Goal: Task Accomplishment & Management: Use online tool/utility

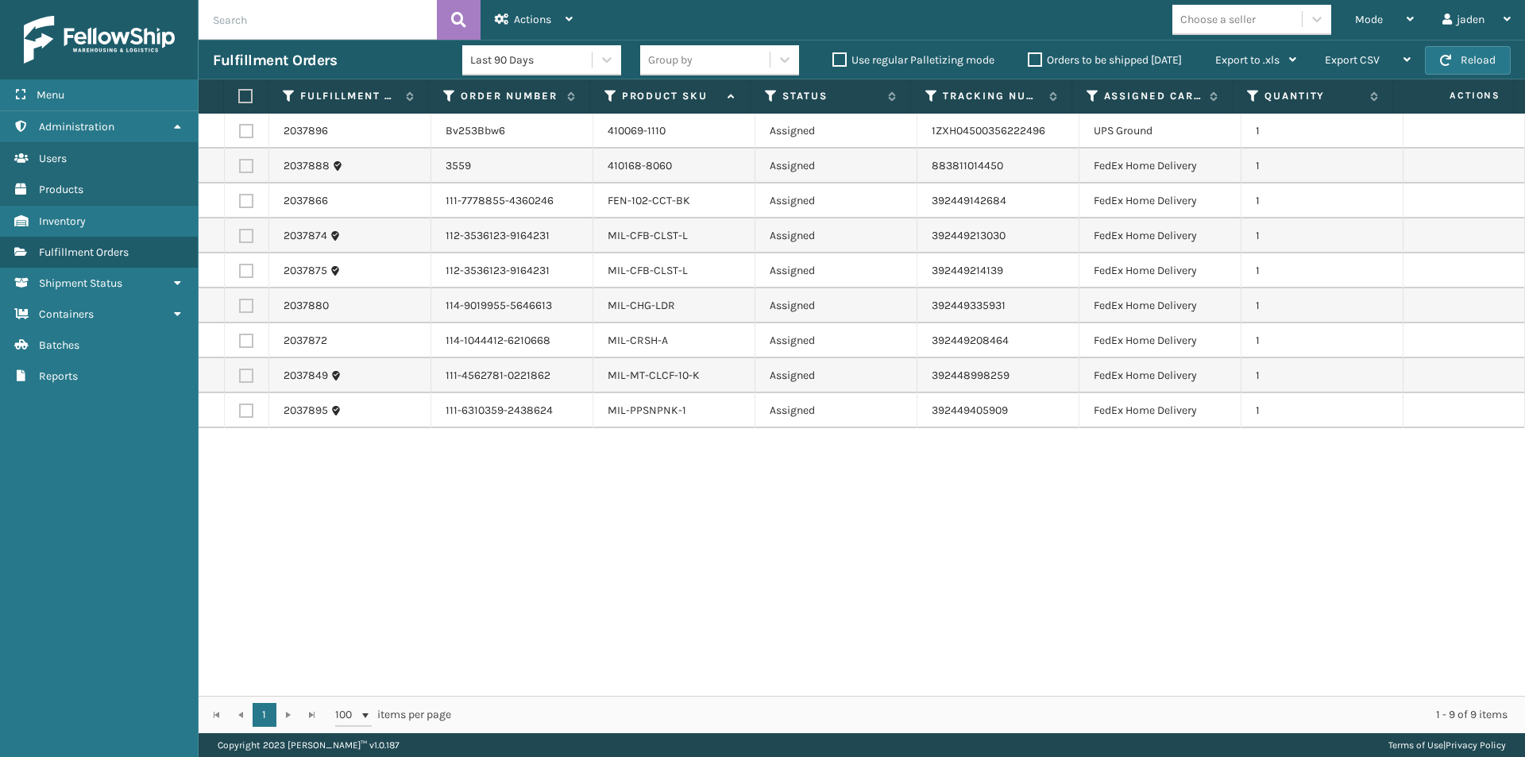
click at [249, 168] on label at bounding box center [246, 166] width 14 height 14
click at [240, 168] on input "checkbox" at bounding box center [239, 164] width 1 height 10
checkbox input "true"
click at [249, 129] on label at bounding box center [246, 131] width 14 height 14
click at [240, 129] on input "checkbox" at bounding box center [239, 129] width 1 height 10
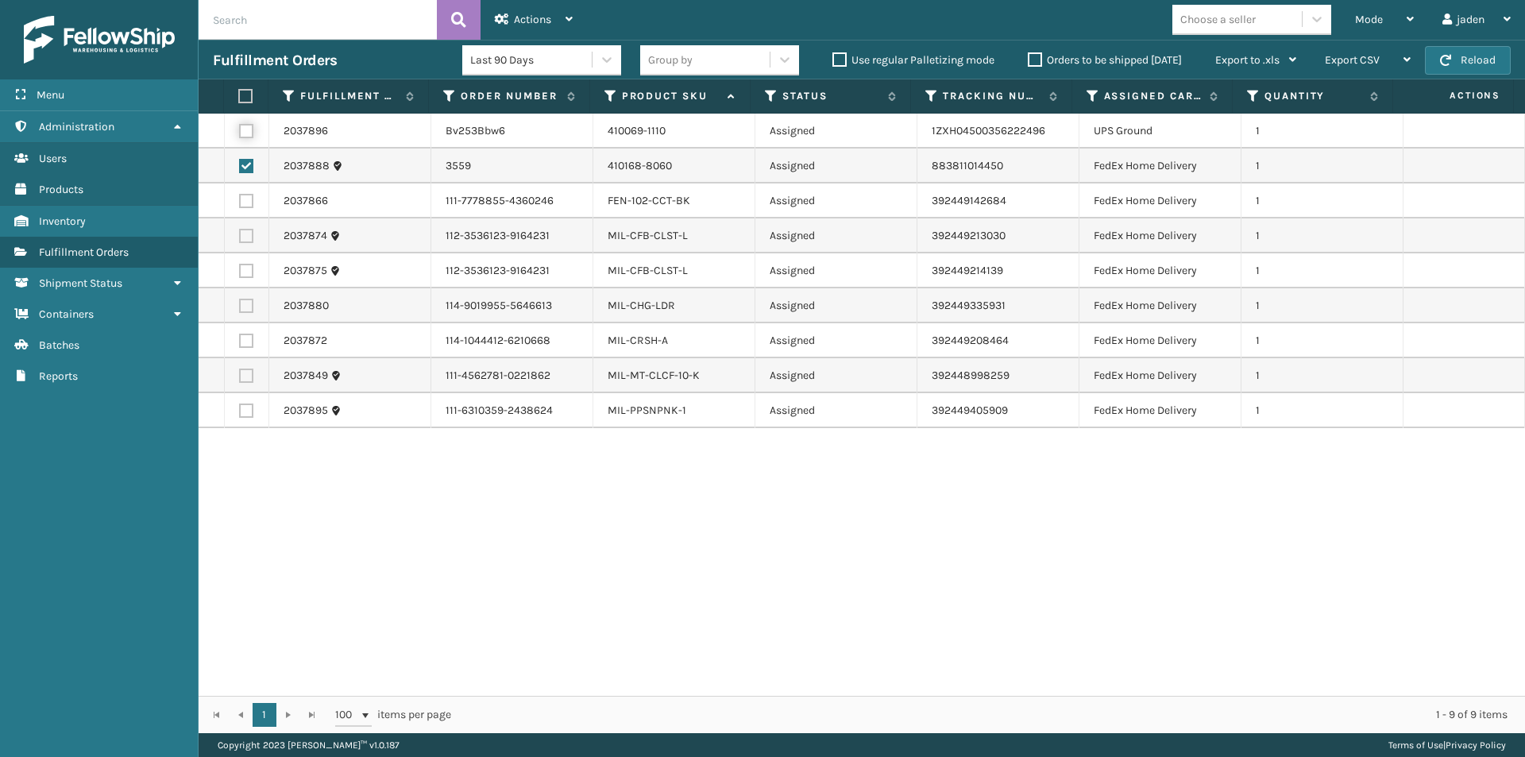
checkbox input "true"
drag, startPoint x: 838, startPoint y: 530, endPoint x: 518, endPoint y: 530, distance: 320.0
click at [518, 530] on div "2037896 Bv253Bbw6 410069-1110 Assigned 1ZXH04500356222496 UPS Ground 1 2037888 …" at bounding box center [862, 405] width 1326 height 582
click at [1473, 53] on button "Reload" at bounding box center [1468, 60] width 86 height 29
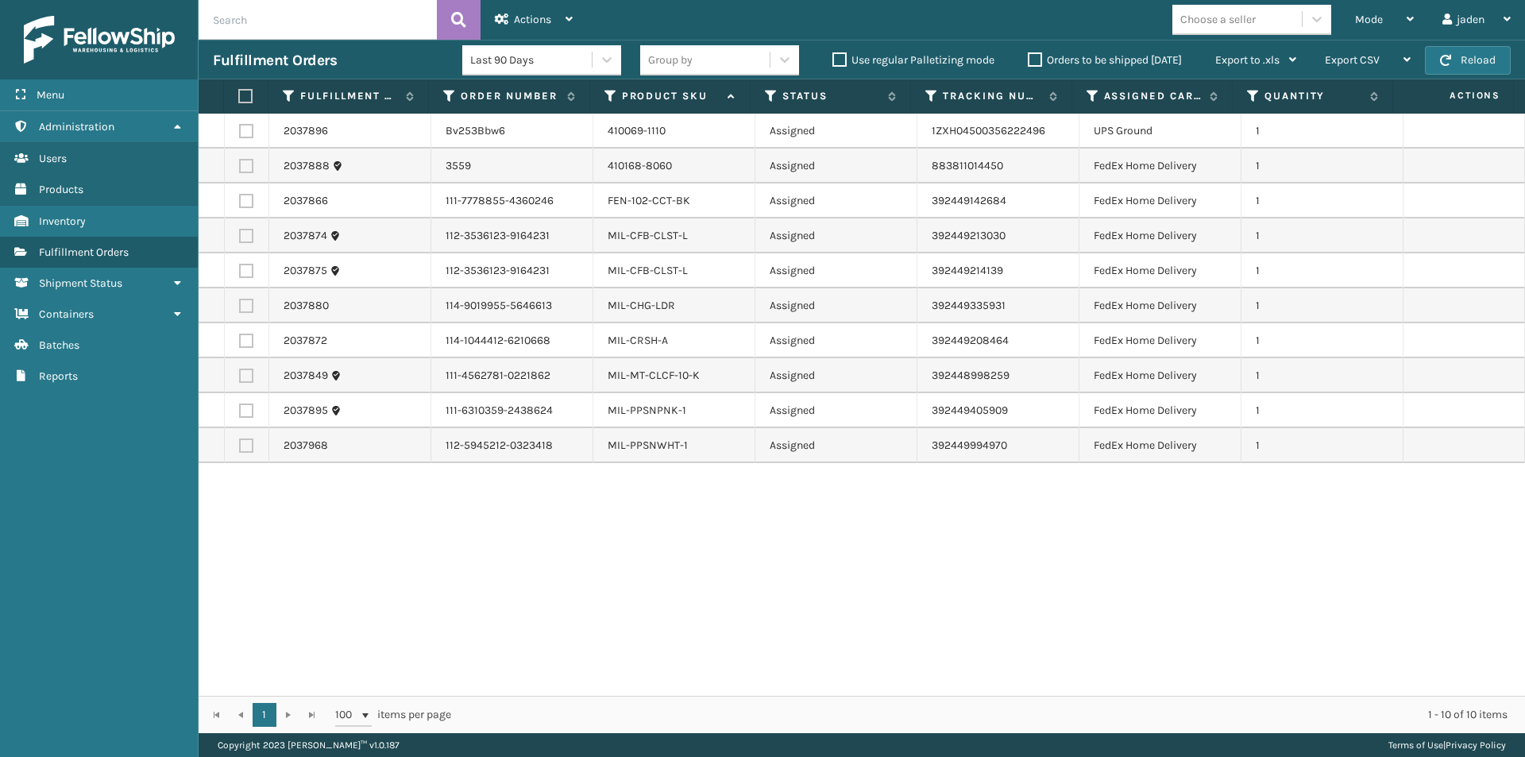
drag, startPoint x: 945, startPoint y: 605, endPoint x: 379, endPoint y: 256, distance: 665.3
click at [545, 557] on div "2037896 Bv253Bbw6 410069-1110 Assigned 1ZXH04500356222496 UPS Ground 1 2037888 …" at bounding box center [862, 405] width 1326 height 582
click at [246, 164] on label at bounding box center [246, 166] width 14 height 14
click at [240, 164] on input "checkbox" at bounding box center [239, 164] width 1 height 10
checkbox input "true"
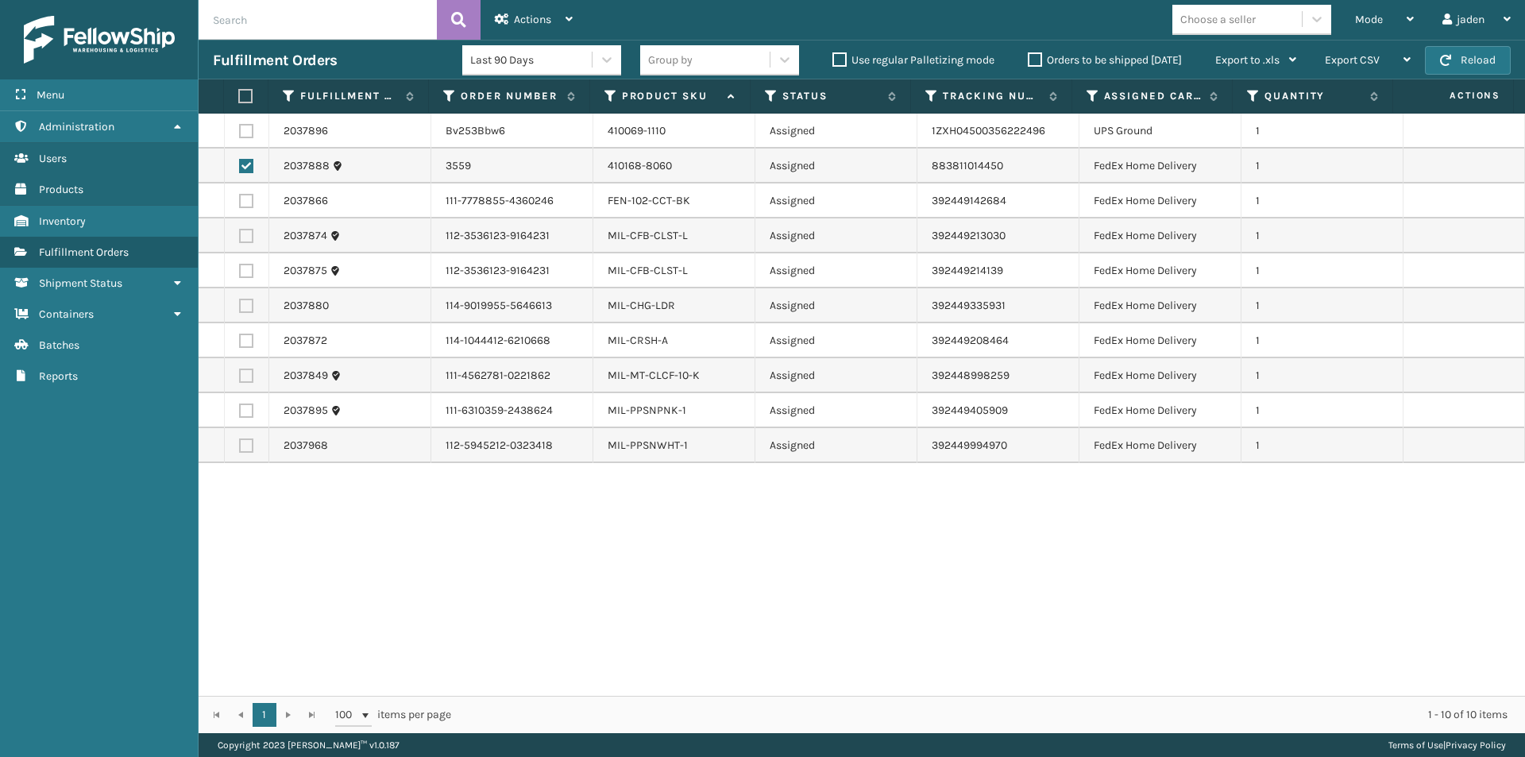
click at [247, 132] on label at bounding box center [246, 131] width 14 height 14
click at [240, 132] on input "checkbox" at bounding box center [239, 129] width 1 height 10
checkbox input "true"
click at [521, 22] on span "Actions" at bounding box center [532, 19] width 37 height 13
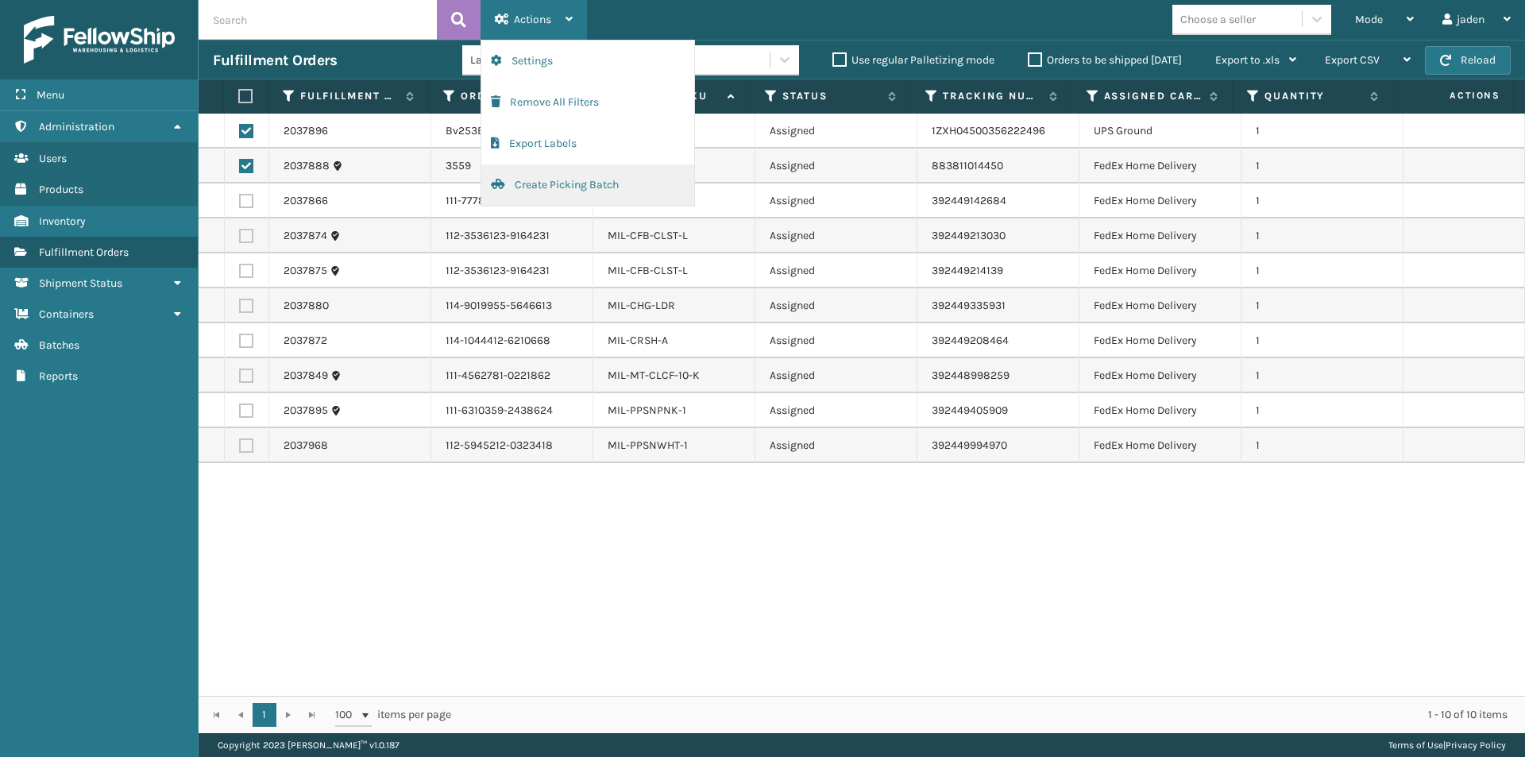
click at [564, 183] on button "Create Picking Batch" at bounding box center [587, 184] width 213 height 41
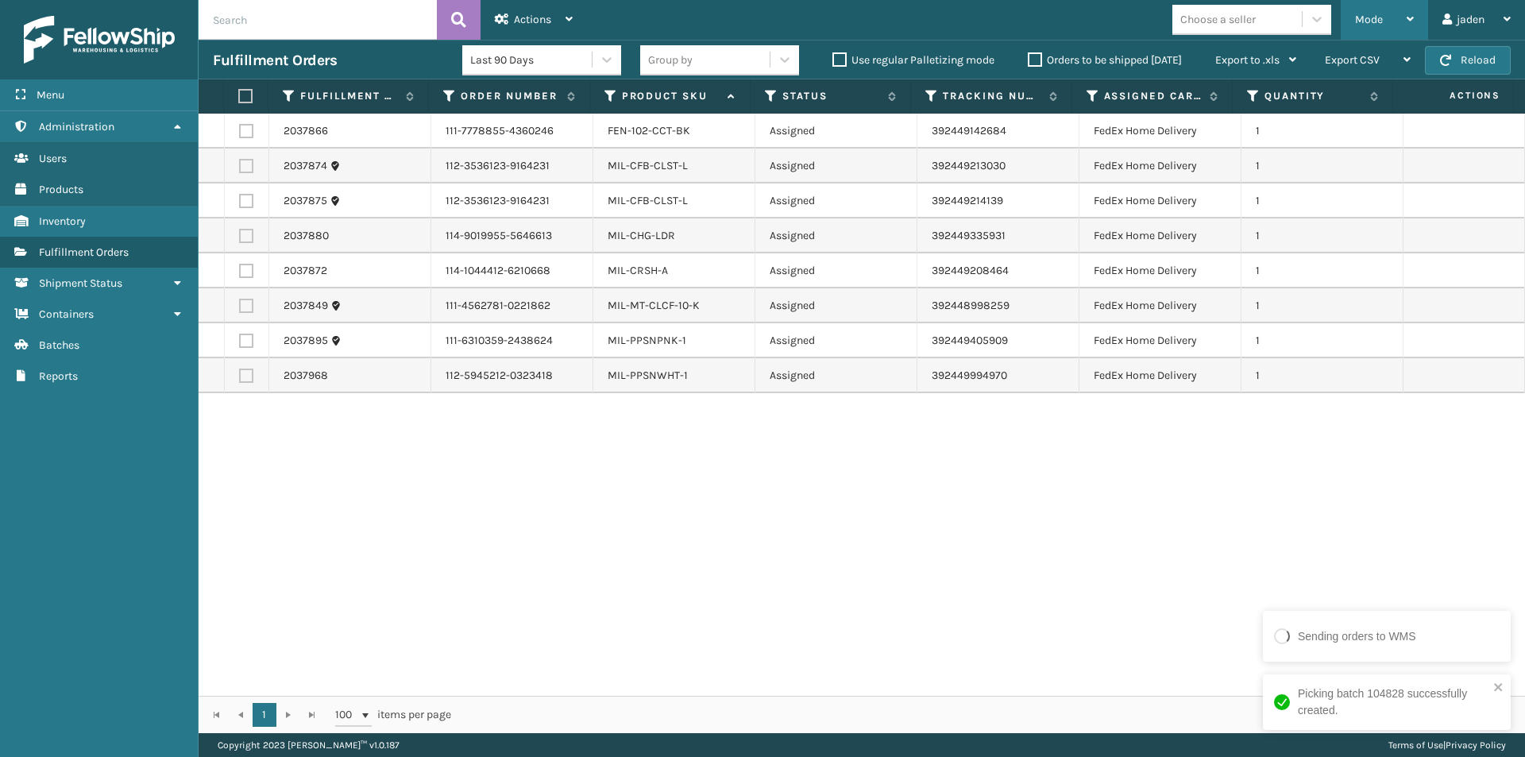
click at [1390, 23] on div "Mode" at bounding box center [1384, 20] width 59 height 40
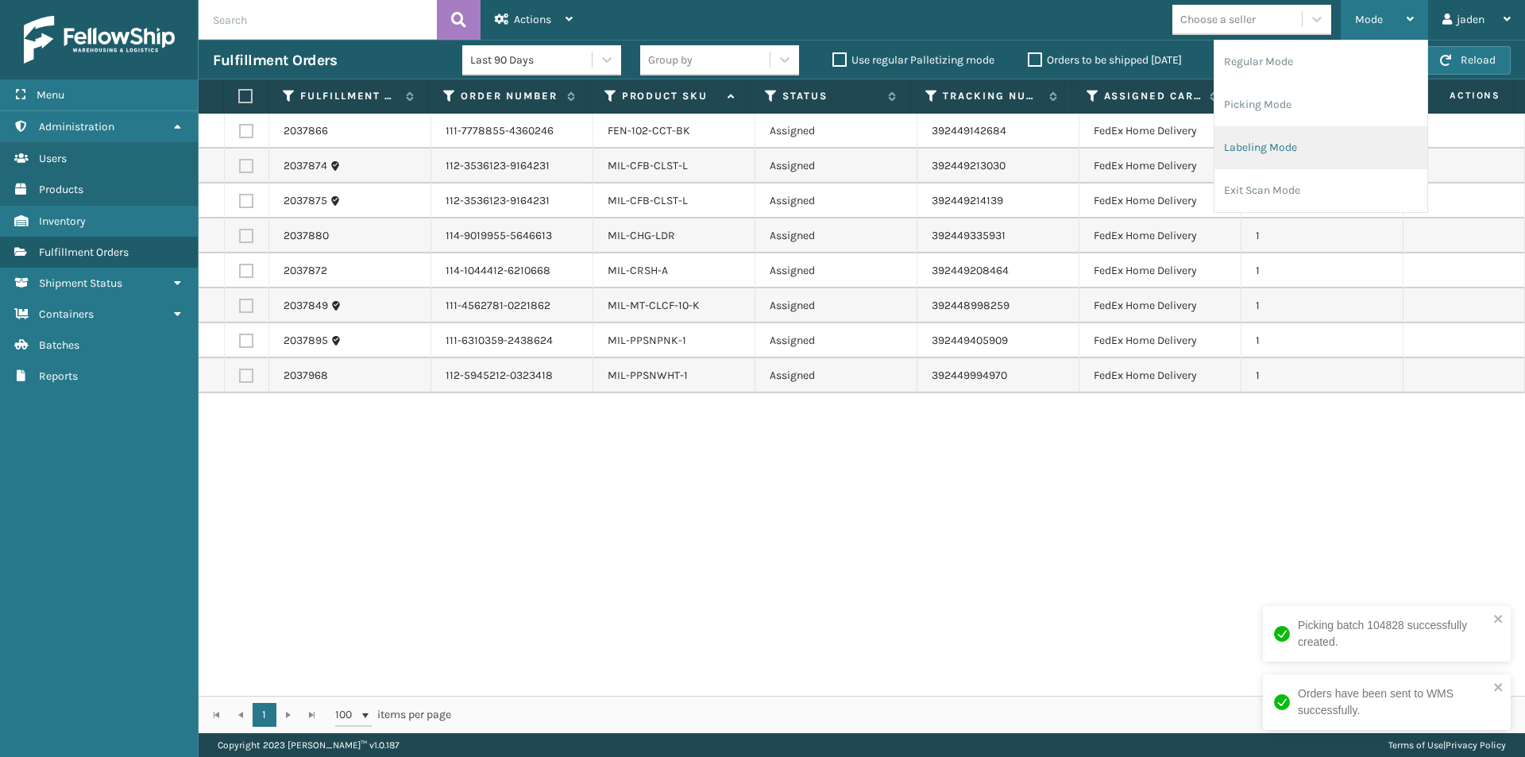
click at [1269, 148] on li "Labeling Mode" at bounding box center [1320, 147] width 213 height 43
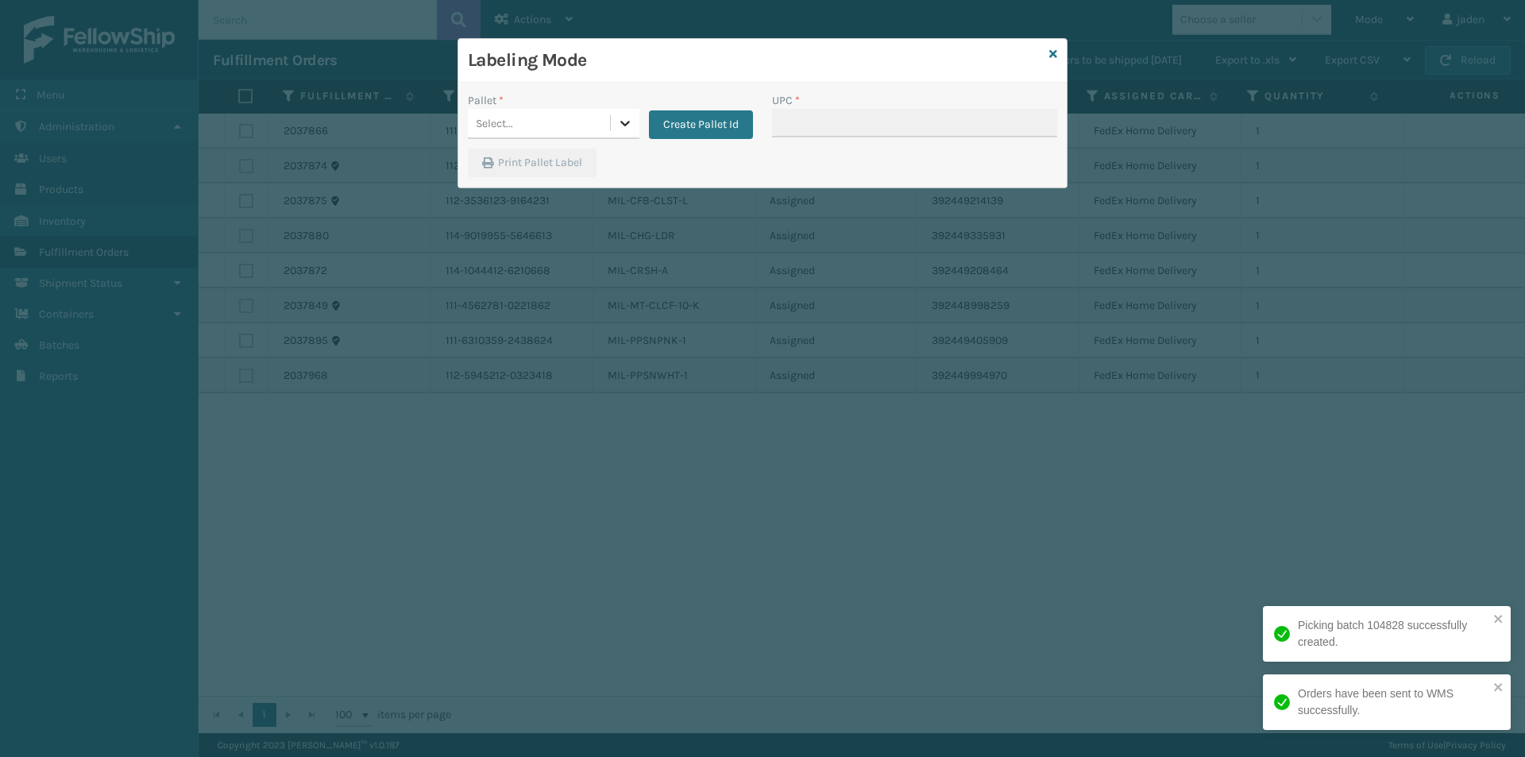
click at [602, 125] on div "Select..." at bounding box center [539, 123] width 142 height 26
click at [563, 168] on div "FDXG-UKG5NWH7MF" at bounding box center [554, 162] width 172 height 29
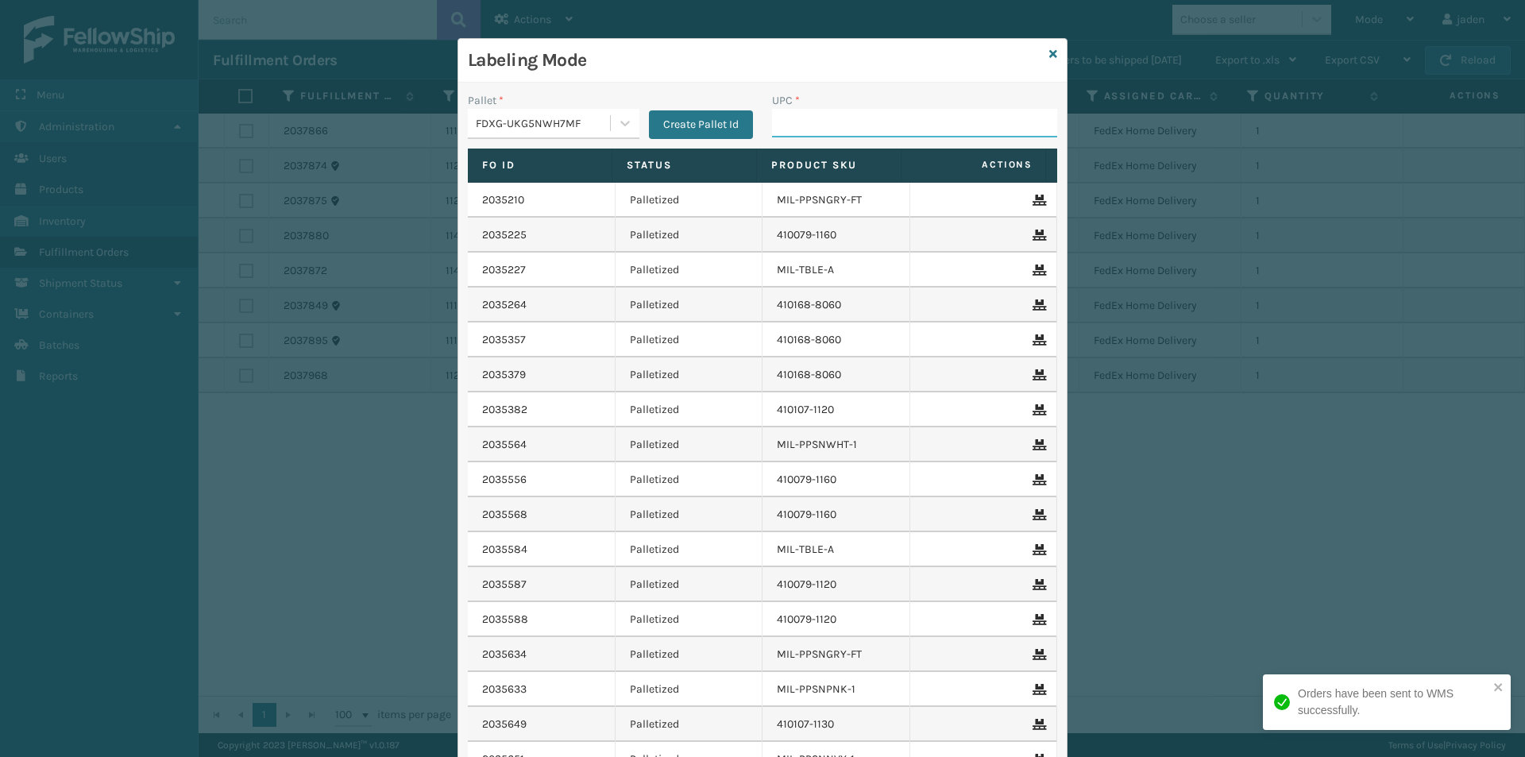
click at [827, 122] on input "UPC *" at bounding box center [914, 123] width 285 height 29
type input "410168-8060"
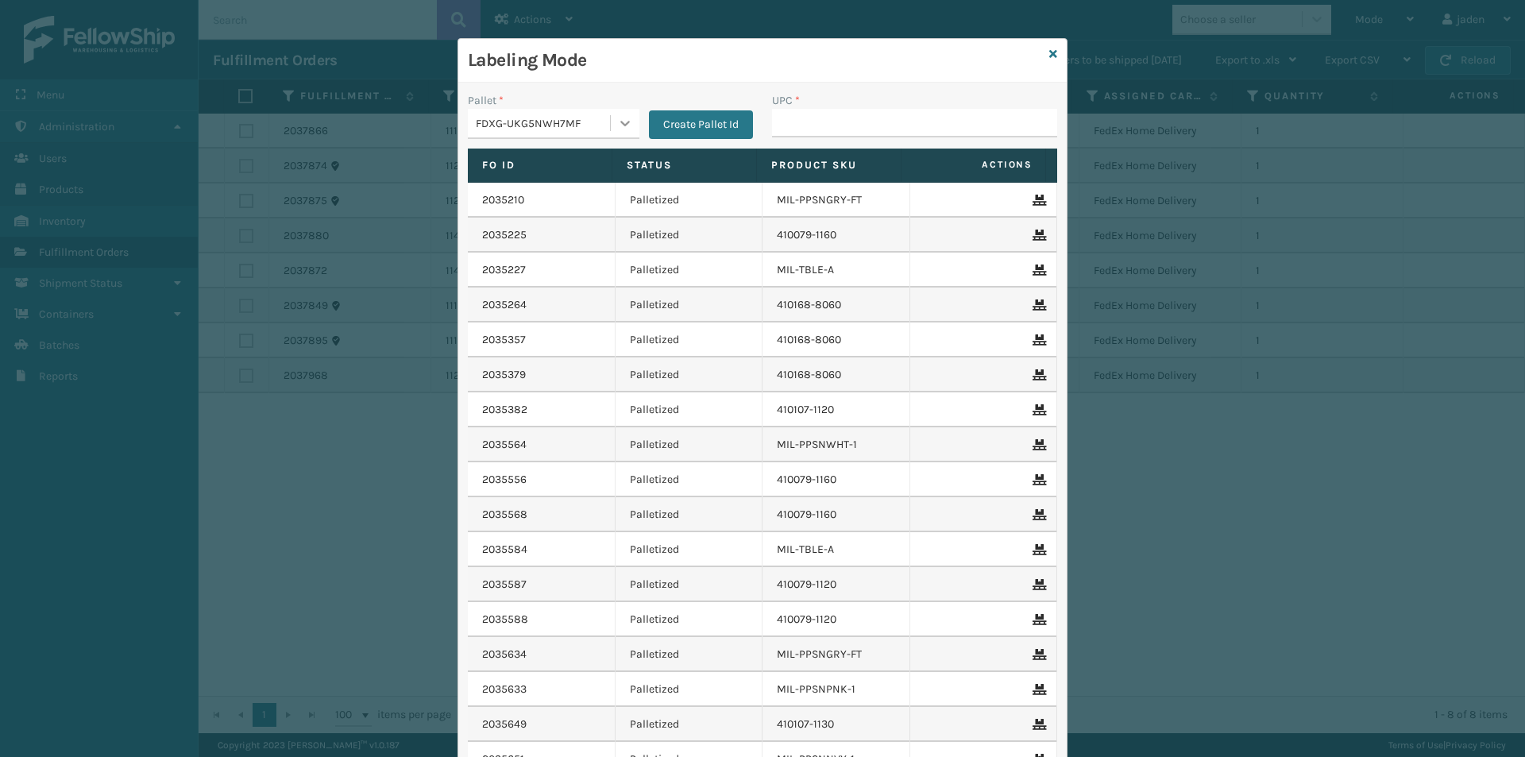
click at [617, 115] on icon at bounding box center [625, 123] width 16 height 16
click at [537, 212] on div "UPSG-6TJC25YV00" at bounding box center [554, 221] width 172 height 29
click at [844, 110] on input "UPC *" at bounding box center [914, 123] width 285 height 29
type input "410069-1110"
click at [1049, 43] on div "Labeling Mode" at bounding box center [762, 61] width 608 height 44
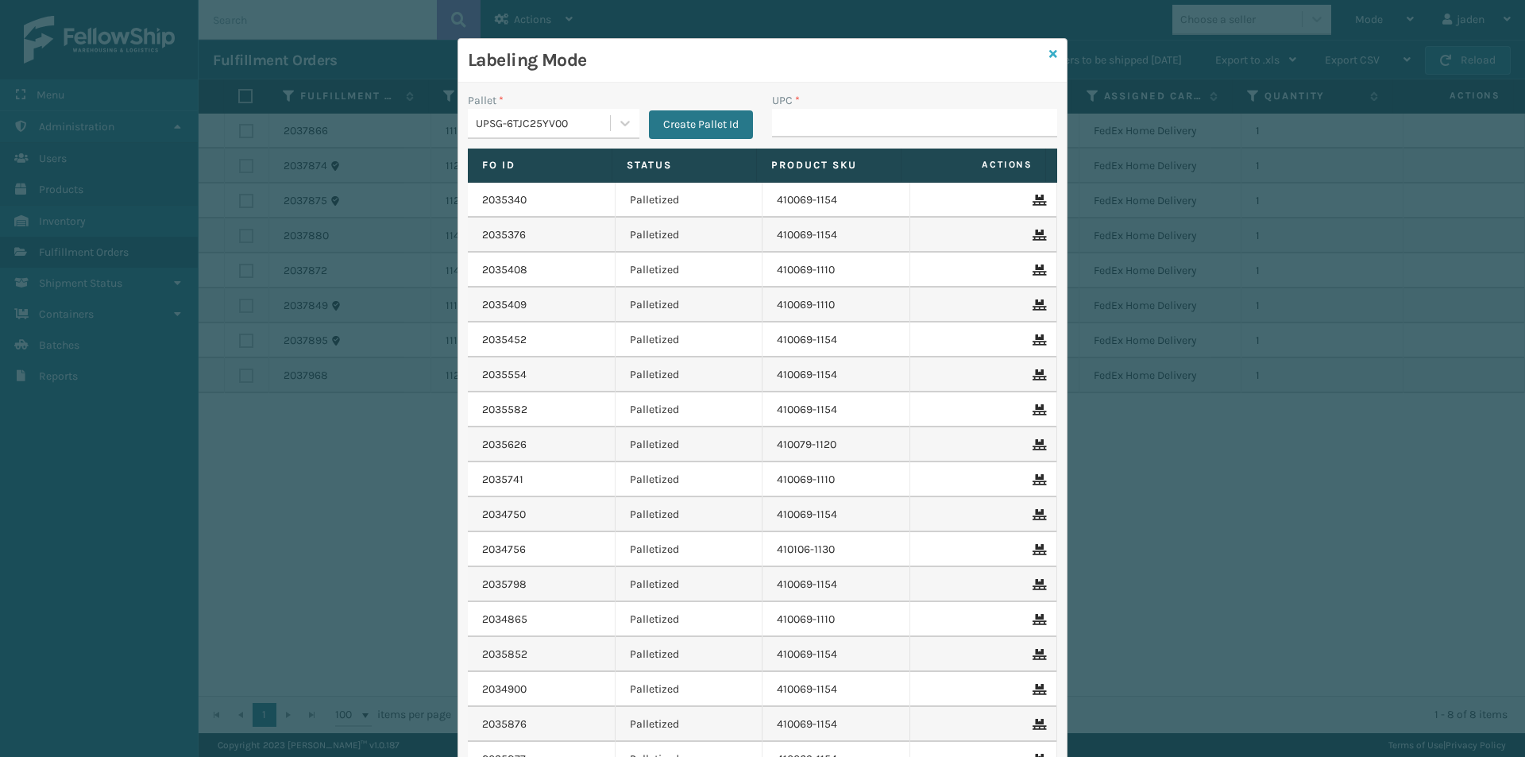
click at [1049, 54] on icon at bounding box center [1053, 53] width 8 height 11
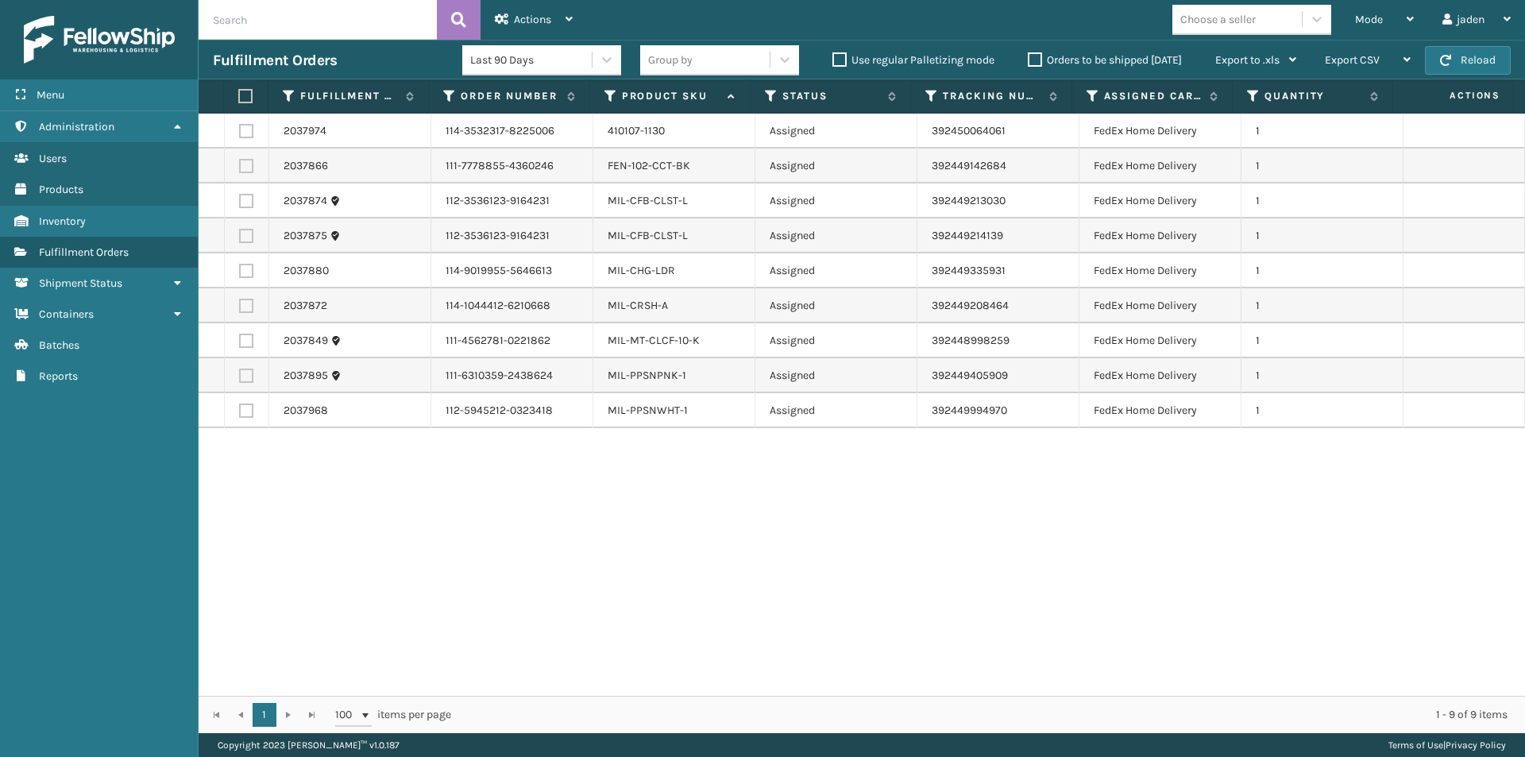
drag, startPoint x: 937, startPoint y: 650, endPoint x: 906, endPoint y: 656, distance: 31.5
drag, startPoint x: 906, startPoint y: 656, endPoint x: 605, endPoint y: 630, distance: 302.1
click at [605, 634] on div "2037974 114-3532317-8225006 410107-1130 Assigned 392450064061 FedEx Home Delive…" at bounding box center [862, 405] width 1326 height 582
drag, startPoint x: 1105, startPoint y: 562, endPoint x: 738, endPoint y: 568, distance: 366.9
click at [738, 568] on div "2037974 114-3532317-8225006 410107-1130 Assigned 392450064061 FedEx Home Delive…" at bounding box center [862, 405] width 1326 height 582
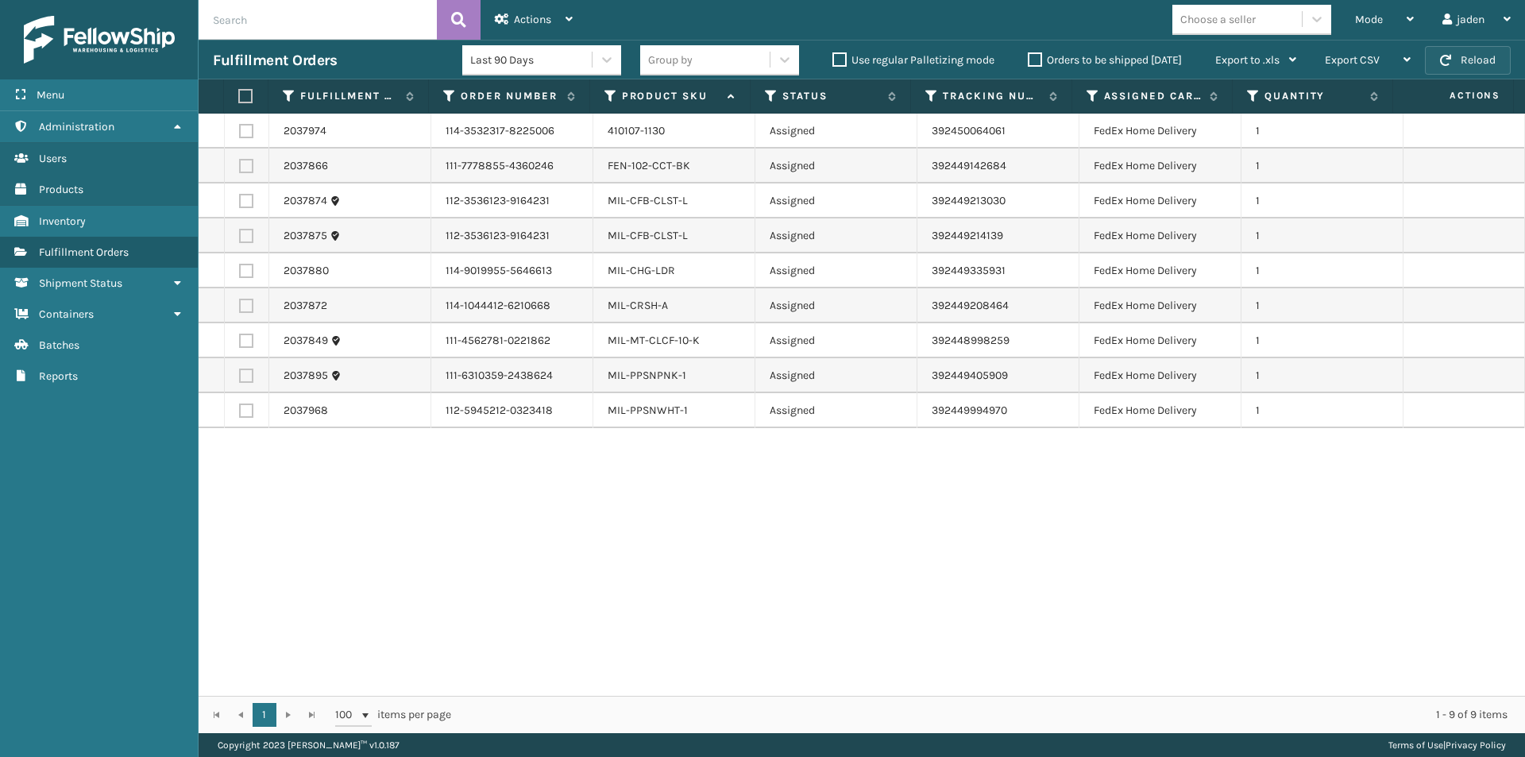
click at [1455, 73] on button "Reload" at bounding box center [1468, 60] width 86 height 29
drag, startPoint x: 810, startPoint y: 525, endPoint x: 688, endPoint y: 486, distance: 128.3
click at [688, 486] on div "2037974 114-3532317-8225006 410107-1130 Assigned 392450064061 FedEx Home Delive…" at bounding box center [862, 405] width 1326 height 582
drag, startPoint x: 825, startPoint y: 471, endPoint x: 735, endPoint y: 465, distance: 90.0
click at [735, 465] on div "2037974 114-3532317-8225006 410107-1130 Assigned 392450064061 FedEx Home Delive…" at bounding box center [862, 405] width 1326 height 582
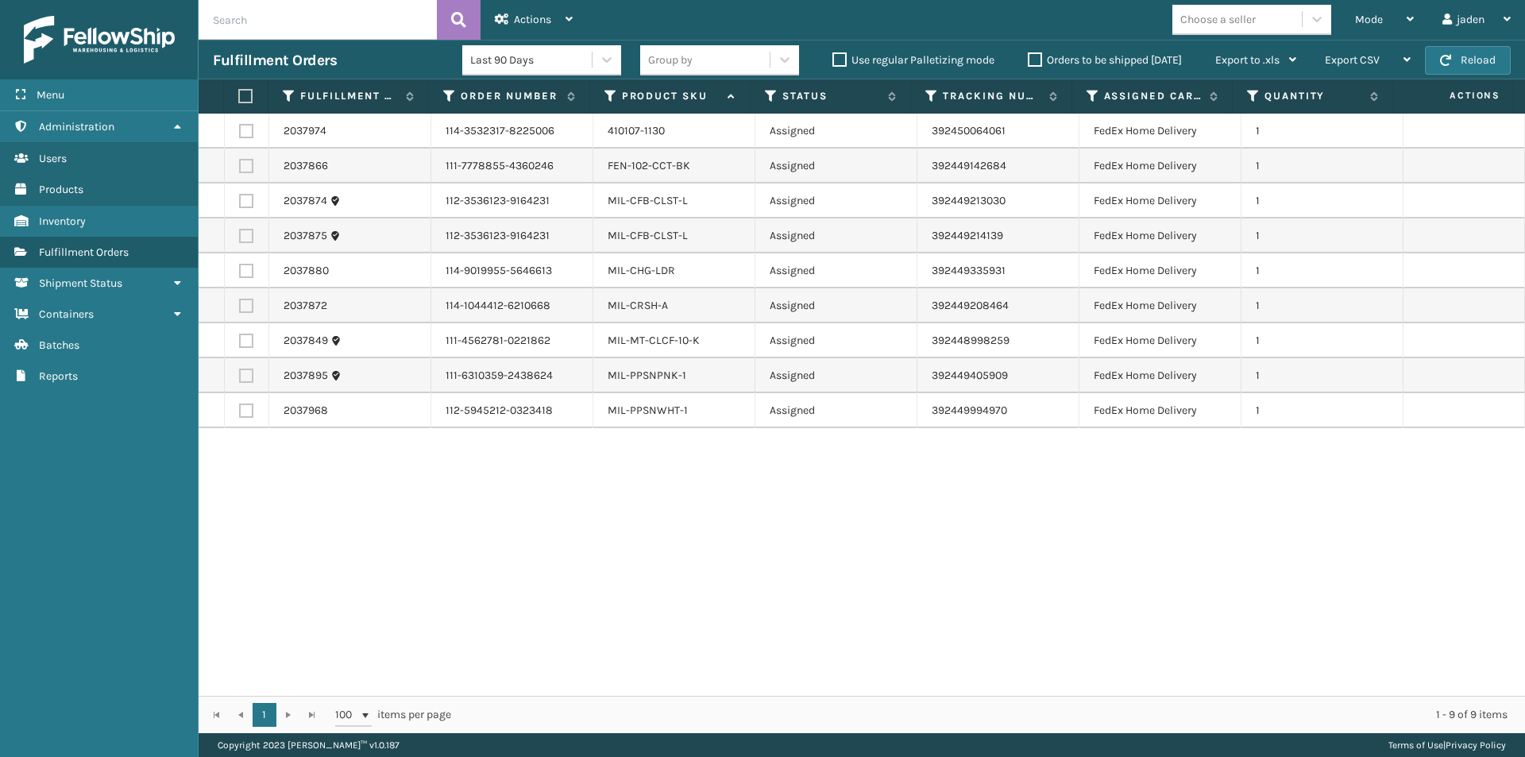
drag, startPoint x: 788, startPoint y: 463, endPoint x: 677, endPoint y: 463, distance: 111.2
click at [677, 463] on div "2037974 114-3532317-8225006 410107-1130 Assigned 392450064061 FedEx Home Delive…" at bounding box center [862, 405] width 1326 height 582
drag, startPoint x: 792, startPoint y: 447, endPoint x: 718, endPoint y: 446, distance: 73.9
click at [718, 446] on div "2037974 114-3532317-8225006 410107-1130 Assigned 392450064061 FedEx Home Delive…" at bounding box center [862, 405] width 1326 height 582
drag, startPoint x: 777, startPoint y: 446, endPoint x: 688, endPoint y: 446, distance: 88.9
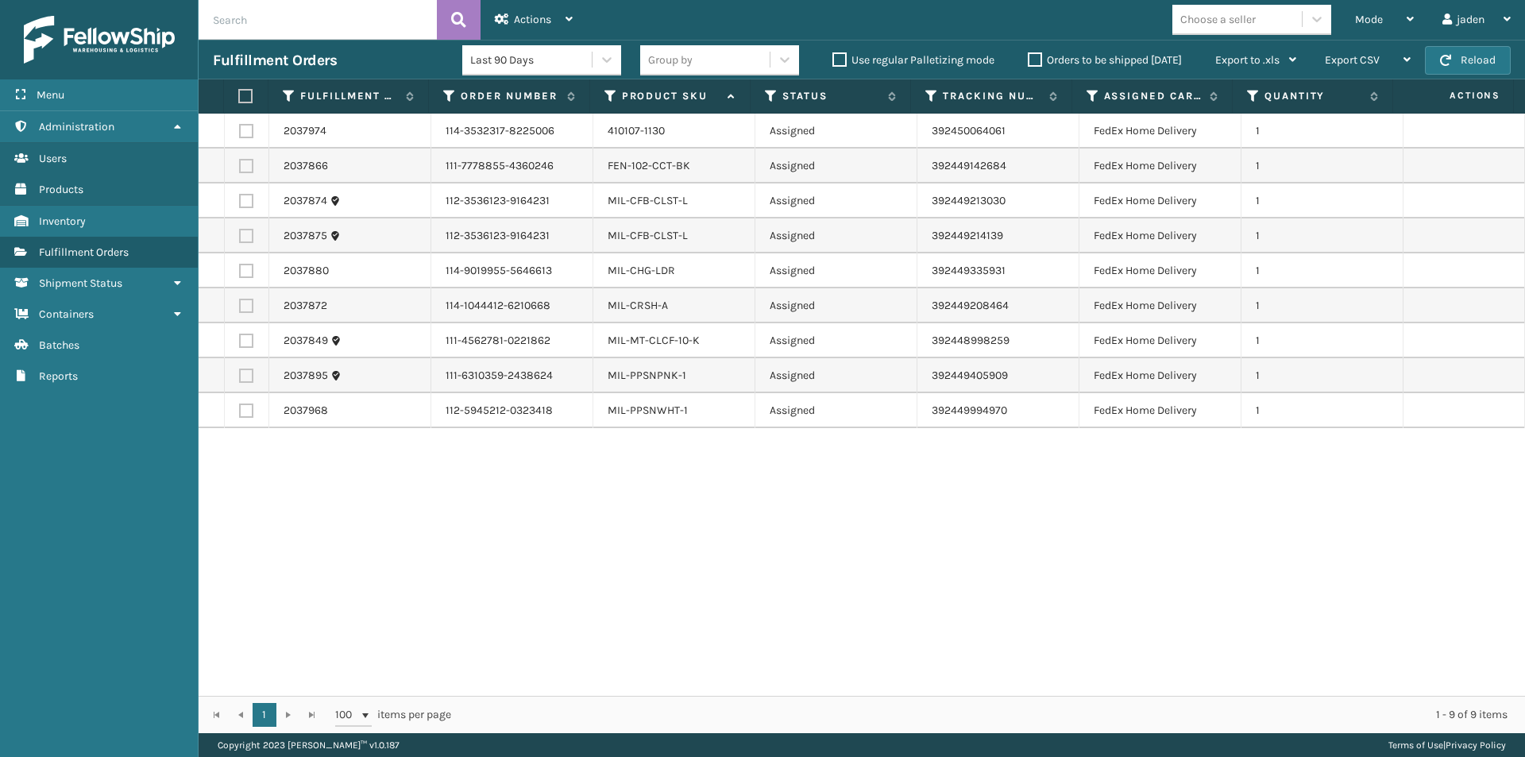
click at [688, 446] on div "2037974 114-3532317-8225006 410107-1130 Assigned 392450064061 FedEx Home Delive…" at bounding box center [862, 405] width 1326 height 582
drag, startPoint x: 804, startPoint y: 458, endPoint x: 703, endPoint y: 458, distance: 100.8
click at [703, 458] on div "2037974 114-3532317-8225006 410107-1130 Assigned 392450064061 FedEx Home Delive…" at bounding box center [862, 405] width 1326 height 582
drag, startPoint x: 857, startPoint y: 479, endPoint x: 725, endPoint y: 491, distance: 132.4
click at [657, 480] on div "2037974 114-3532317-8225006 410107-1130 Assigned 392450064061 FedEx Home Delive…" at bounding box center [862, 405] width 1326 height 582
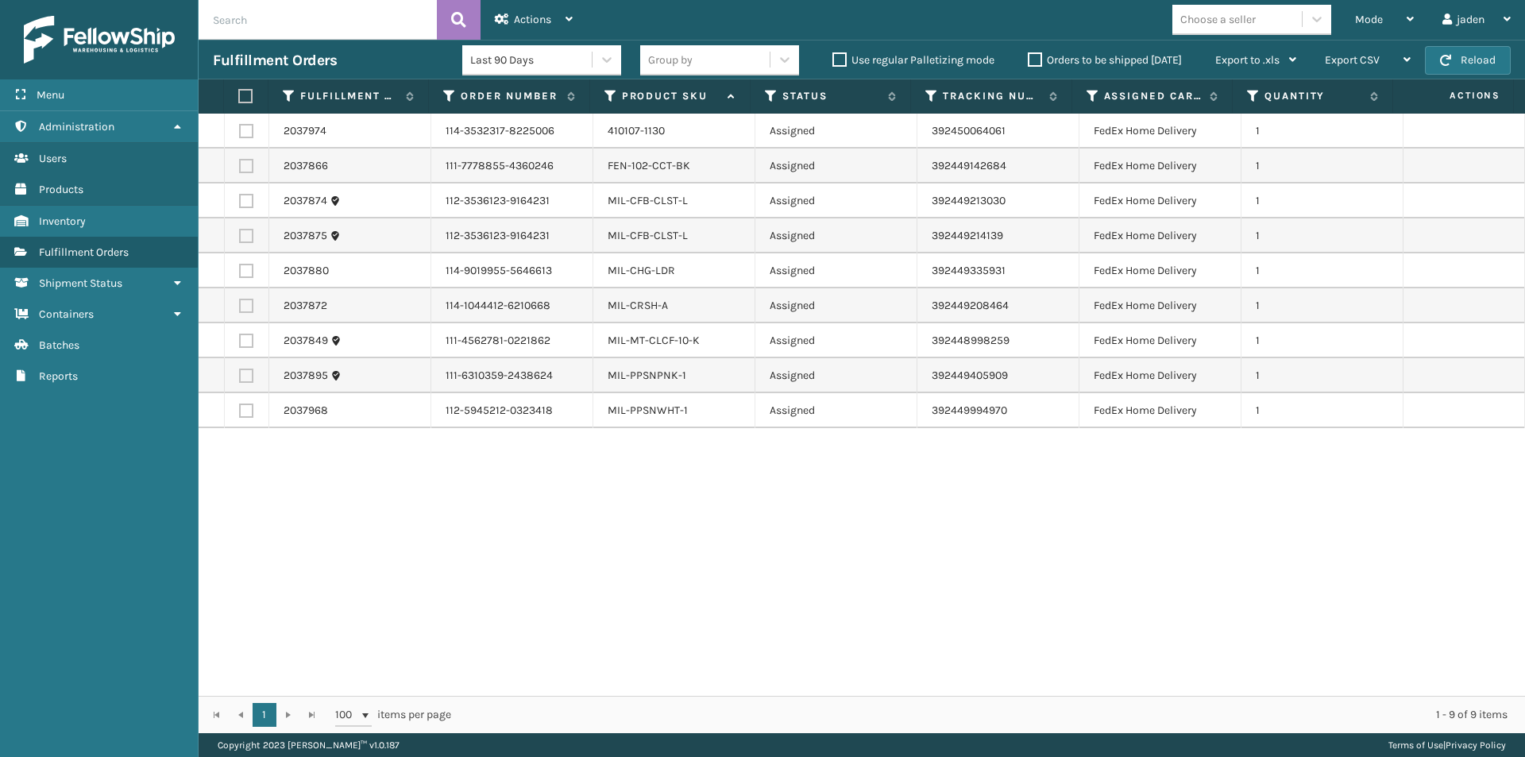
drag, startPoint x: 814, startPoint y: 500, endPoint x: 772, endPoint y: 507, distance: 42.6
click at [681, 503] on div "2037974 114-3532317-8225006 410107-1130 Assigned 392450064061 FedEx Home Delive…" at bounding box center [862, 405] width 1326 height 582
drag, startPoint x: 870, startPoint y: 507, endPoint x: 828, endPoint y: 503, distance: 41.5
drag, startPoint x: 828, startPoint y: 503, endPoint x: 912, endPoint y: 499, distance: 83.4
click at [691, 487] on div "2037974 114-3532317-8225006 410107-1130 Assigned 392450064061 FedEx Home Delive…" at bounding box center [862, 405] width 1326 height 582
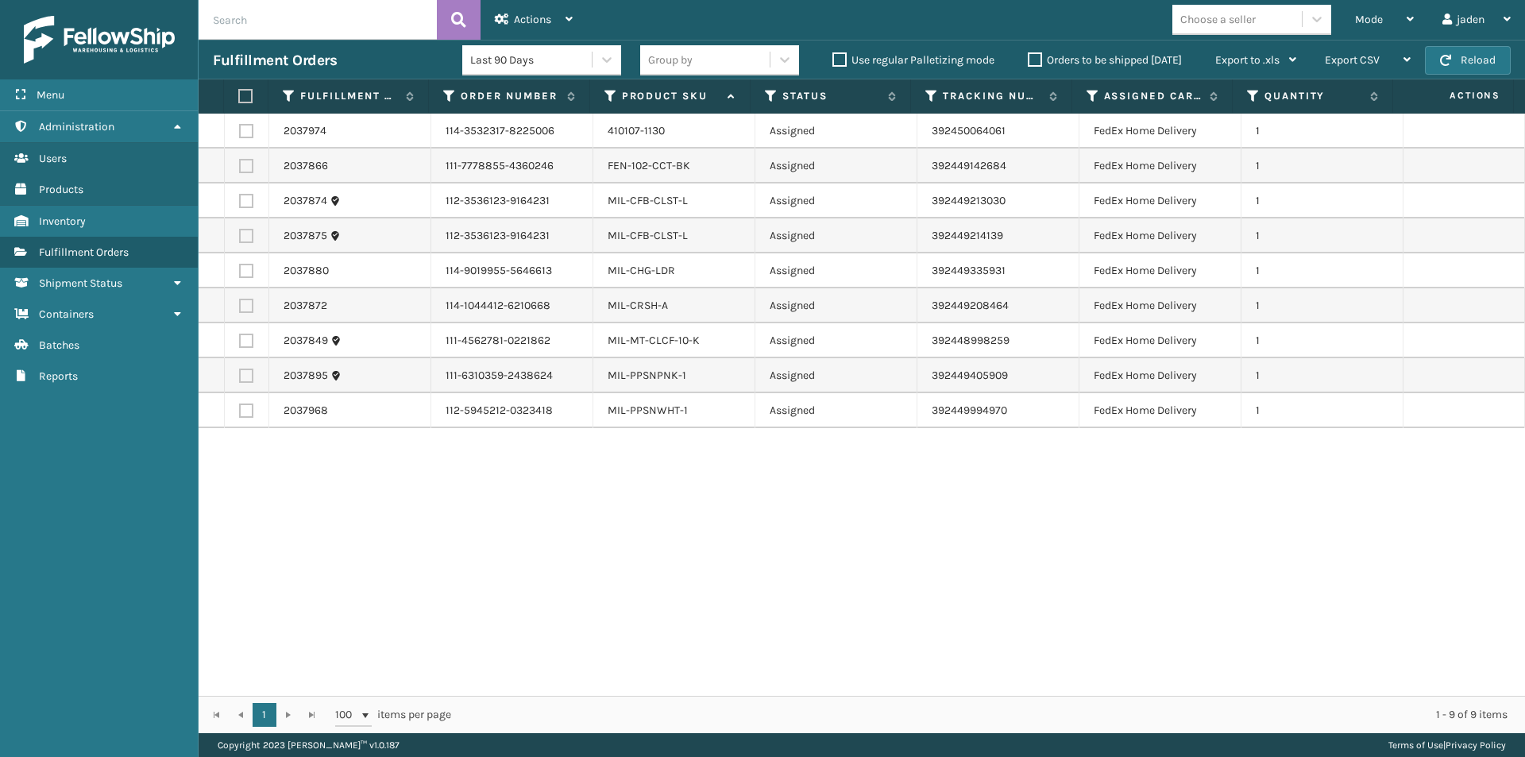
drag, startPoint x: 912, startPoint y: 499, endPoint x: 859, endPoint y: 496, distance: 52.5
drag, startPoint x: 859, startPoint y: 496, endPoint x: 656, endPoint y: 488, distance: 203.4
click at [656, 488] on div "2037974 114-3532317-8225006 410107-1130 Assigned 392450064061 FedEx Home Delive…" at bounding box center [862, 405] width 1326 height 582
click at [1475, 64] on button "Reload" at bounding box center [1468, 60] width 86 height 29
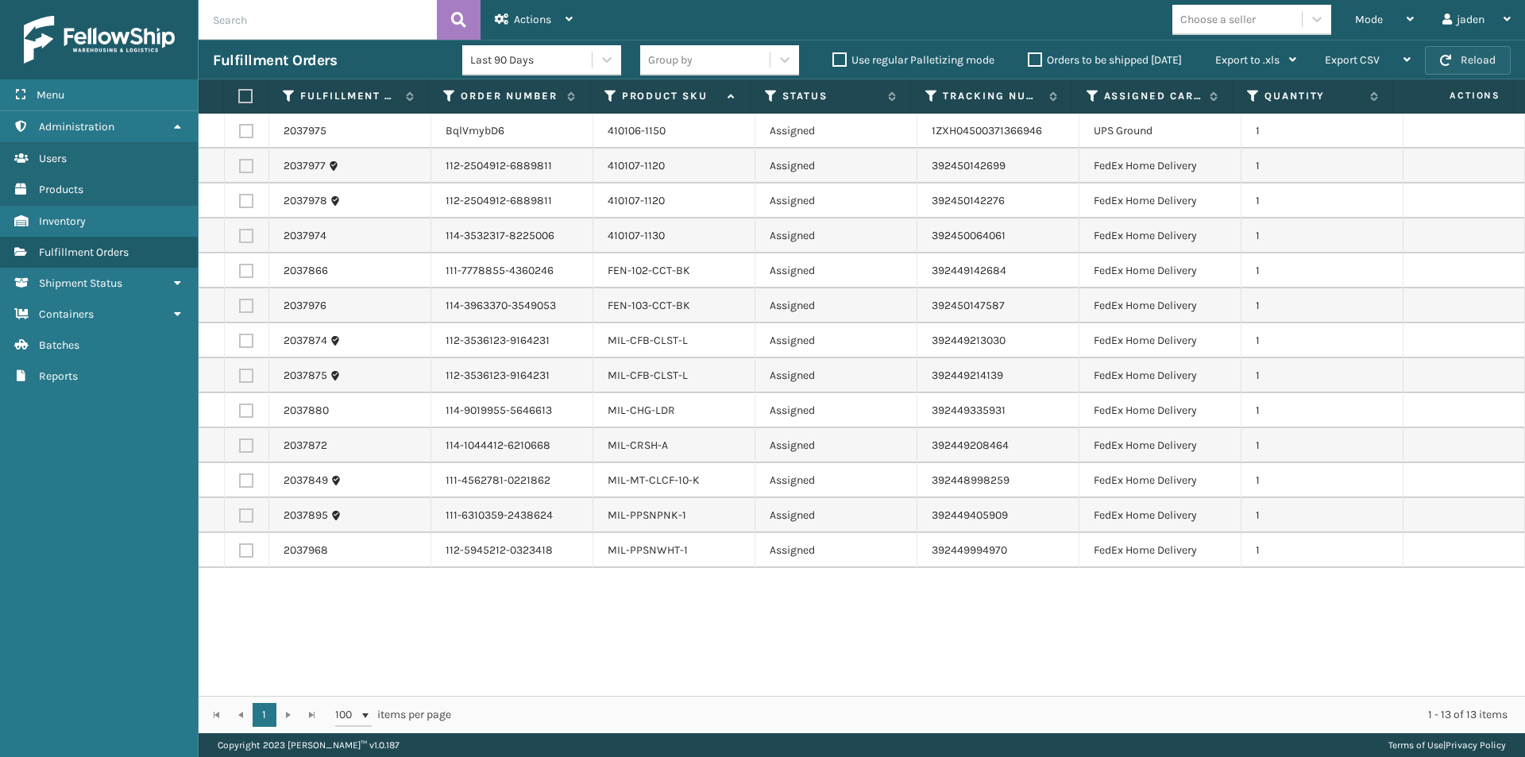
click at [1475, 64] on button "Reload" at bounding box center [1468, 60] width 86 height 29
drag, startPoint x: 717, startPoint y: 658, endPoint x: 559, endPoint y: 626, distance: 161.3
click at [559, 626] on div "2037975 BqlVmybD6 410106-1150 Assigned 1ZXH04500371366946 UPS Ground 1 2037977 …" at bounding box center [862, 405] width 1326 height 582
drag, startPoint x: 754, startPoint y: 628, endPoint x: 580, endPoint y: 630, distance: 173.9
click at [580, 630] on div "2037975 BqlVmybD6 410106-1150 Assigned 1ZXH04500371366946 UPS Ground 1 2037977 …" at bounding box center [862, 405] width 1326 height 582
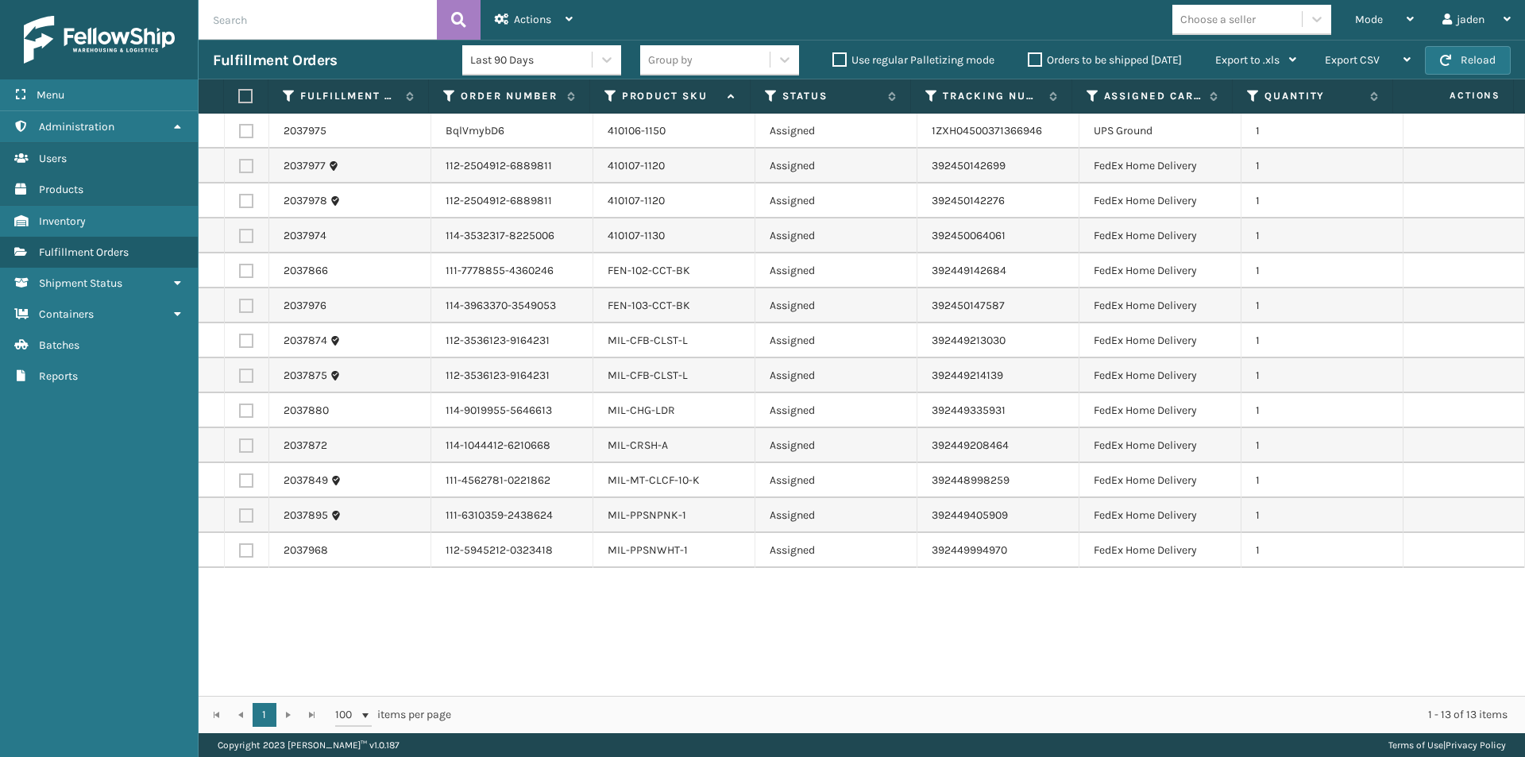
click at [241, 131] on label at bounding box center [246, 131] width 14 height 14
click at [240, 131] on input "checkbox" at bounding box center [239, 129] width 1 height 10
checkbox input "true"
click at [542, 26] on div "Actions" at bounding box center [534, 20] width 78 height 40
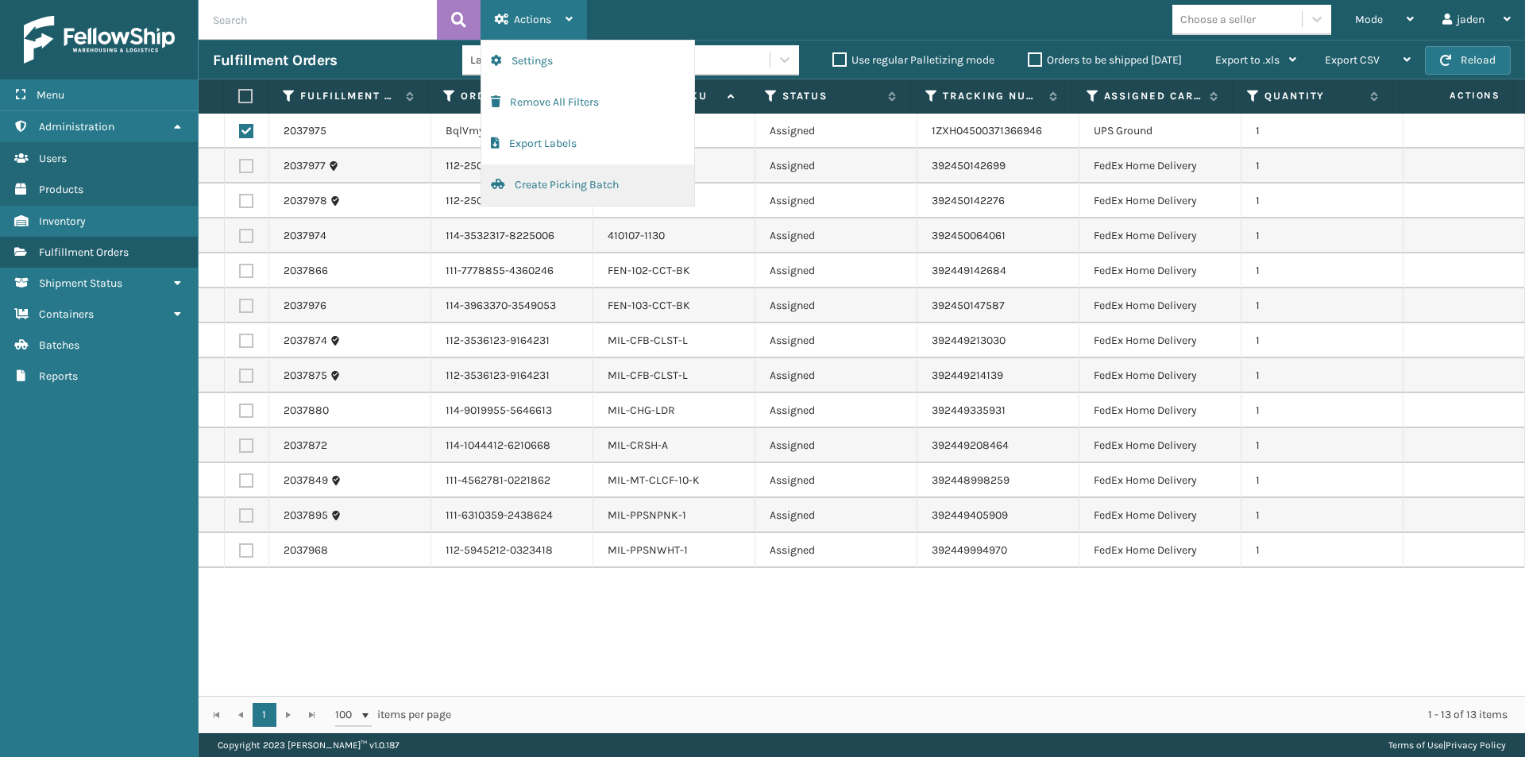
click at [530, 177] on button "Create Picking Batch" at bounding box center [587, 184] width 213 height 41
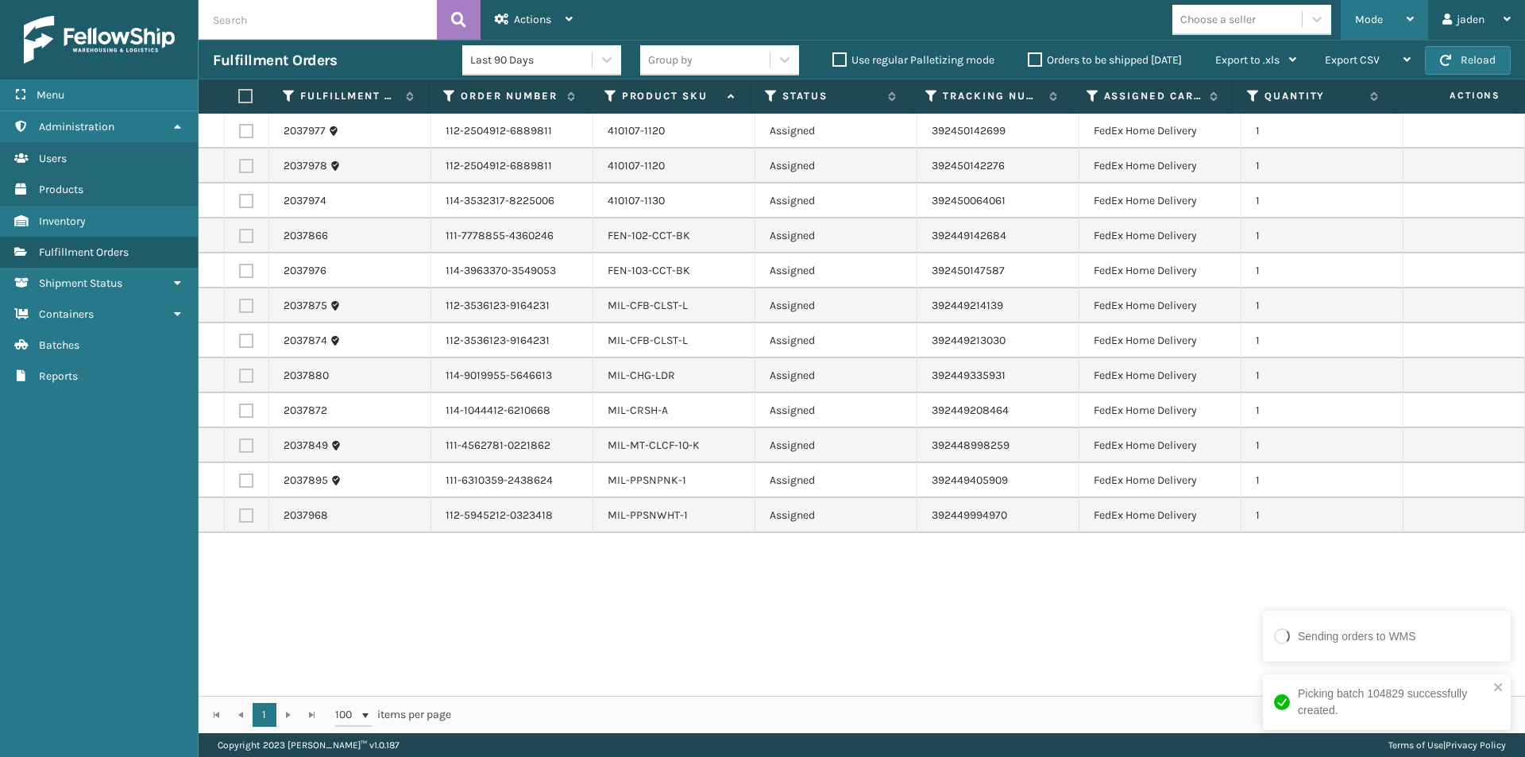
click at [1390, 14] on div "Mode" at bounding box center [1384, 20] width 59 height 40
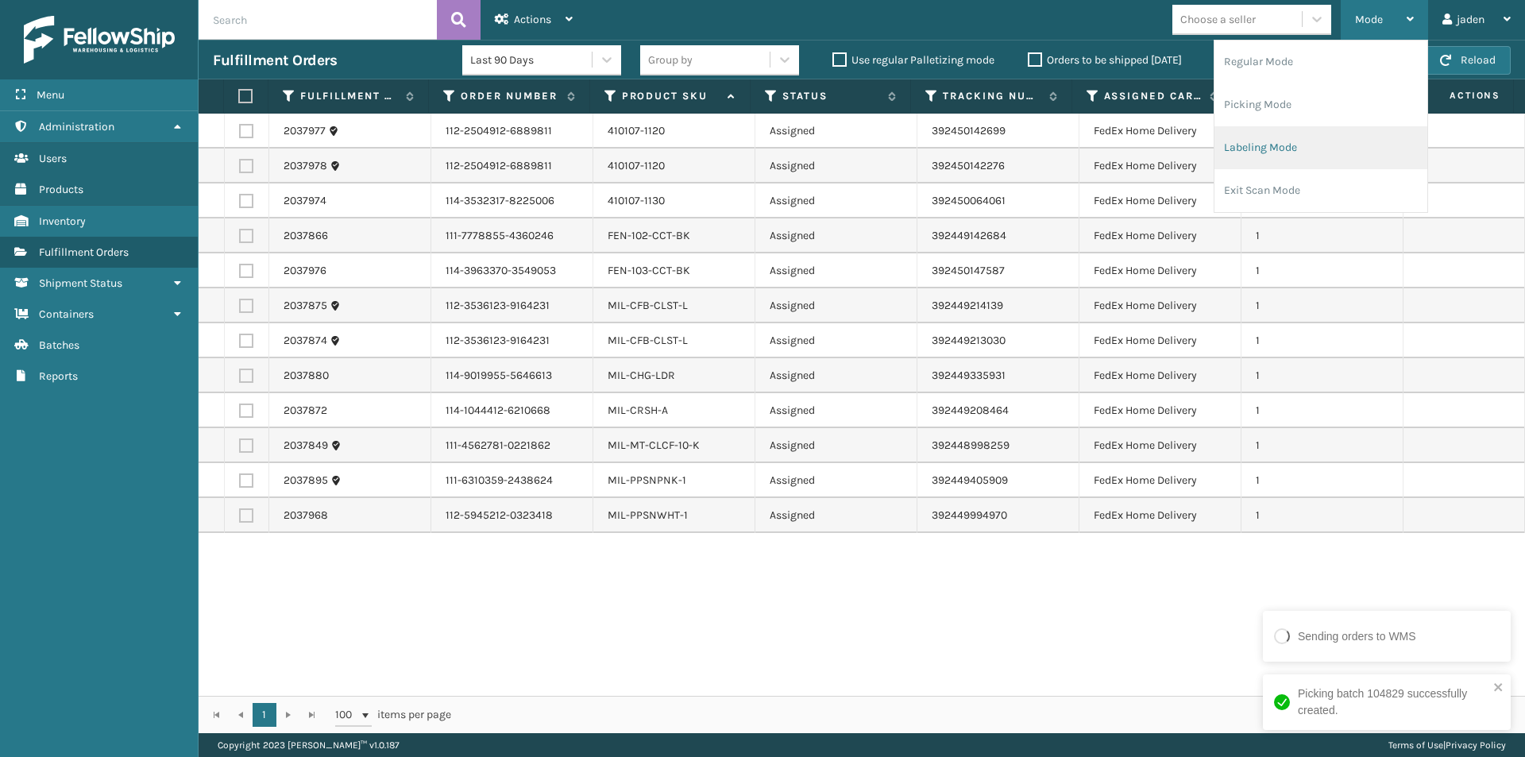
click at [1294, 152] on li "Labeling Mode" at bounding box center [1320, 147] width 213 height 43
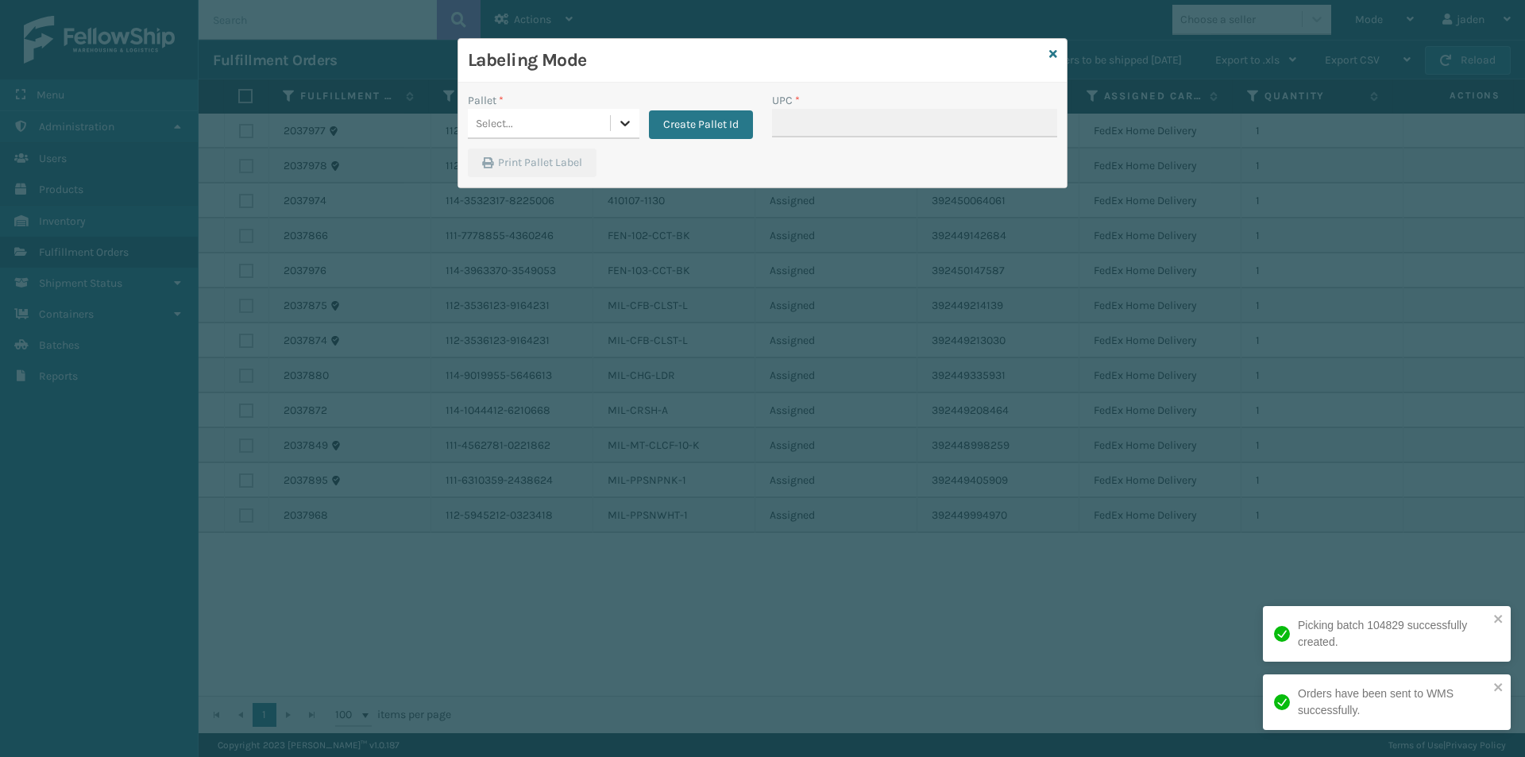
click at [627, 129] on icon at bounding box center [625, 123] width 16 height 16
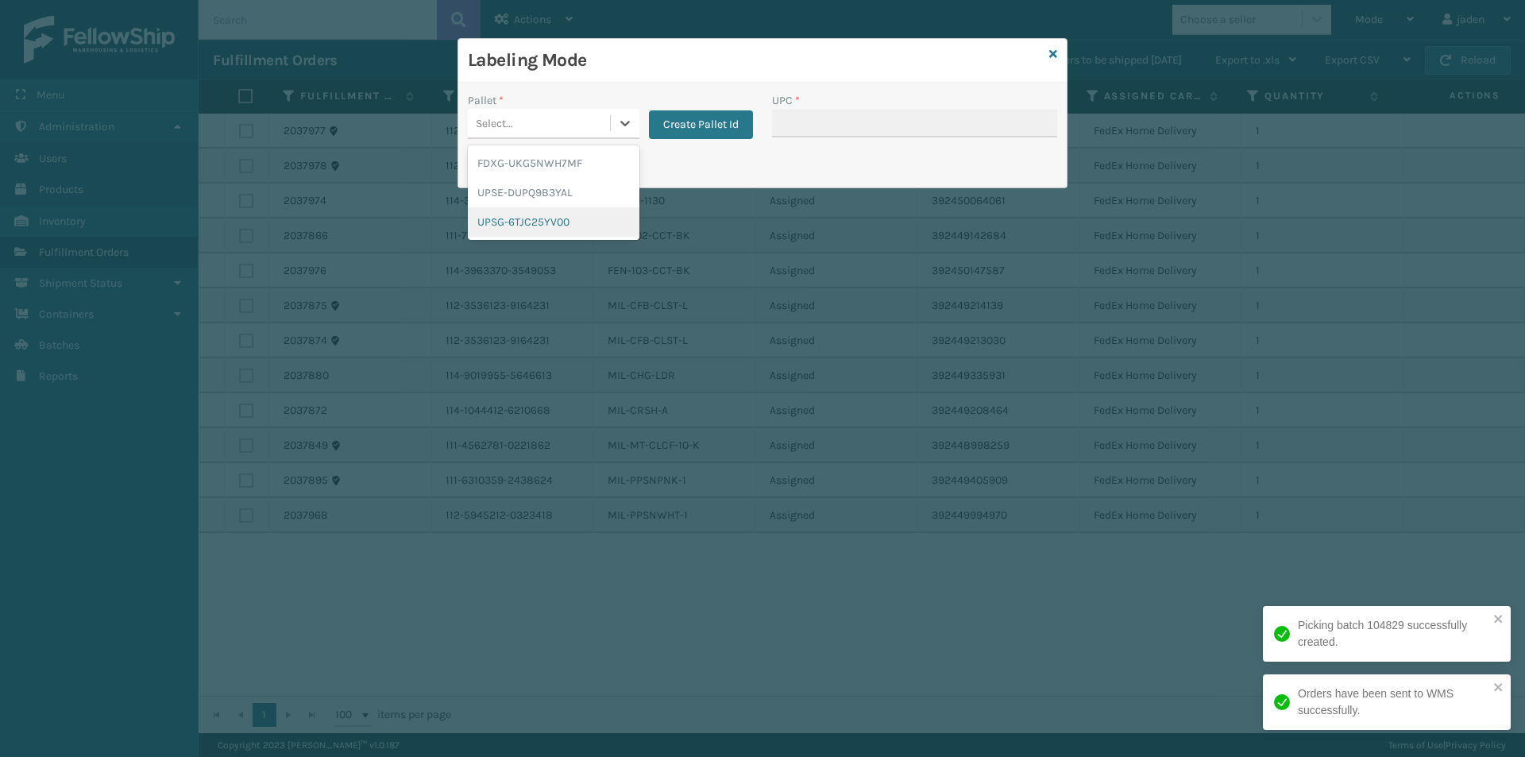
drag, startPoint x: 567, startPoint y: 221, endPoint x: 842, endPoint y: 142, distance: 285.8
click at [567, 222] on div "UPSG-6TJC25YV00" at bounding box center [554, 221] width 172 height 29
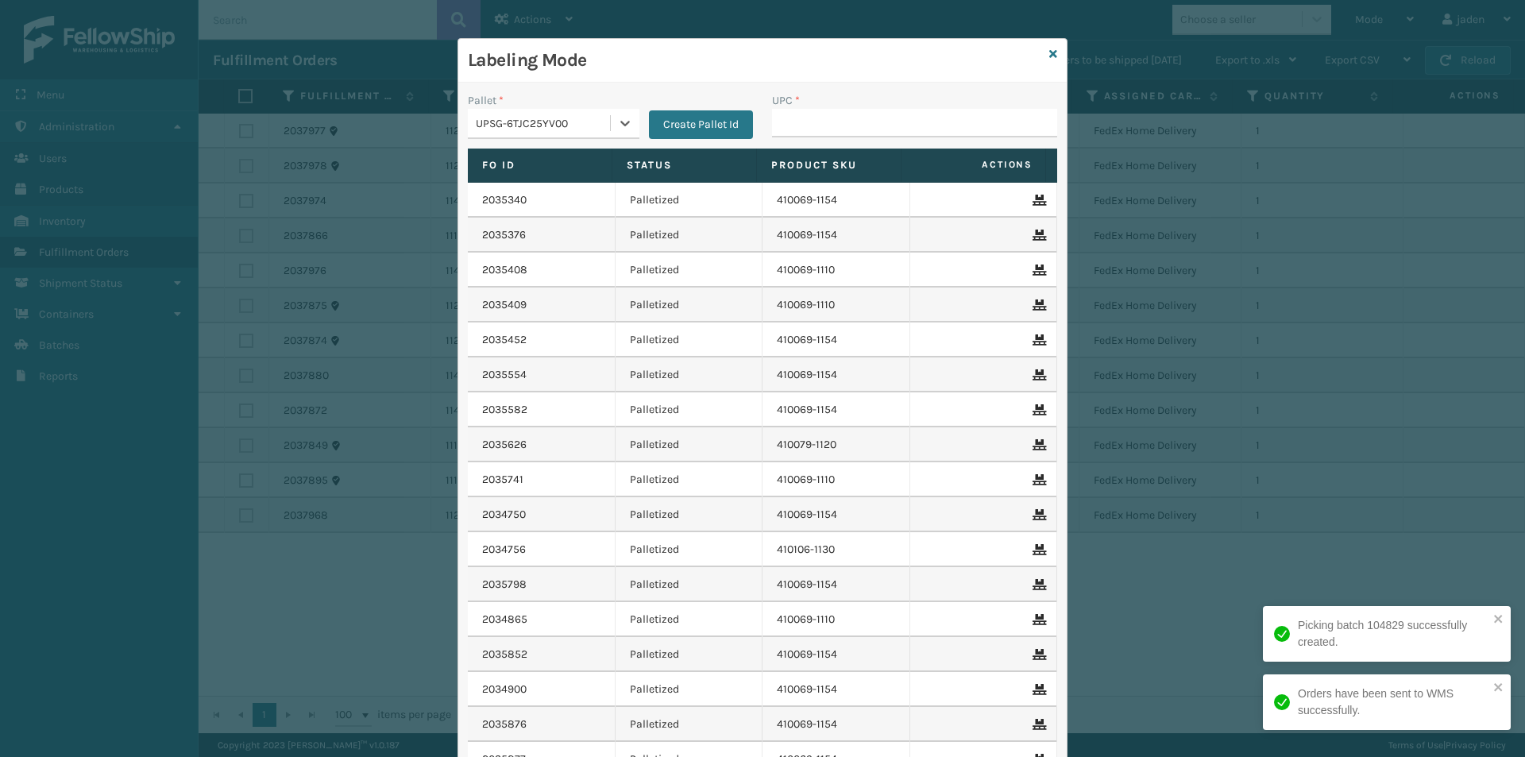
click at [845, 137] on div "UPC *" at bounding box center [914, 120] width 304 height 56
click at [852, 118] on input "UPC *" at bounding box center [914, 123] width 285 height 29
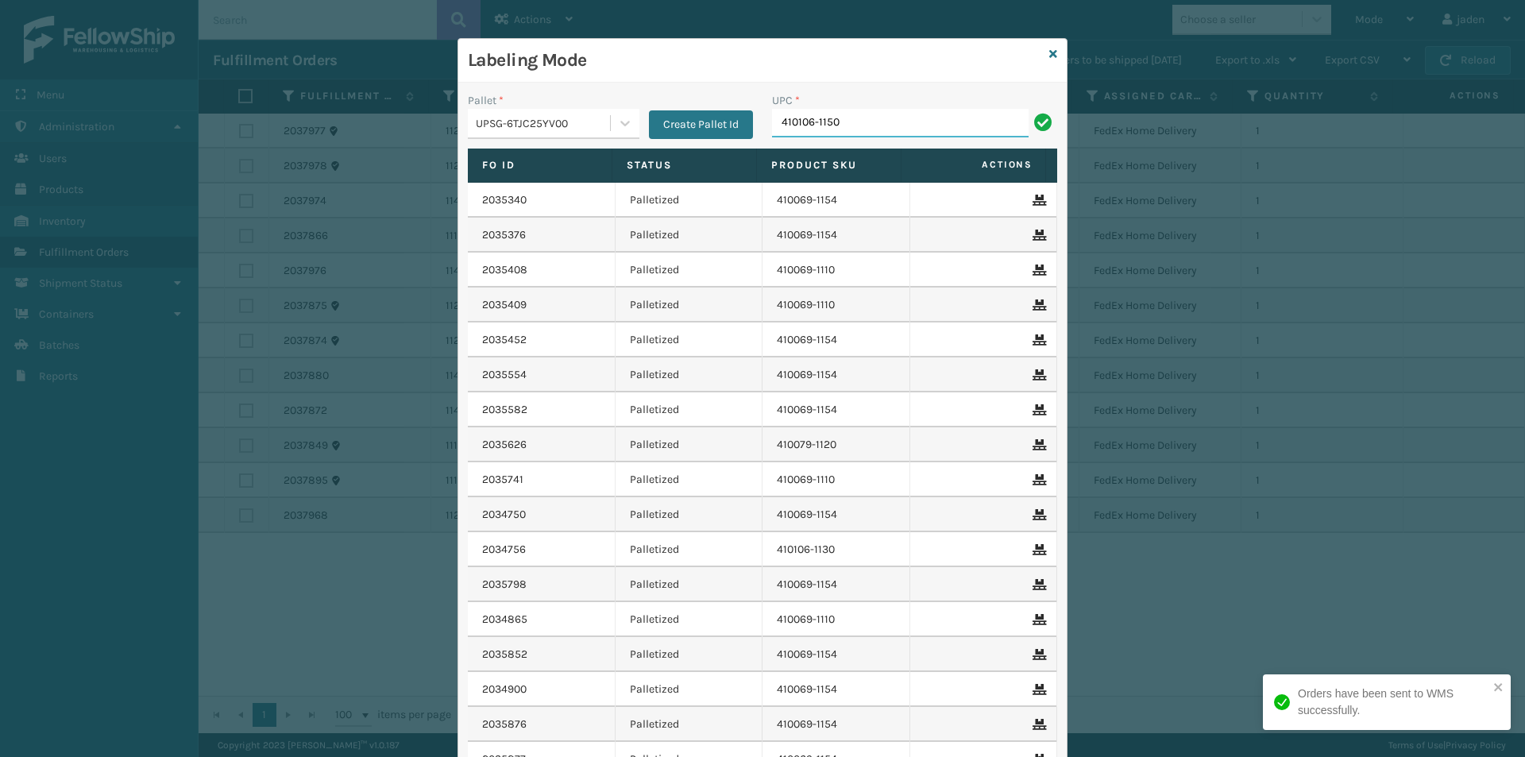
type input "410106-1150"
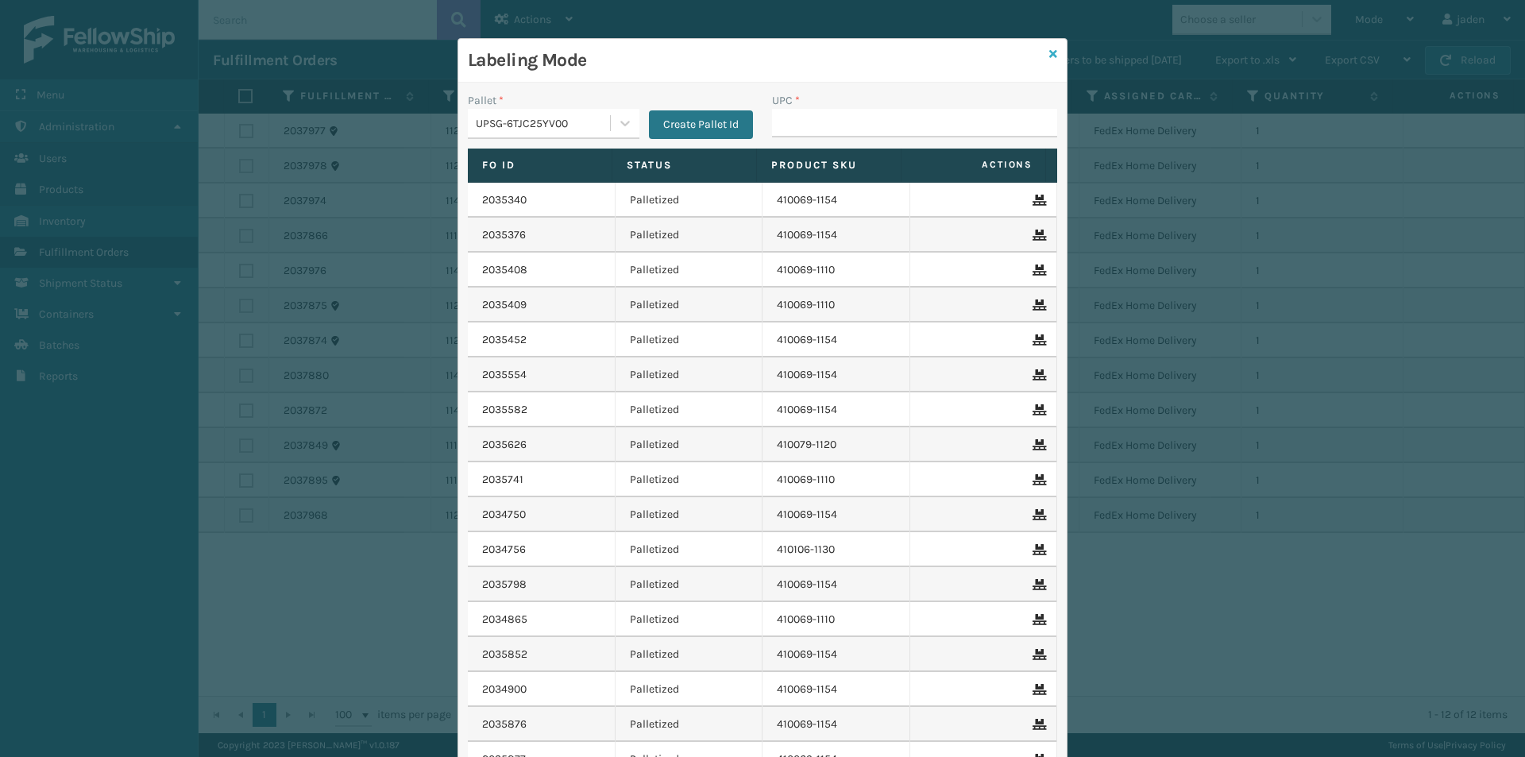
click at [1049, 55] on icon at bounding box center [1053, 53] width 8 height 11
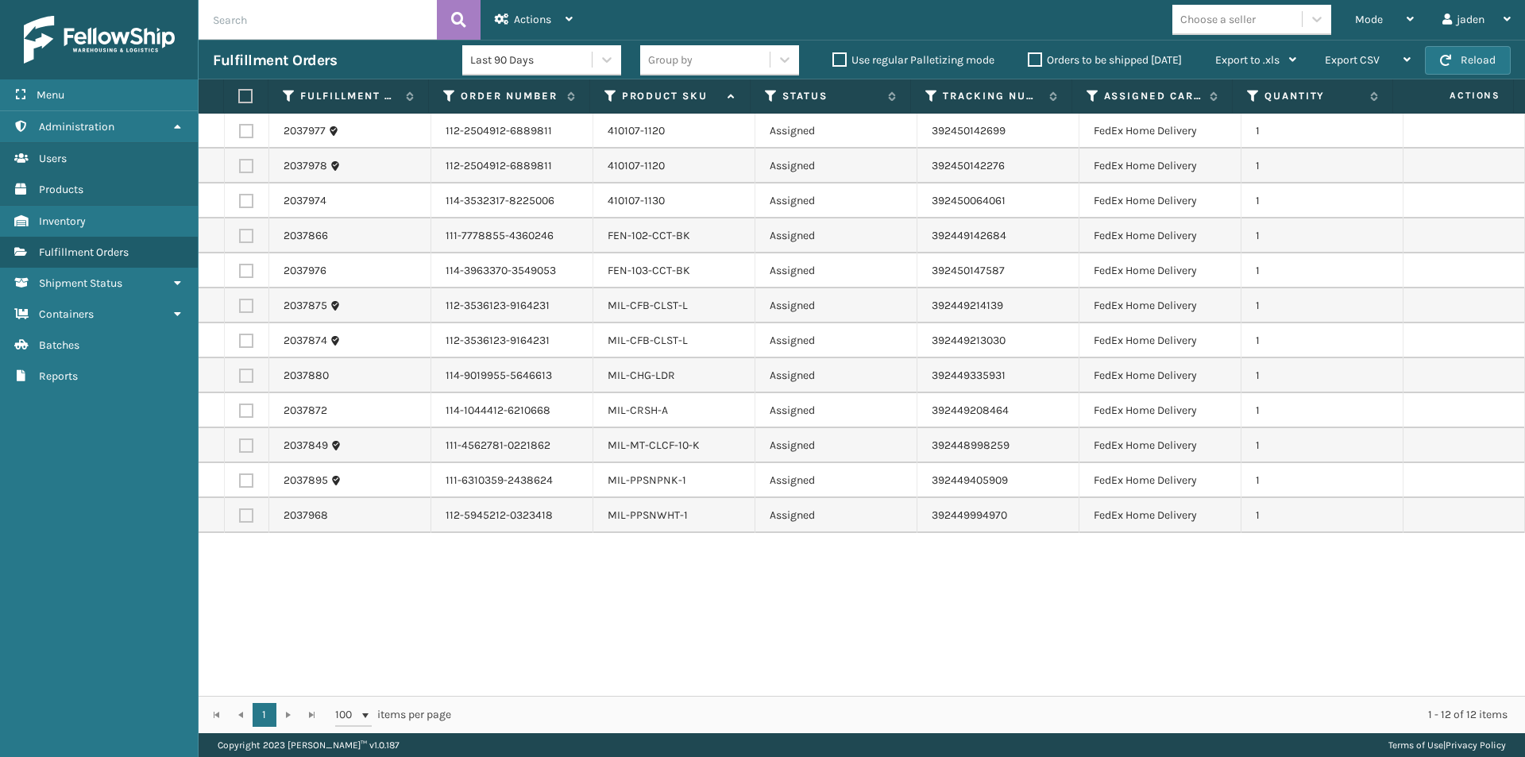
drag, startPoint x: 952, startPoint y: 601, endPoint x: 947, endPoint y: 594, distance: 9.1
drag, startPoint x: 947, startPoint y: 594, endPoint x: 620, endPoint y: 549, distance: 329.4
click at [634, 621] on div "2037977 112-2504912-6889811 410107-1120 Assigned 392450142699 FedEx Home Delive…" at bounding box center [862, 405] width 1326 height 582
click at [249, 94] on label at bounding box center [243, 96] width 10 height 14
click at [239, 94] on input "checkbox" at bounding box center [238, 96] width 1 height 10
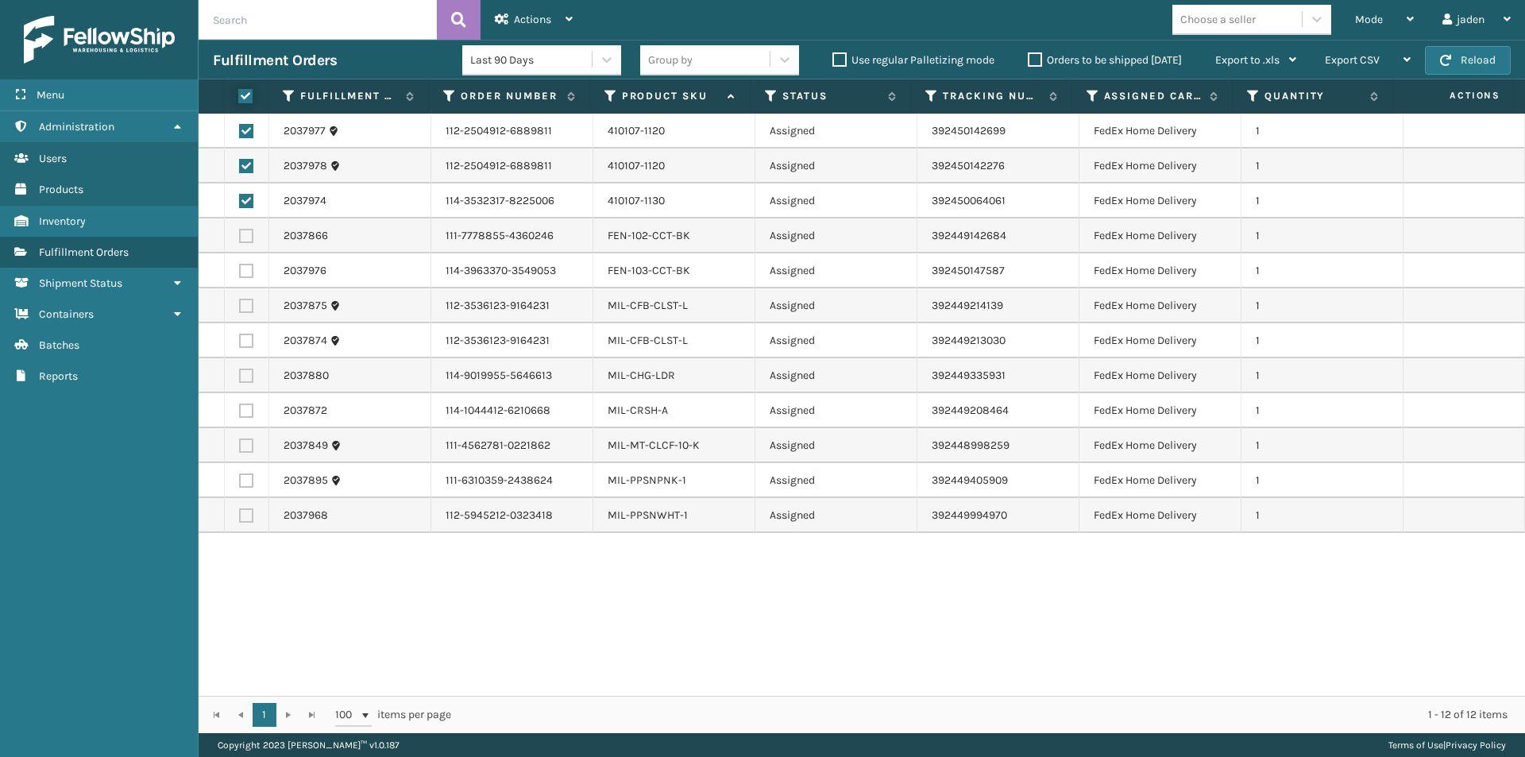
checkbox input "true"
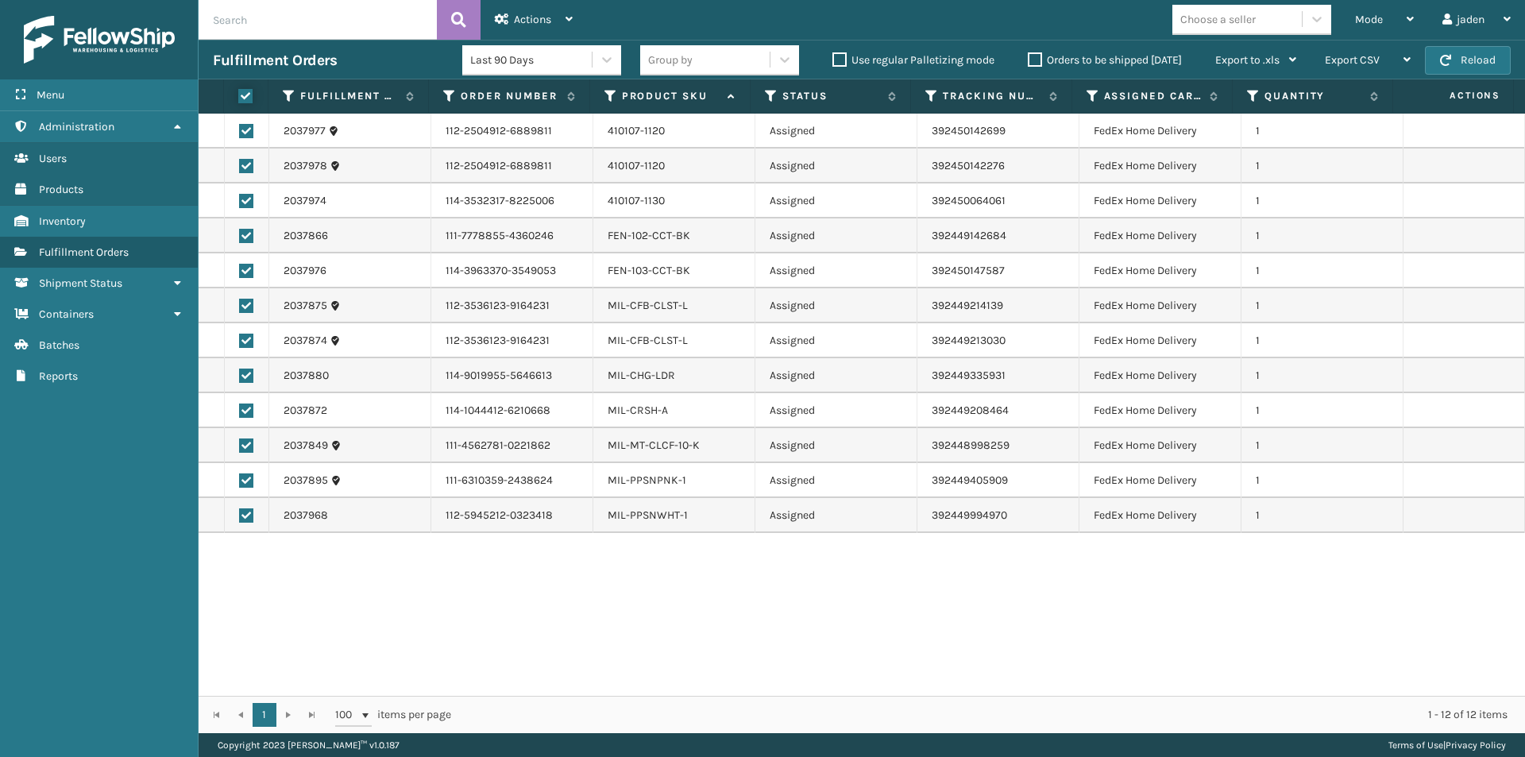
checkbox input "true"
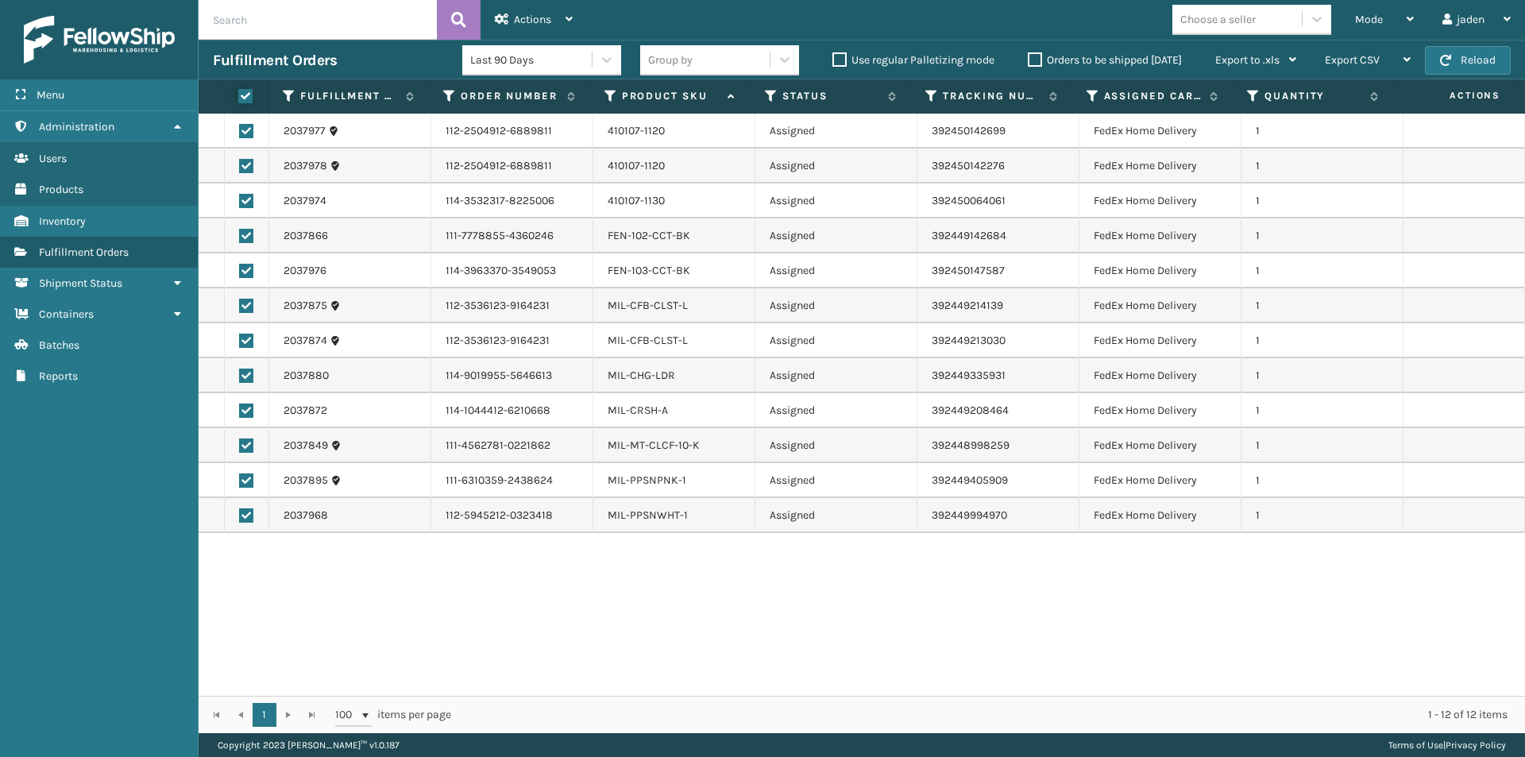
checkbox input "true"
click at [549, 23] on span "Actions" at bounding box center [532, 19] width 37 height 13
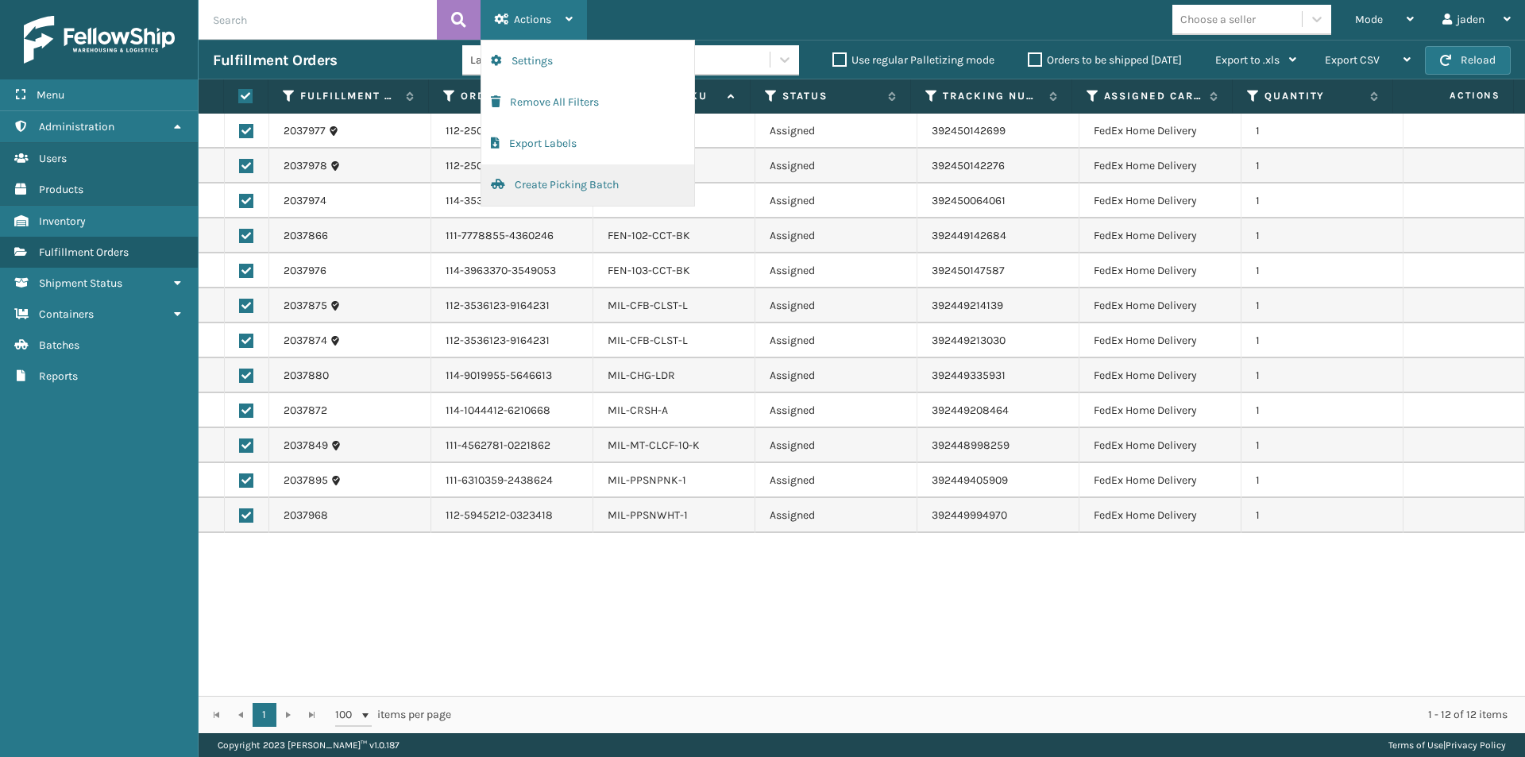
click at [545, 191] on button "Create Picking Batch" at bounding box center [587, 184] width 213 height 41
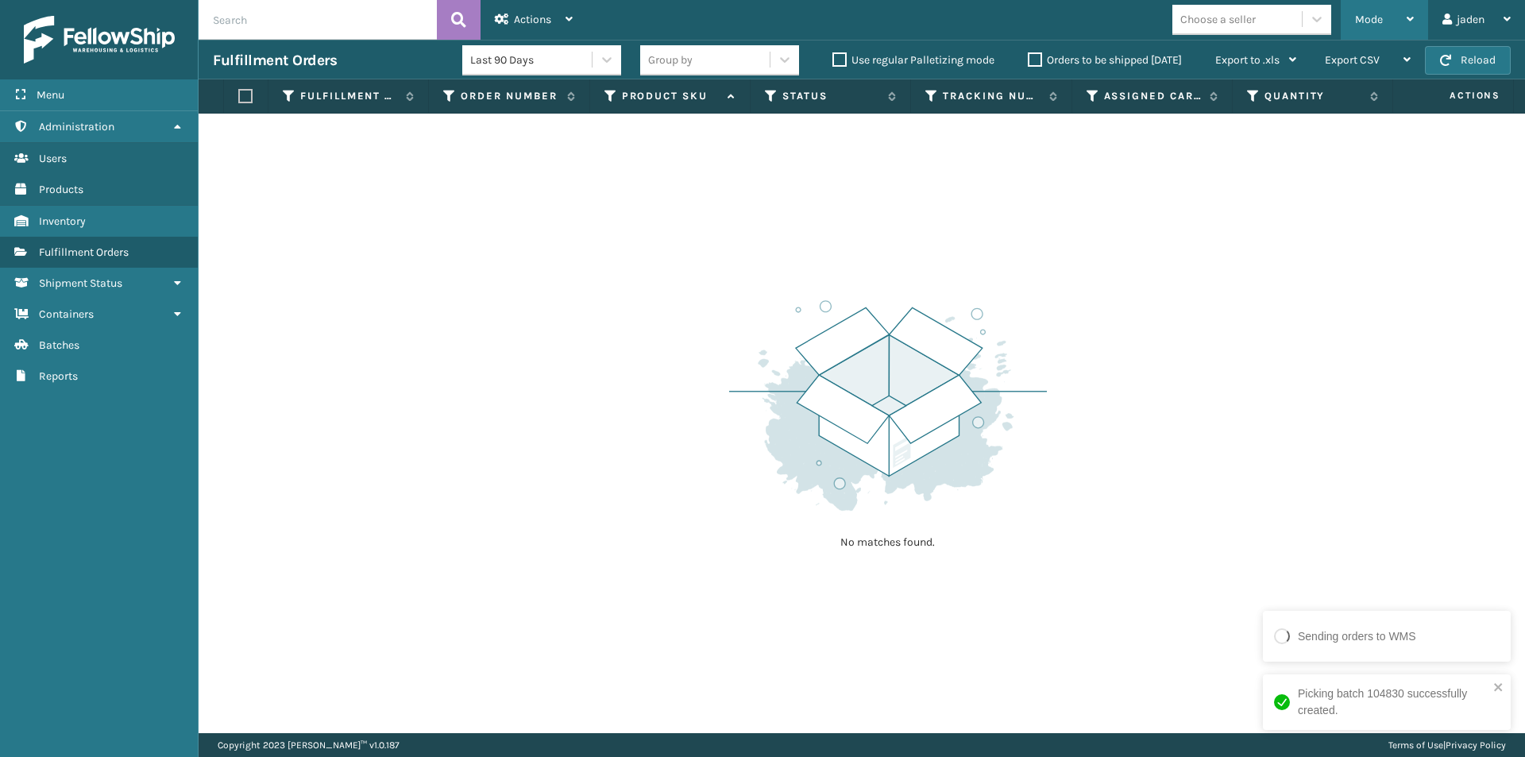
click at [1371, 28] on div "Mode" at bounding box center [1384, 20] width 59 height 40
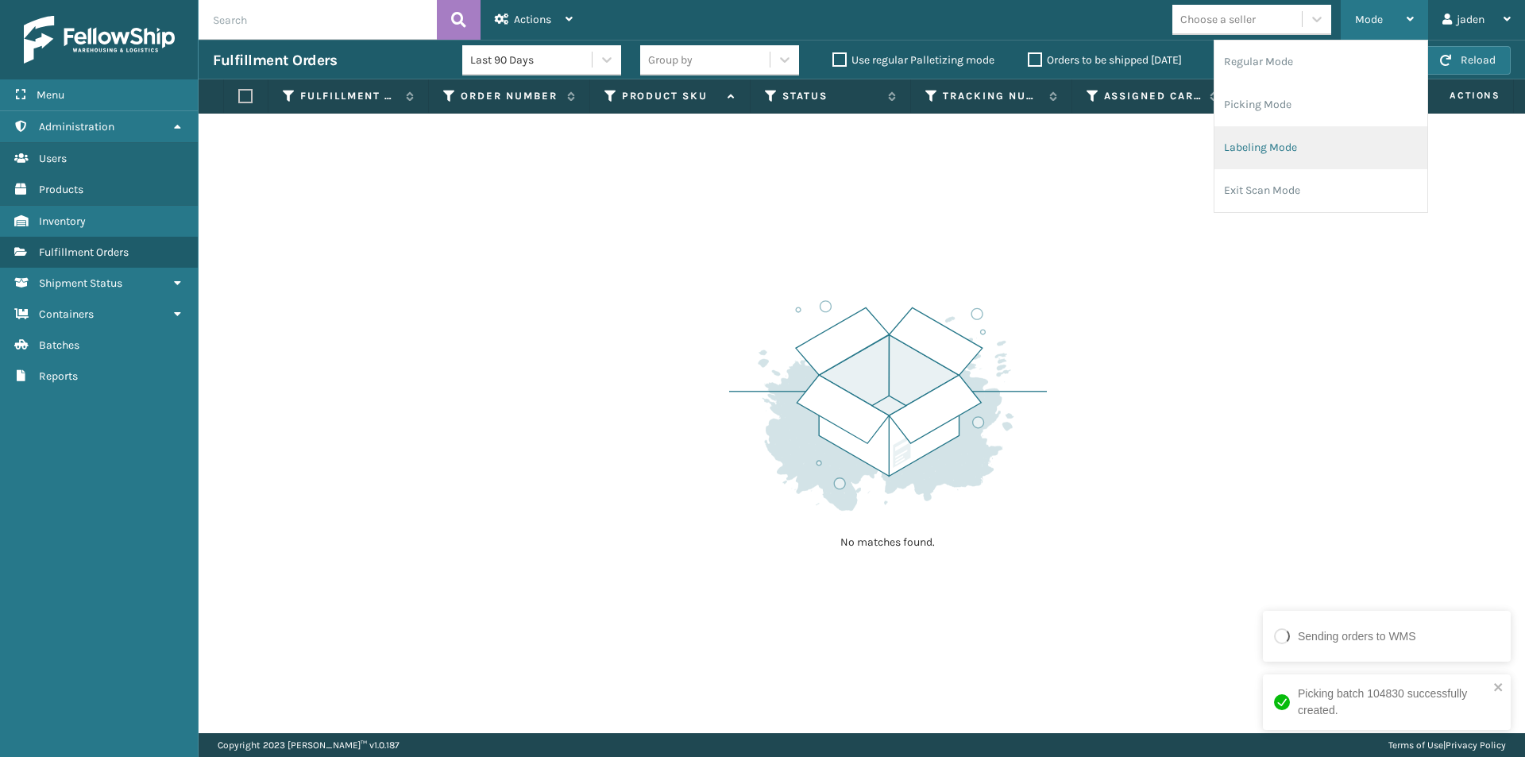
click at [1288, 133] on li "Labeling Mode" at bounding box center [1320, 147] width 213 height 43
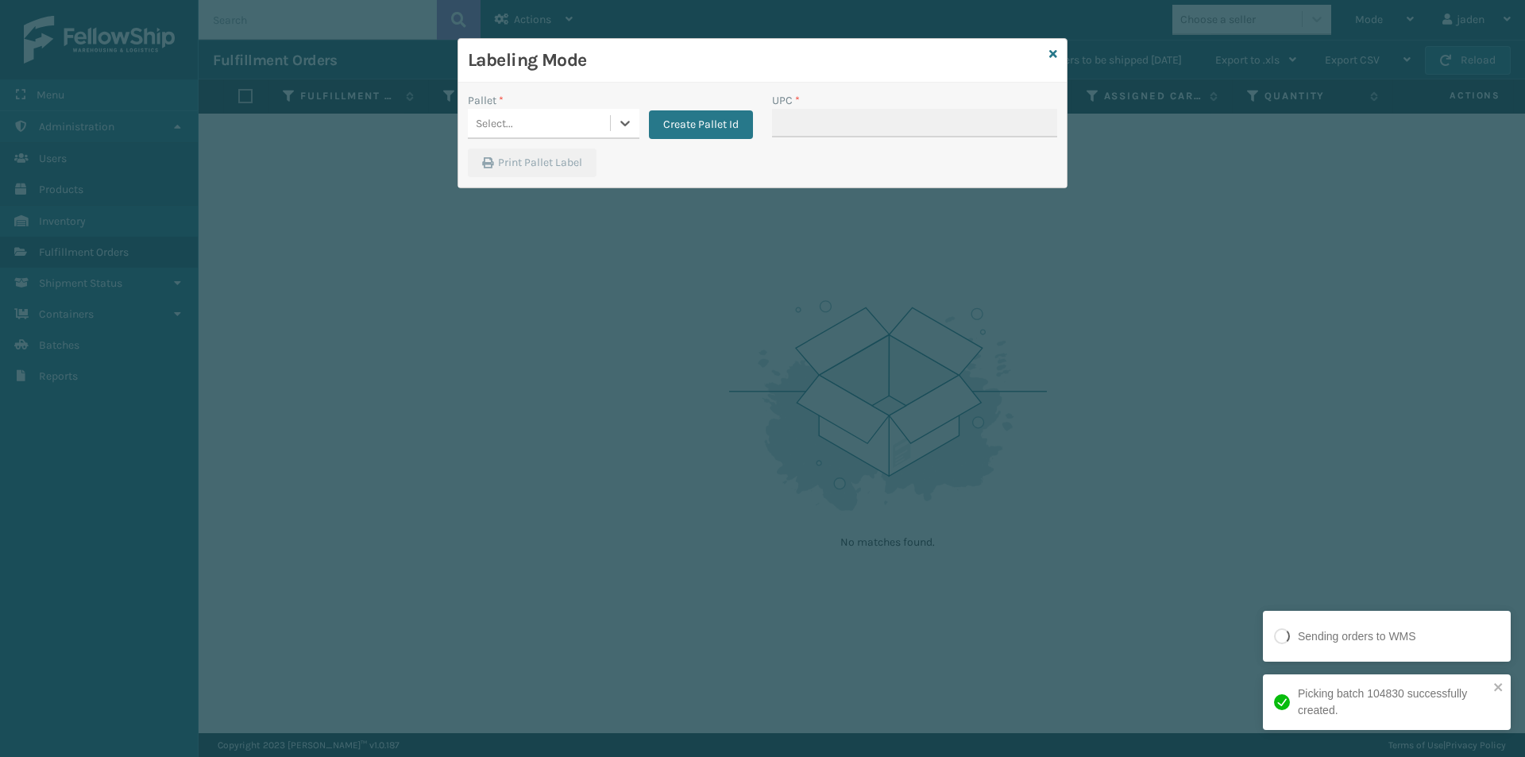
click at [632, 121] on icon at bounding box center [625, 123] width 16 height 16
click at [586, 172] on div "FDXG-UKG5NWH7MF" at bounding box center [554, 162] width 172 height 29
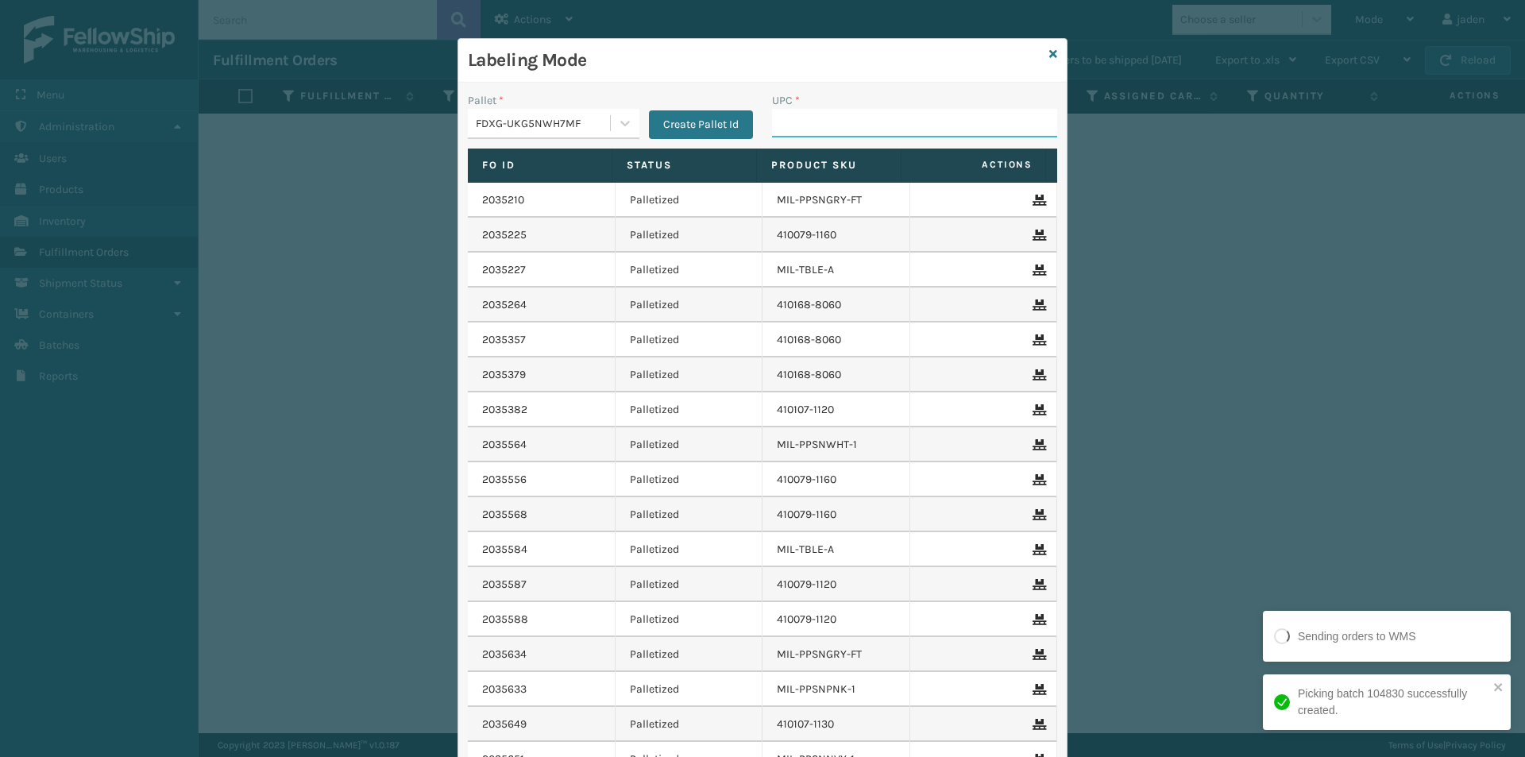
click at [791, 130] on input "UPC *" at bounding box center [914, 123] width 285 height 29
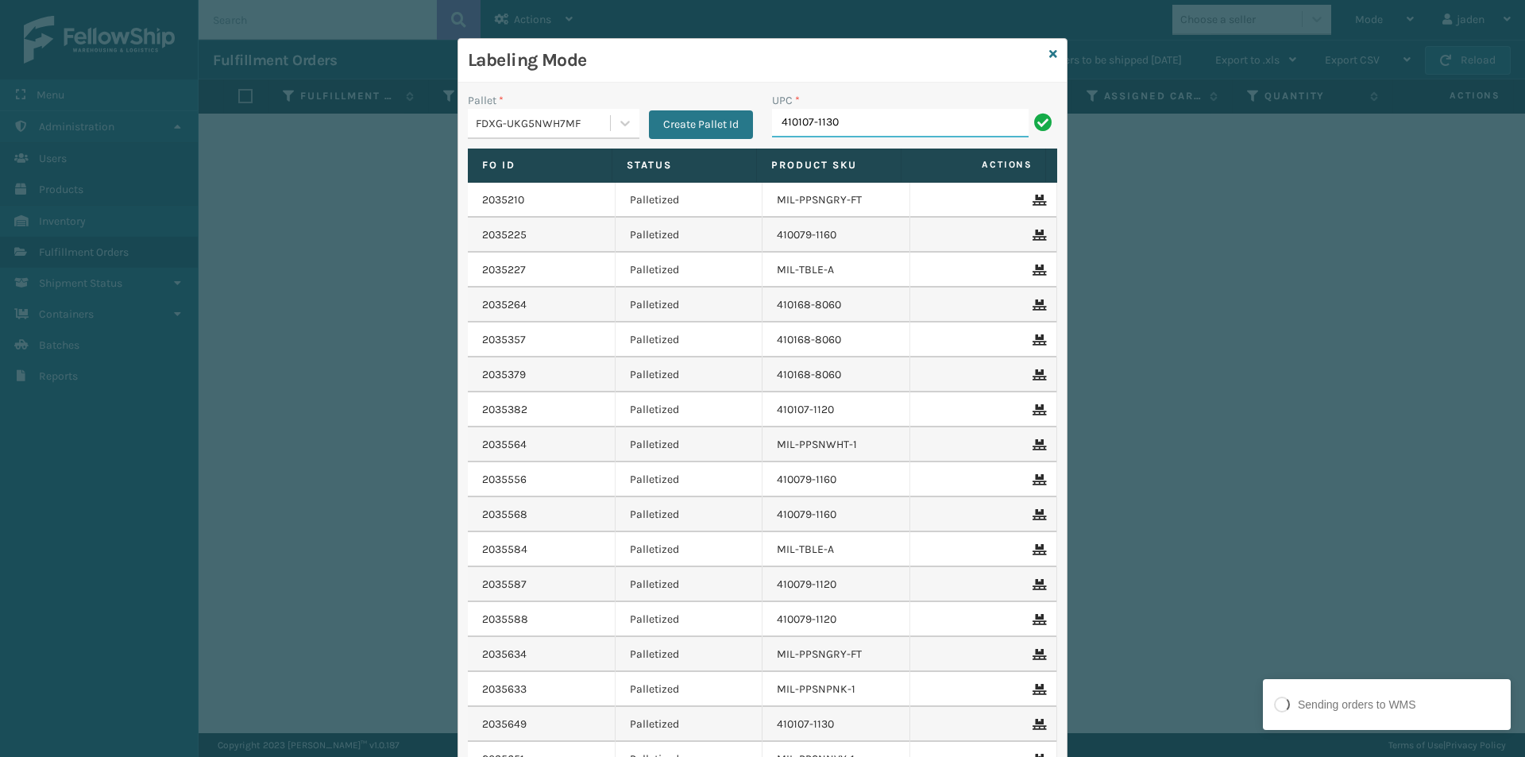
type input "410107-1130"
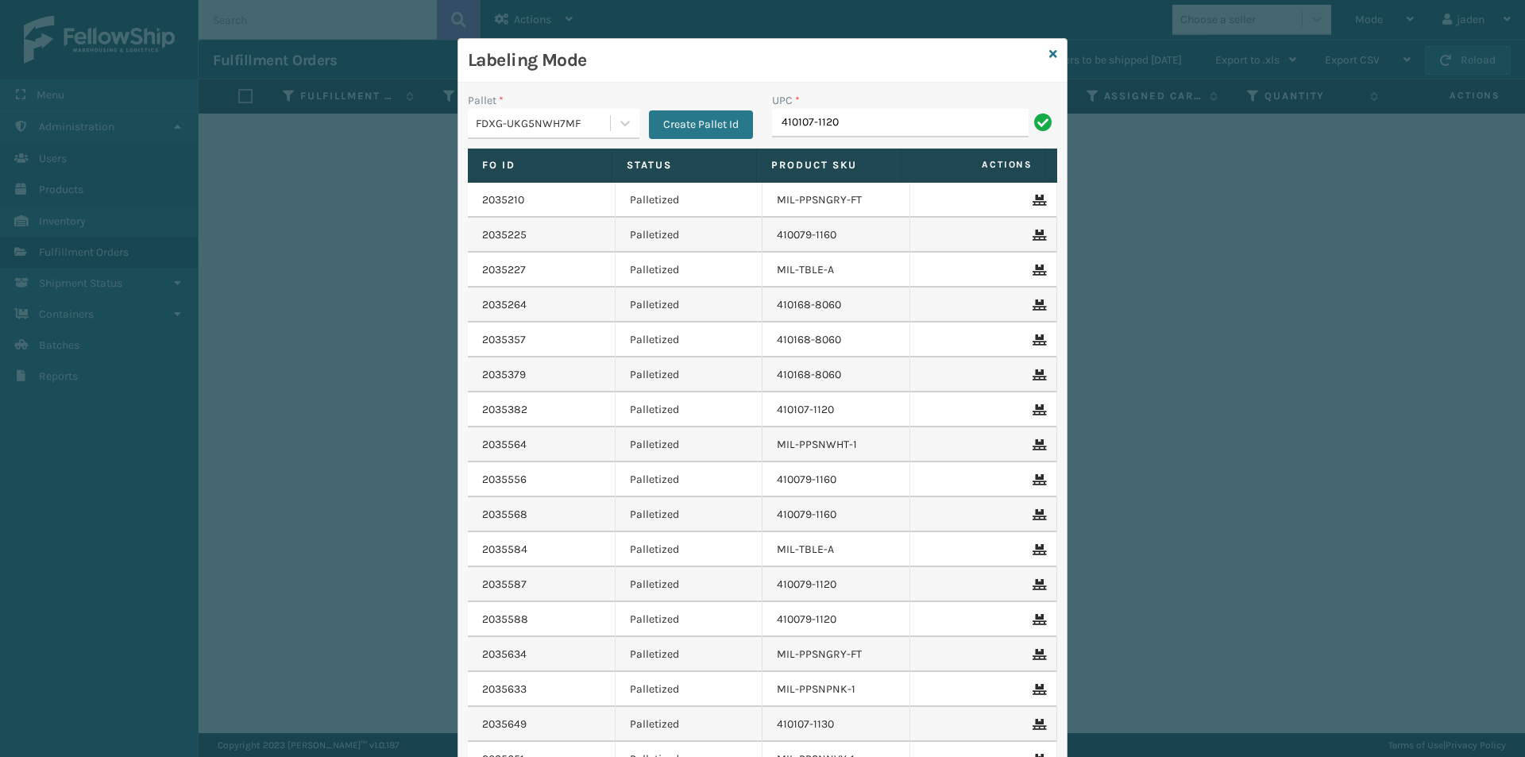
type input "410107-1120"
type input "4101071120"
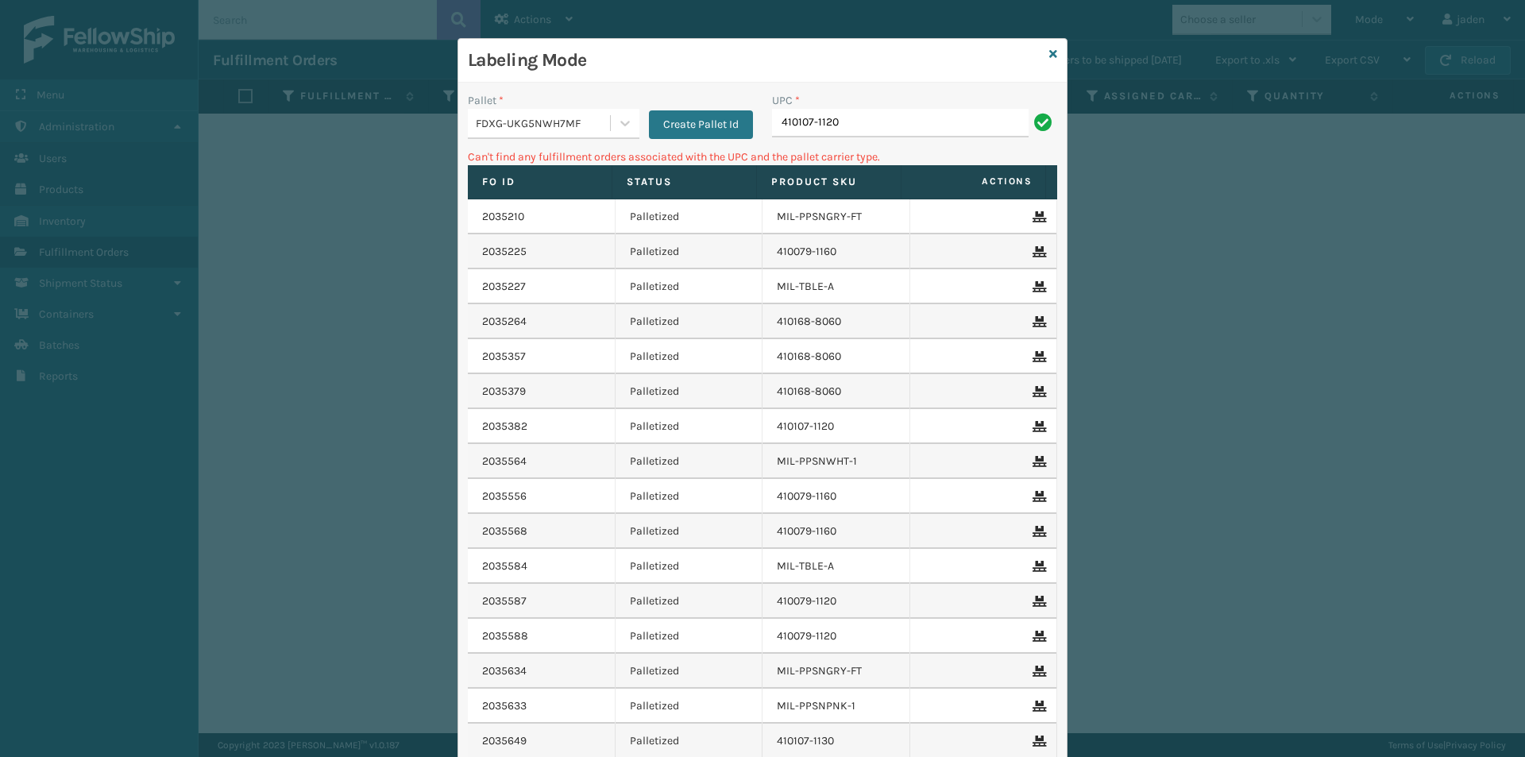
type input "410107-1120"
type input "8"
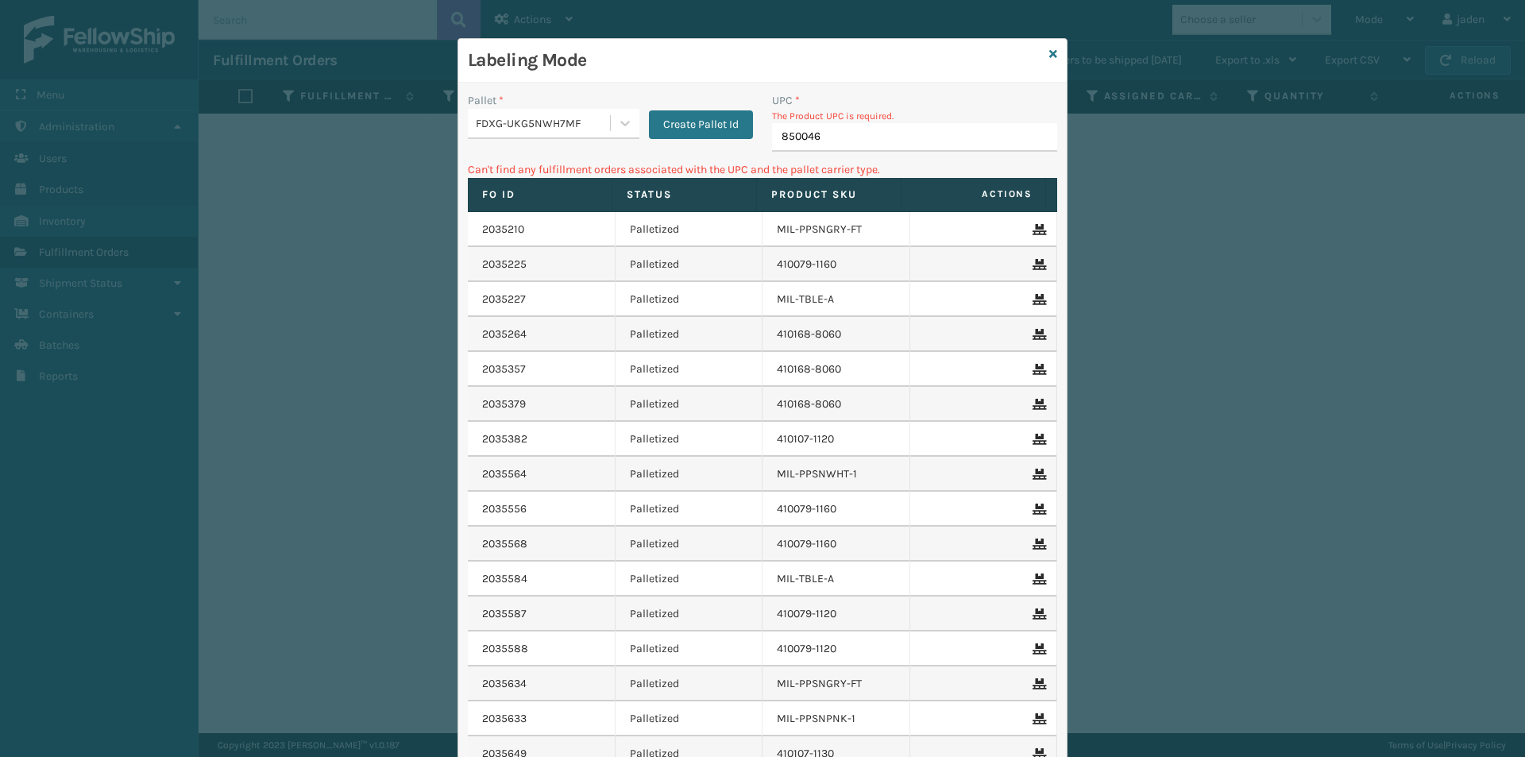
type input "8500460"
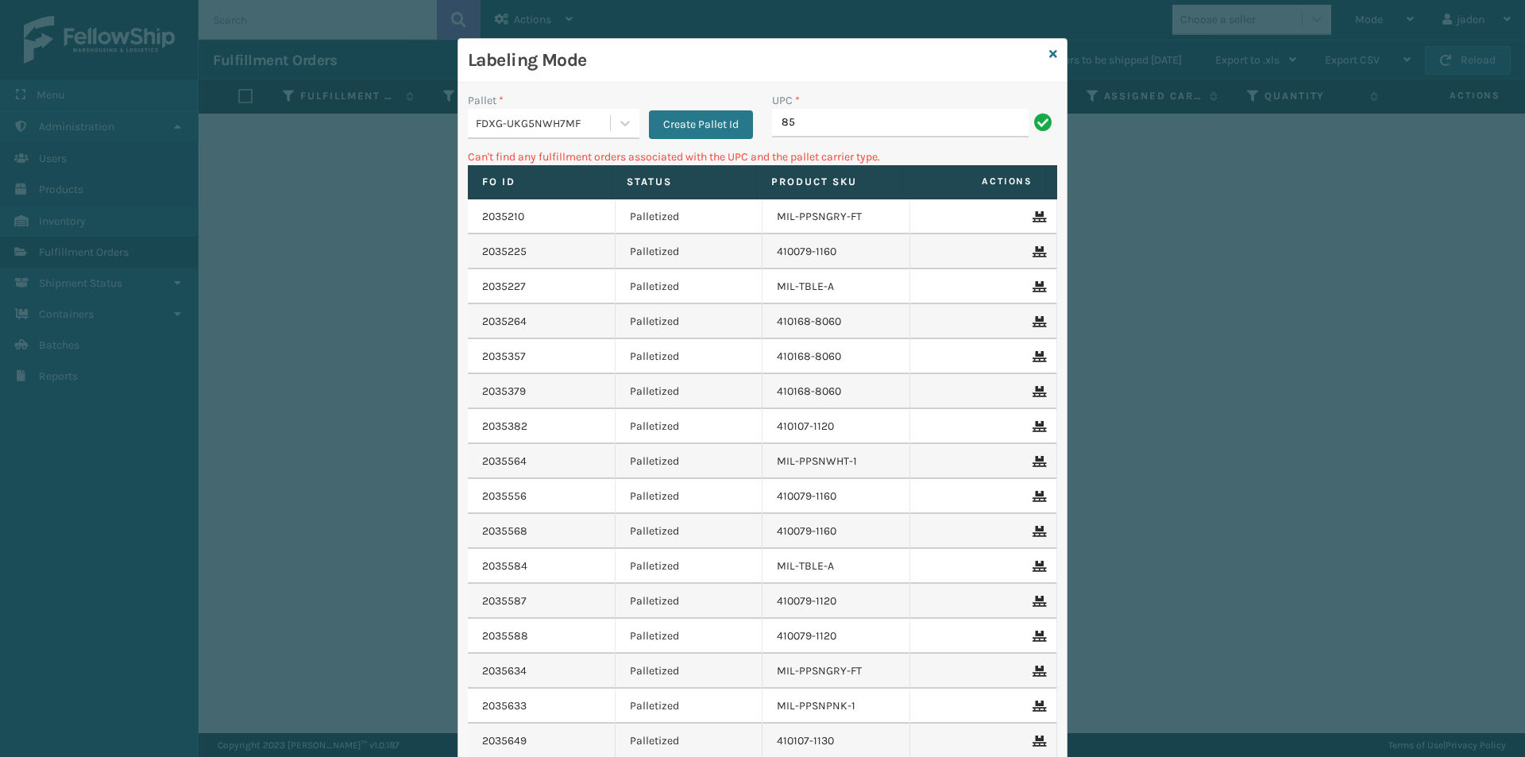
type input "8"
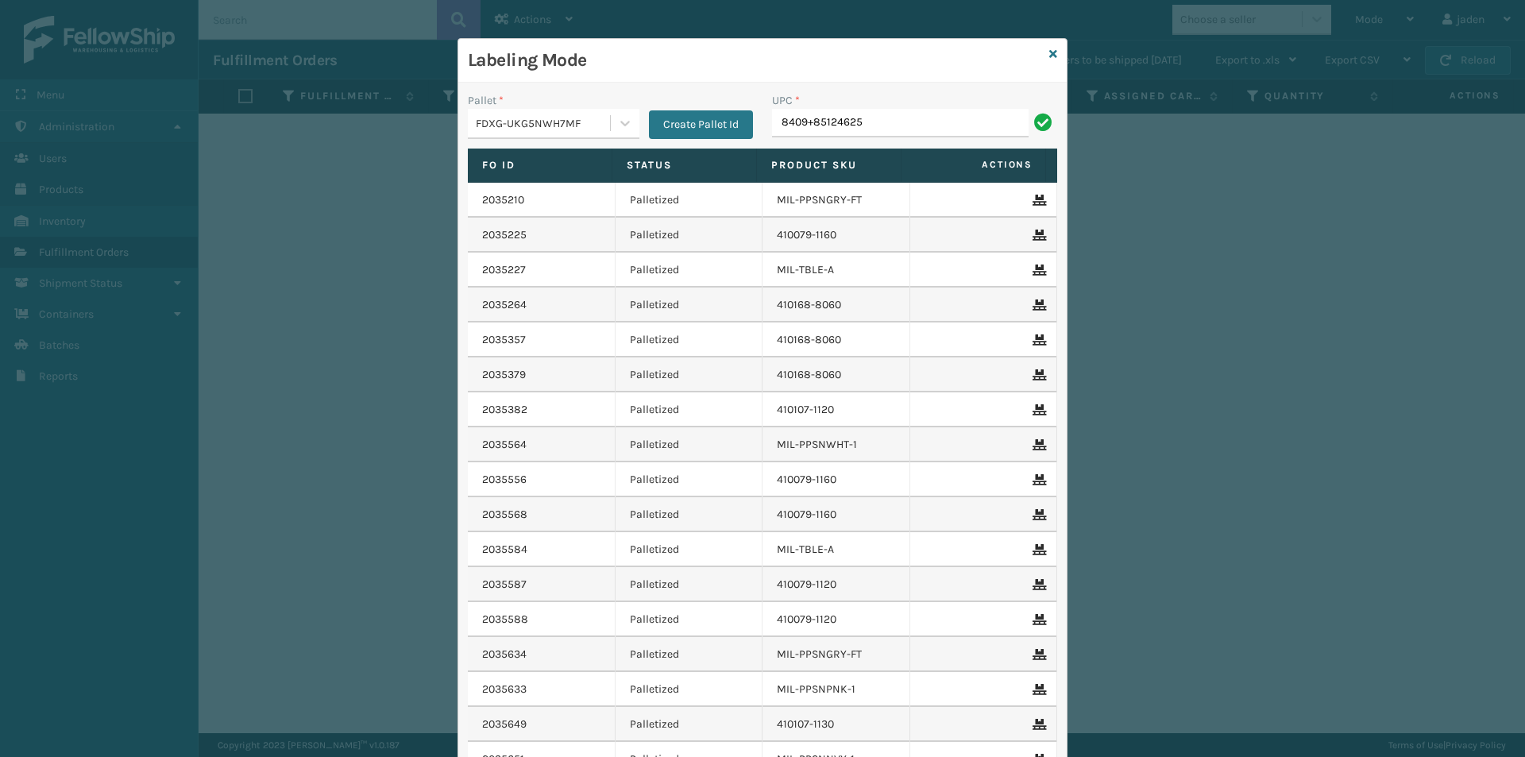
type input "8409+85124625"
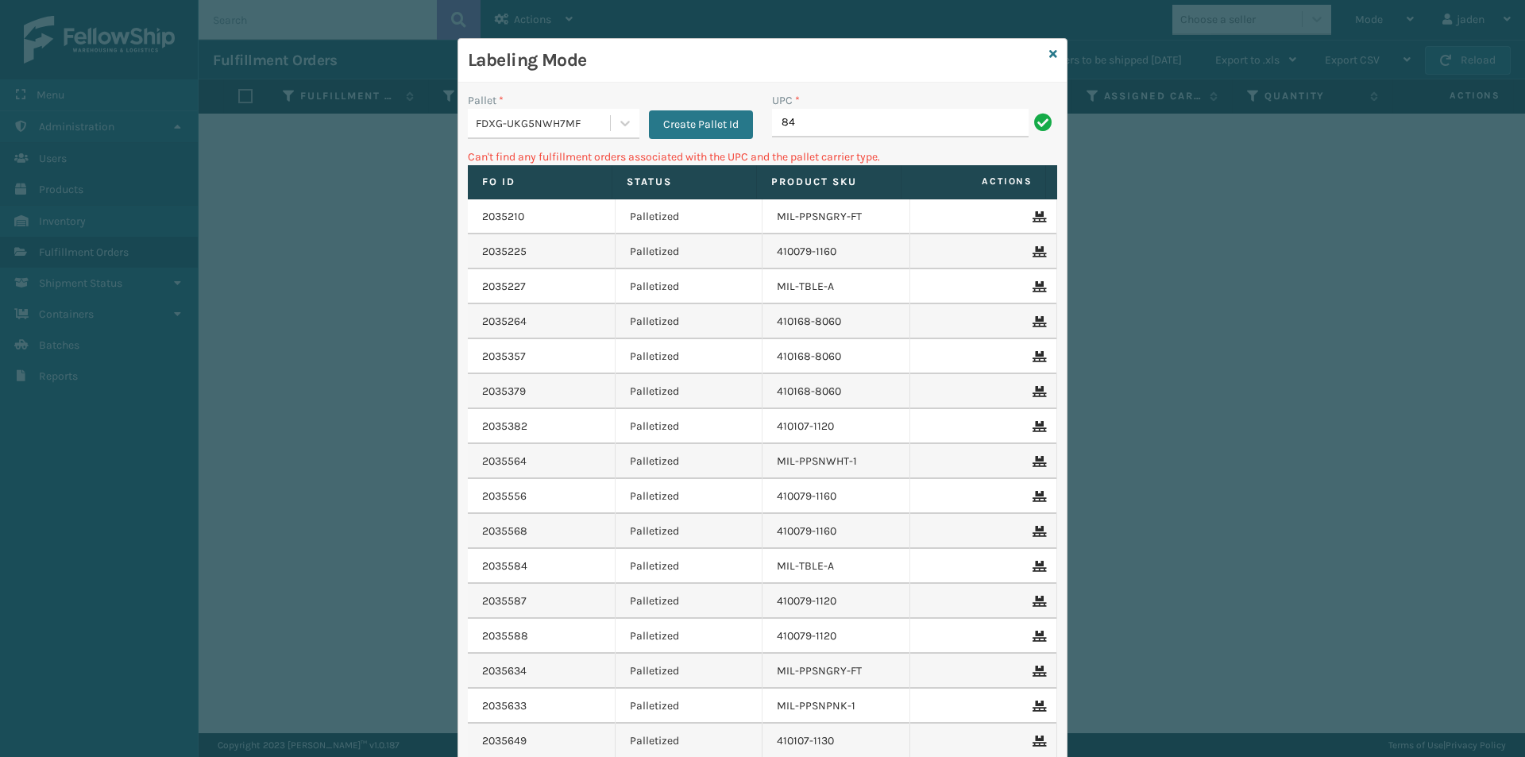
type input "8"
type input "840985124625"
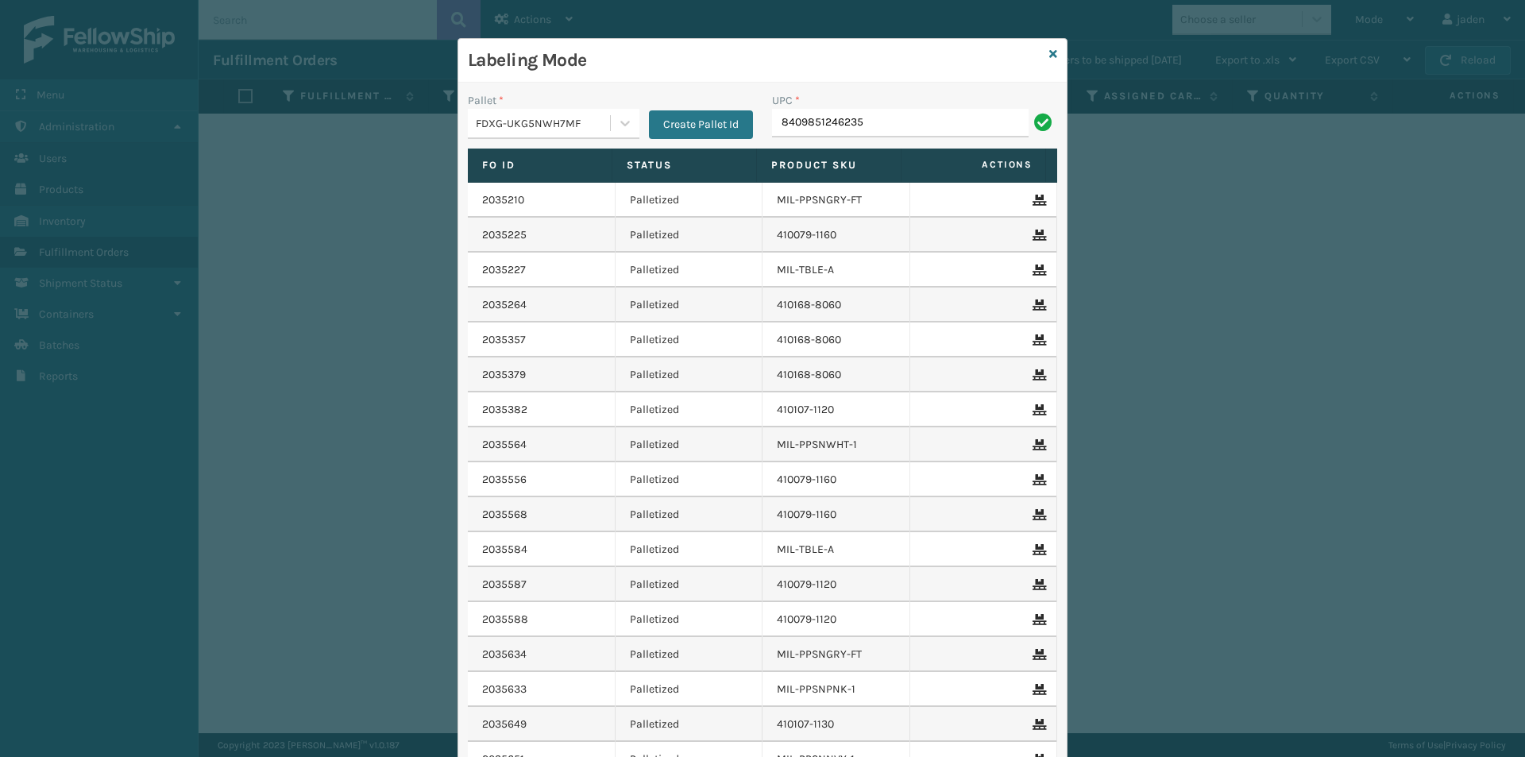
type input "8409851246235"
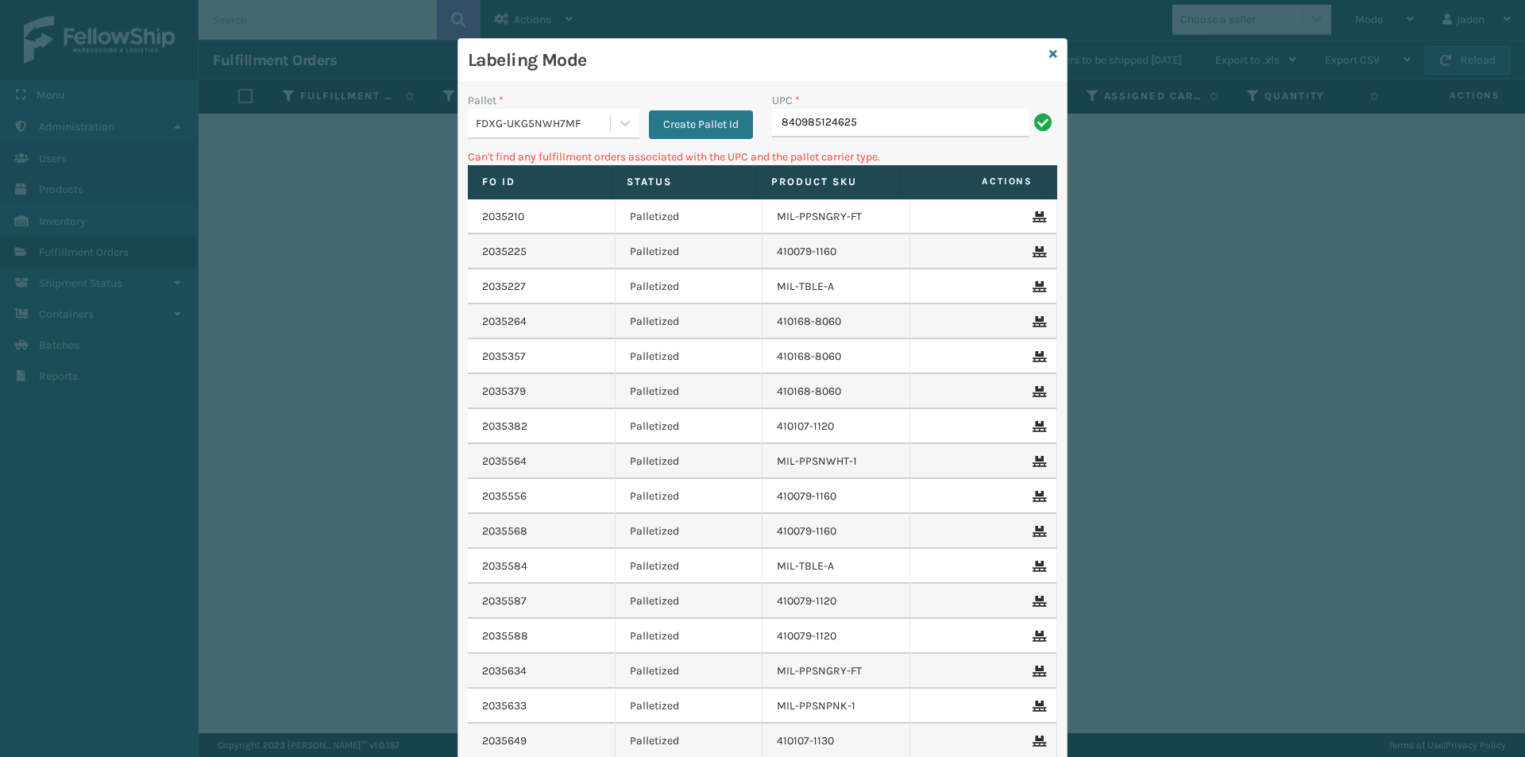
type input "840985124625"
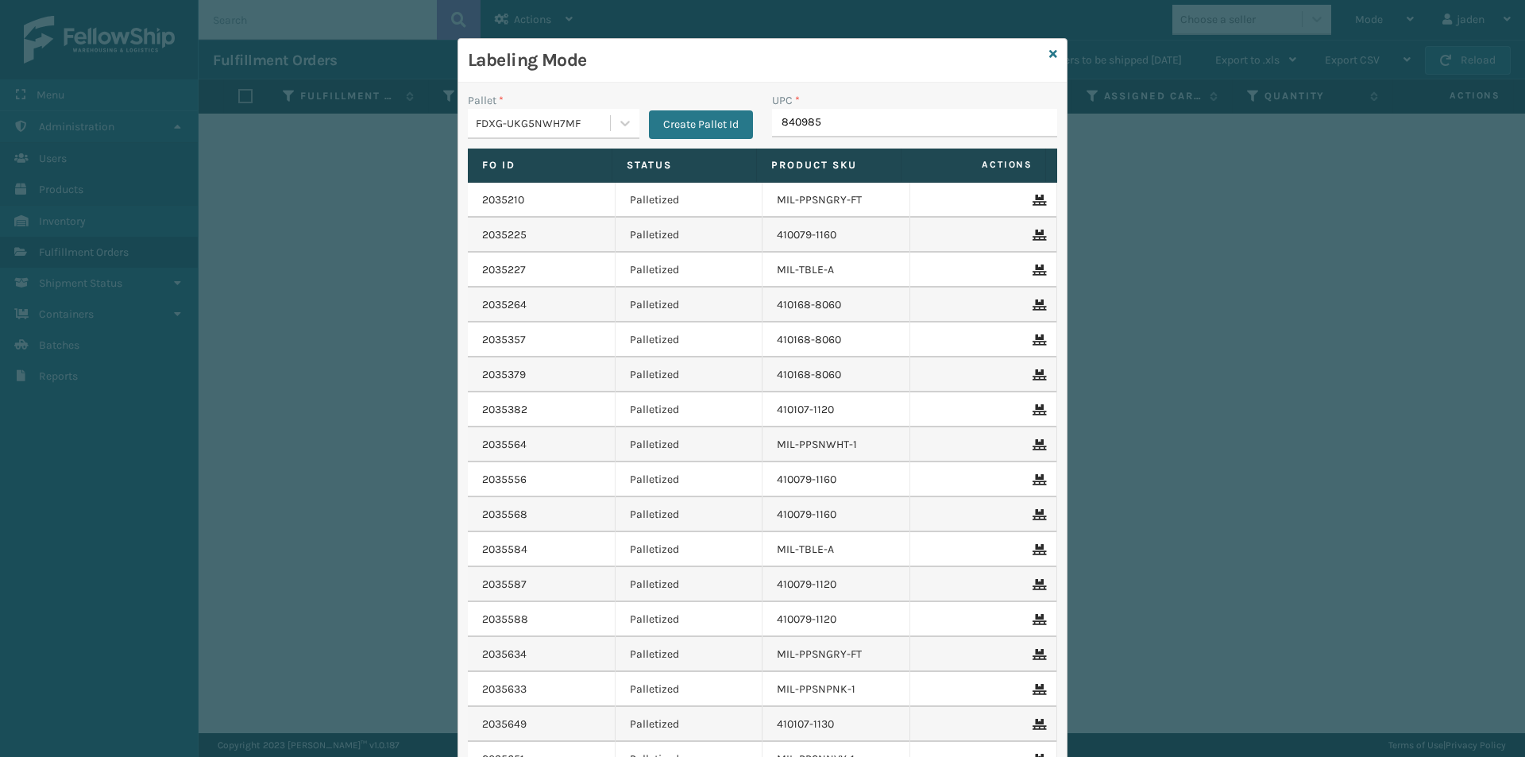
type input "8409851"
click at [1049, 54] on icon at bounding box center [1053, 53] width 8 height 11
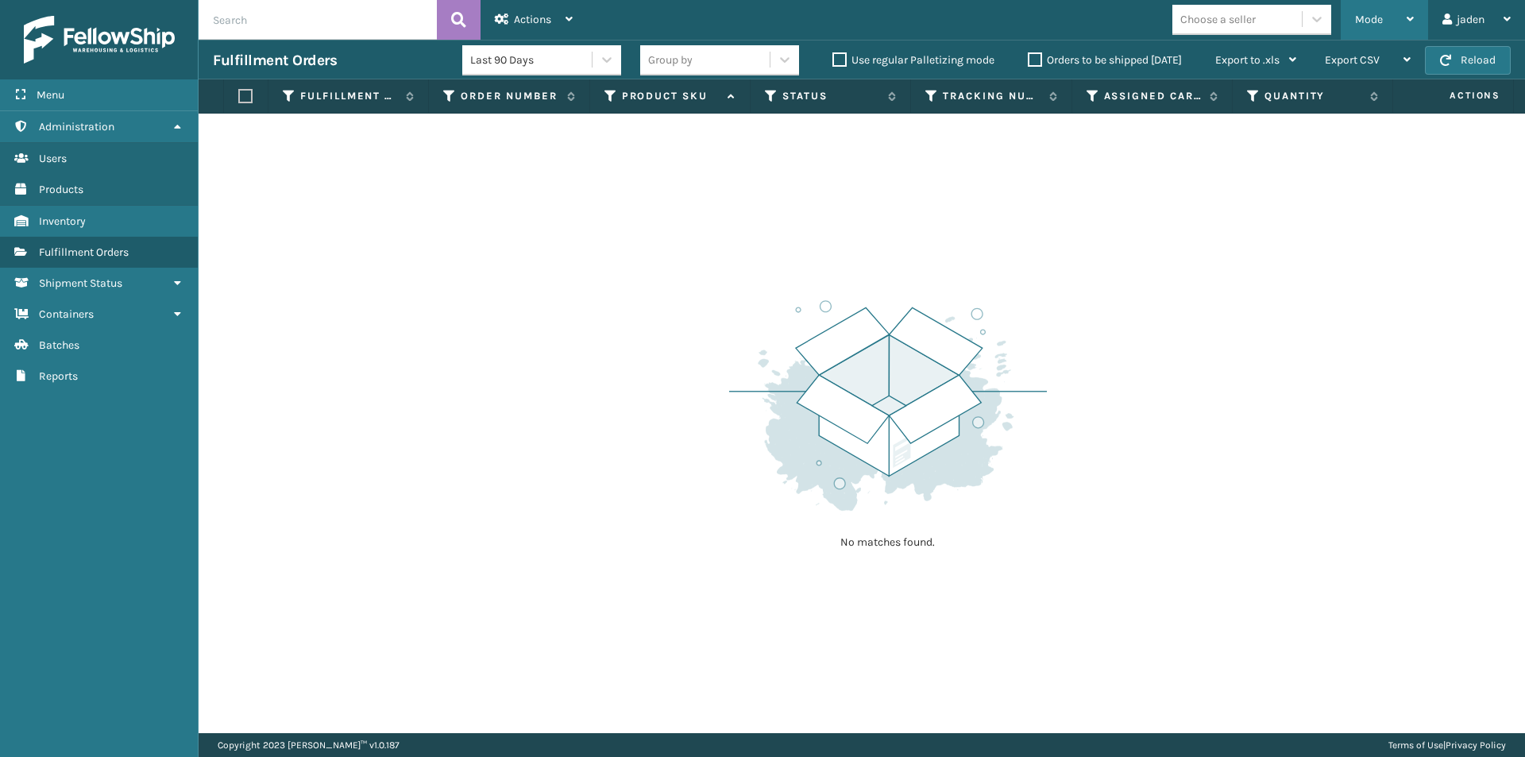
click at [1401, 21] on div "Mode" at bounding box center [1384, 20] width 59 height 40
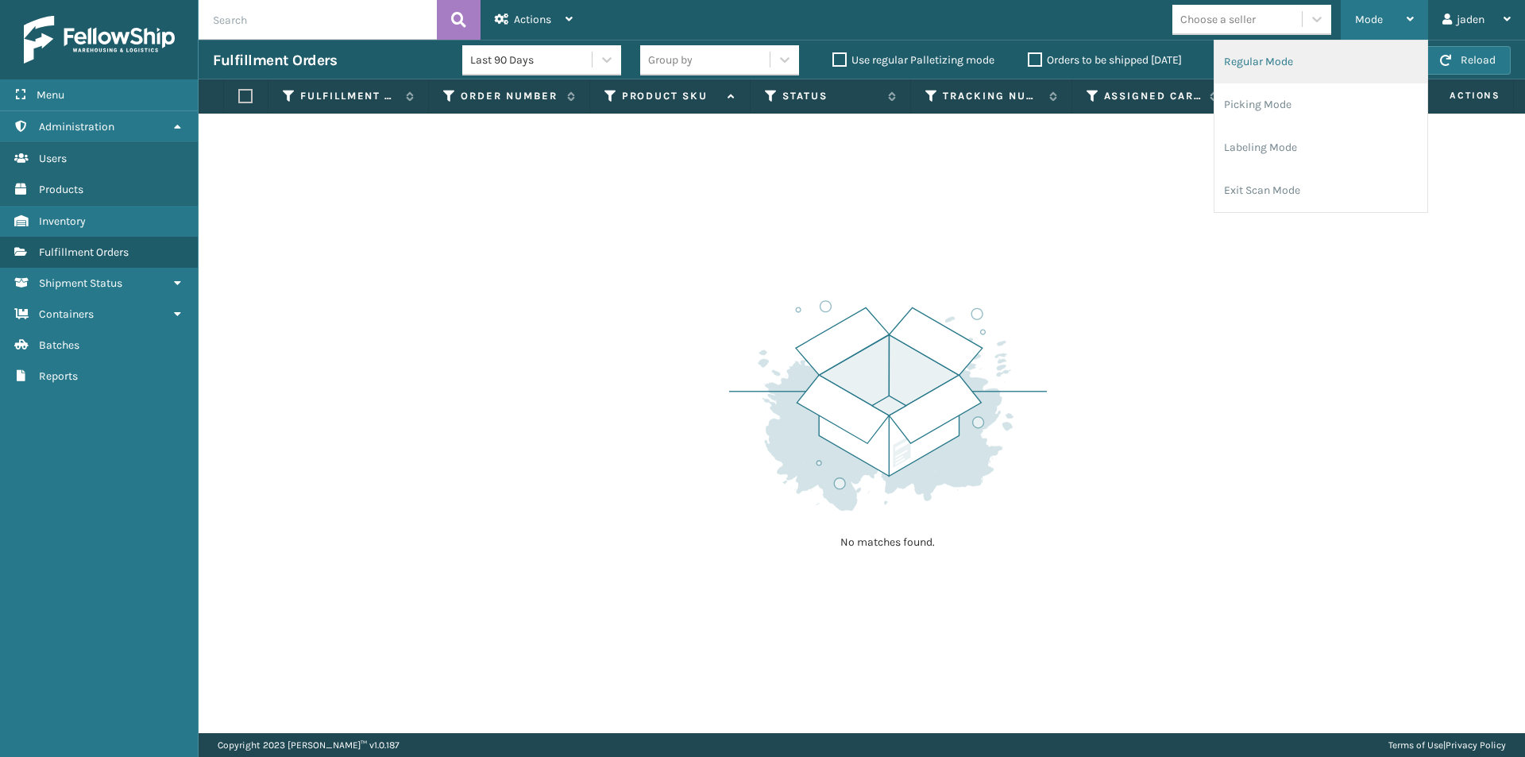
click at [1268, 55] on li "Regular Mode" at bounding box center [1320, 61] width 213 height 43
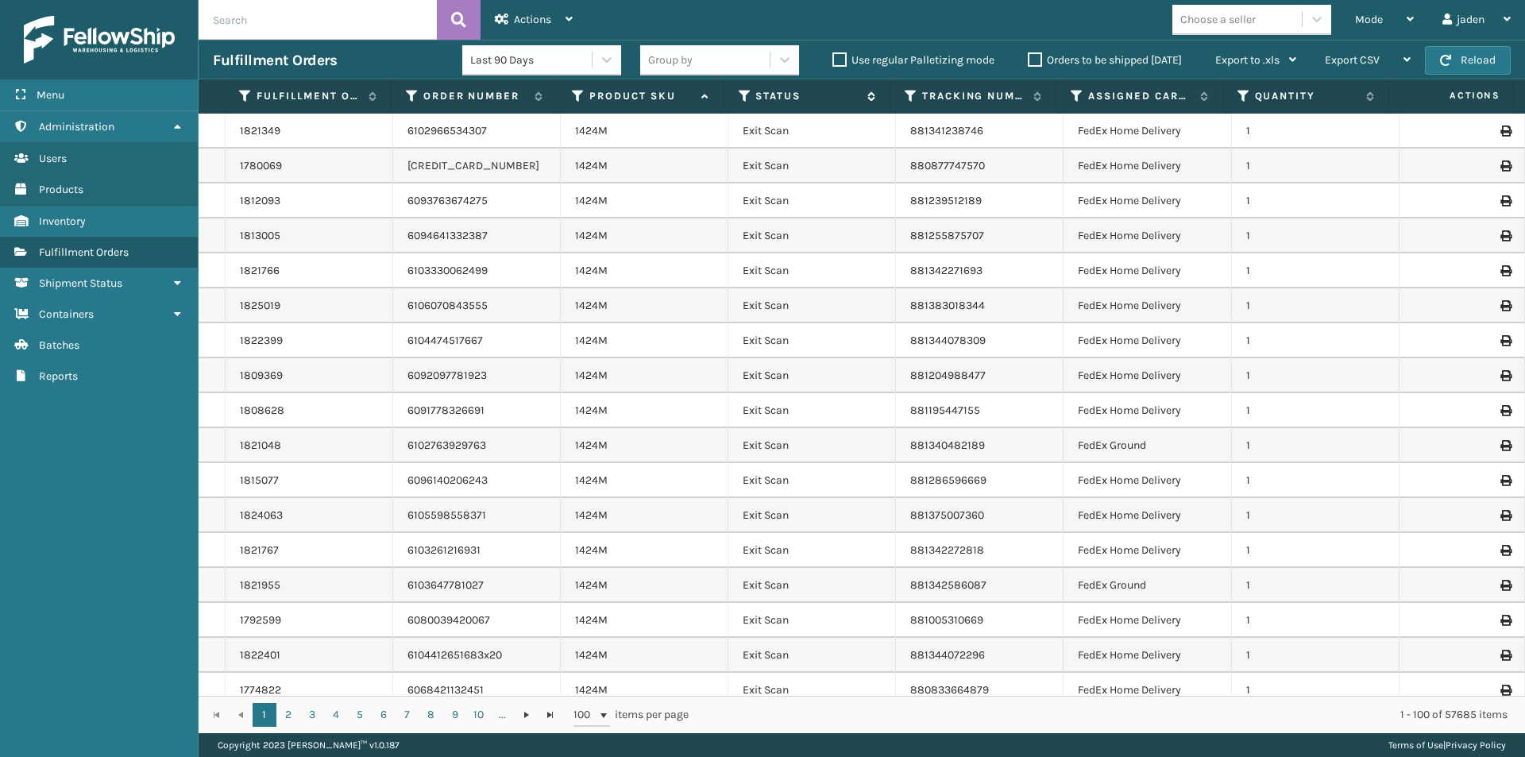
click at [744, 102] on icon at bounding box center [744, 96] width 13 height 14
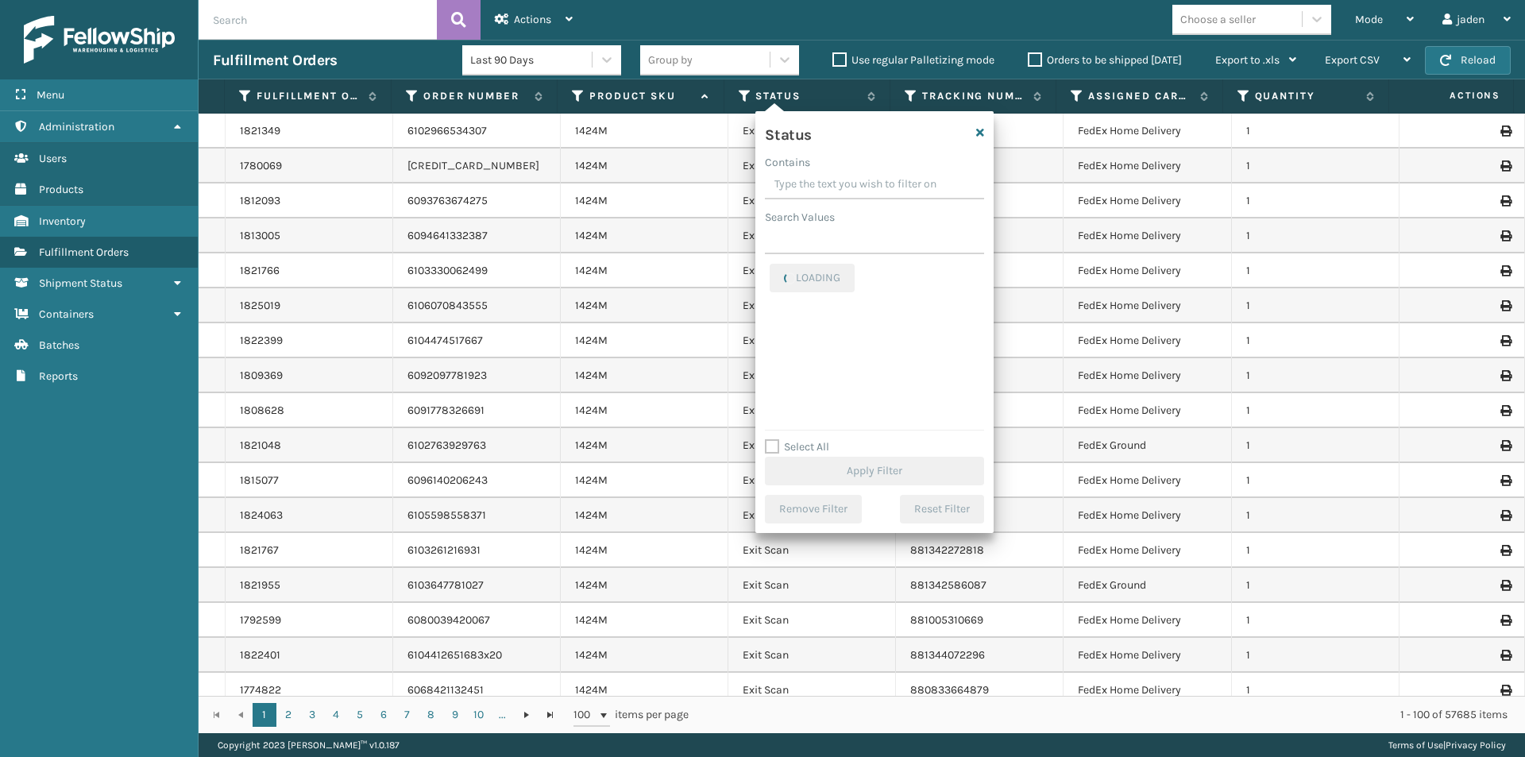
drag, startPoint x: 913, startPoint y: 179, endPoint x: 819, endPoint y: 183, distance: 94.6
click at [819, 183] on input "Contains" at bounding box center [874, 185] width 219 height 29
drag, startPoint x: 866, startPoint y: 187, endPoint x: 840, endPoint y: 191, distance: 26.5
click at [840, 191] on input "Contains" at bounding box center [874, 185] width 219 height 29
drag, startPoint x: 982, startPoint y: 191, endPoint x: 910, endPoint y: 191, distance: 72.3
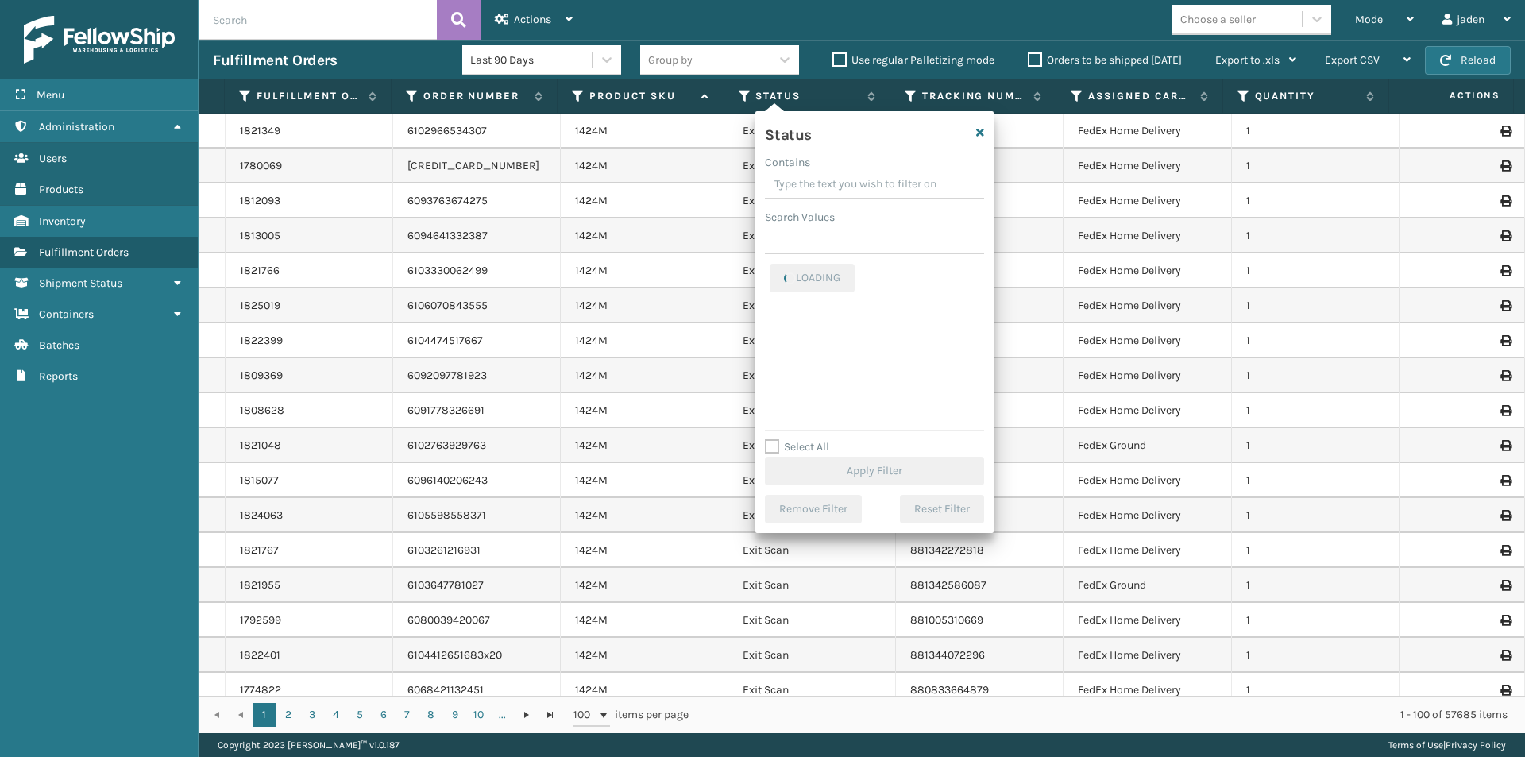
click at [834, 191] on input "Contains" at bounding box center [874, 185] width 219 height 29
drag, startPoint x: 915, startPoint y: 191, endPoint x: 901, endPoint y: 188, distance: 13.7
click at [827, 188] on input "Contains" at bounding box center [874, 185] width 219 height 29
drag, startPoint x: 929, startPoint y: 188, endPoint x: 900, endPoint y: 188, distance: 29.4
click at [875, 188] on input "Contains" at bounding box center [874, 185] width 219 height 29
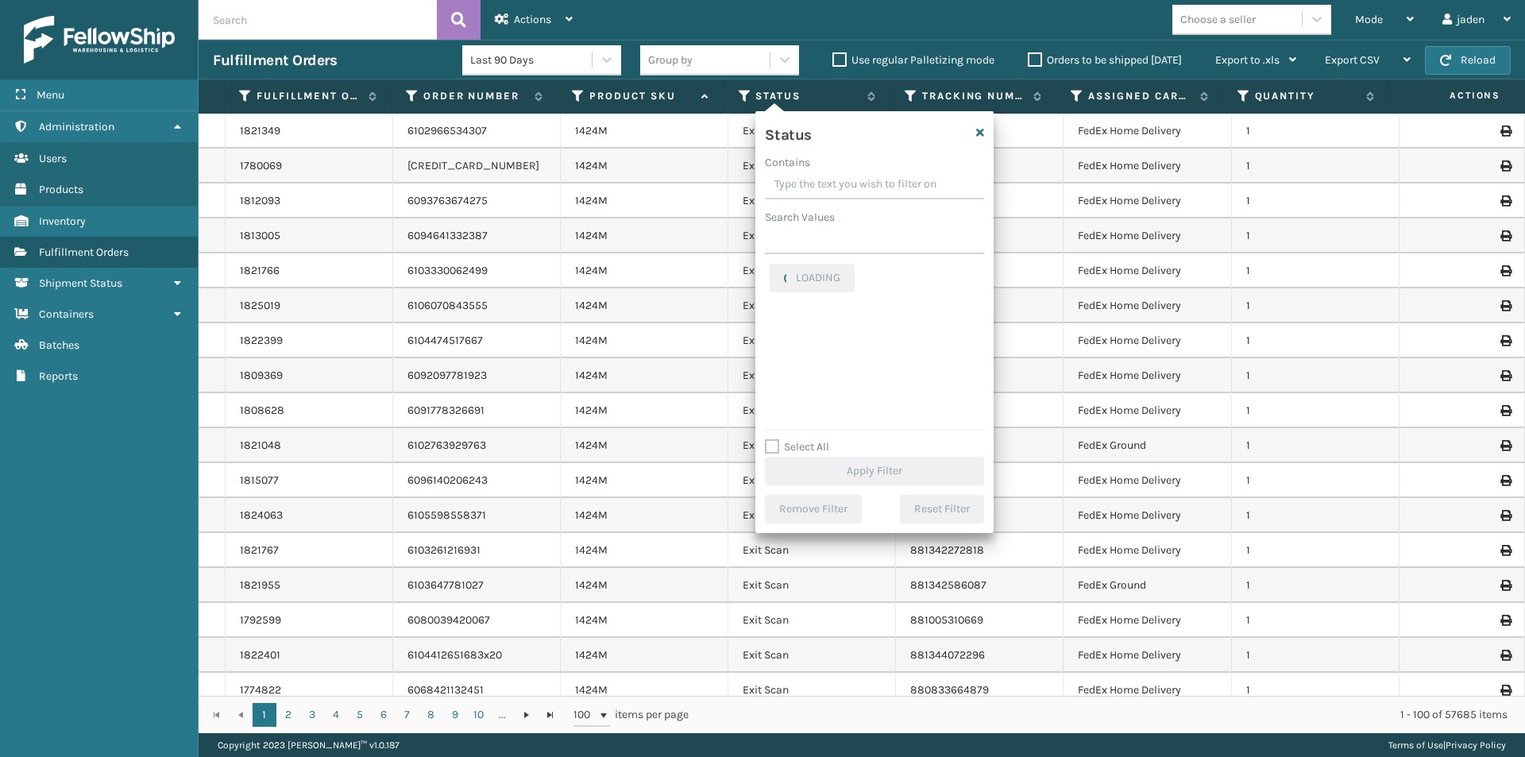
drag, startPoint x: 904, startPoint y: 188, endPoint x: 860, endPoint y: 188, distance: 43.7
click at [860, 188] on input "Contains" at bounding box center [874, 185] width 219 height 29
drag, startPoint x: 931, startPoint y: 176, endPoint x: 856, endPoint y: 176, distance: 75.4
click at [856, 176] on input "Contains" at bounding box center [874, 185] width 219 height 29
drag, startPoint x: 917, startPoint y: 174, endPoint x: 843, endPoint y: 190, distance: 75.5
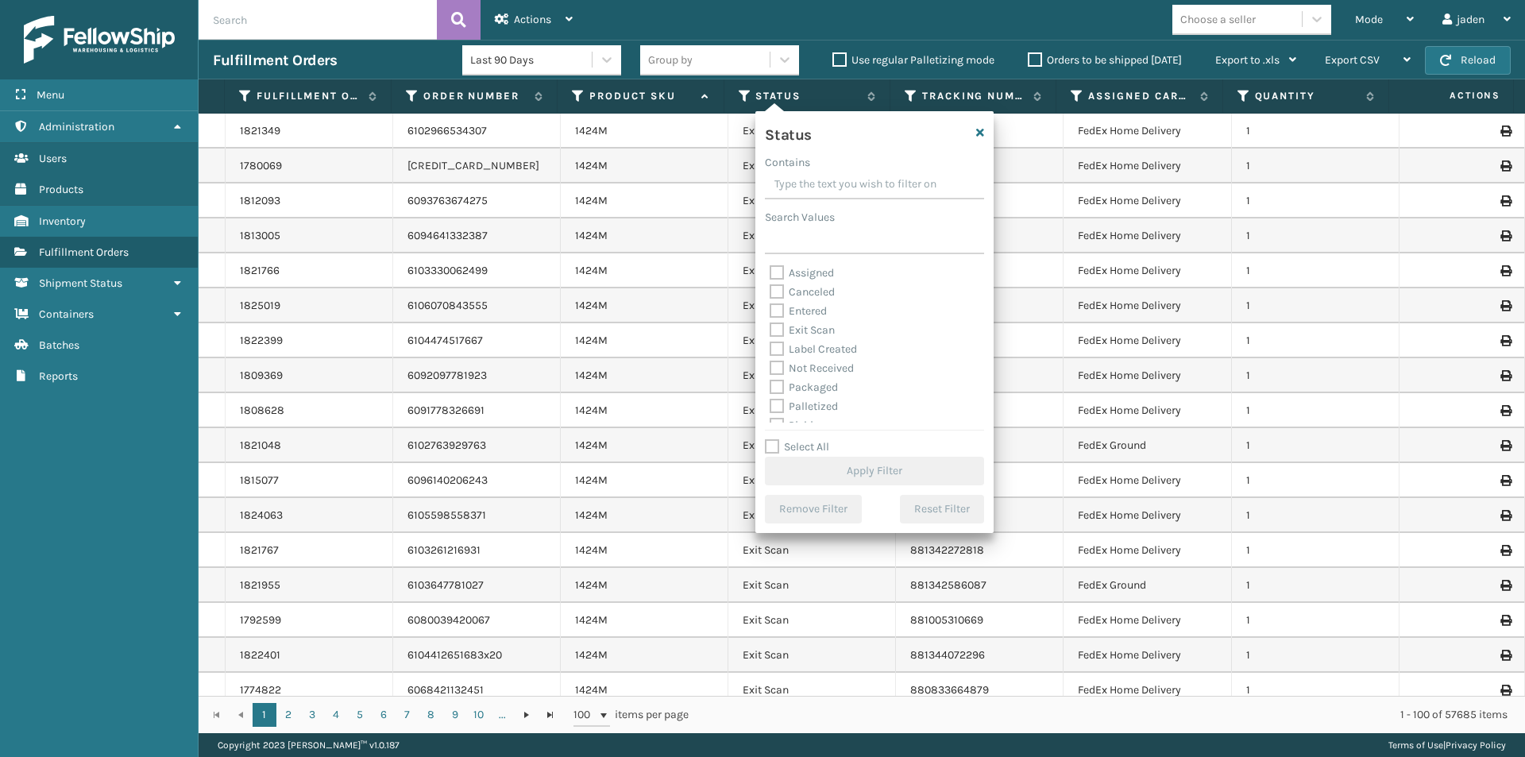
click at [835, 183] on input "Contains" at bounding box center [874, 185] width 219 height 29
click at [777, 343] on label "Picking" at bounding box center [797, 345] width 56 height 13
click at [770, 343] on input "Picking" at bounding box center [769, 342] width 1 height 10
checkbox input "true"
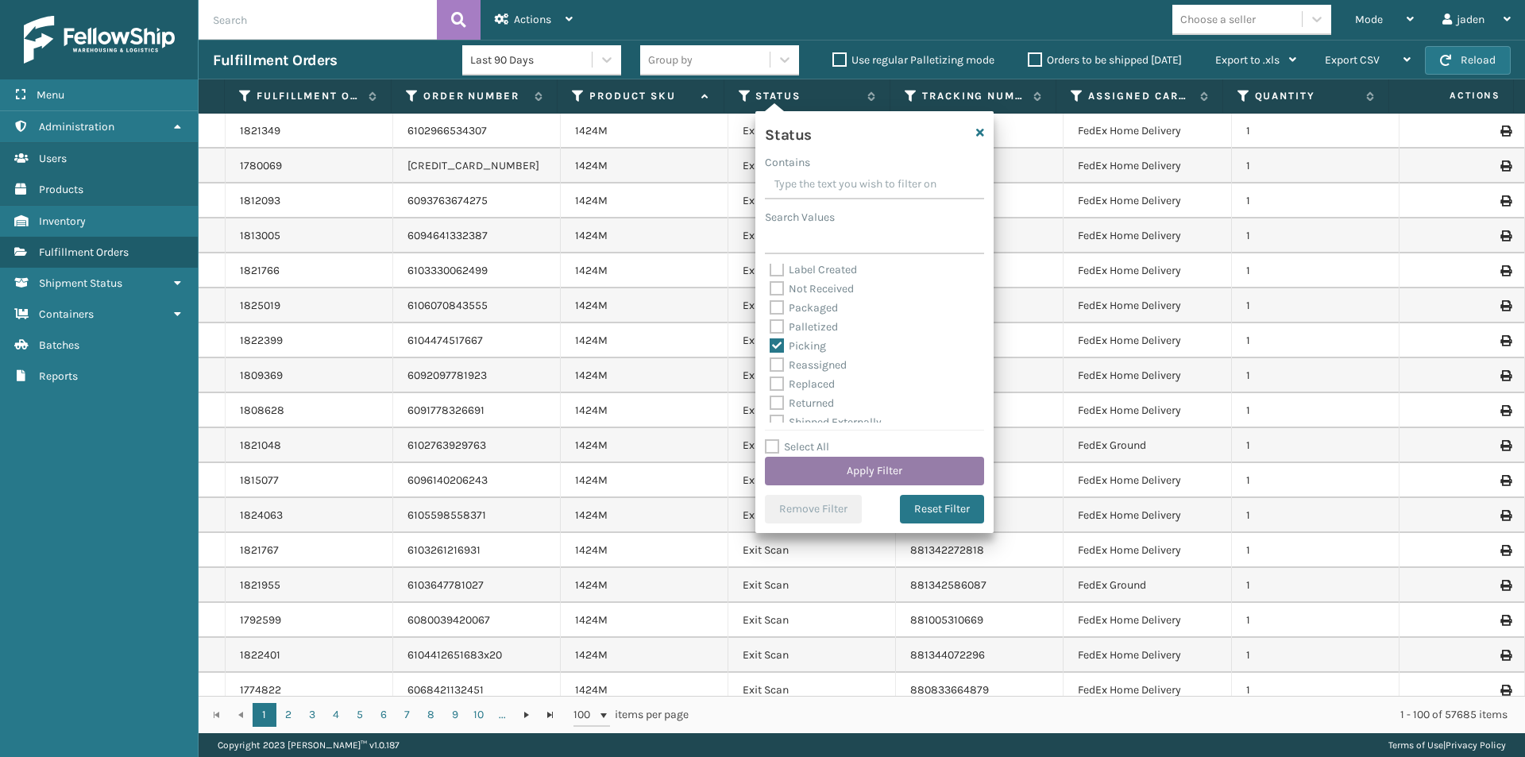
click at [790, 474] on button "Apply Filter" at bounding box center [874, 471] width 219 height 29
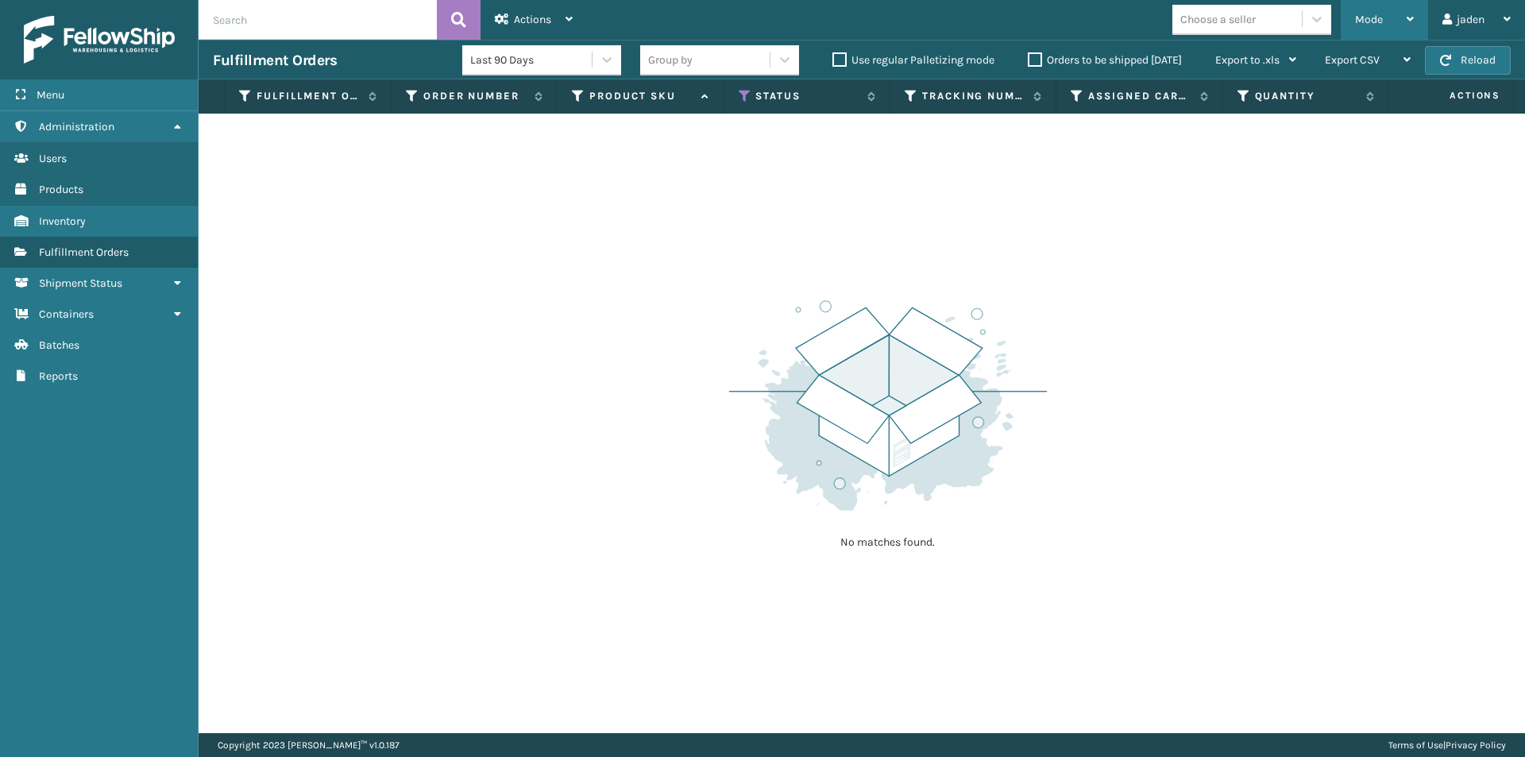
click at [1364, 12] on div "Mode" at bounding box center [1384, 20] width 59 height 40
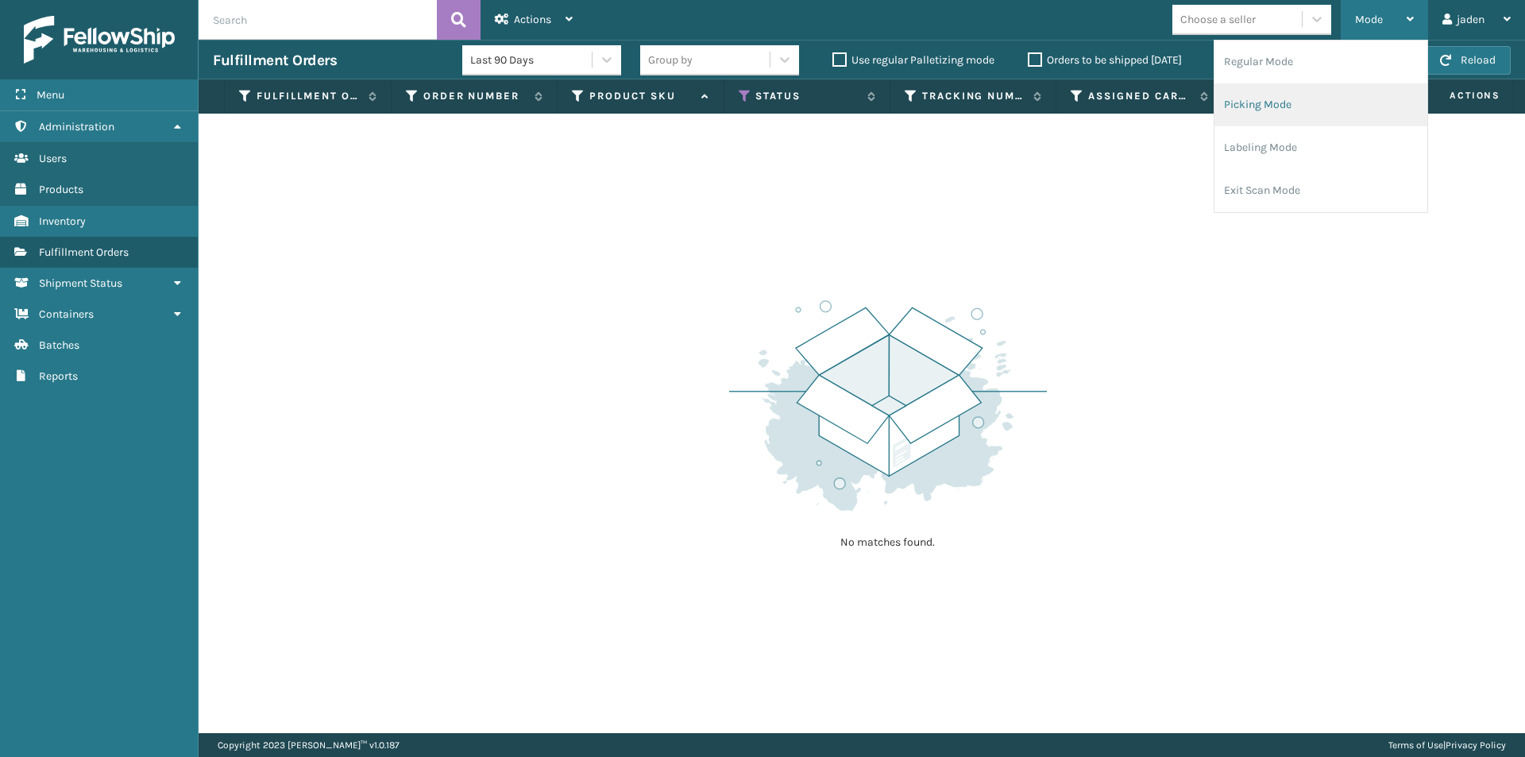
click at [1318, 109] on li "Picking Mode" at bounding box center [1320, 104] width 213 height 43
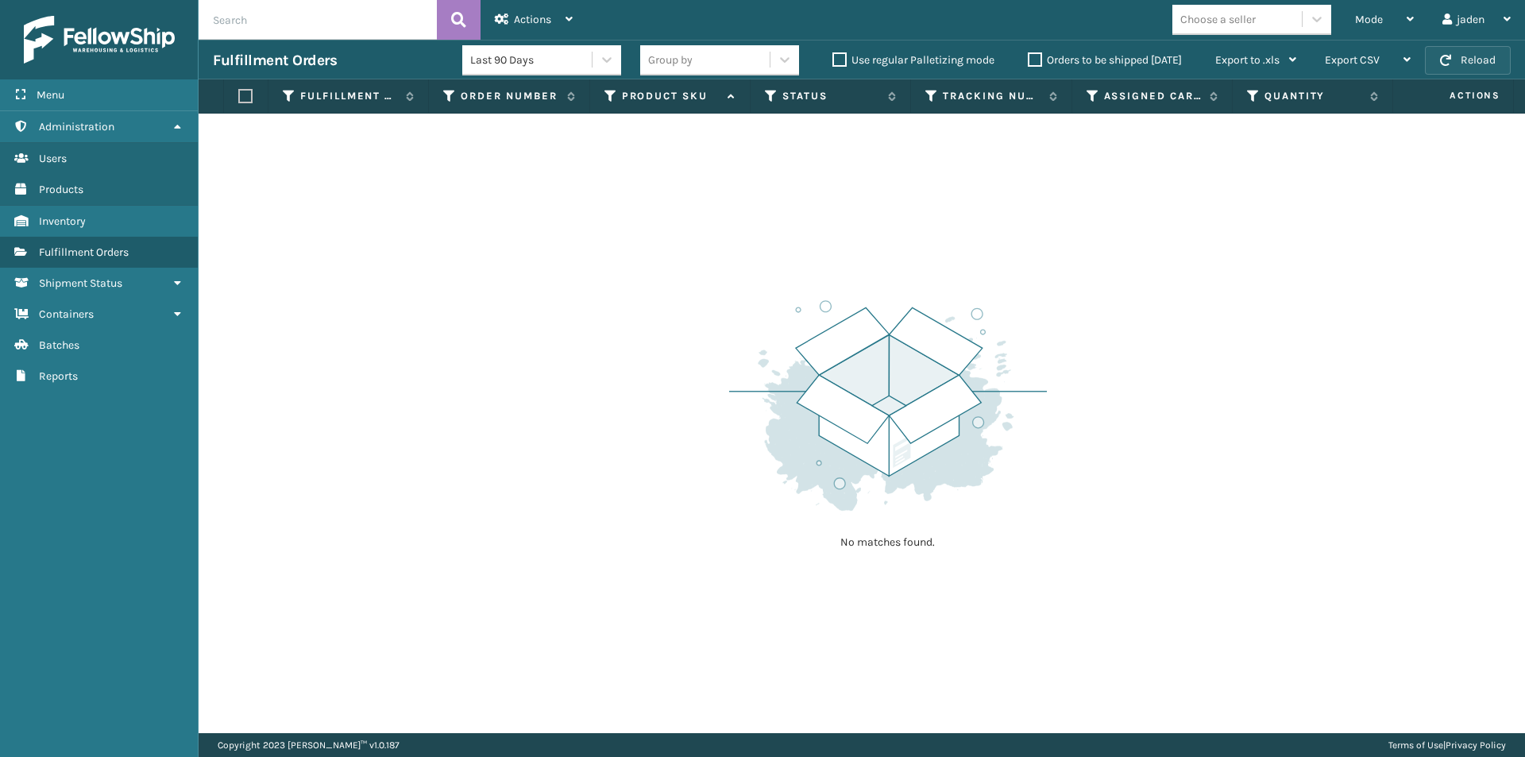
click at [1479, 55] on button "Reload" at bounding box center [1468, 60] width 86 height 29
click at [1487, 67] on button "Reload" at bounding box center [1468, 60] width 86 height 29
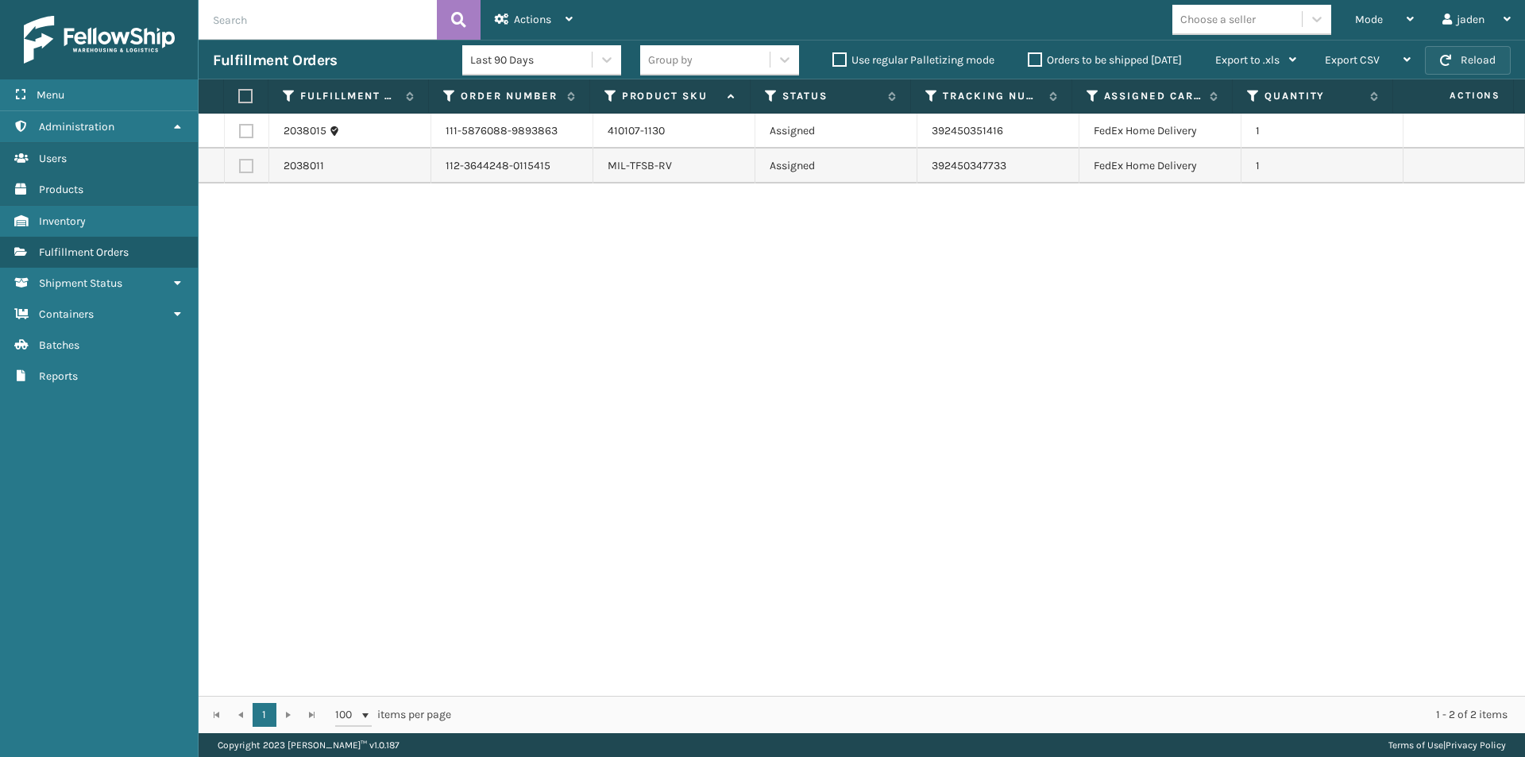
click at [1456, 65] on button "Reload" at bounding box center [1468, 60] width 86 height 29
drag, startPoint x: 1043, startPoint y: 339, endPoint x: 600, endPoint y: 330, distance: 443.2
click at [600, 330] on div "2038015 111-5876088-9893863 410107-1130 Assigned 392450351416 FedEx Home Delive…" at bounding box center [862, 405] width 1326 height 582
click at [1452, 57] on button "Reload" at bounding box center [1468, 60] width 86 height 29
click at [245, 94] on label at bounding box center [243, 96] width 10 height 14
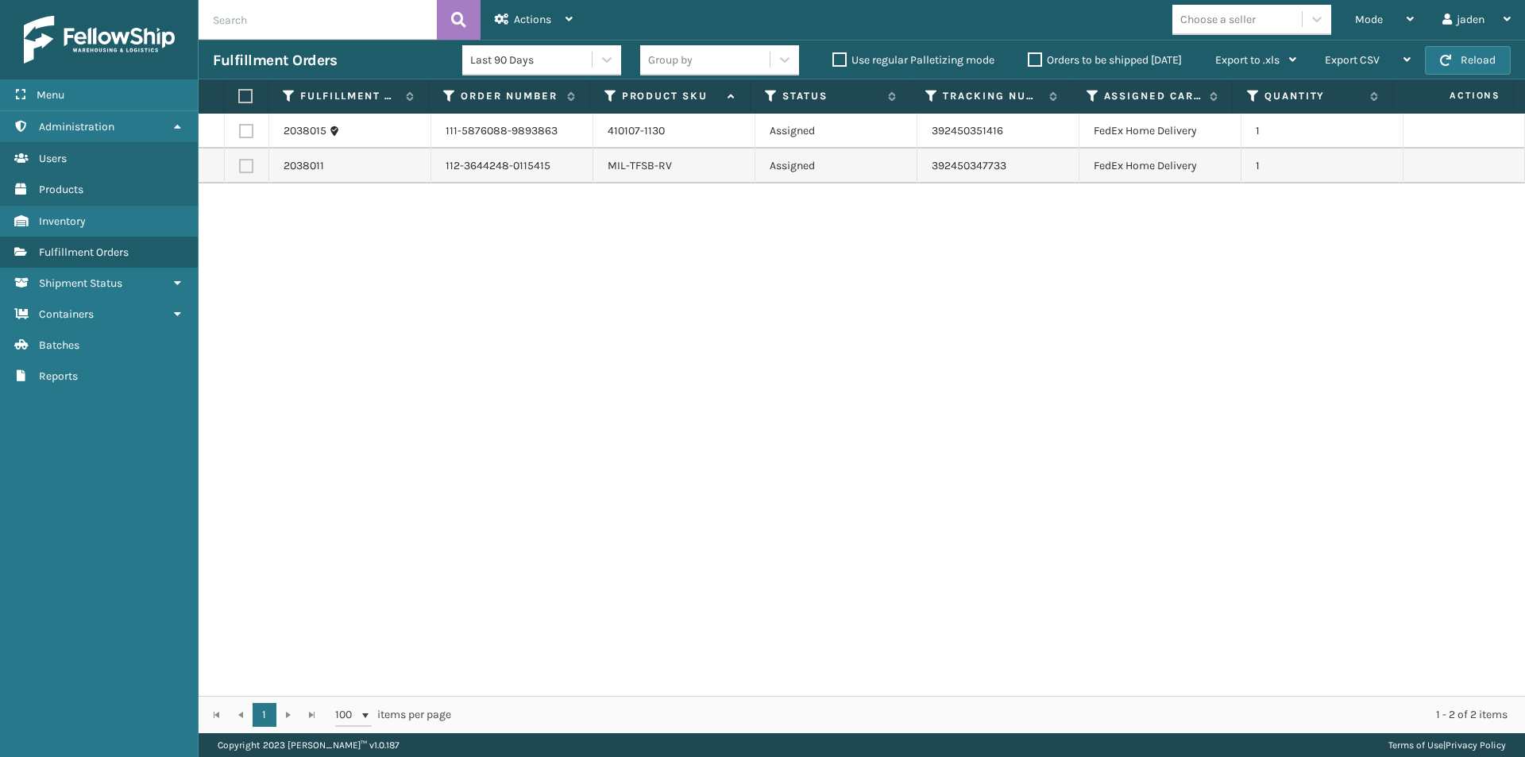
click at [239, 94] on input "checkbox" at bounding box center [238, 96] width 1 height 10
checkbox input "true"
drag, startPoint x: 576, startPoint y: 11, endPoint x: 554, endPoint y: 19, distance: 23.6
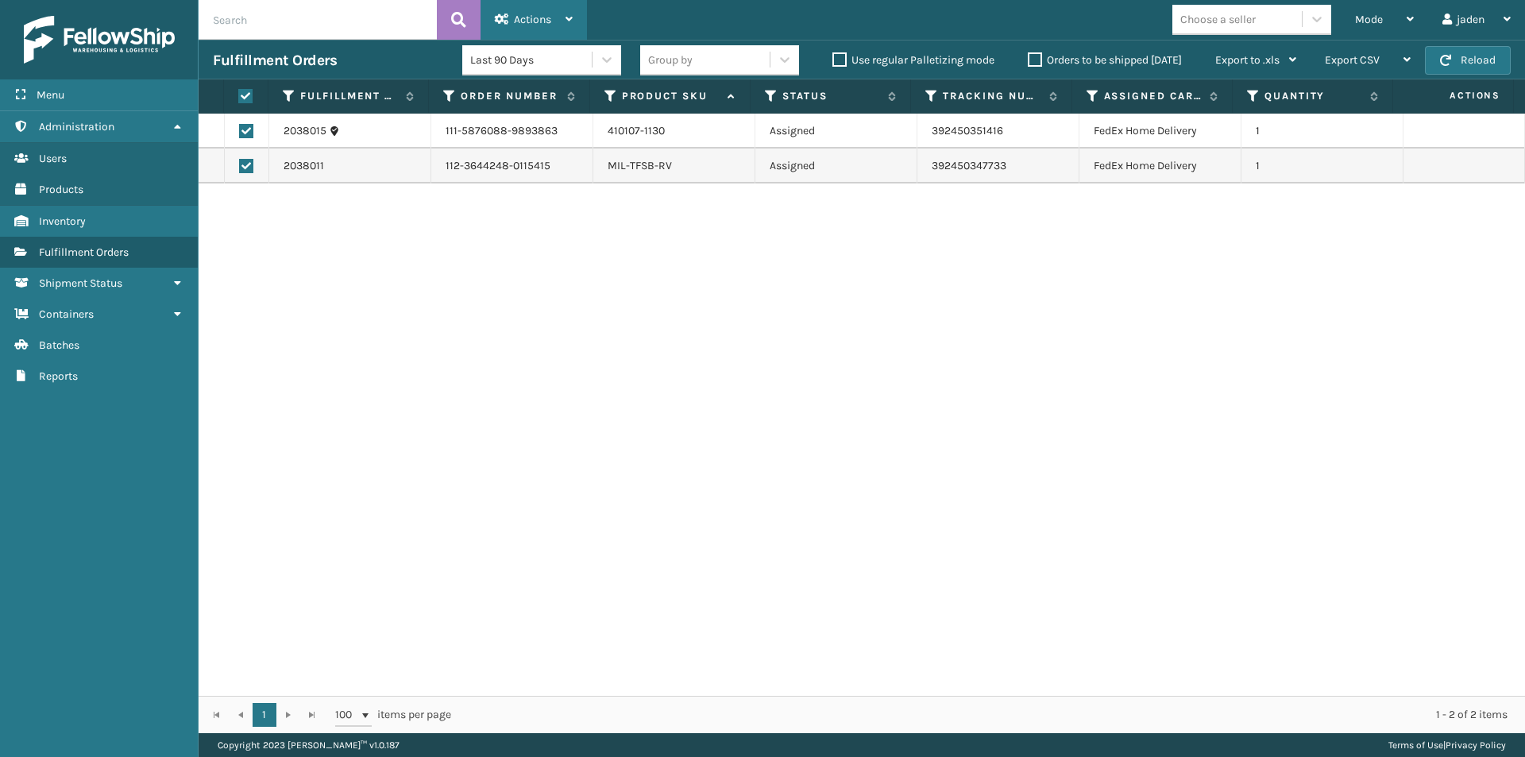
click at [573, 12] on div "Actions Settings Remove All Filters Export Labels Create Picking Batch" at bounding box center [533, 20] width 106 height 40
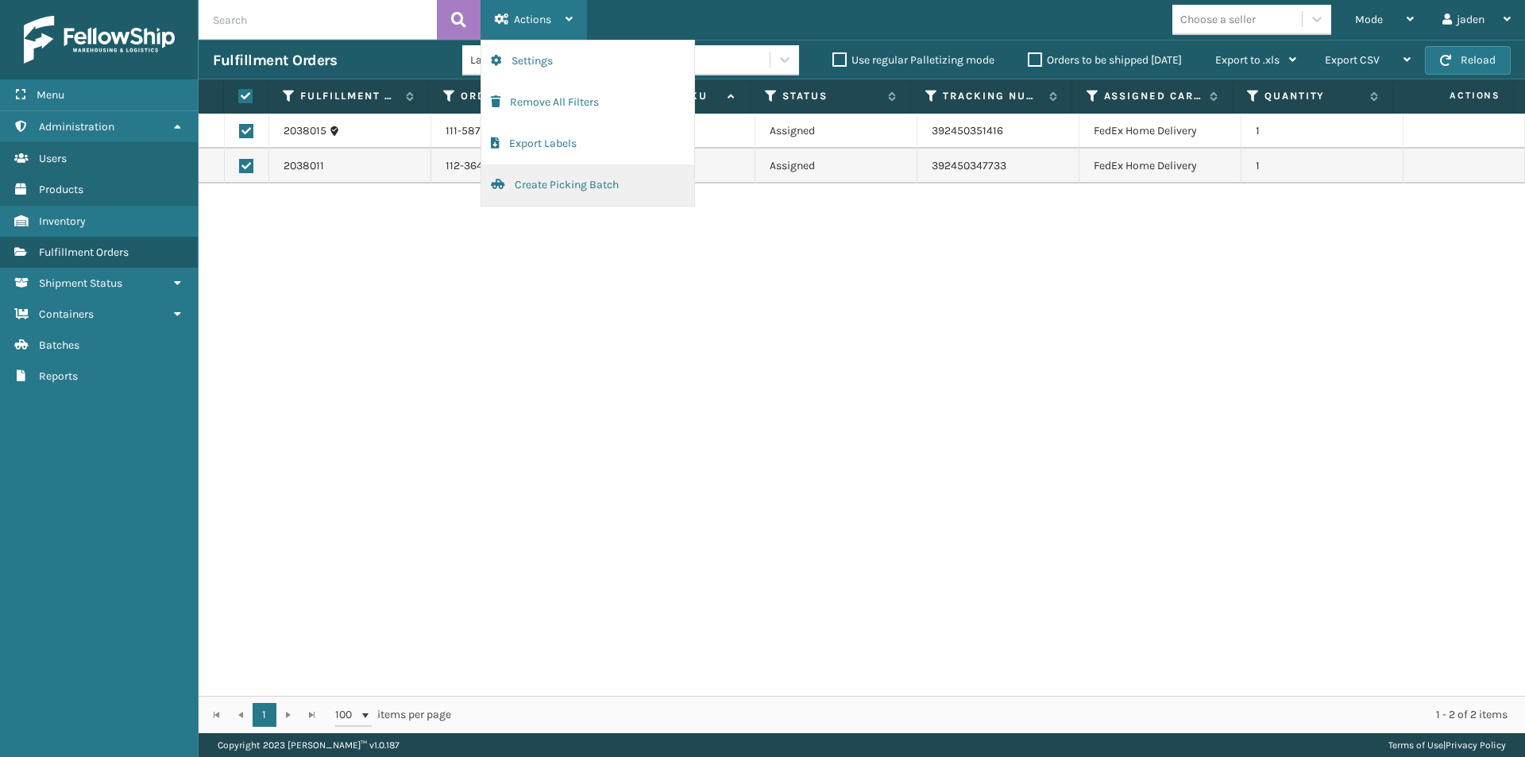
click at [499, 183] on span "button" at bounding box center [498, 184] width 14 height 11
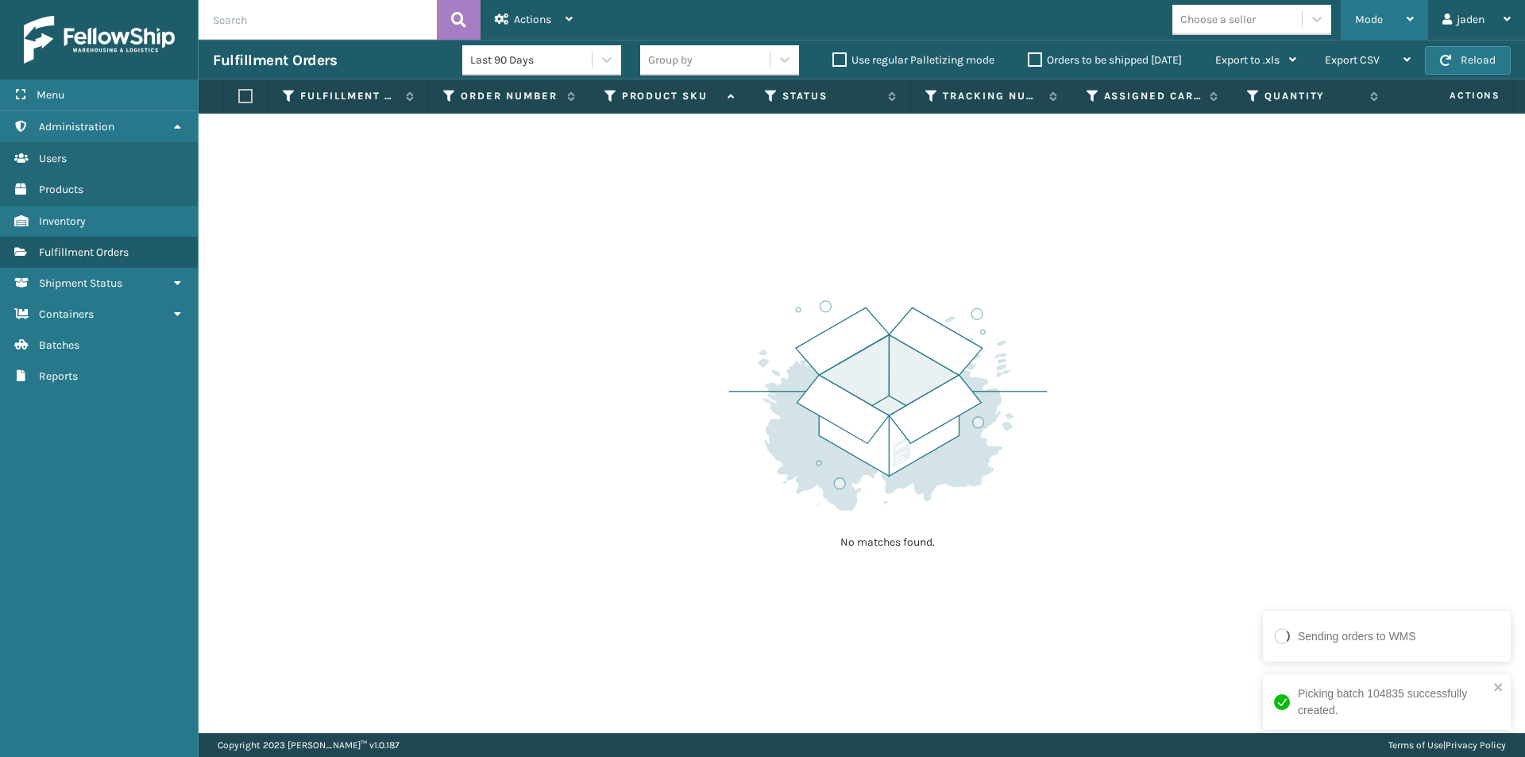
click at [1370, 21] on span "Mode" at bounding box center [1369, 19] width 28 height 13
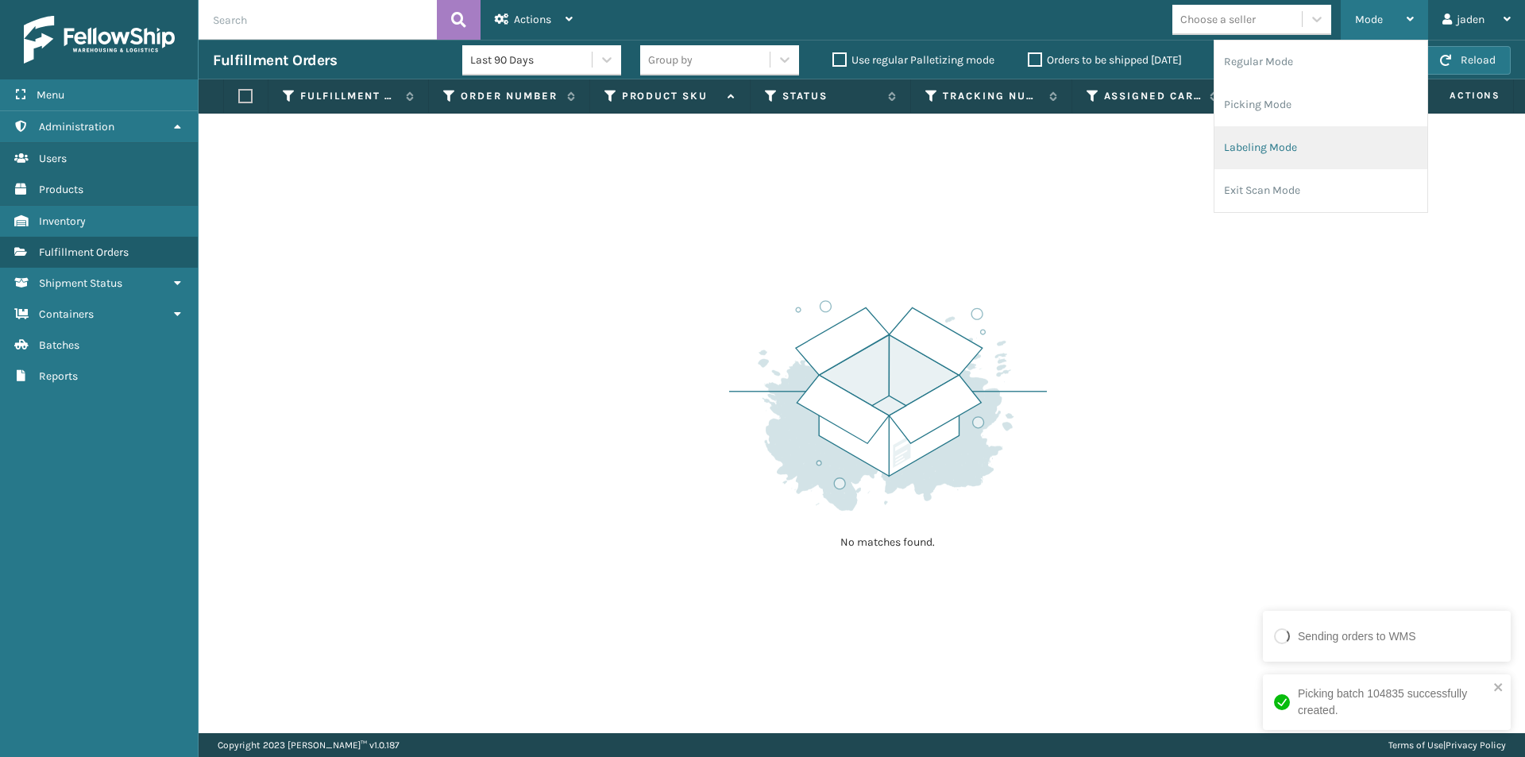
click at [1284, 138] on li "Labeling Mode" at bounding box center [1320, 147] width 213 height 43
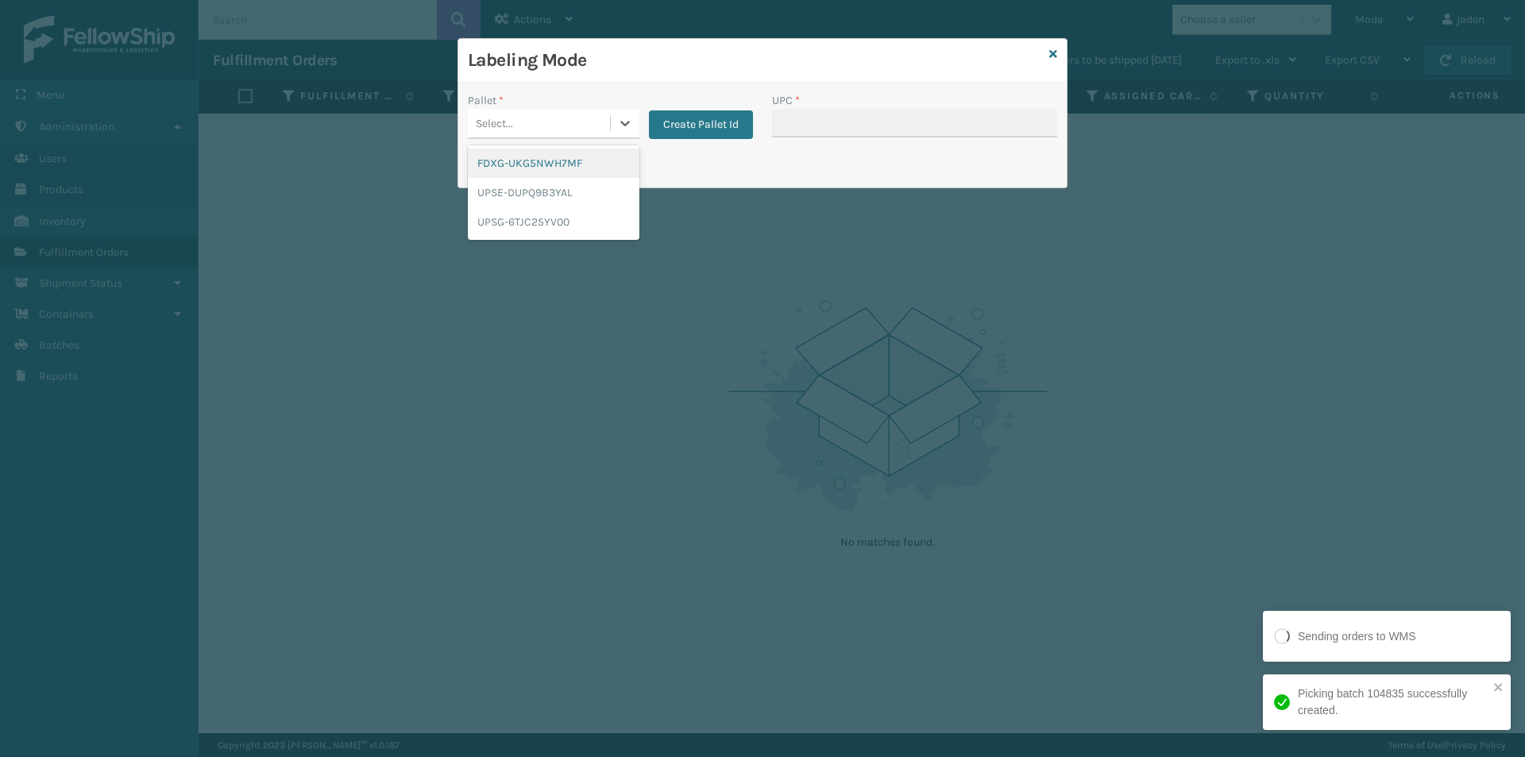
click at [624, 130] on icon at bounding box center [625, 123] width 16 height 16
click at [569, 180] on div "UPSE-DUPQ9B3YAL" at bounding box center [554, 192] width 172 height 29
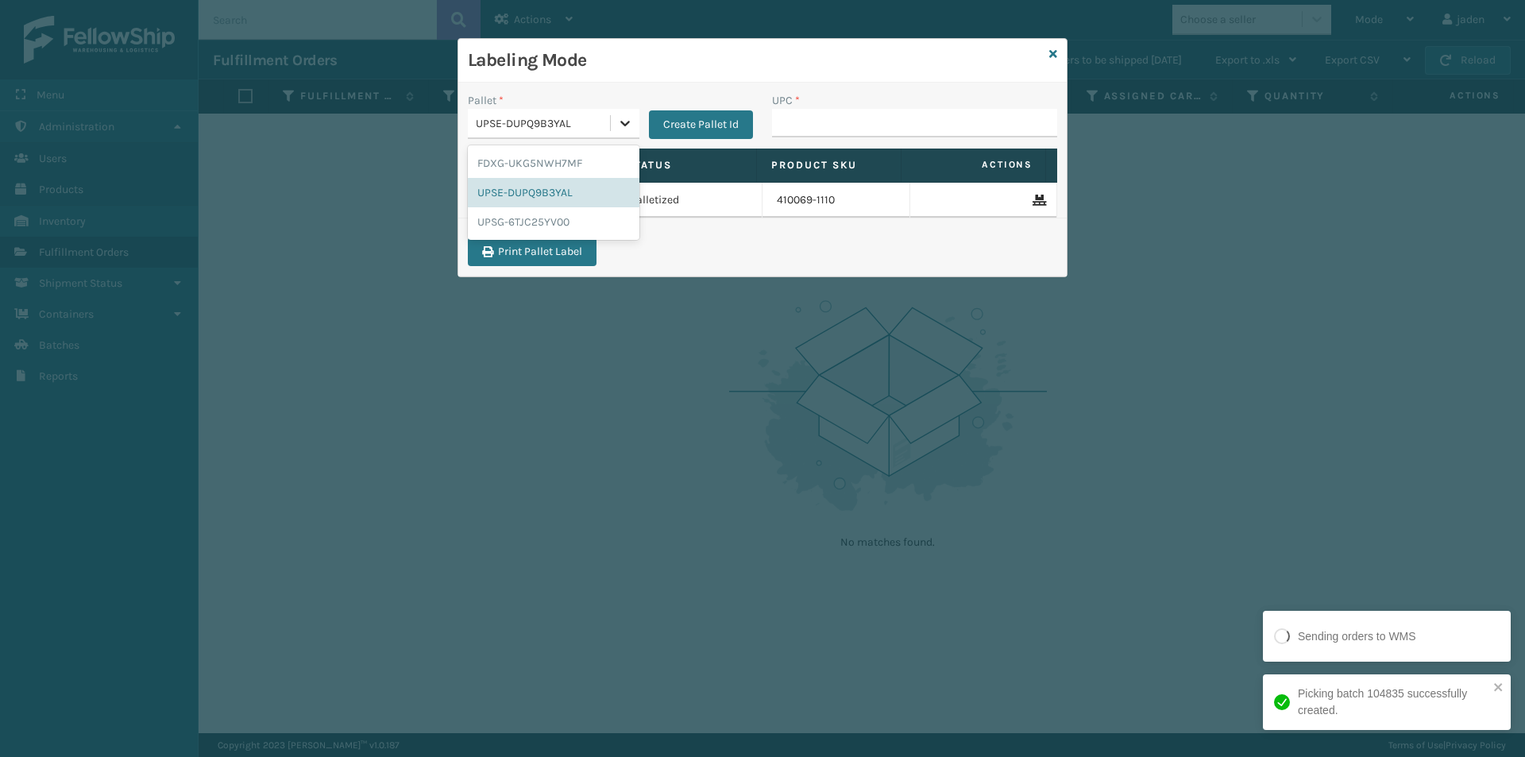
click at [624, 127] on icon at bounding box center [625, 123] width 16 height 16
click at [560, 158] on div "FDXG-UKG5NWH7MF" at bounding box center [554, 162] width 172 height 29
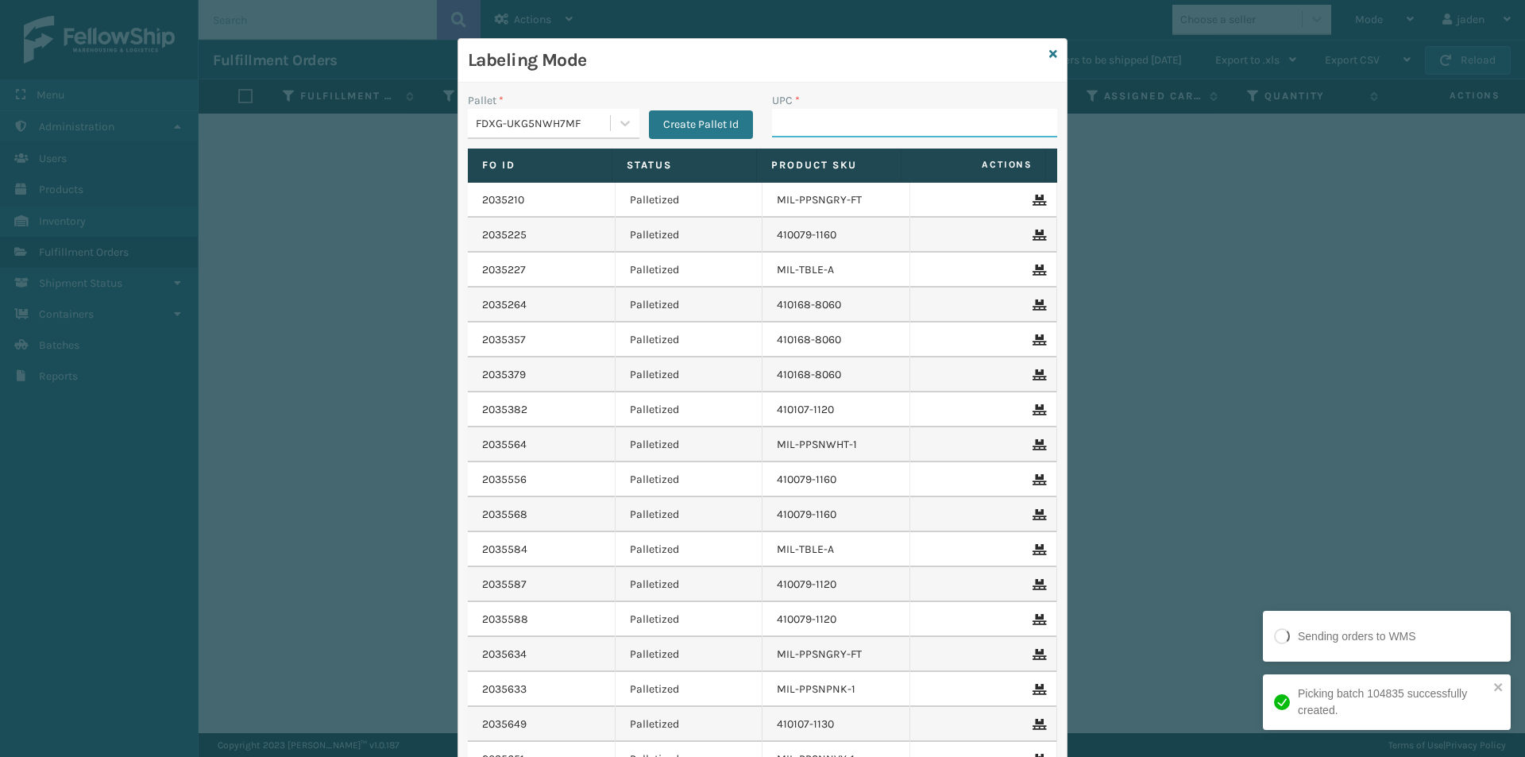
click at [852, 111] on input "UPC *" at bounding box center [914, 123] width 285 height 29
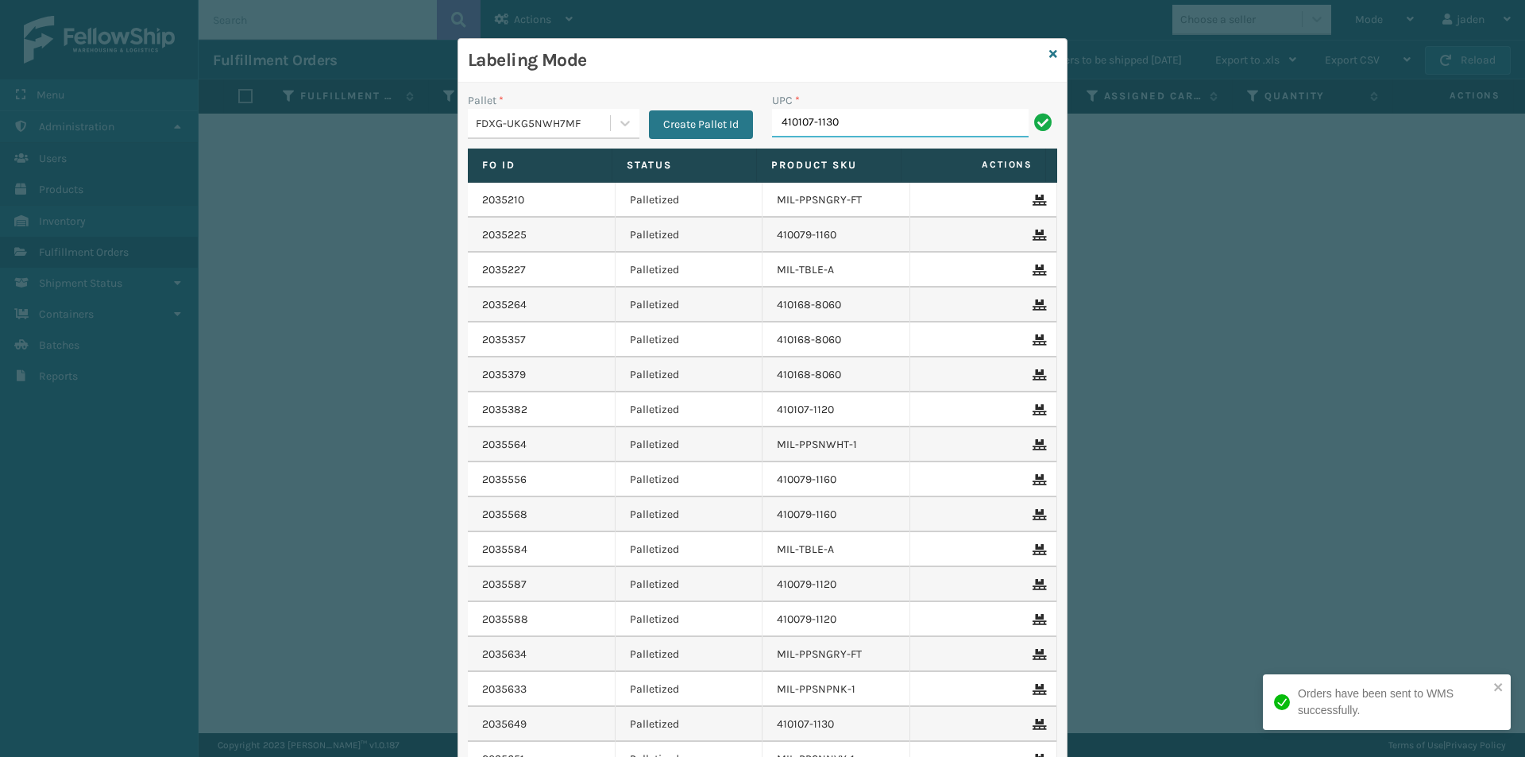
type input "410107-1130"
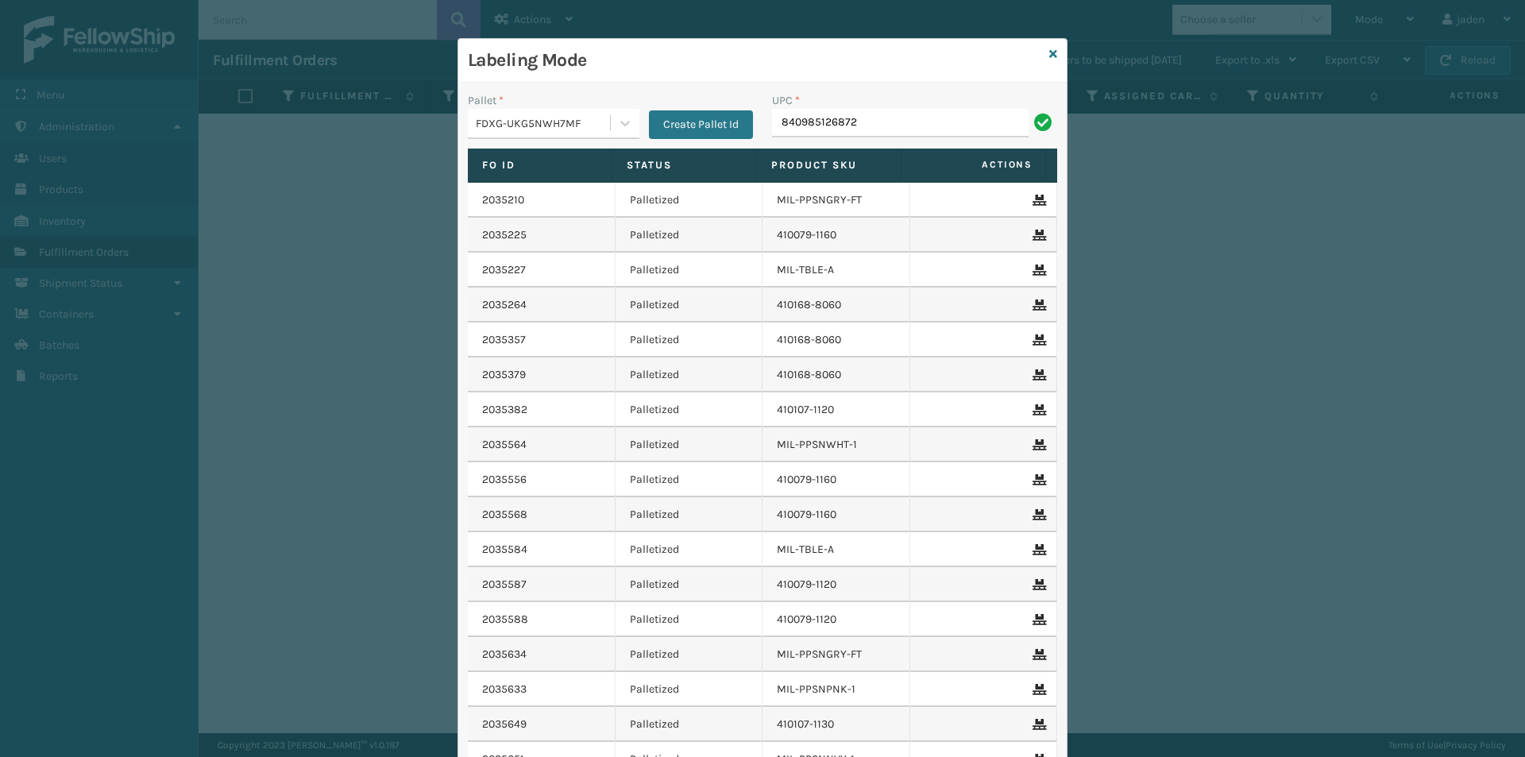
type input "840985126872"
click at [1049, 53] on icon at bounding box center [1053, 53] width 8 height 11
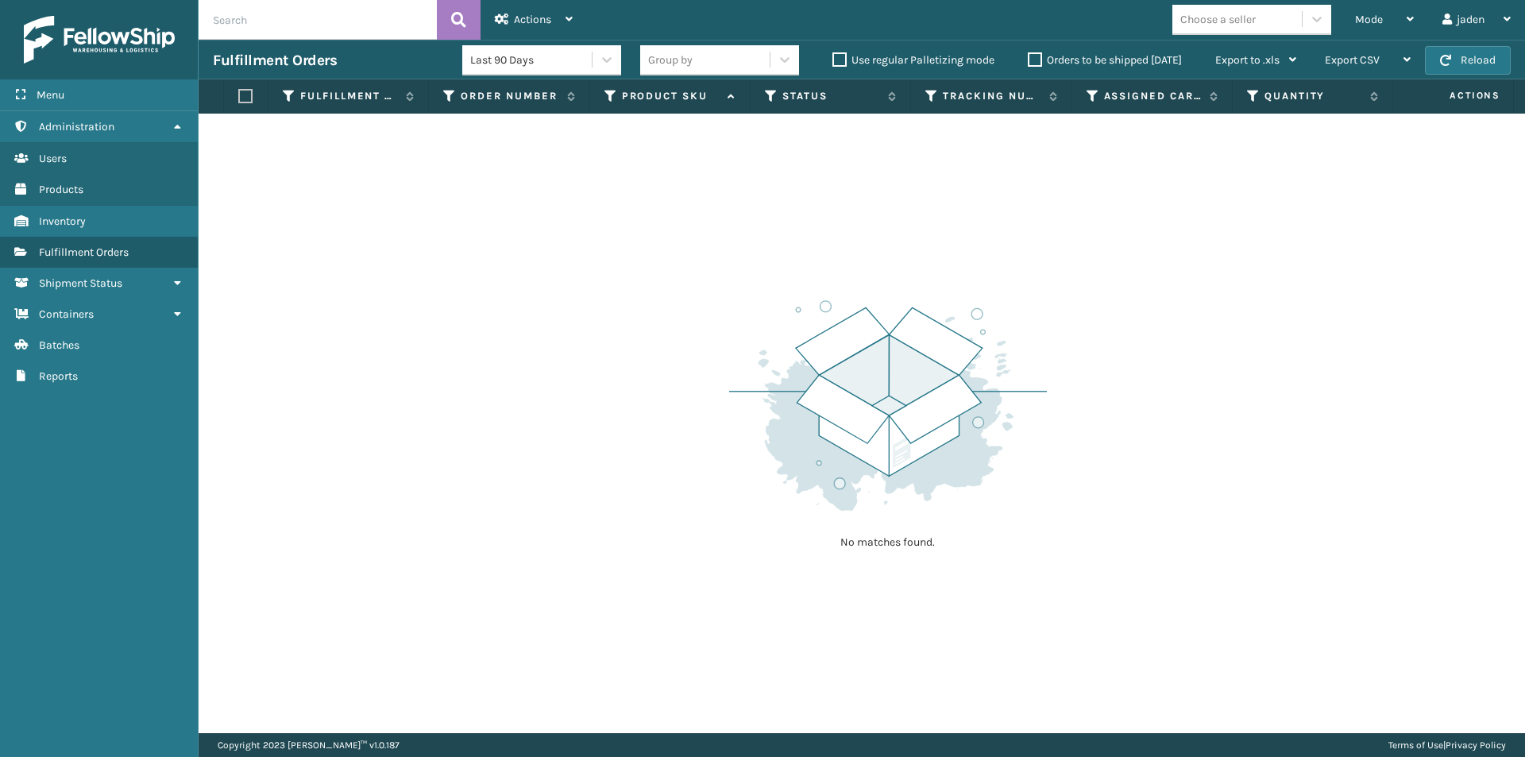
drag, startPoint x: 1058, startPoint y: 230, endPoint x: 744, endPoint y: 244, distance: 314.7
click at [744, 244] on div "No matches found." at bounding box center [862, 423] width 1326 height 619
click at [1456, 67] on button "Reload" at bounding box center [1468, 60] width 86 height 29
click at [1370, 25] on span "Mode" at bounding box center [1369, 19] width 28 height 13
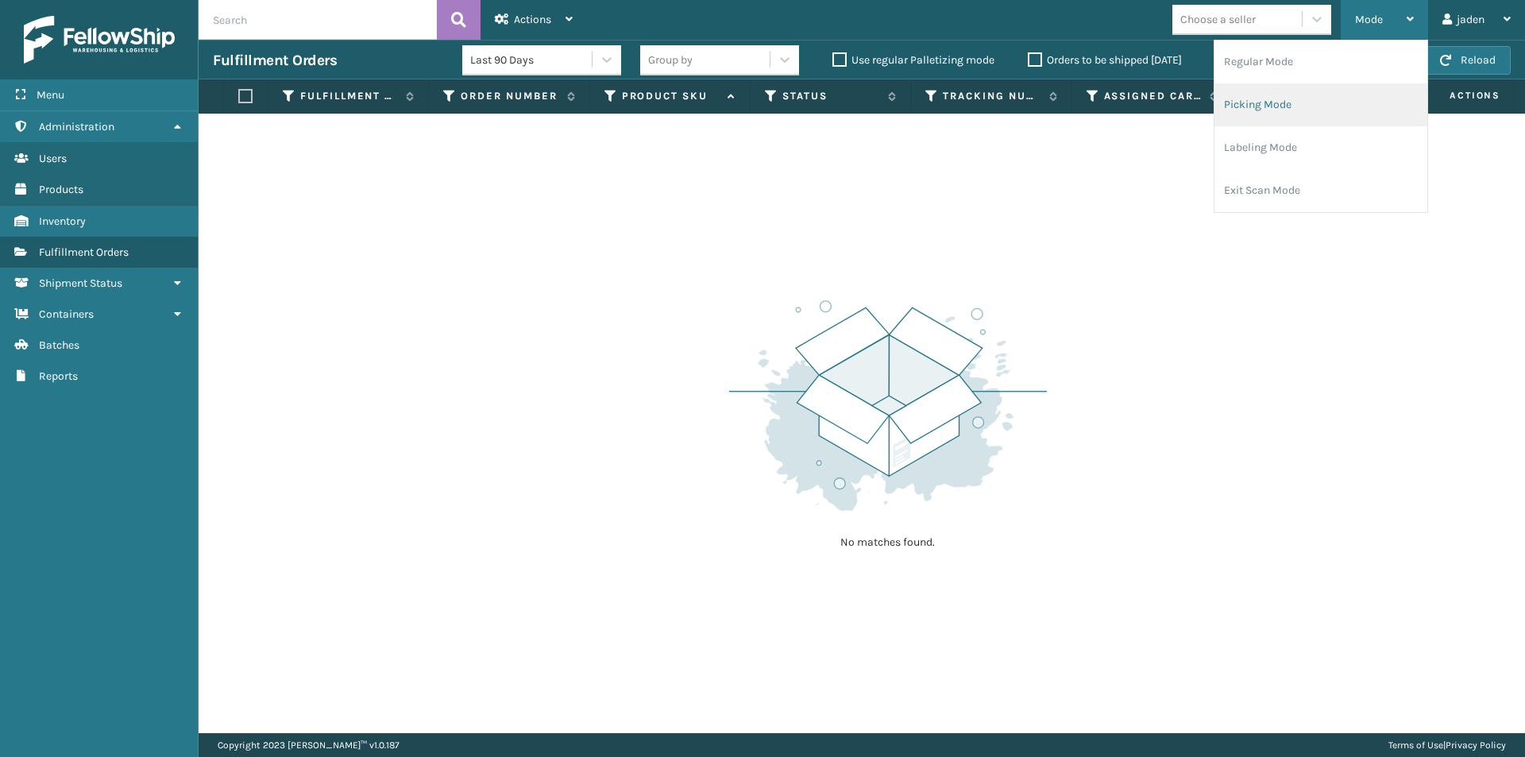
click at [1294, 99] on li "Picking Mode" at bounding box center [1320, 104] width 213 height 43
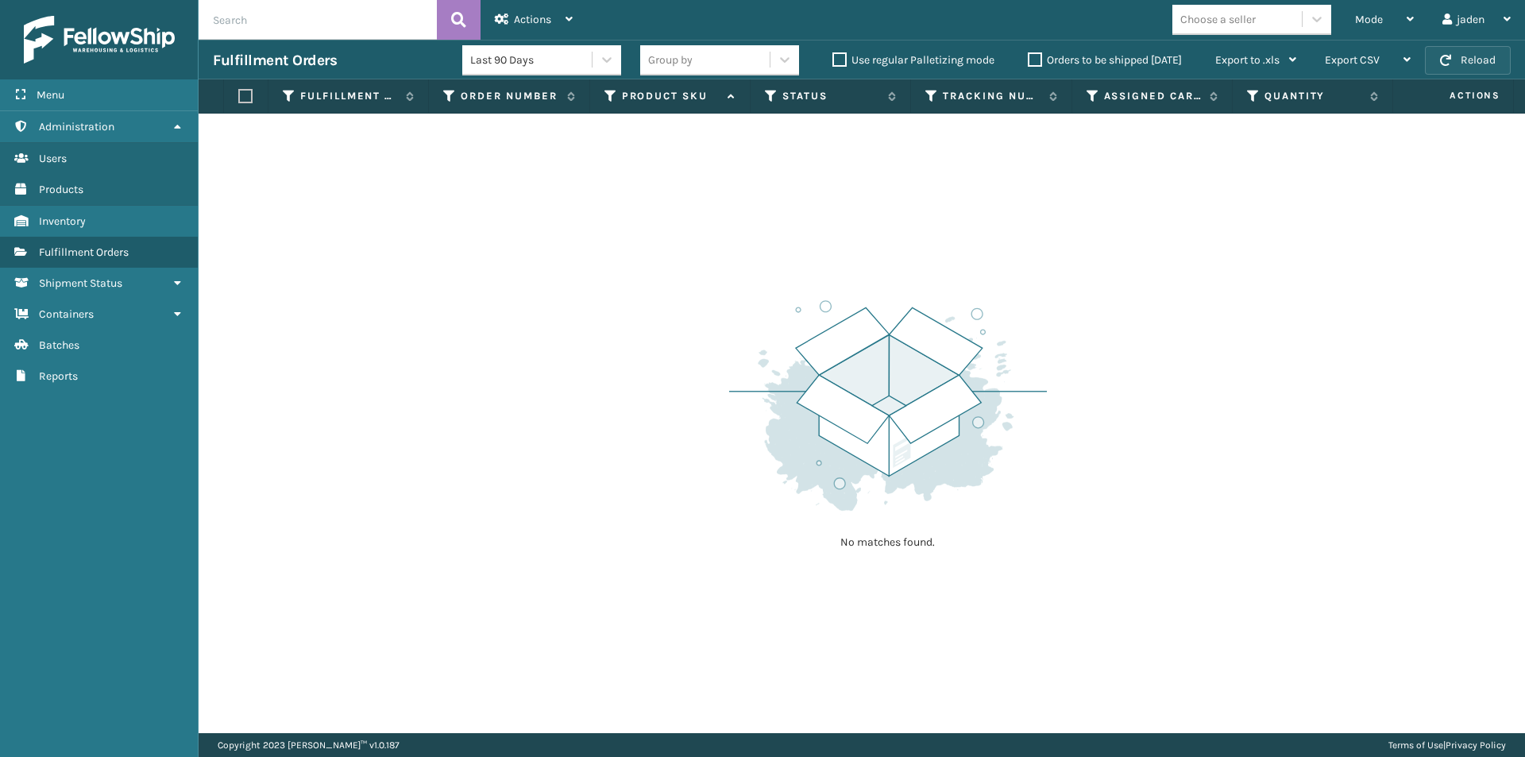
click at [1457, 58] on button "Reload" at bounding box center [1468, 60] width 86 height 29
click at [1371, 22] on span "Mode" at bounding box center [1369, 19] width 28 height 13
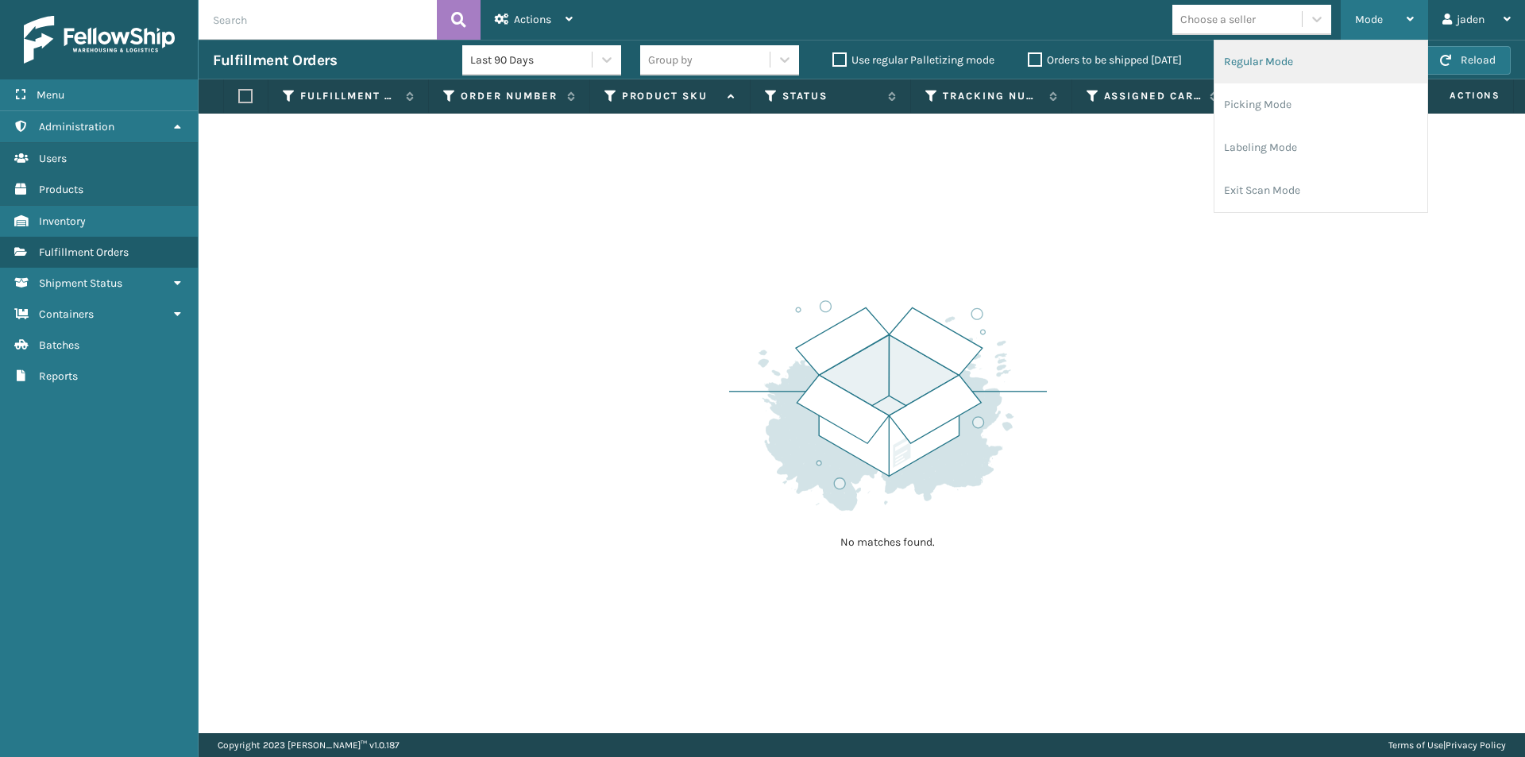
click at [1290, 64] on li "Regular Mode" at bounding box center [1320, 61] width 213 height 43
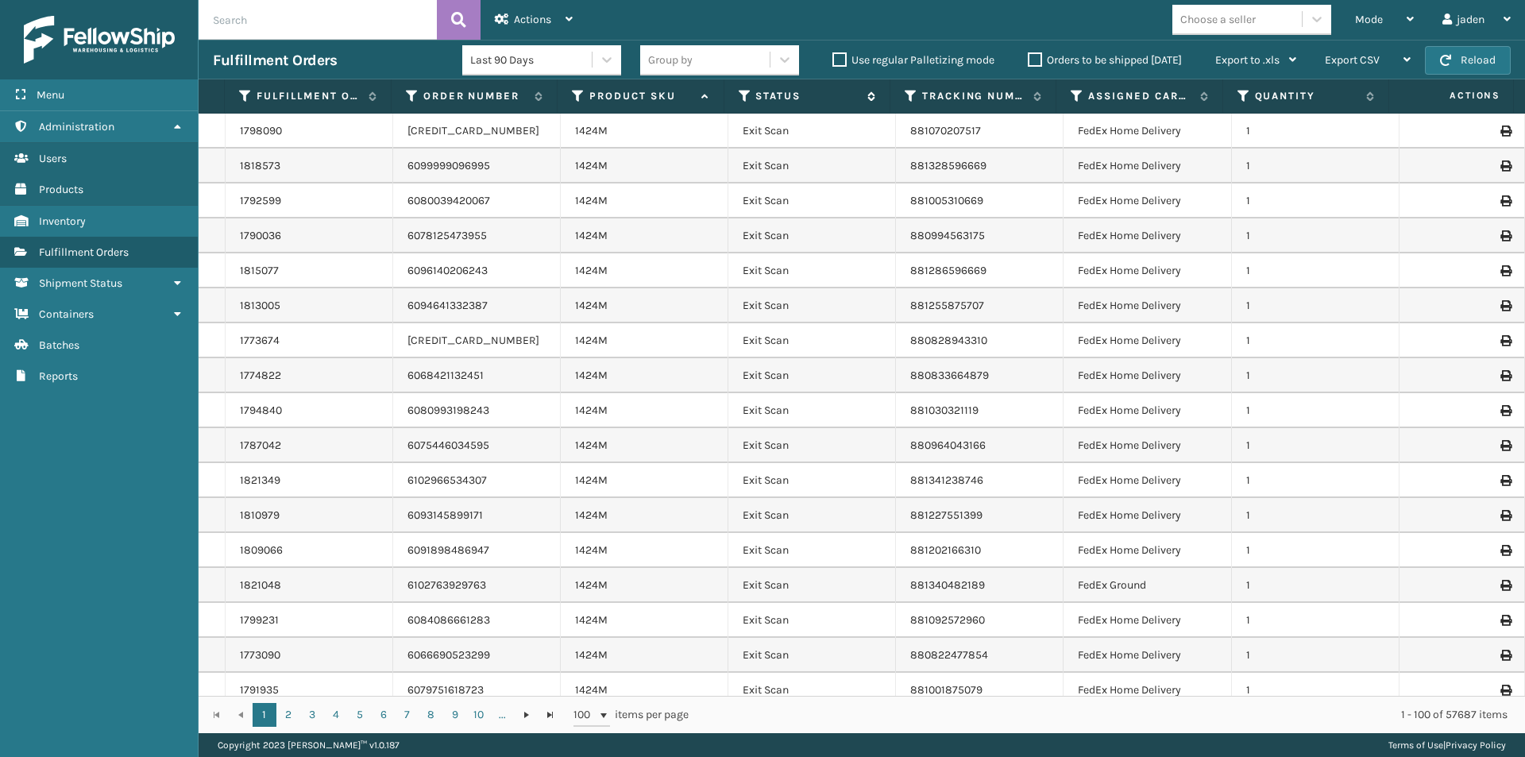
click at [741, 95] on icon at bounding box center [744, 96] width 13 height 14
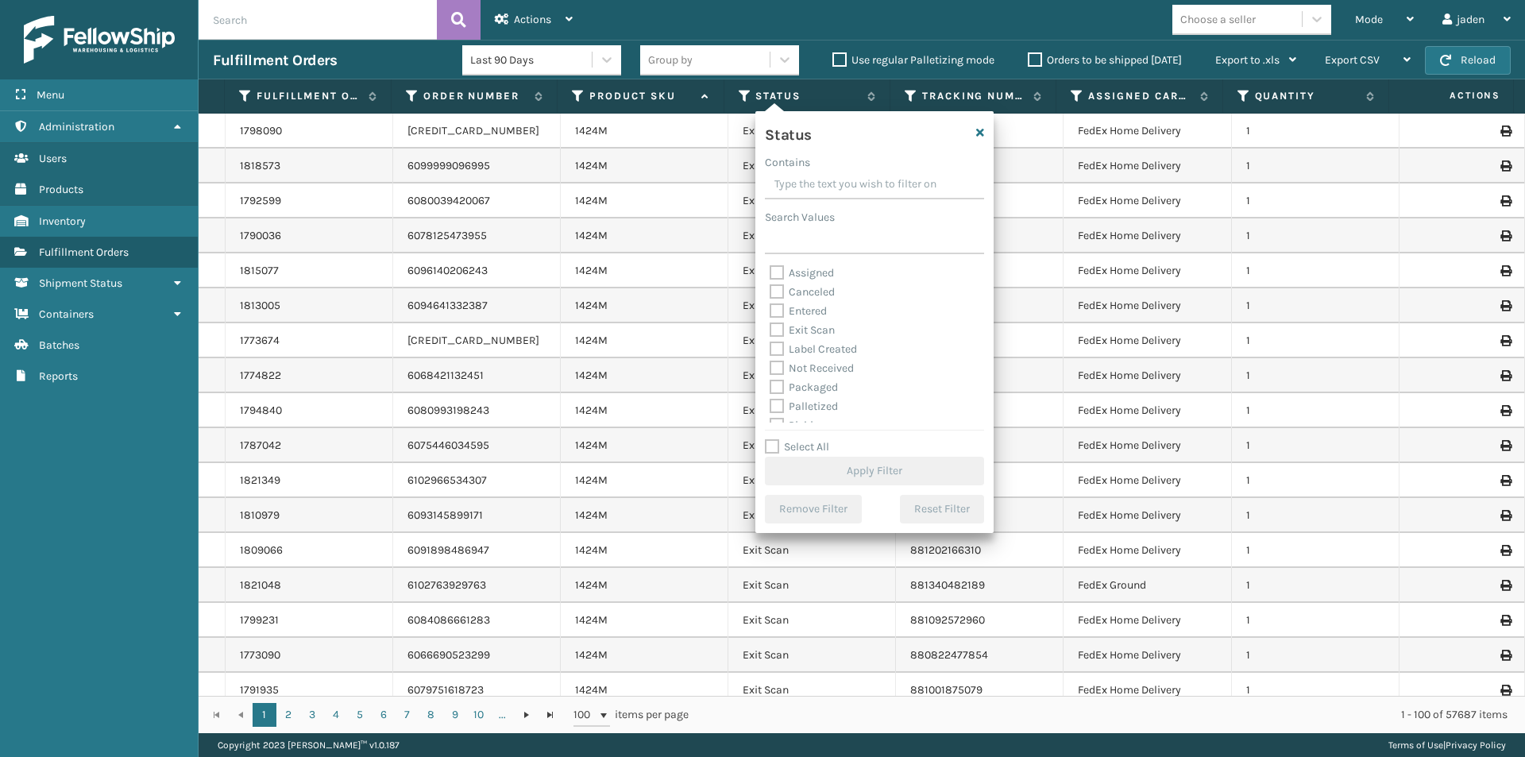
drag, startPoint x: 897, startPoint y: 178, endPoint x: 801, endPoint y: 179, distance: 95.3
click at [801, 179] on input "Contains" at bounding box center [874, 185] width 219 height 29
click at [773, 345] on div "Picking" at bounding box center [874, 336] width 210 height 19
click at [774, 335] on label "Picking" at bounding box center [797, 336] width 56 height 13
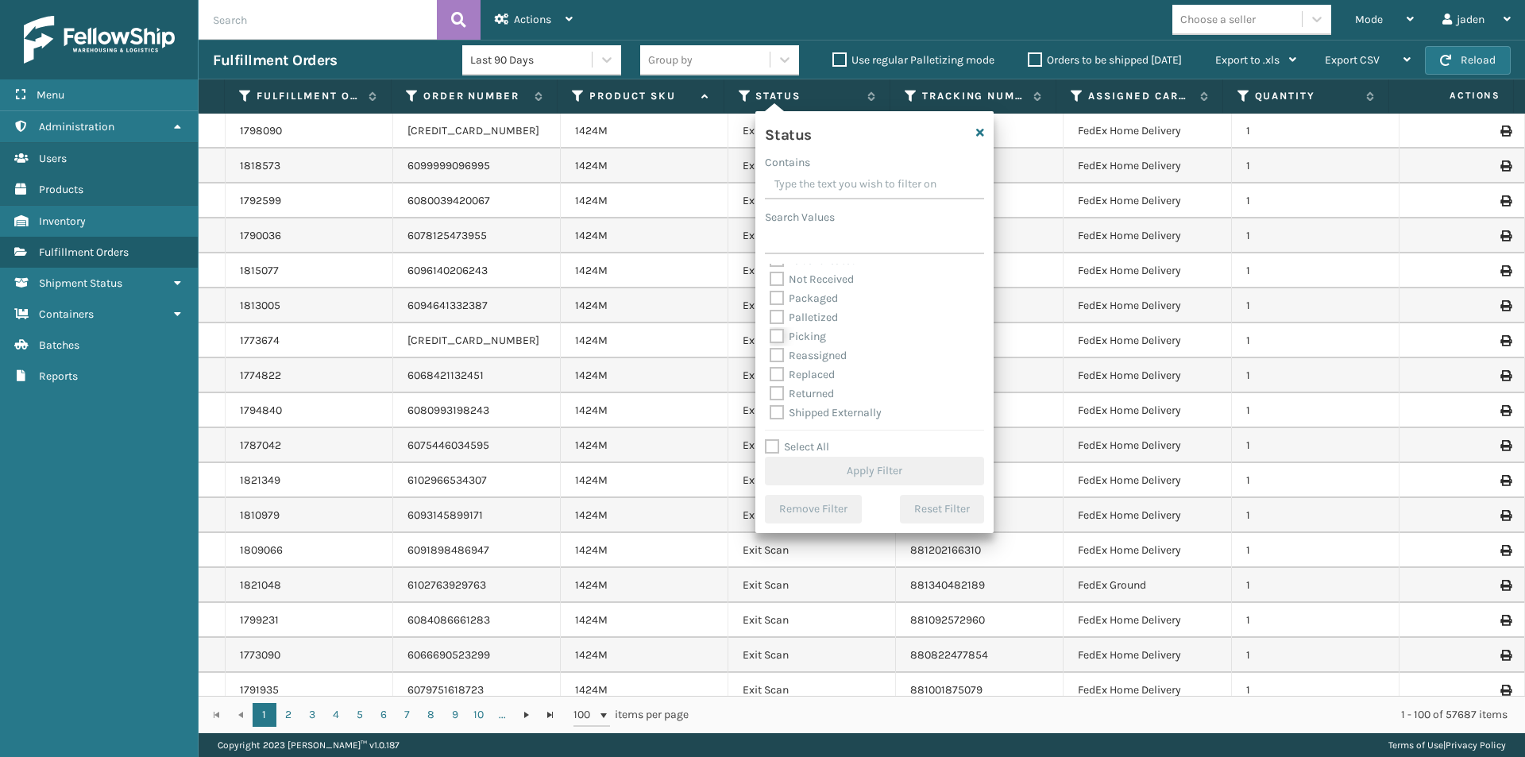
click at [770, 335] on input "Picking" at bounding box center [769, 332] width 1 height 10
checkbox input "true"
click at [853, 478] on button "Apply Filter" at bounding box center [874, 471] width 219 height 29
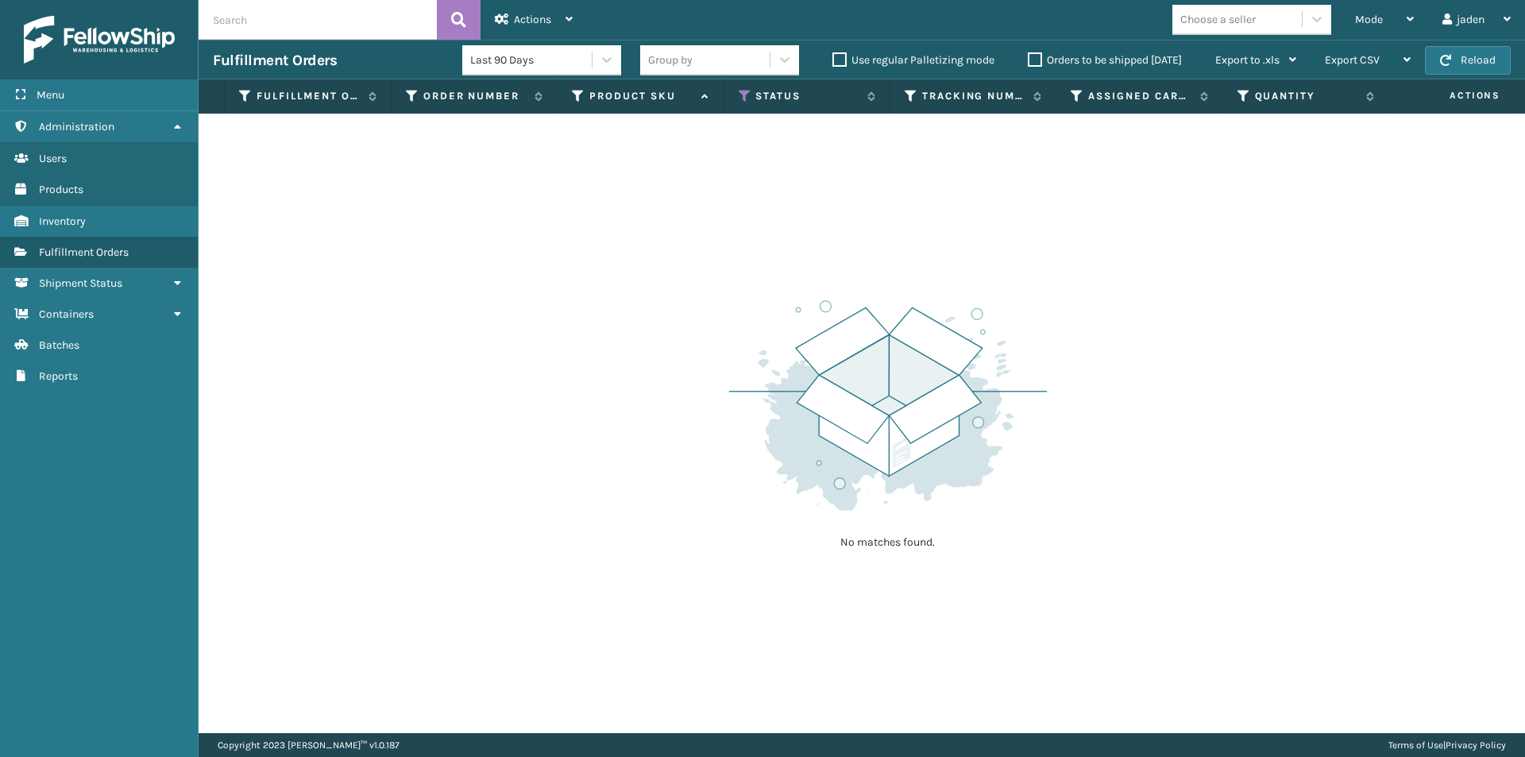
click at [741, 103] on th "Status" at bounding box center [807, 96] width 166 height 34
click at [742, 97] on icon at bounding box center [744, 96] width 13 height 14
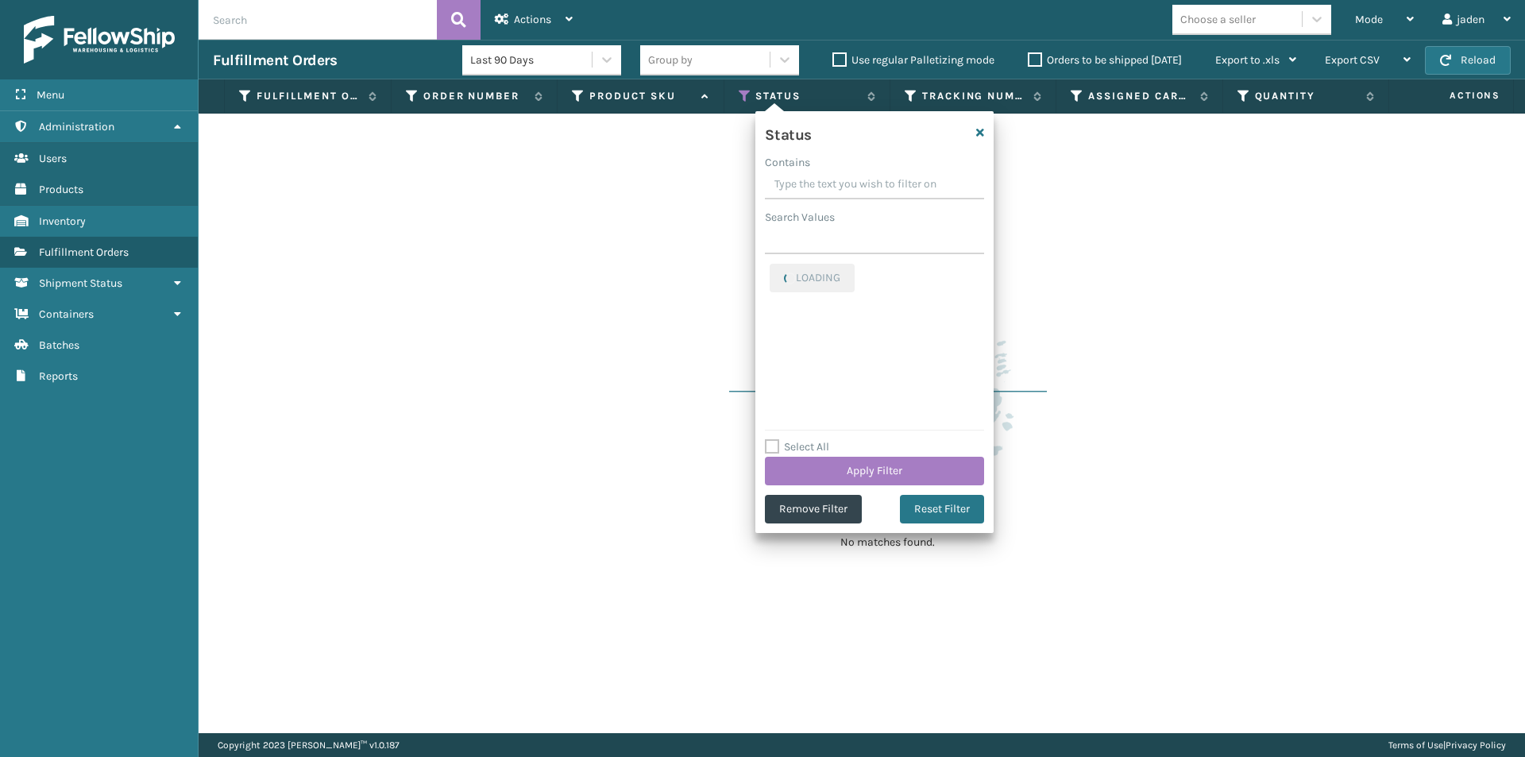
drag, startPoint x: 888, startPoint y: 180, endPoint x: 859, endPoint y: 179, distance: 28.6
click at [859, 179] on input "Contains" at bounding box center [874, 185] width 219 height 29
drag, startPoint x: 904, startPoint y: 179, endPoint x: 836, endPoint y: 179, distance: 67.5
click at [836, 179] on input "Contains" at bounding box center [874, 185] width 219 height 29
drag, startPoint x: 876, startPoint y: 185, endPoint x: 849, endPoint y: 179, distance: 27.7
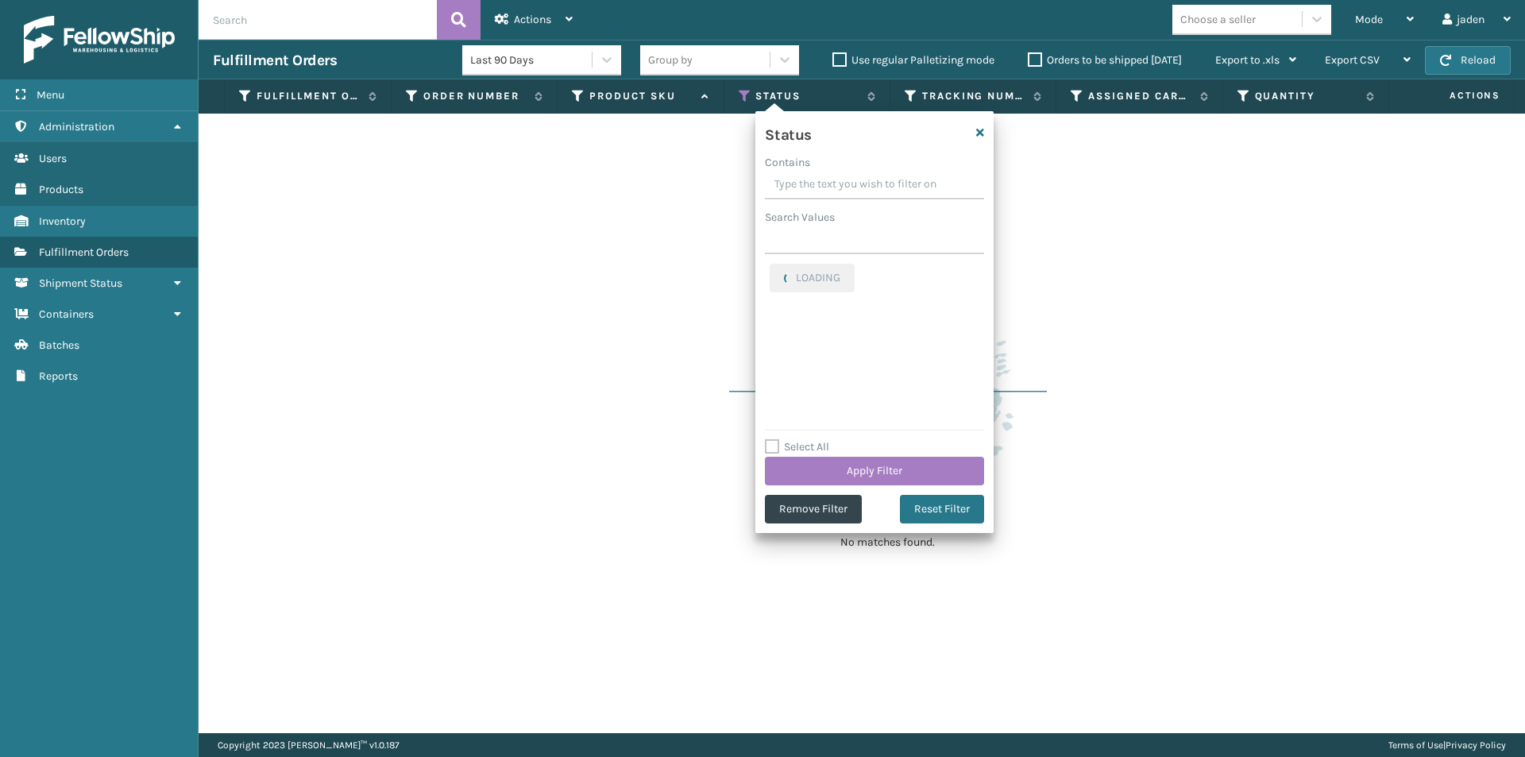
click at [849, 179] on input "Contains" at bounding box center [874, 185] width 219 height 29
drag, startPoint x: 897, startPoint y: 179, endPoint x: 817, endPoint y: 179, distance: 79.4
click at [817, 179] on input "Contains" at bounding box center [874, 185] width 219 height 29
drag, startPoint x: 882, startPoint y: 179, endPoint x: 841, endPoint y: 179, distance: 41.3
click at [841, 179] on input "Contains" at bounding box center [874, 185] width 219 height 29
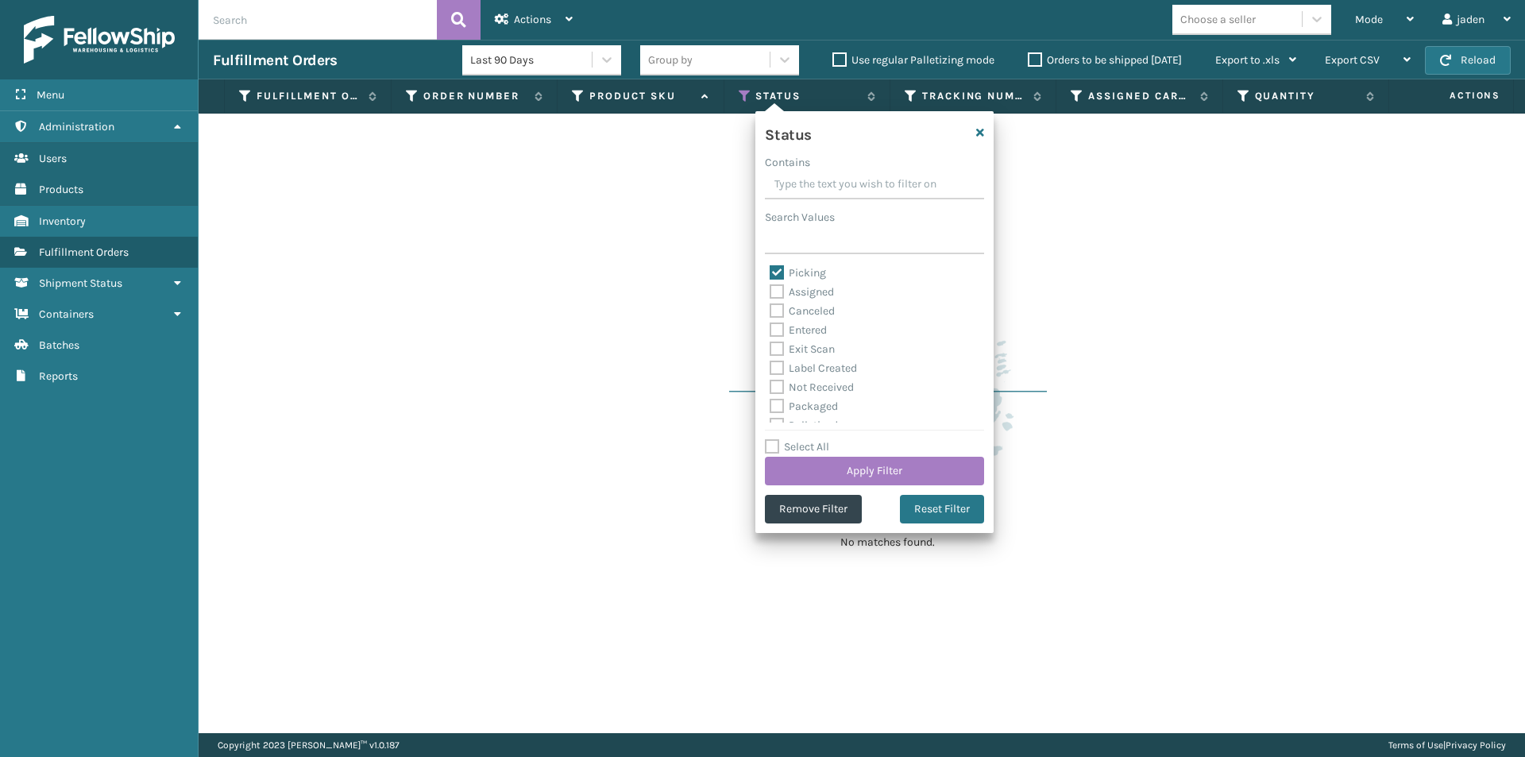
drag, startPoint x: 900, startPoint y: 179, endPoint x: 776, endPoint y: 273, distance: 156.0
click at [776, 273] on label "Picking" at bounding box center [797, 272] width 56 height 13
click at [770, 273] on input "Picking" at bounding box center [769, 269] width 1 height 10
checkbox input "false"
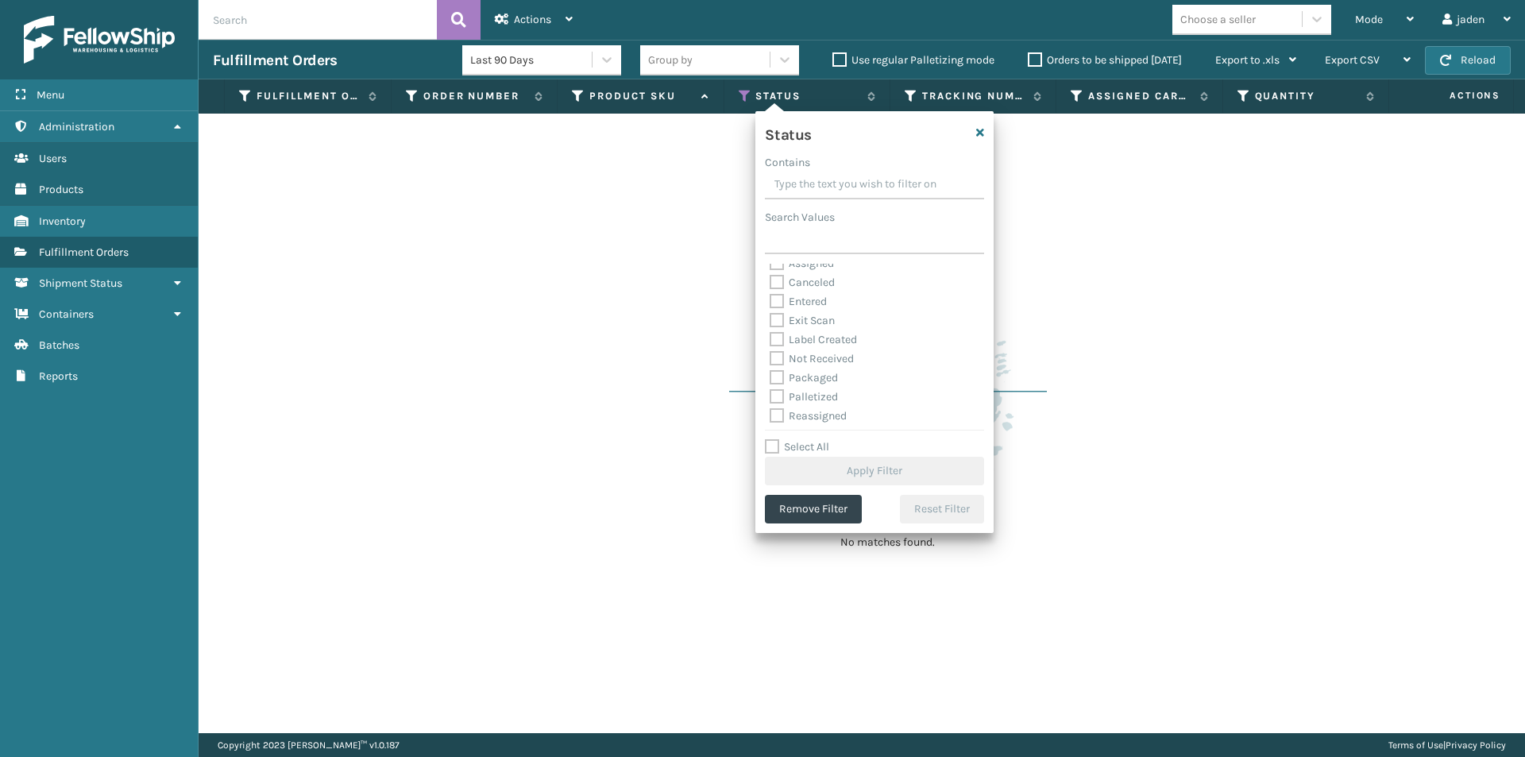
scroll to position [79, 0]
click at [776, 343] on label "Palletized" at bounding box center [803, 345] width 68 height 13
click at [770, 343] on input "Palletized" at bounding box center [769, 342] width 1 height 10
checkbox input "true"
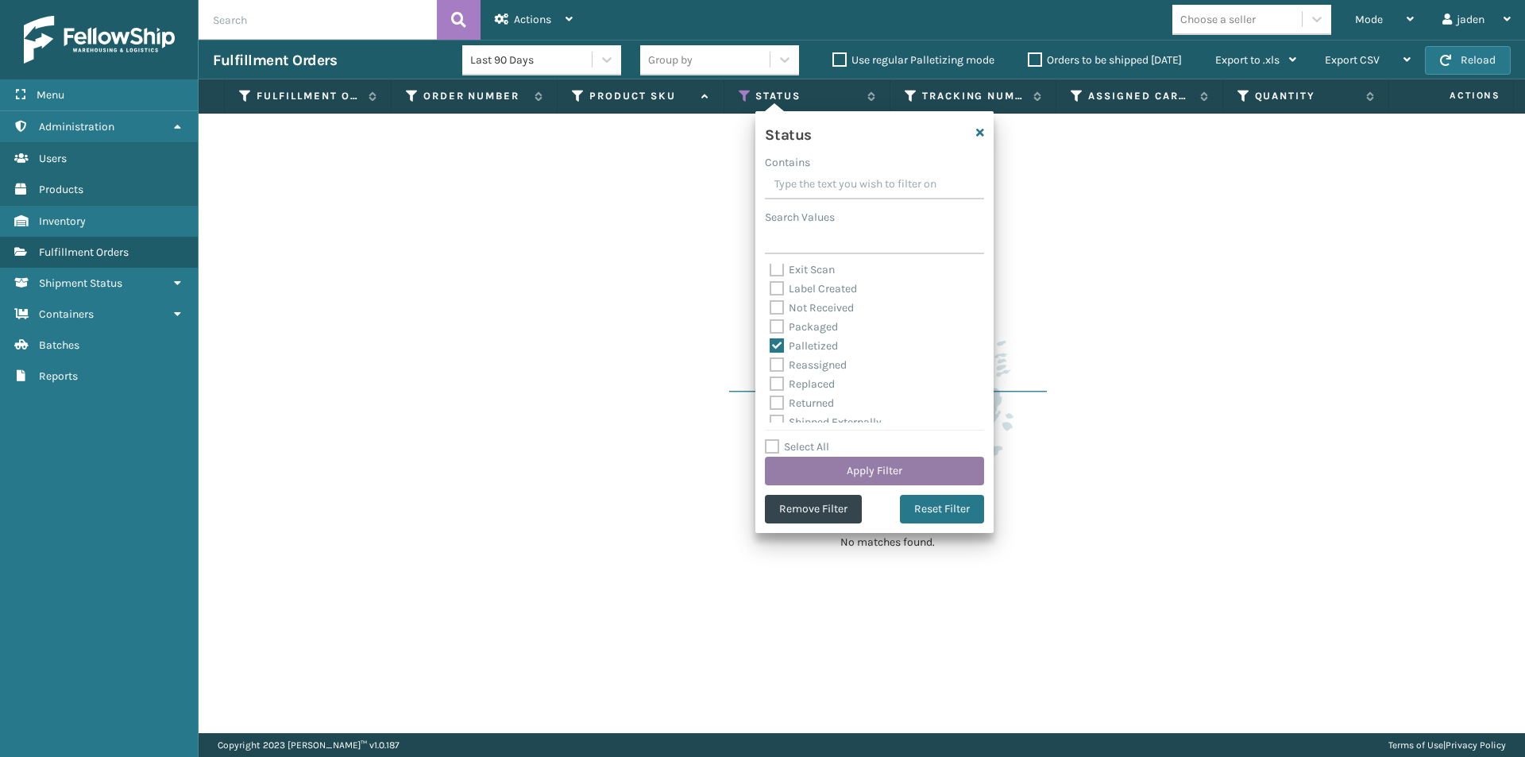
click at [860, 474] on button "Apply Filter" at bounding box center [874, 471] width 219 height 29
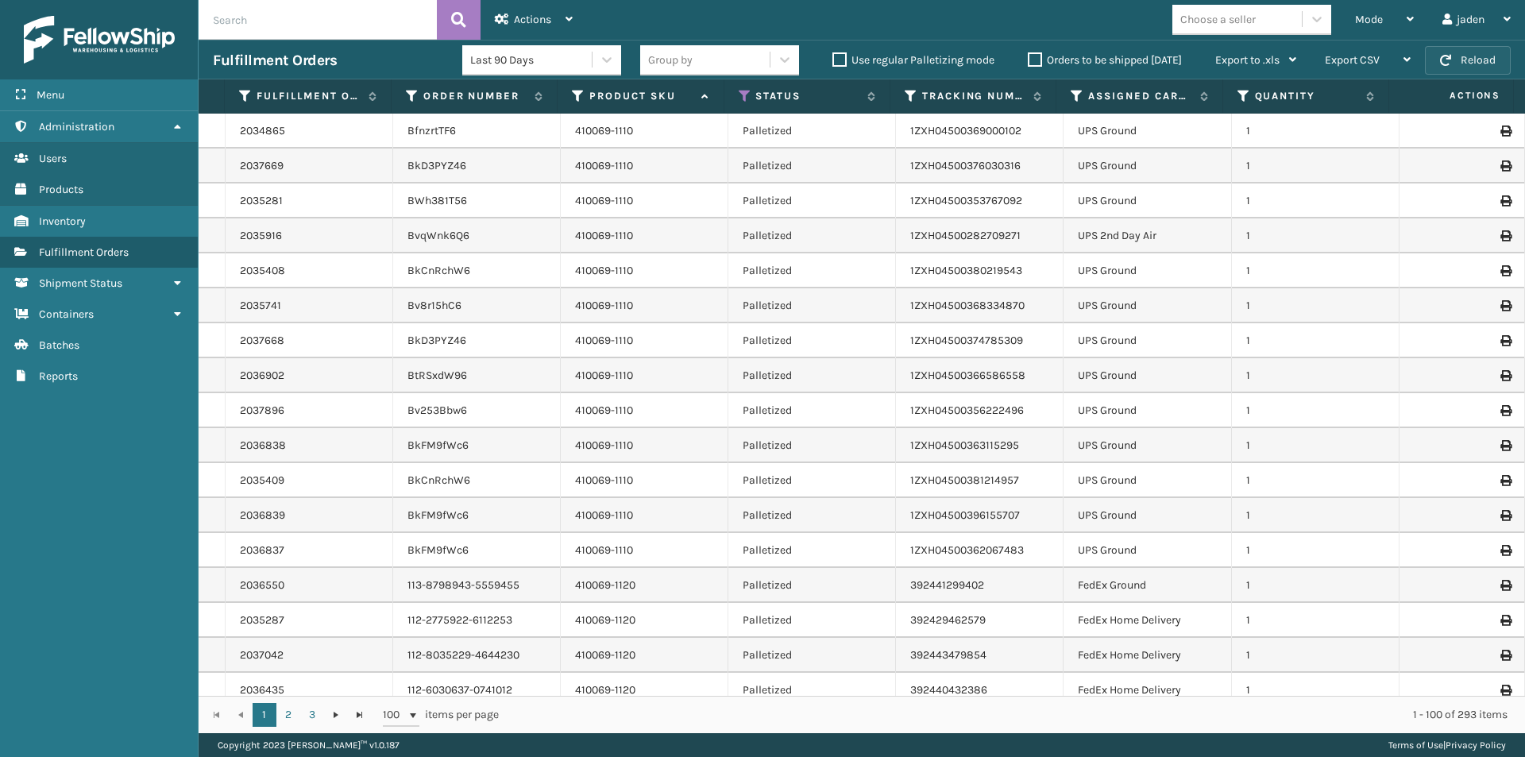
click at [1452, 66] on button "Reload" at bounding box center [1468, 60] width 86 height 29
click at [1380, 24] on span "Mode" at bounding box center [1369, 19] width 28 height 13
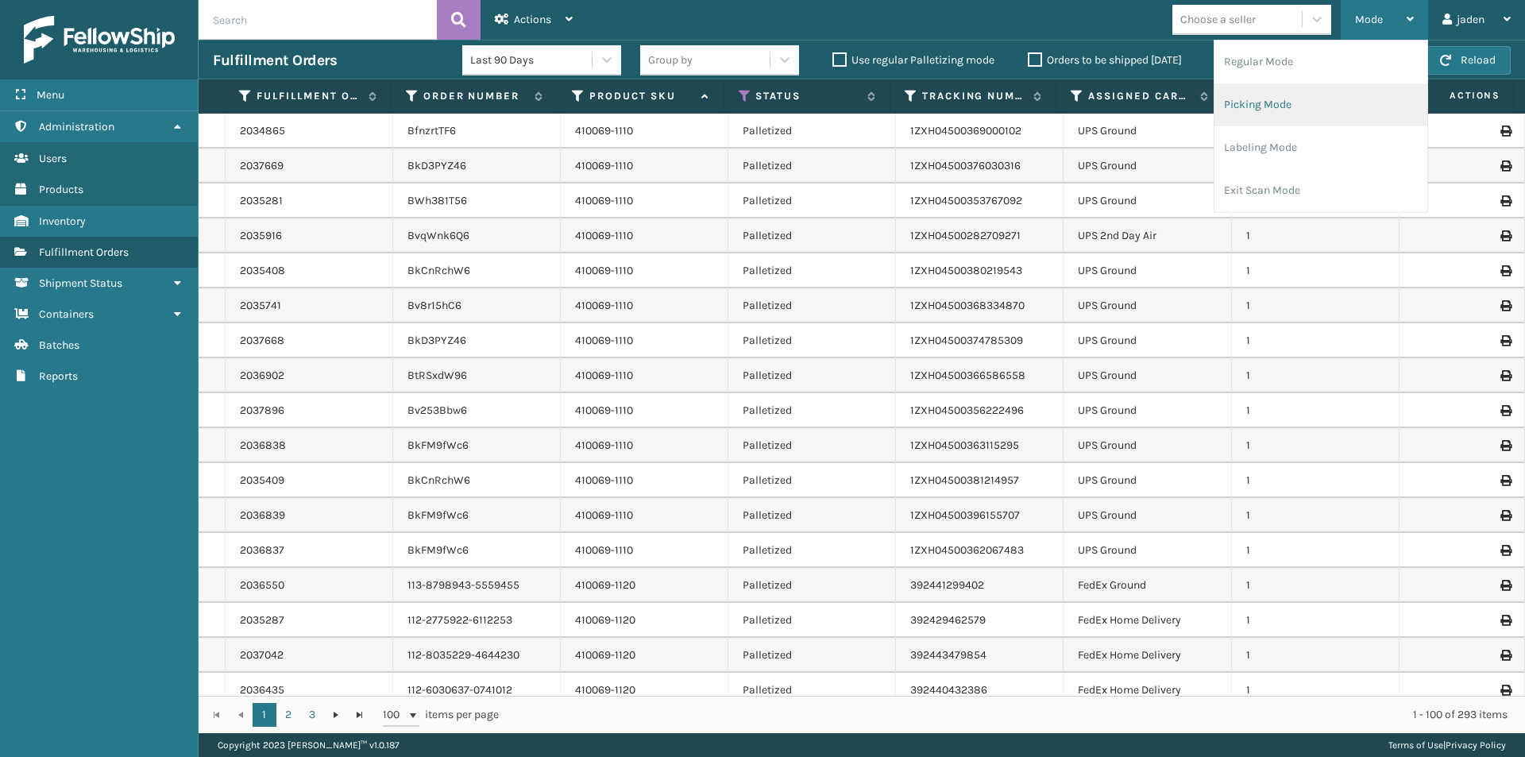
click at [1298, 99] on li "Picking Mode" at bounding box center [1320, 104] width 213 height 43
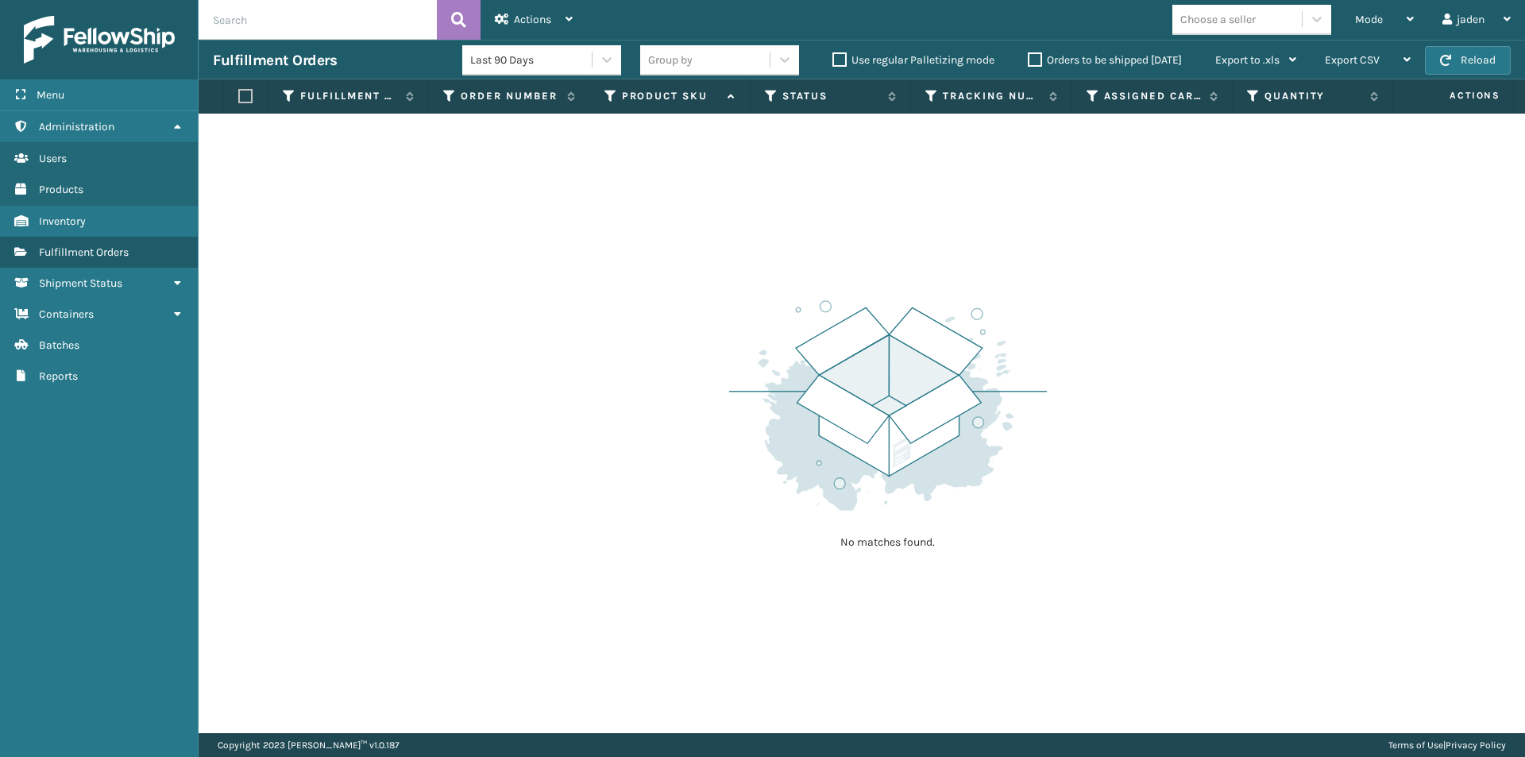
drag, startPoint x: 943, startPoint y: 323, endPoint x: 959, endPoint y: 190, distance: 134.3
click at [787, 260] on div "No matches found." at bounding box center [862, 423] width 1326 height 619
click at [1458, 48] on button "Reload" at bounding box center [1468, 60] width 86 height 29
click at [1455, 52] on button "Reload" at bounding box center [1468, 60] width 86 height 29
click at [1382, 13] on div "Mode" at bounding box center [1384, 20] width 59 height 40
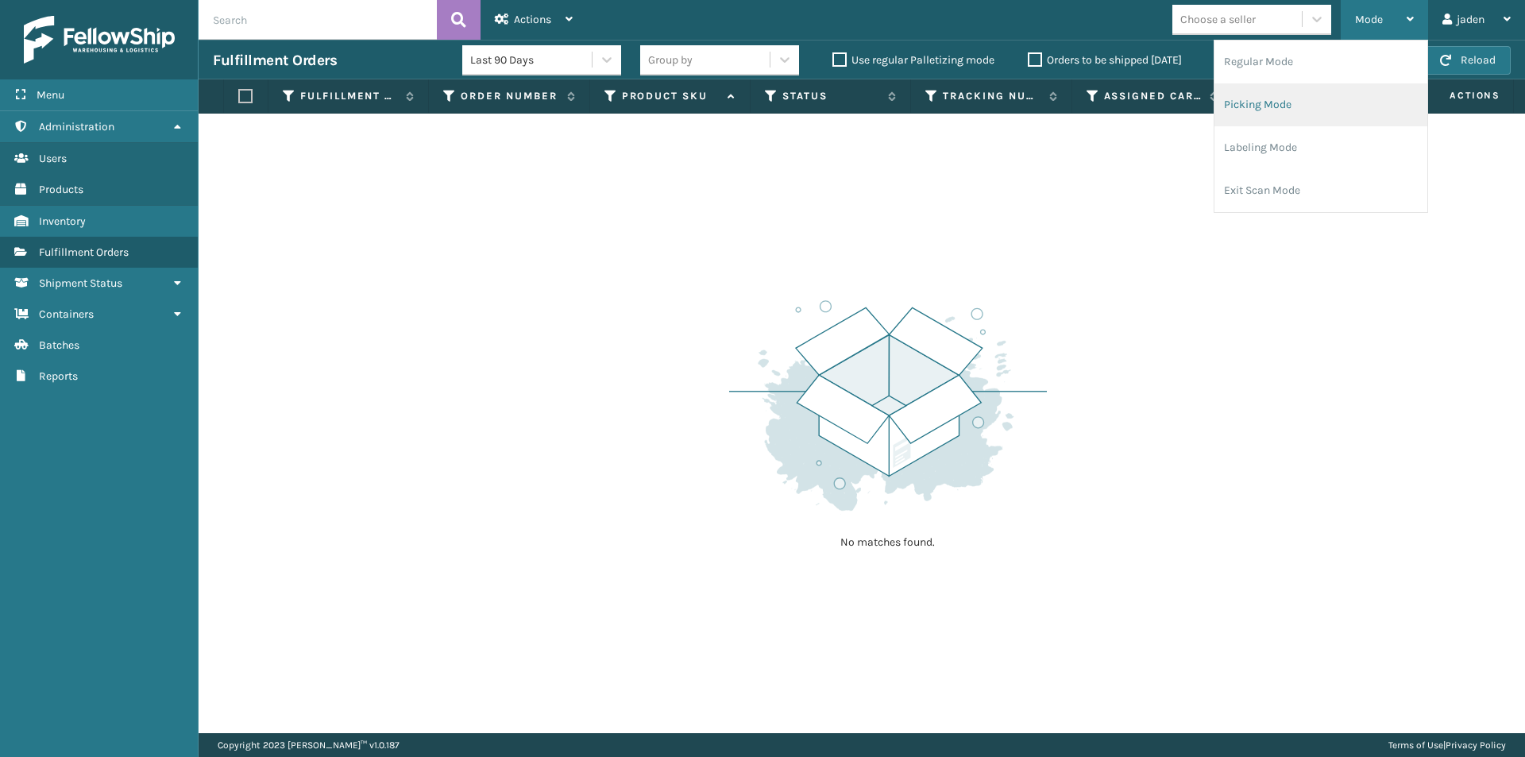
click at [1294, 113] on li "Picking Mode" at bounding box center [1320, 104] width 213 height 43
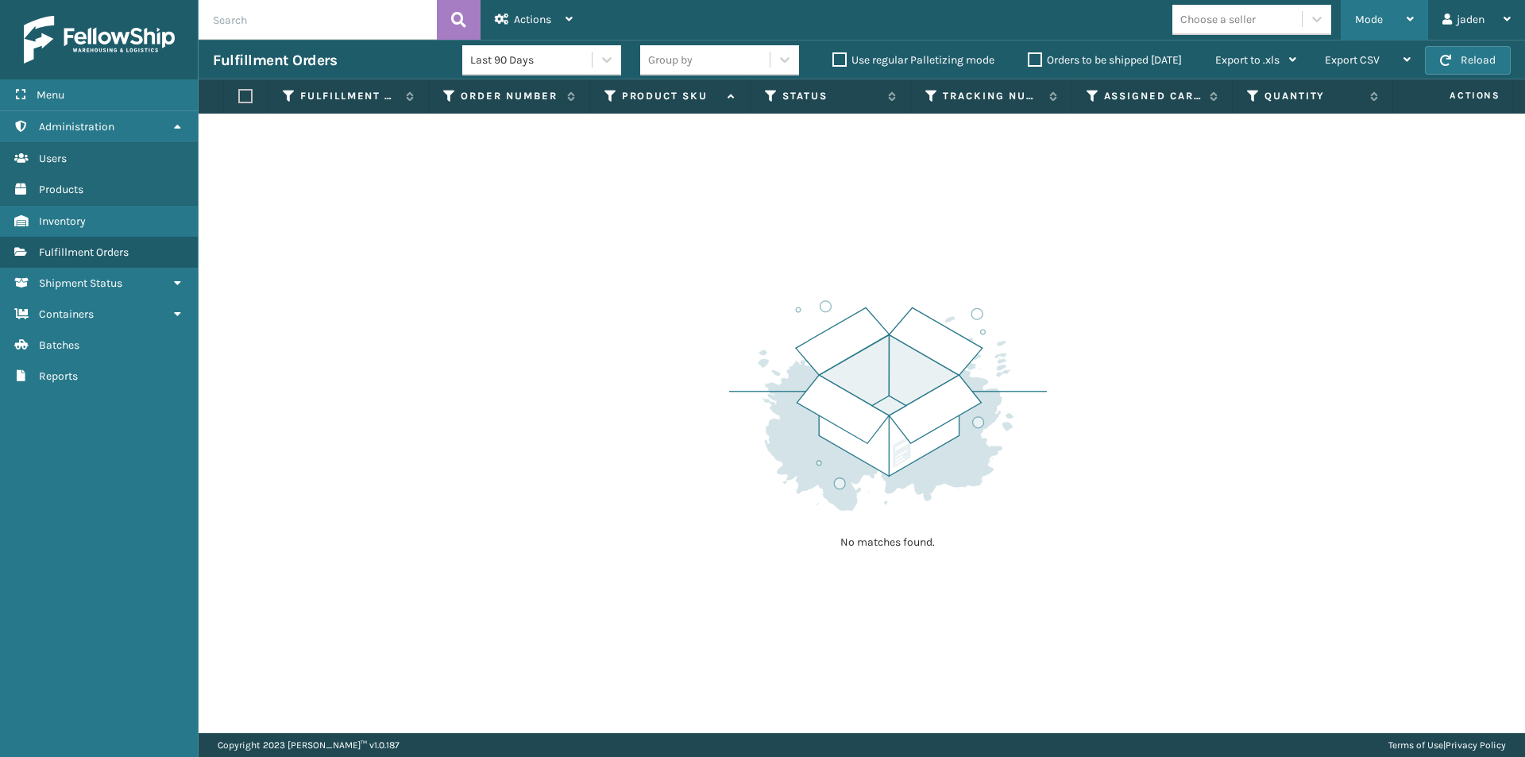
click at [1379, 2] on div "Mode" at bounding box center [1384, 20] width 59 height 40
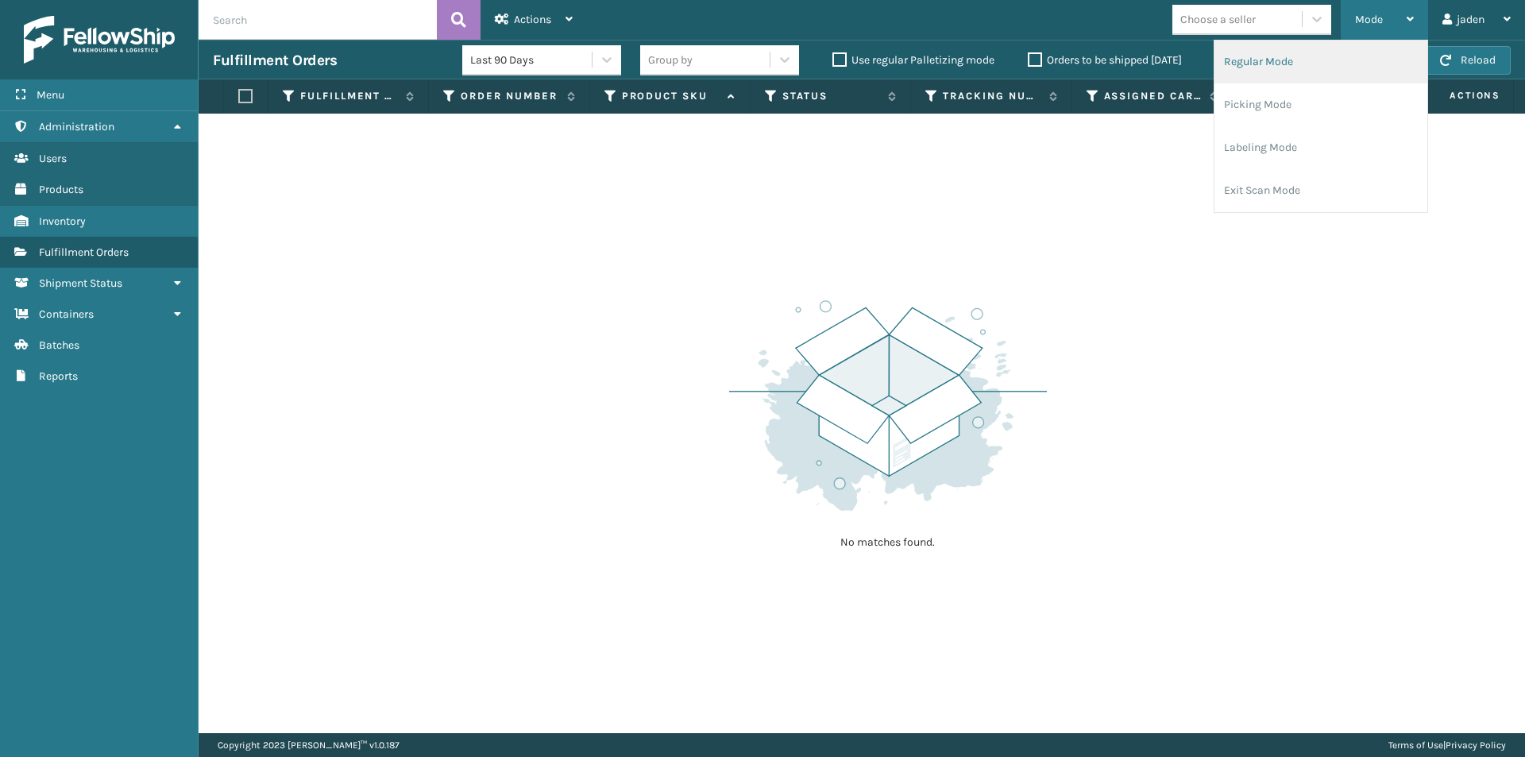
click at [1314, 66] on li "Regular Mode" at bounding box center [1320, 61] width 213 height 43
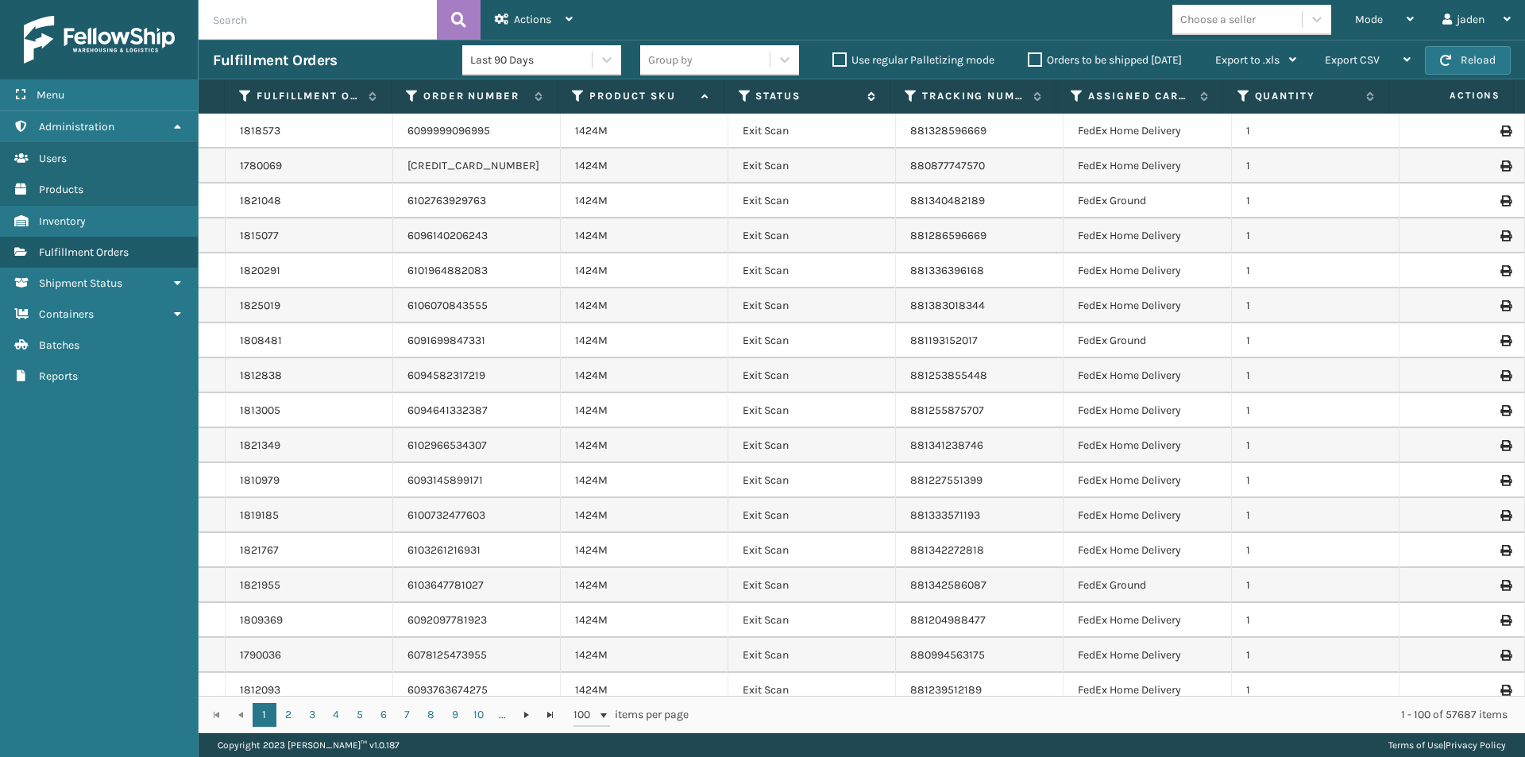
click at [740, 89] on icon at bounding box center [744, 96] width 13 height 14
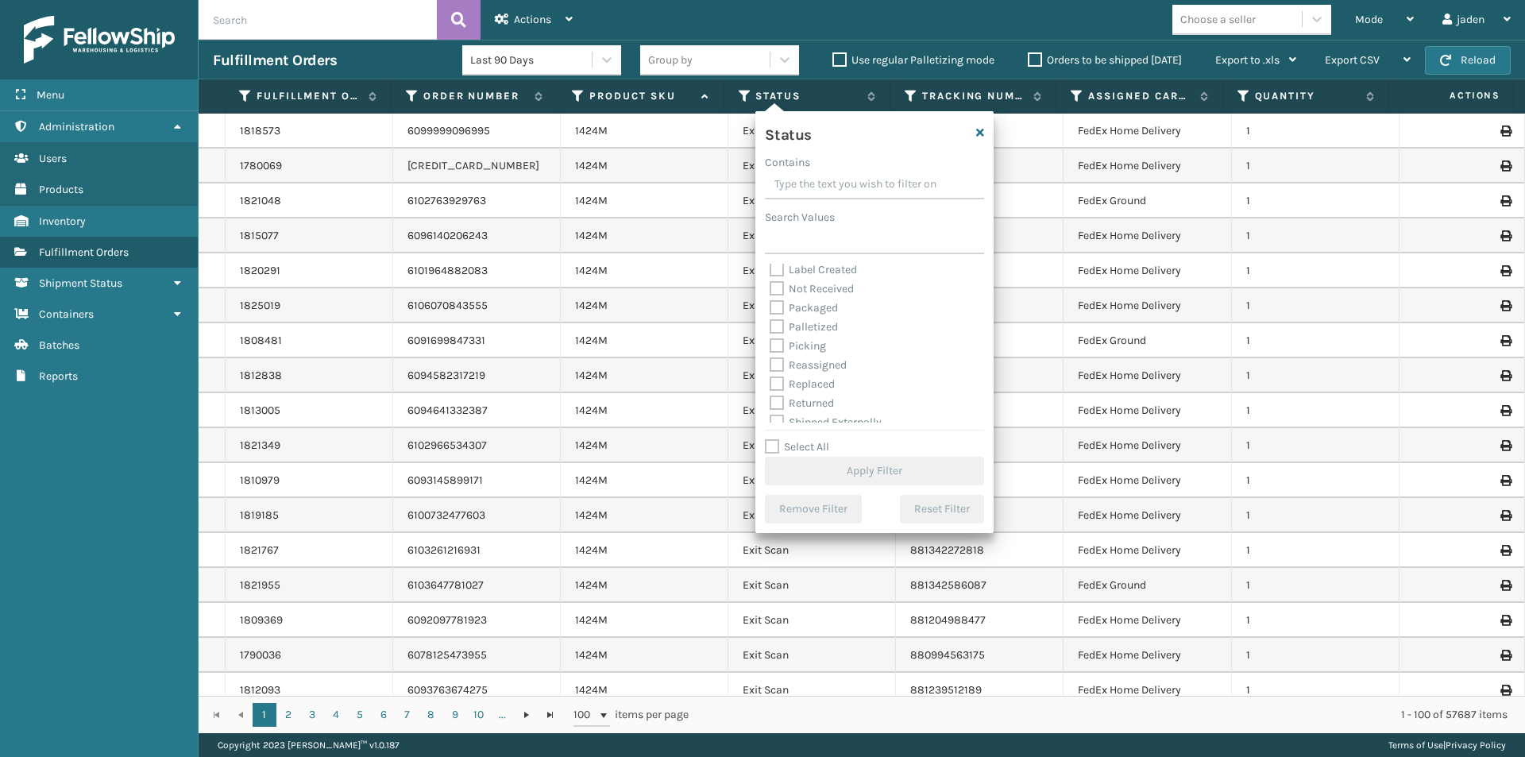
click at [773, 348] on label "Picking" at bounding box center [797, 345] width 56 height 13
click at [770, 347] on input "Picking" at bounding box center [769, 342] width 1 height 10
checkbox input "true"
click at [851, 458] on button "Apply Filter" at bounding box center [874, 471] width 219 height 29
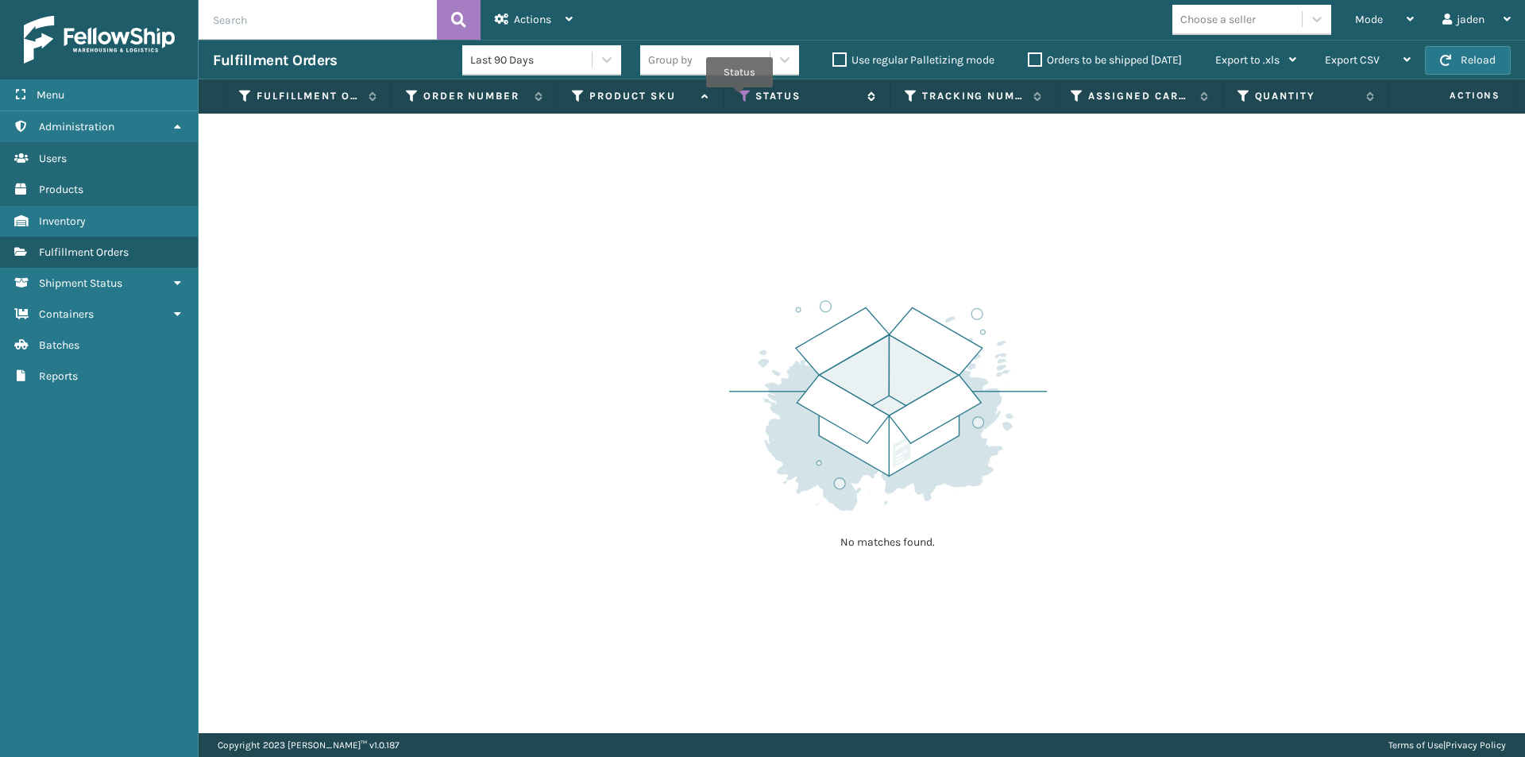
click at [740, 96] on icon at bounding box center [744, 96] width 13 height 14
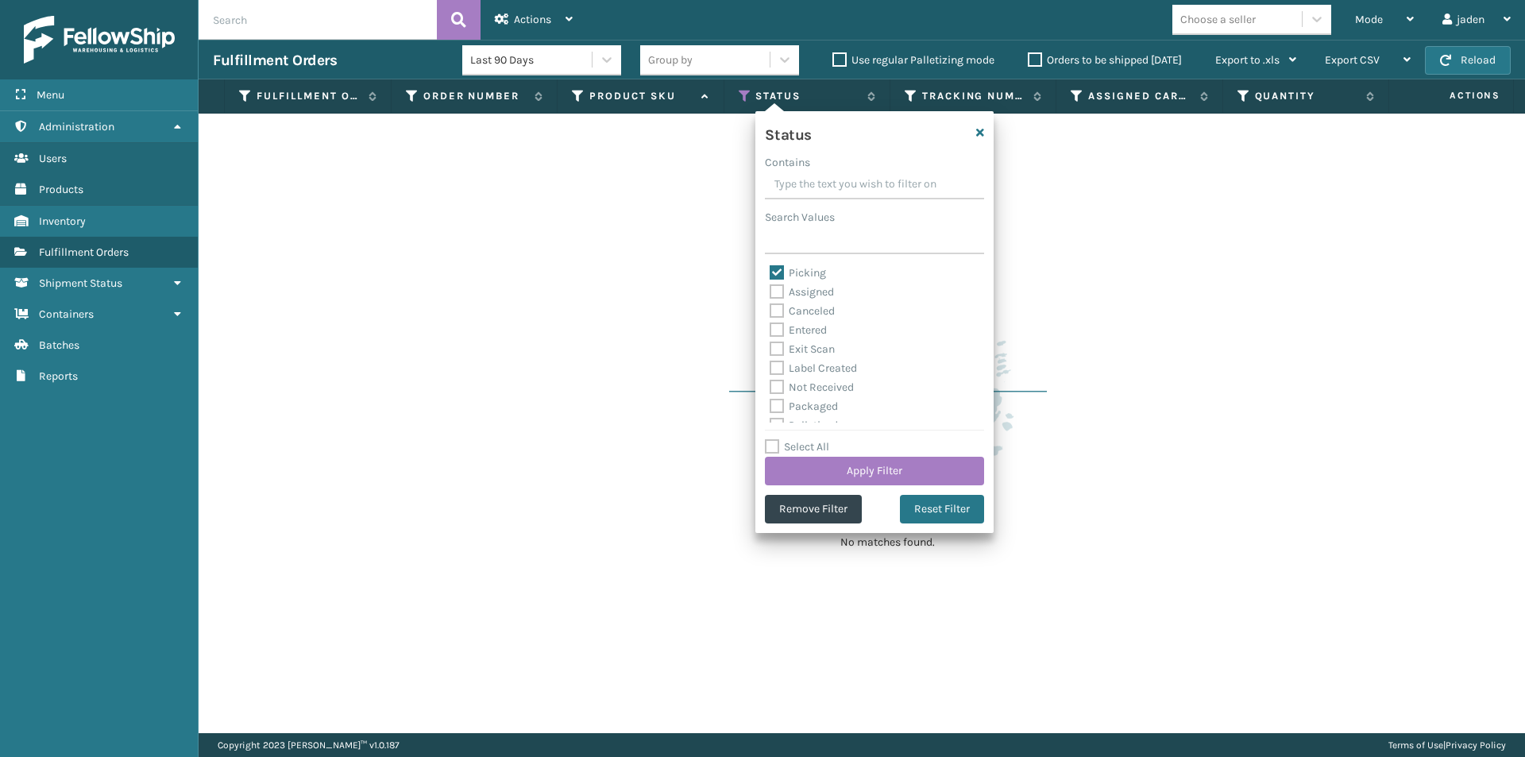
click at [777, 269] on label "Picking" at bounding box center [797, 272] width 56 height 13
click at [770, 269] on input "Picking" at bounding box center [769, 269] width 1 height 10
checkbox input "false"
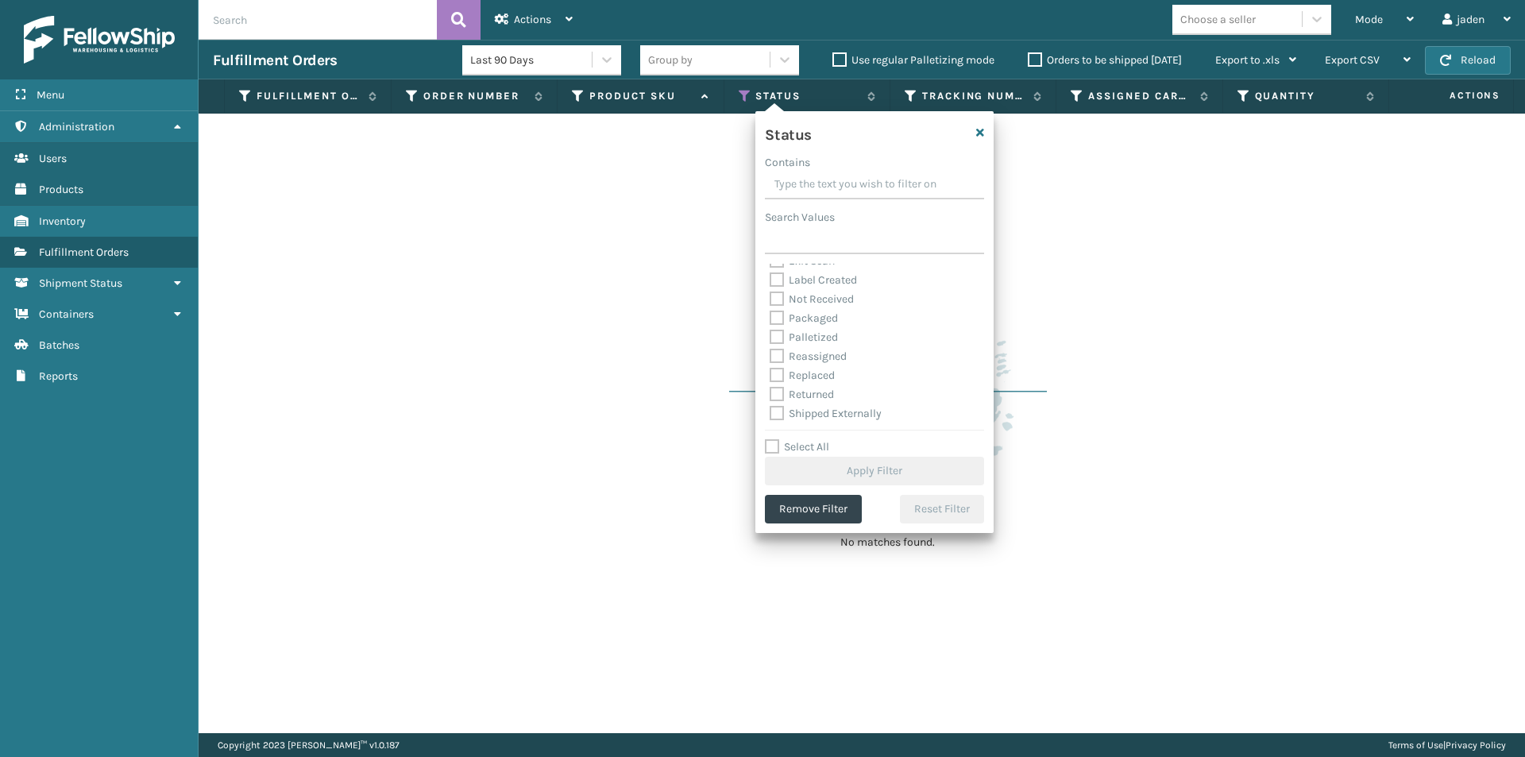
scroll to position [89, 0]
click at [771, 337] on label "Palletized" at bounding box center [803, 336] width 68 height 13
click at [770, 337] on input "Palletized" at bounding box center [769, 332] width 1 height 10
checkbox input "true"
click at [831, 468] on button "Apply Filter" at bounding box center [874, 471] width 219 height 29
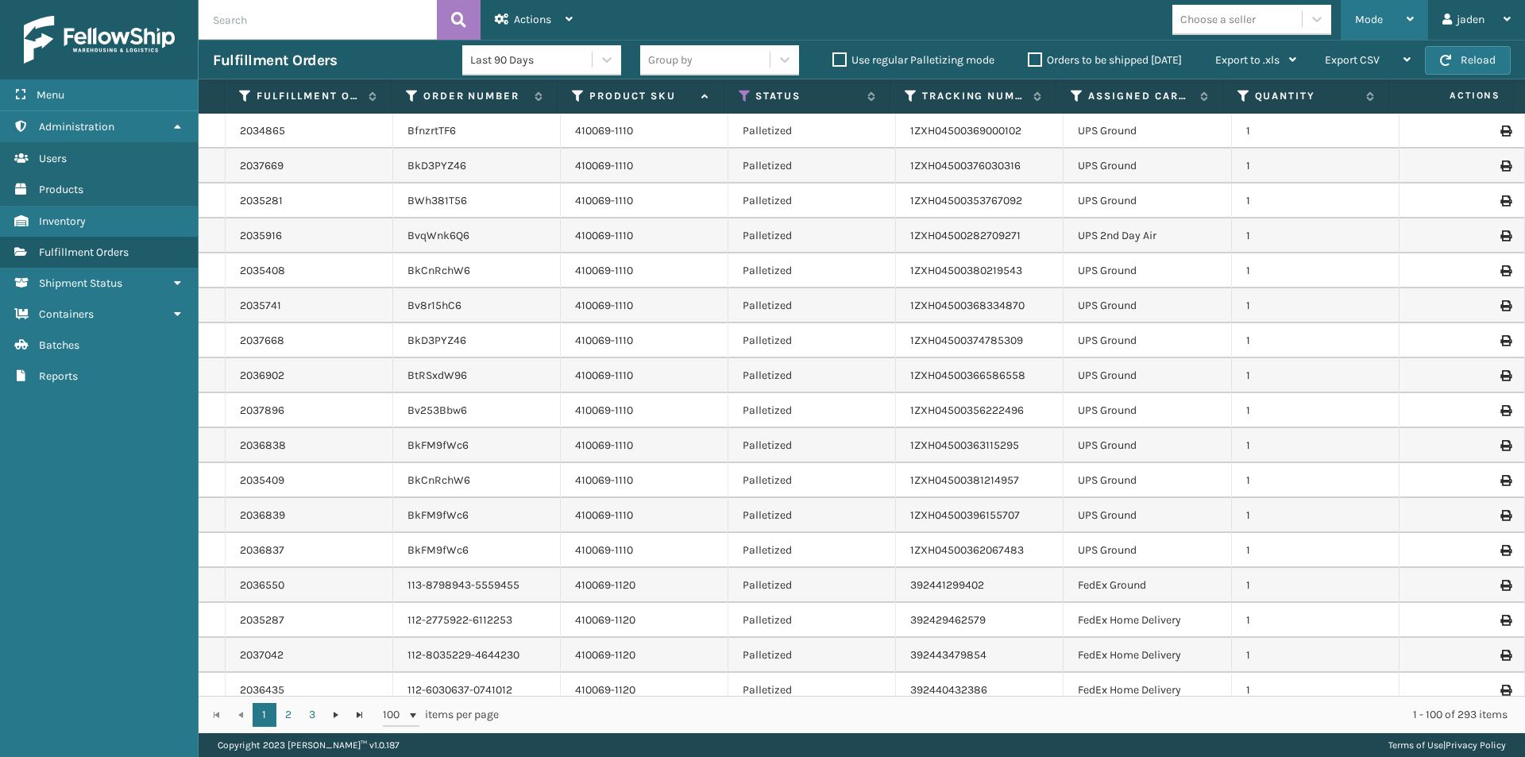
click at [1392, 13] on div "Mode" at bounding box center [1384, 20] width 59 height 40
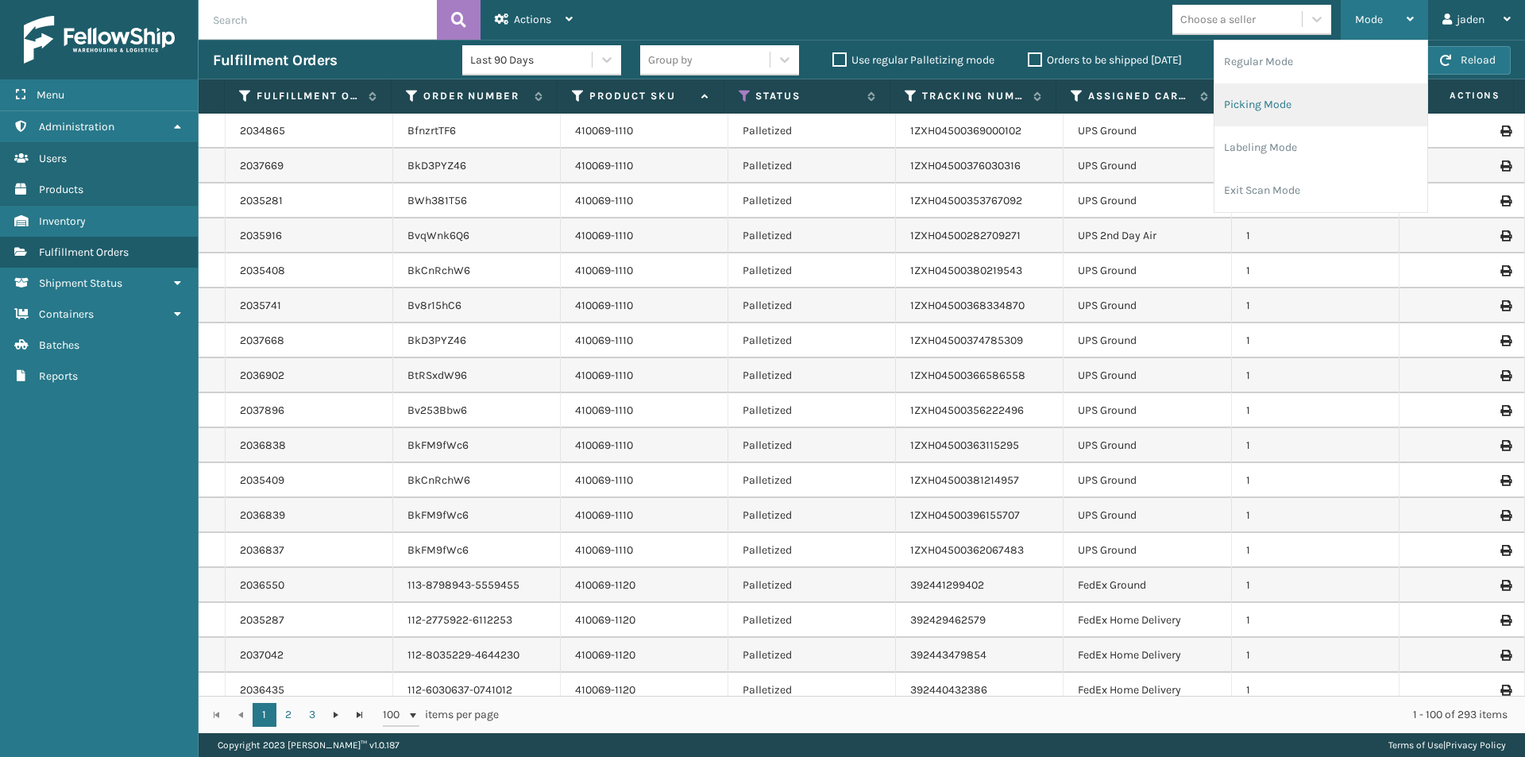
click at [1314, 85] on li "Picking Mode" at bounding box center [1320, 104] width 213 height 43
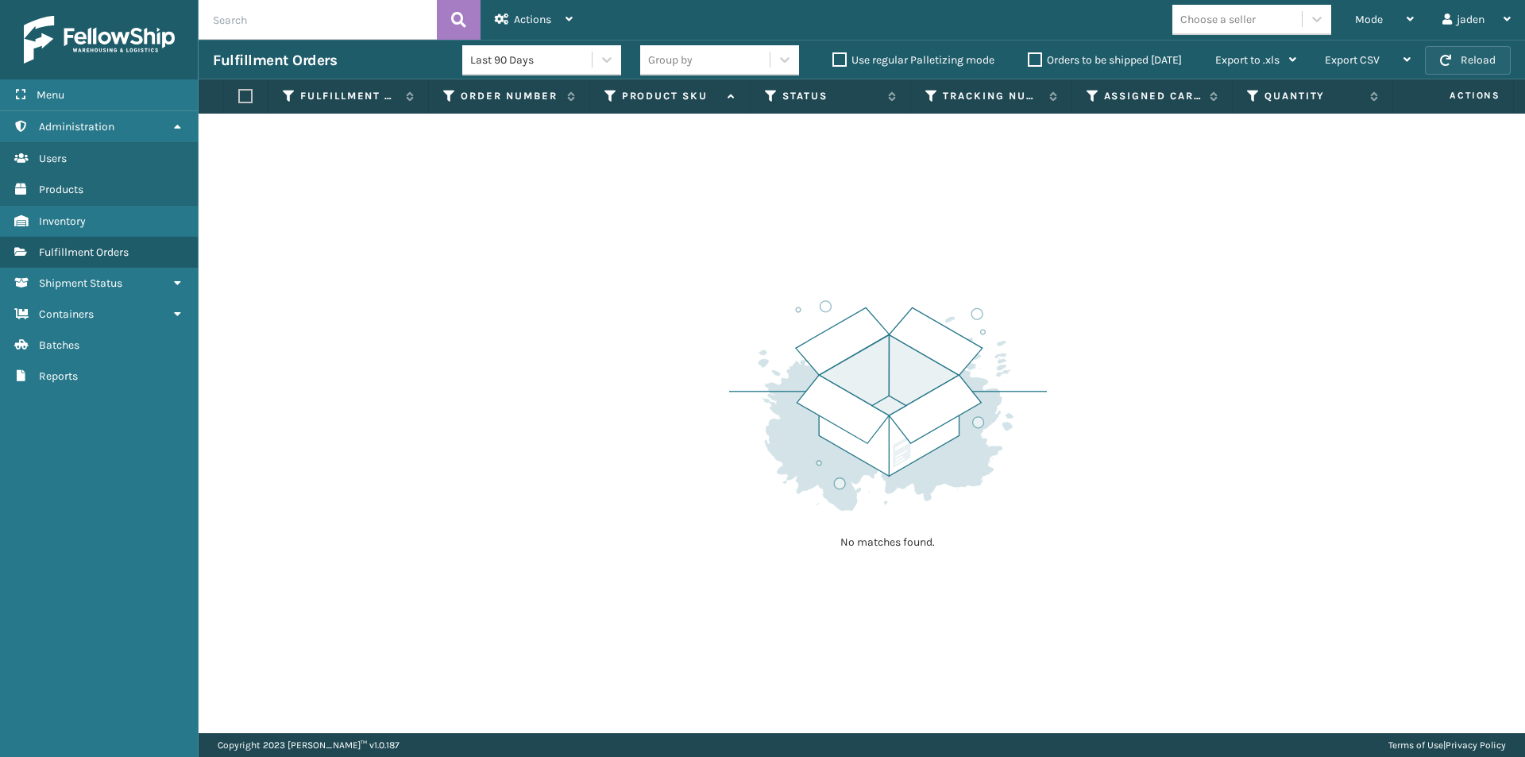
click at [1471, 70] on button "Reload" at bounding box center [1468, 60] width 86 height 29
click at [1469, 69] on button "Reload" at bounding box center [1468, 60] width 86 height 29
click at [1402, 18] on div "Mode" at bounding box center [1384, 20] width 59 height 40
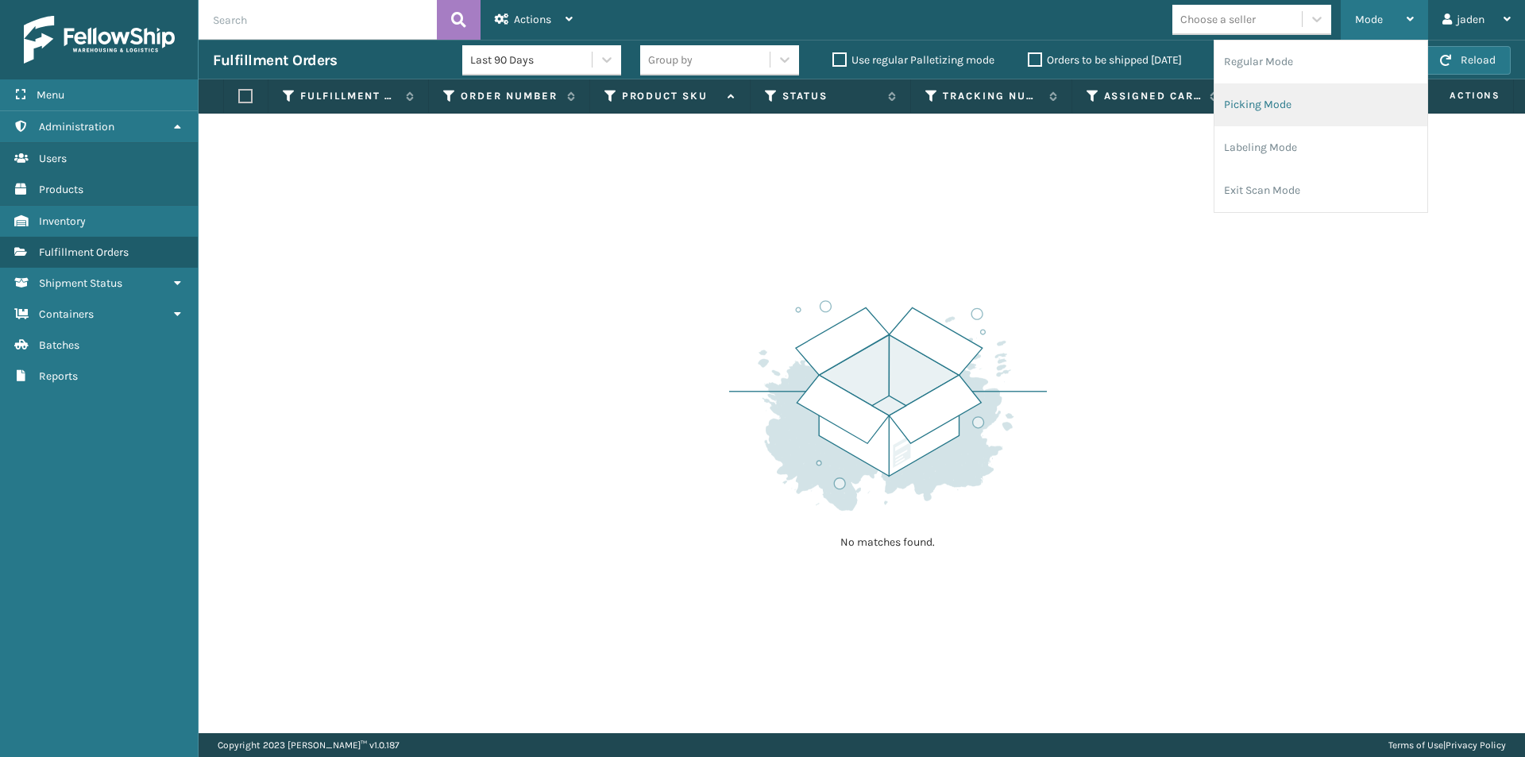
click at [1318, 100] on li "Picking Mode" at bounding box center [1320, 104] width 213 height 43
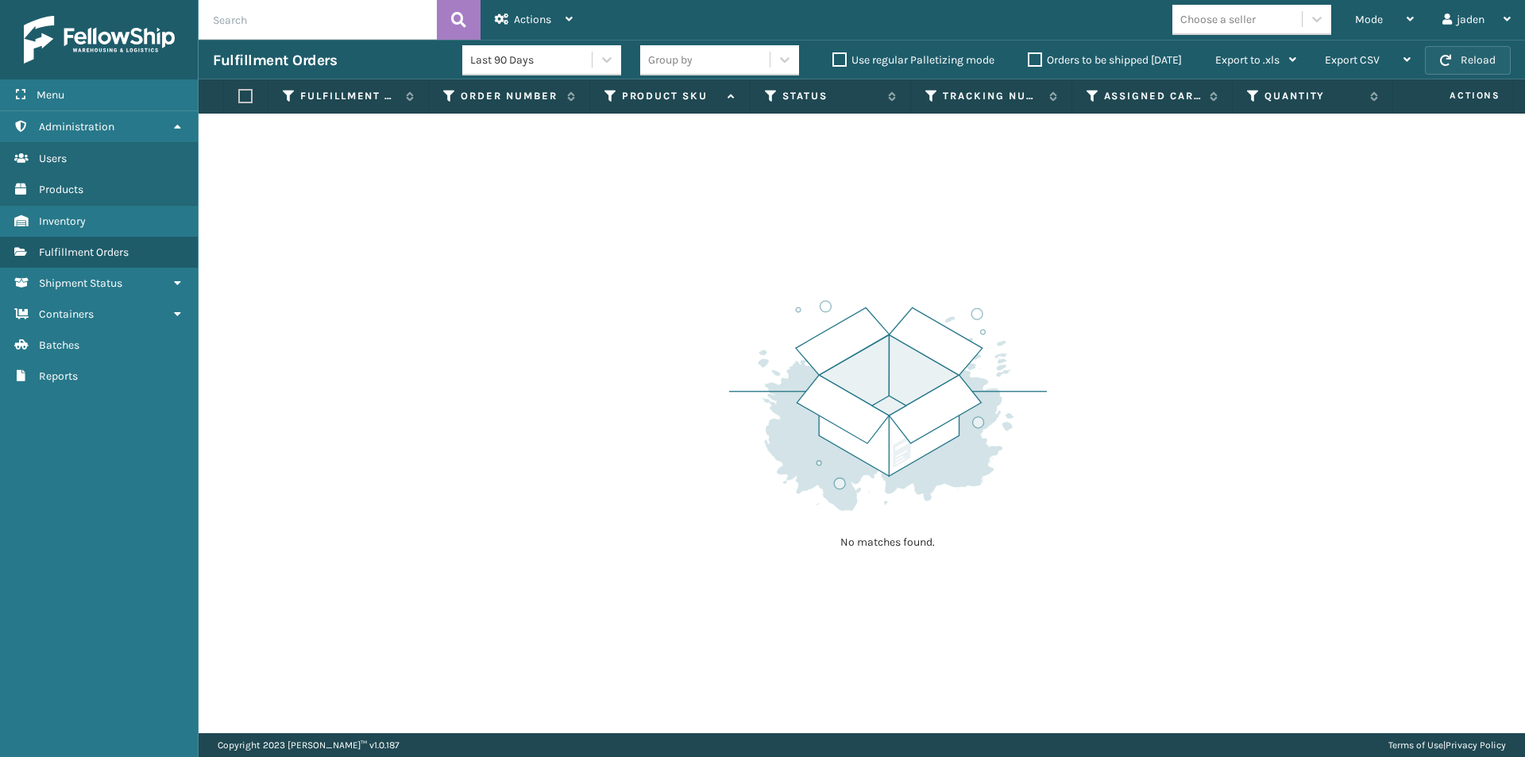
click at [1471, 60] on button "Reload" at bounding box center [1468, 60] width 86 height 29
drag, startPoint x: 1016, startPoint y: 261, endPoint x: 800, endPoint y: 168, distance: 234.4
click at [800, 168] on div "No matches found." at bounding box center [862, 423] width 1326 height 619
click at [1470, 75] on div "Fulfillment Orders Last 90 Days Group by Use regular Palletizing mode Orders to…" at bounding box center [862, 60] width 1326 height 40
click at [1460, 58] on button "Reload" at bounding box center [1468, 60] width 86 height 29
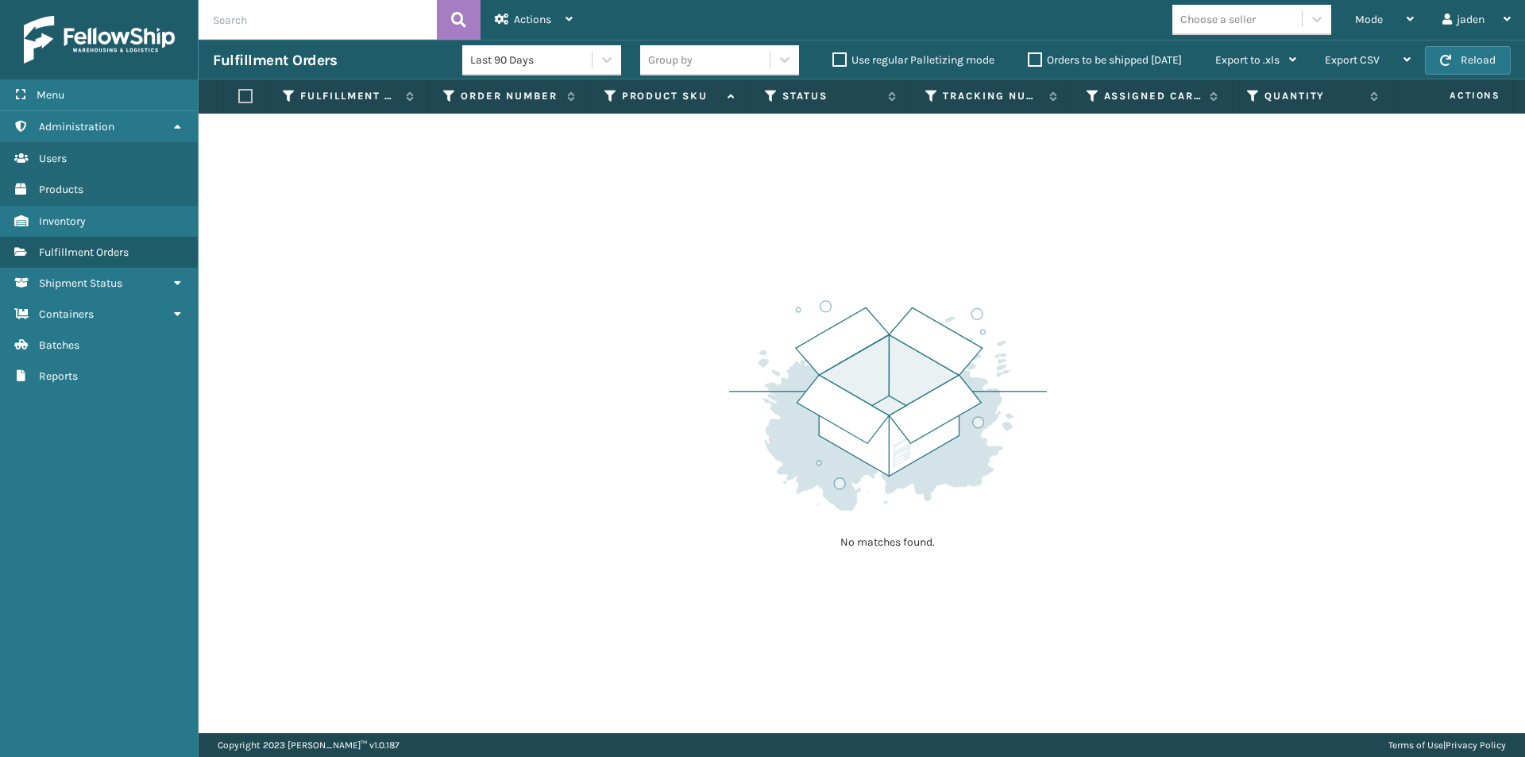
drag, startPoint x: 1204, startPoint y: 245, endPoint x: 913, endPoint y: 203, distance: 293.7
click at [913, 203] on div "No matches found." at bounding box center [862, 423] width 1326 height 619
click at [1428, 66] on button "Reload" at bounding box center [1468, 60] width 86 height 29
drag, startPoint x: 1067, startPoint y: 231, endPoint x: 866, endPoint y: 210, distance: 202.0
click at [835, 223] on div "No matches found." at bounding box center [862, 423] width 1326 height 619
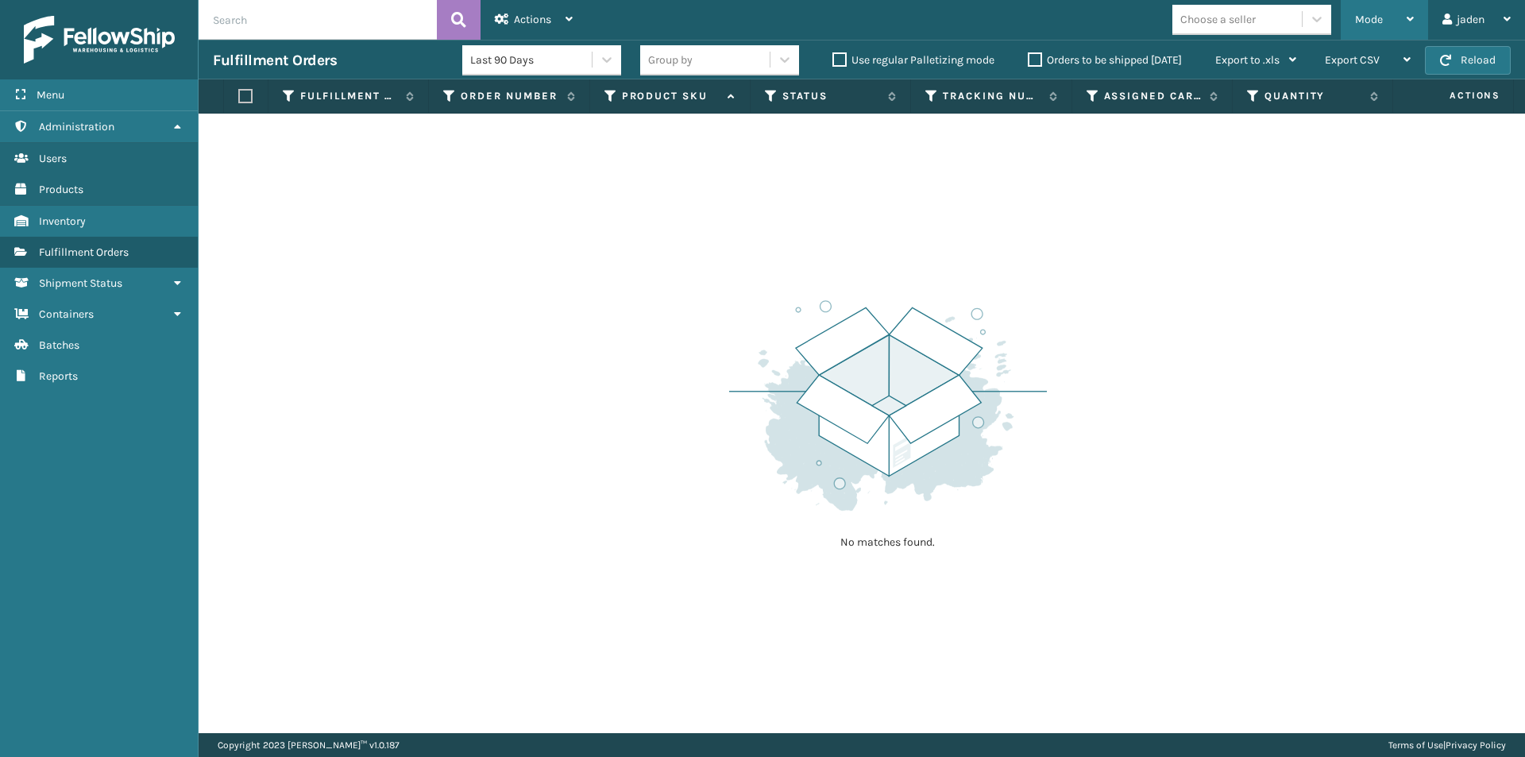
click at [1379, 14] on span "Mode" at bounding box center [1369, 19] width 28 height 13
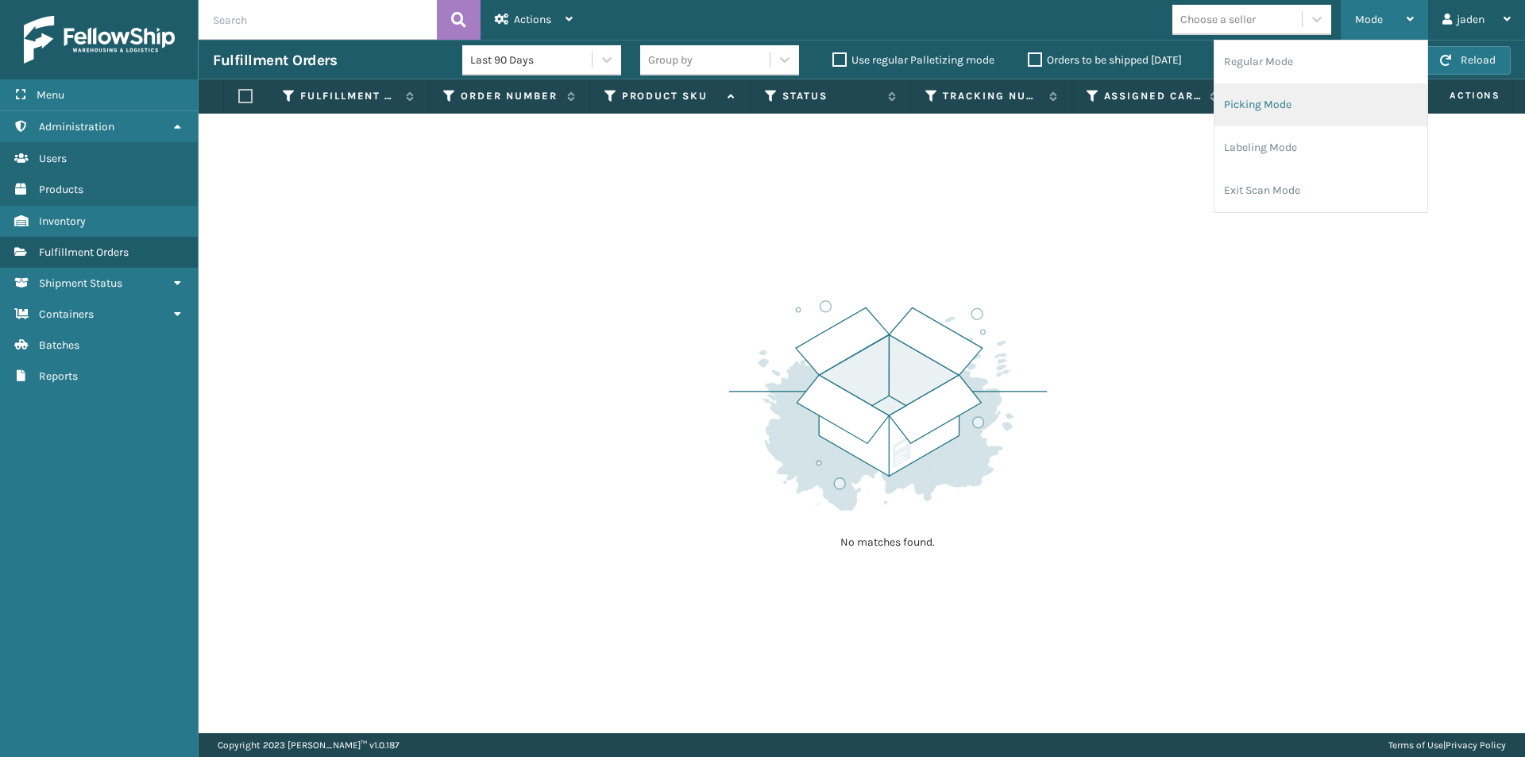
click at [1311, 90] on li "Picking Mode" at bounding box center [1320, 104] width 213 height 43
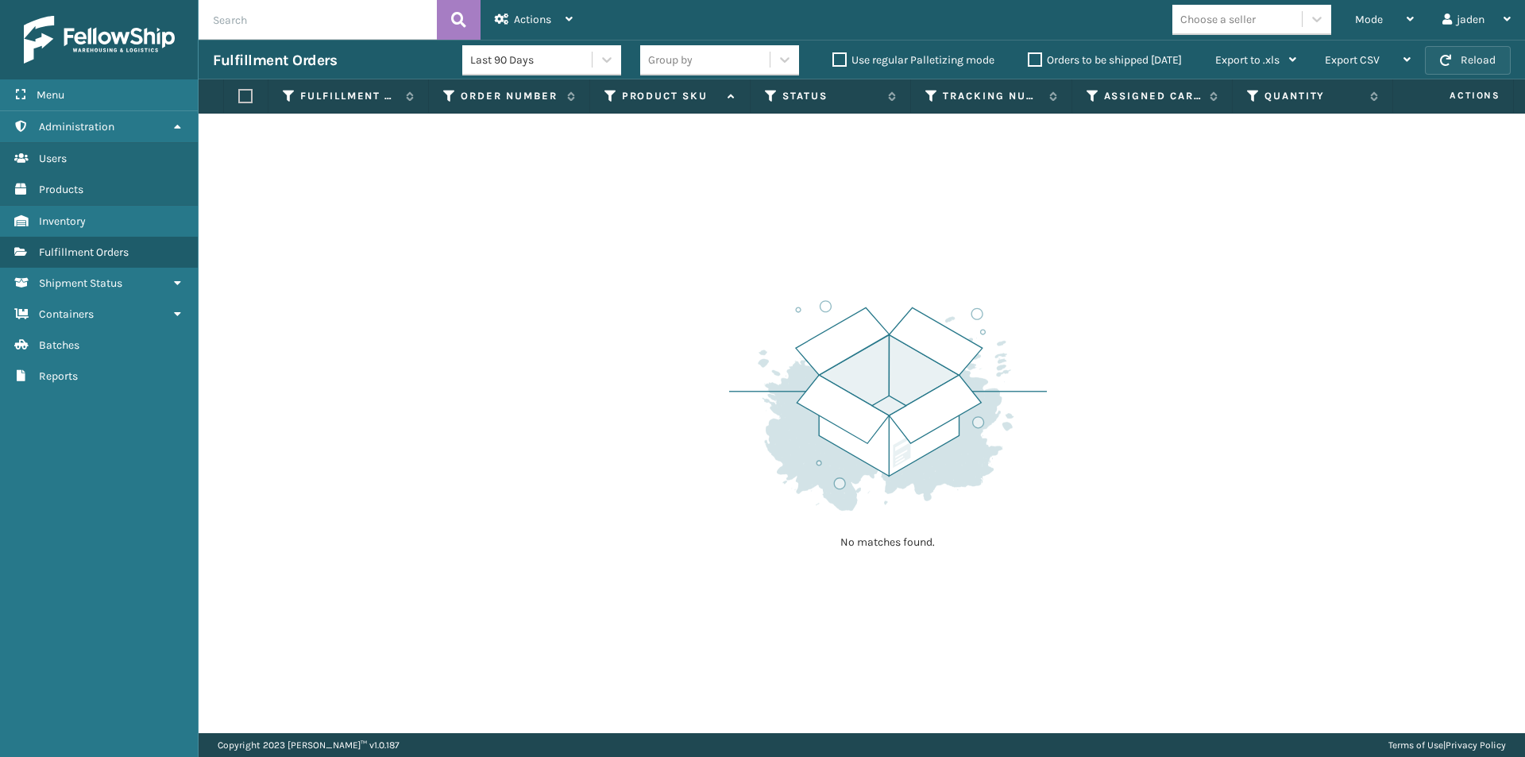
click at [1490, 67] on button "Reload" at bounding box center [1468, 60] width 86 height 29
click at [1388, 22] on div "Mode" at bounding box center [1384, 20] width 59 height 40
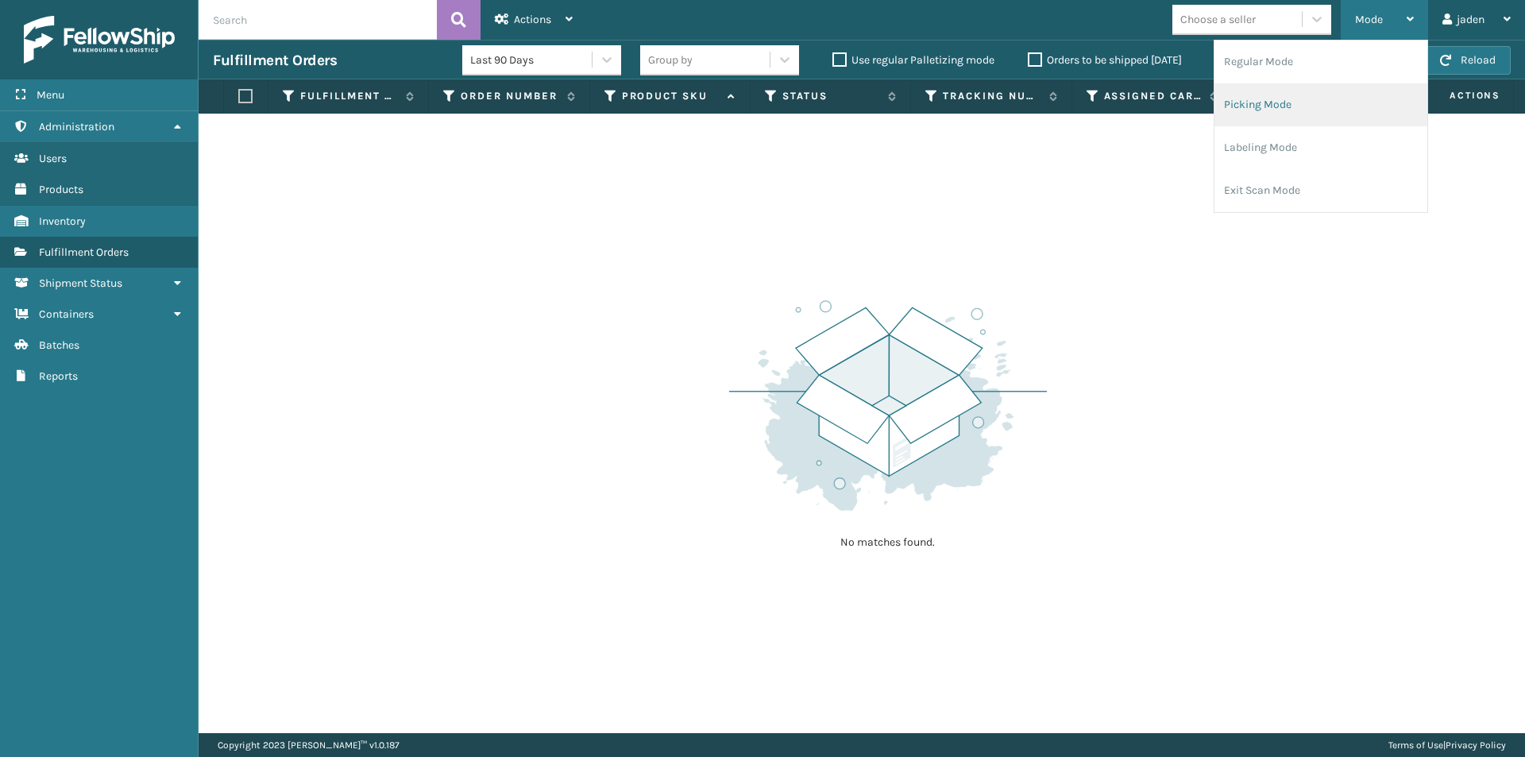
click at [1338, 93] on li "Picking Mode" at bounding box center [1320, 104] width 213 height 43
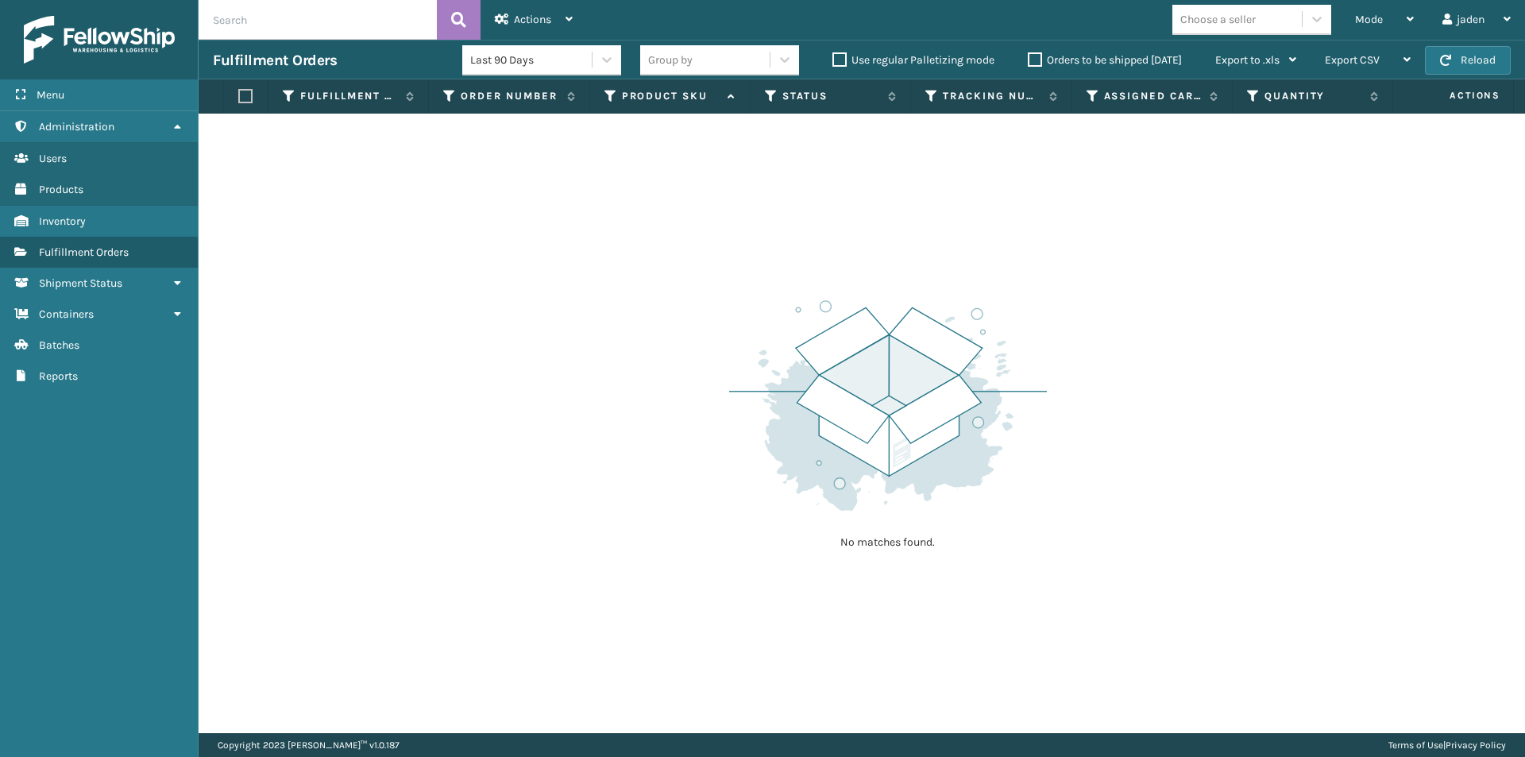
drag, startPoint x: 995, startPoint y: 209, endPoint x: 982, endPoint y: 206, distance: 12.9
drag, startPoint x: 982, startPoint y: 206, endPoint x: 1080, endPoint y: 101, distance: 143.9
click at [776, 202] on div "No matches found." at bounding box center [862, 423] width 1326 height 619
drag, startPoint x: 1165, startPoint y: 82, endPoint x: 1072, endPoint y: 159, distance: 120.7
click at [846, 137] on div "No matches found." at bounding box center [862, 423] width 1326 height 619
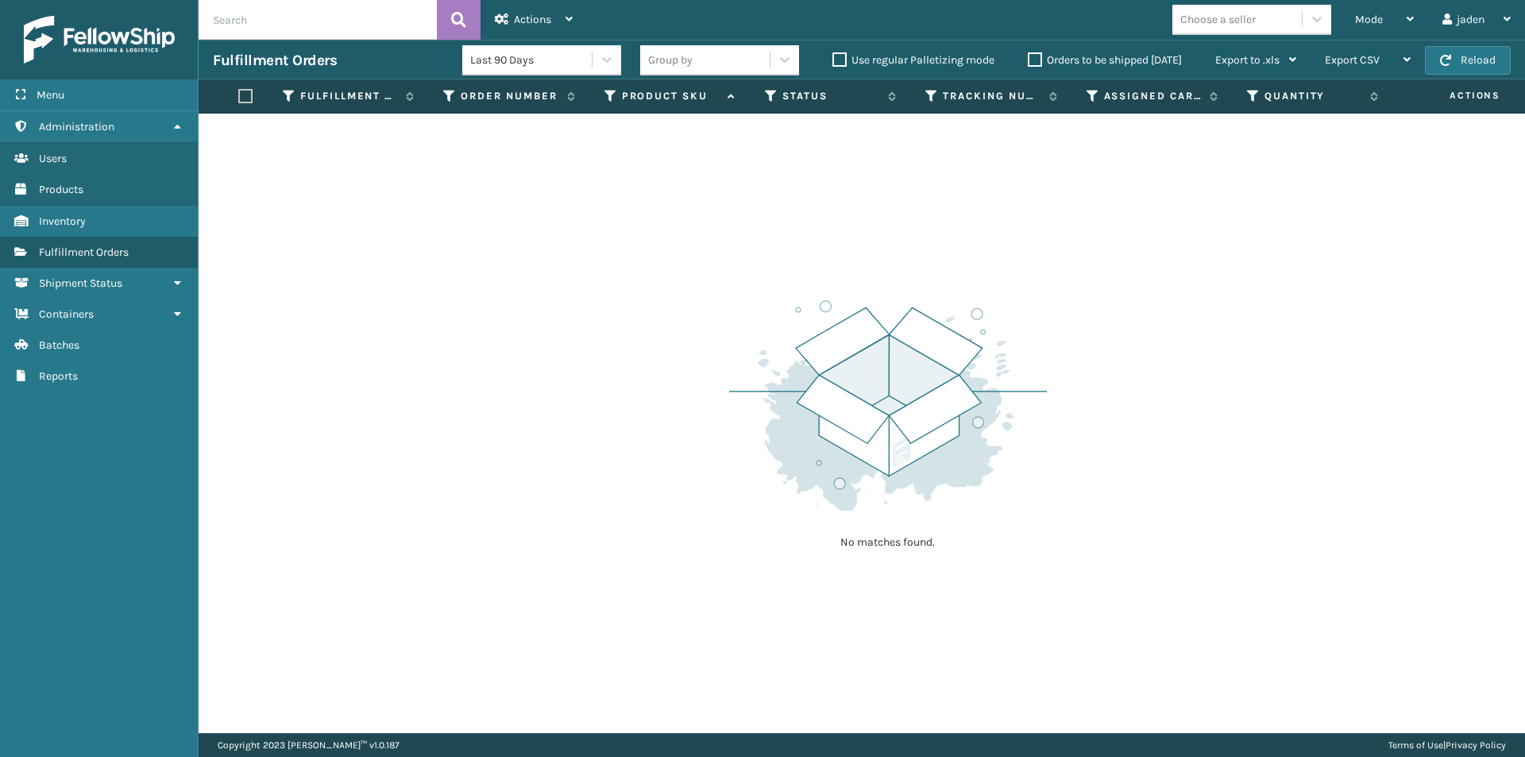
drag, startPoint x: 1066, startPoint y: 168, endPoint x: 1056, endPoint y: 172, distance: 11.1
drag, startPoint x: 1056, startPoint y: 172, endPoint x: 910, endPoint y: 236, distance: 159.3
click at [773, 237] on div "No matches found." at bounding box center [862, 423] width 1326 height 619
drag, startPoint x: 1025, startPoint y: 177, endPoint x: 1297, endPoint y: 99, distance: 282.5
click at [695, 184] on div "No matches found." at bounding box center [862, 423] width 1326 height 619
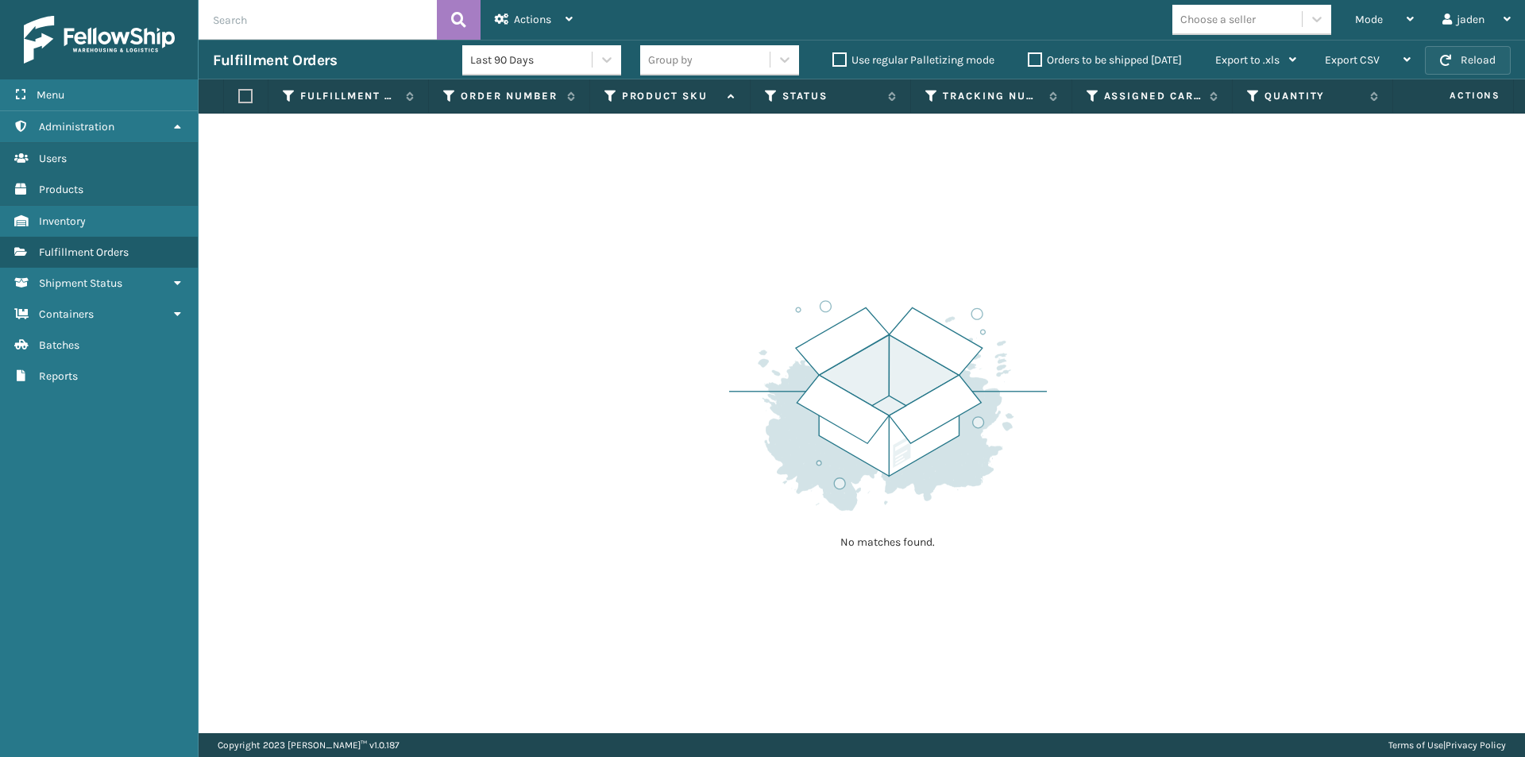
click at [1485, 58] on button "Reload" at bounding box center [1468, 60] width 86 height 29
click at [1484, 57] on button "Reload" at bounding box center [1468, 60] width 86 height 29
click at [1400, 28] on div "Mode" at bounding box center [1384, 20] width 59 height 40
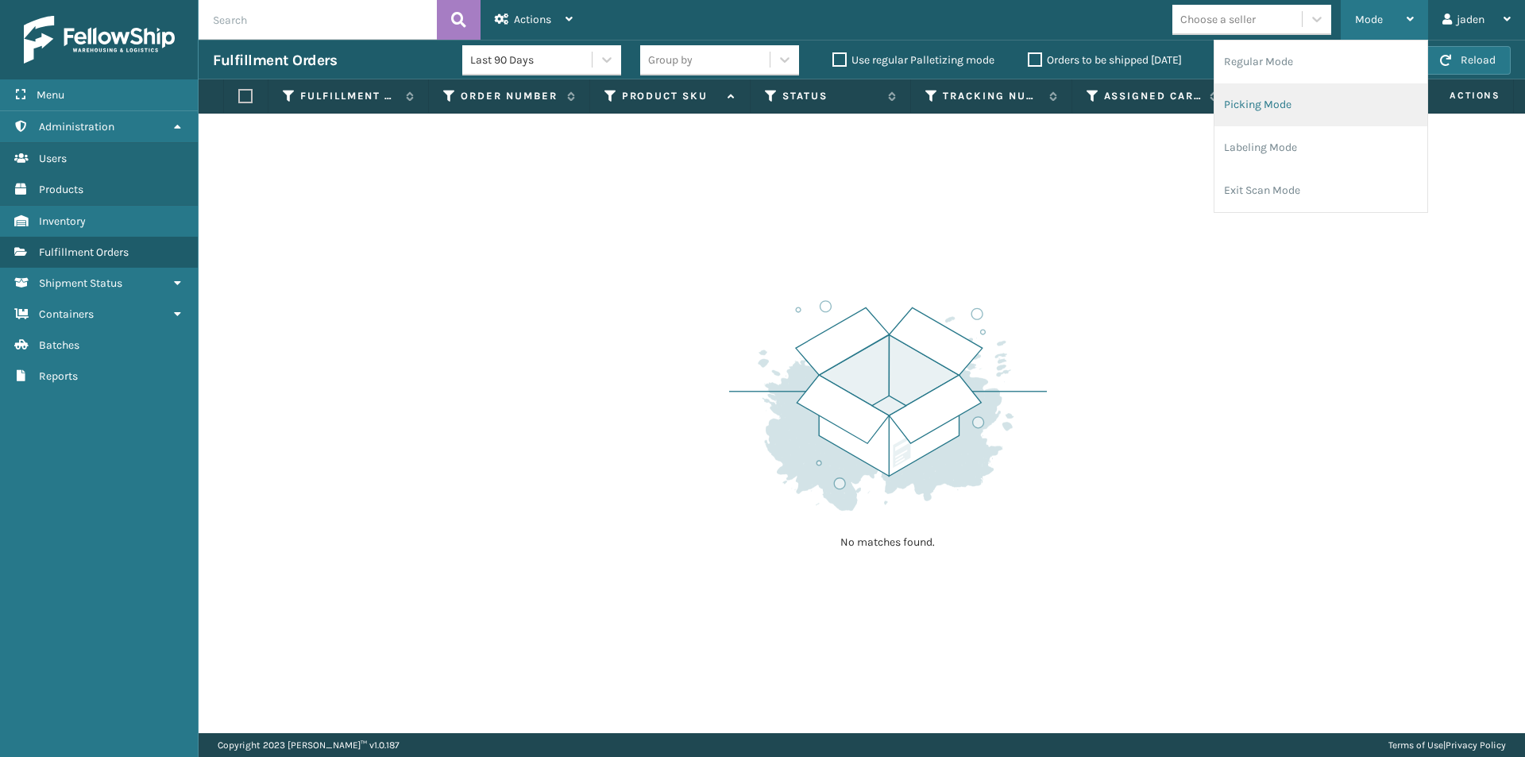
click at [1355, 108] on li "Picking Mode" at bounding box center [1320, 104] width 213 height 43
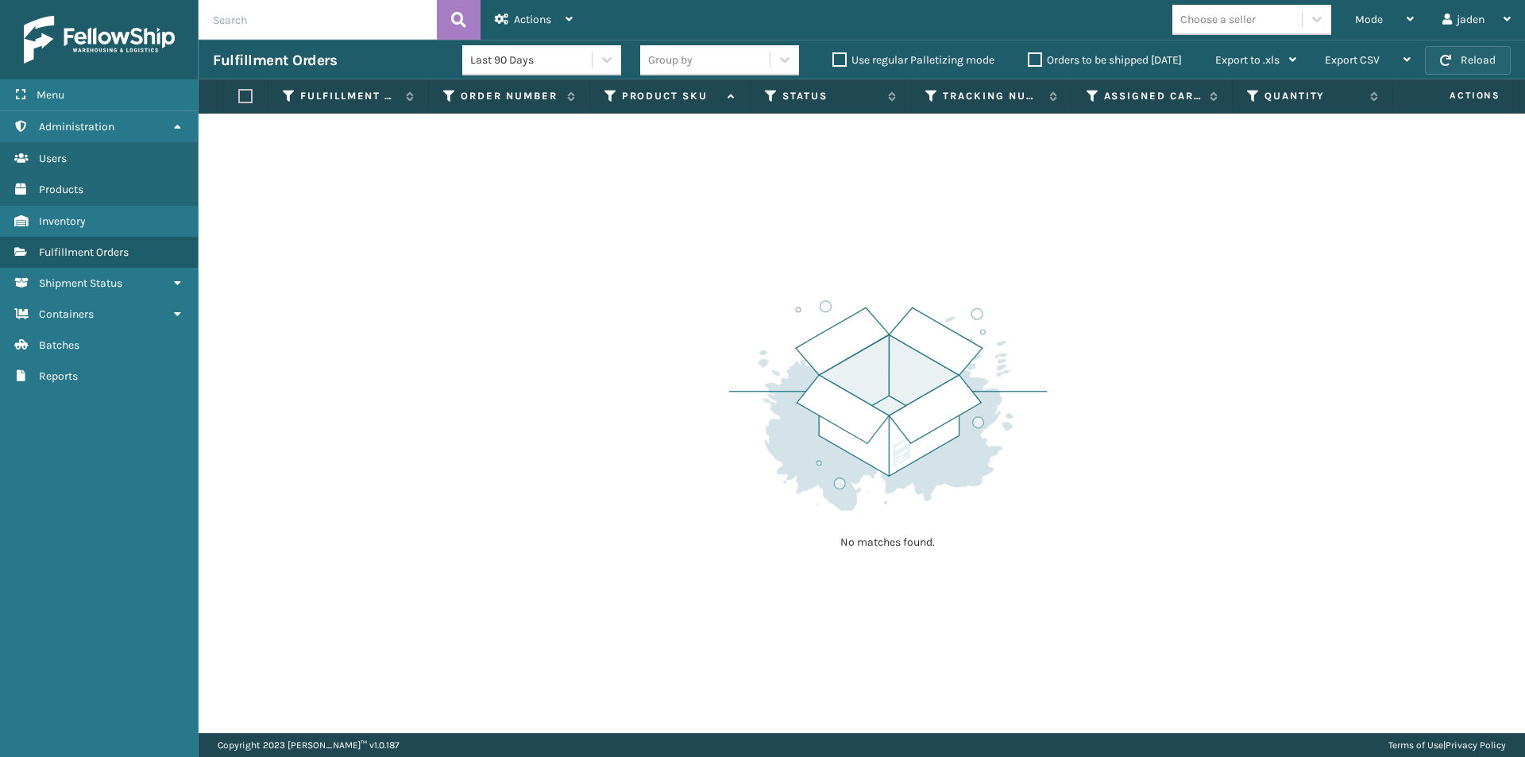
click at [1462, 67] on button "Reload" at bounding box center [1468, 60] width 86 height 29
drag, startPoint x: 1254, startPoint y: 237, endPoint x: 1233, endPoint y: 234, distance: 20.9
drag, startPoint x: 1233, startPoint y: 234, endPoint x: 995, endPoint y: 202, distance: 240.4
click at [995, 202] on div "No matches found." at bounding box center [862, 423] width 1326 height 619
click at [1030, 62] on label "Orders to be shipped [DATE]" at bounding box center [1105, 59] width 154 height 13
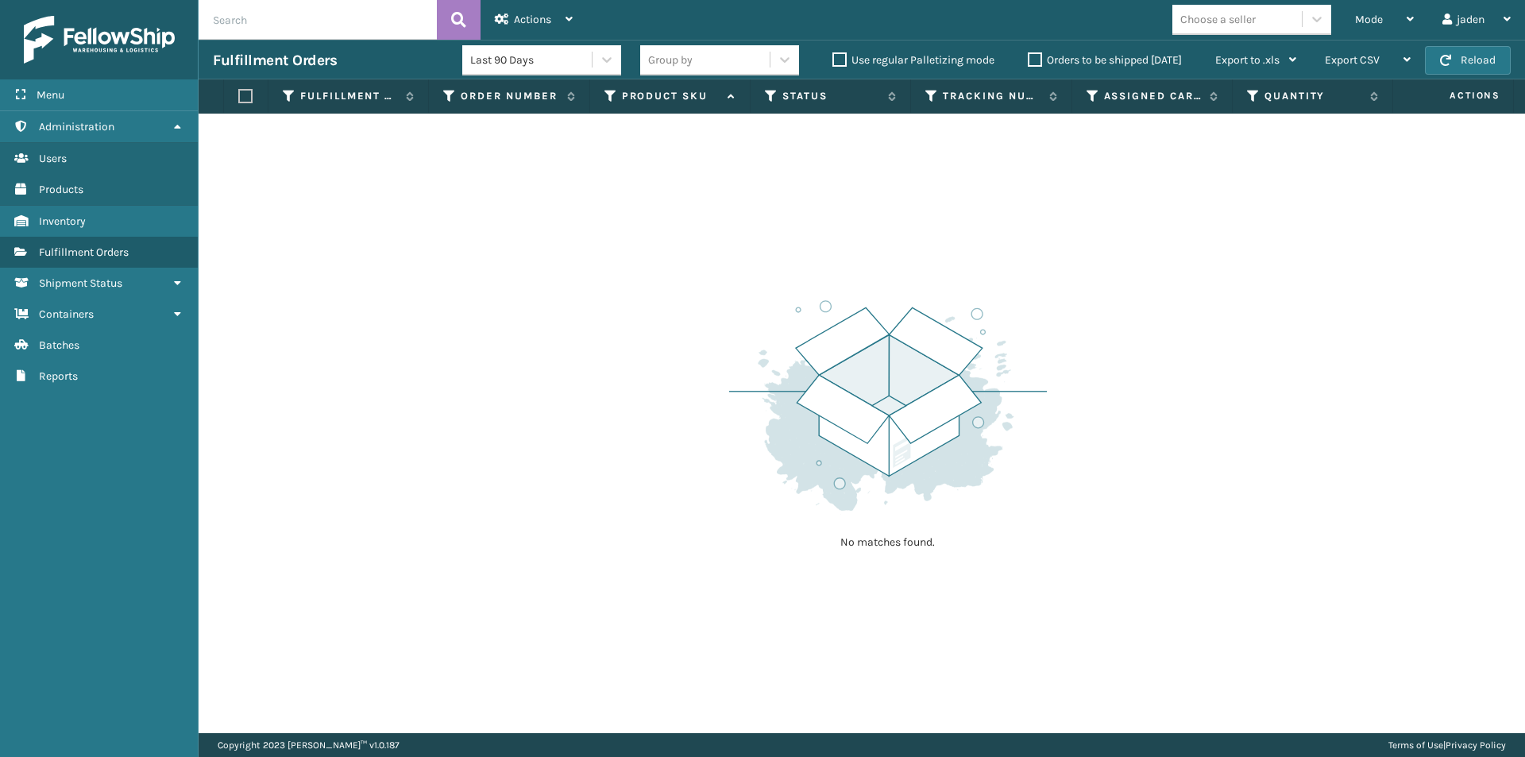
click at [1028, 61] on input "Orders to be shipped [DATE]" at bounding box center [1028, 56] width 1 height 10
click at [1030, 62] on label "Orders to be shipped [DATE]" at bounding box center [1105, 59] width 154 height 13
click at [1028, 61] on input "Orders to be shipped [DATE]" at bounding box center [1028, 56] width 1 height 10
click at [1399, 21] on div "Mode" at bounding box center [1384, 20] width 59 height 40
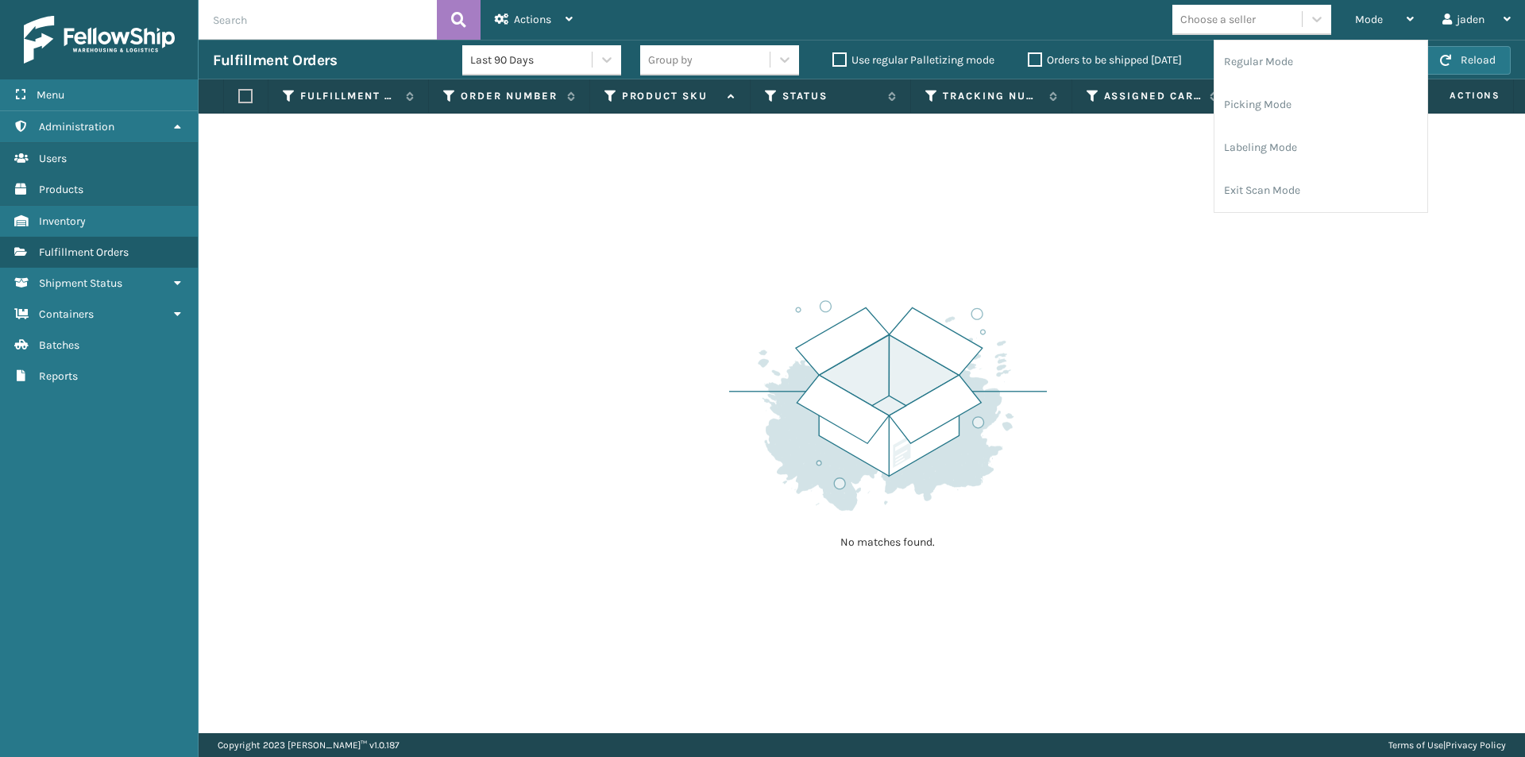
click at [1032, 61] on label "Orders to be shipped [DATE]" at bounding box center [1105, 59] width 154 height 13
click at [1028, 61] on input "Orders to be shipped [DATE]" at bounding box center [1028, 56] width 1 height 10
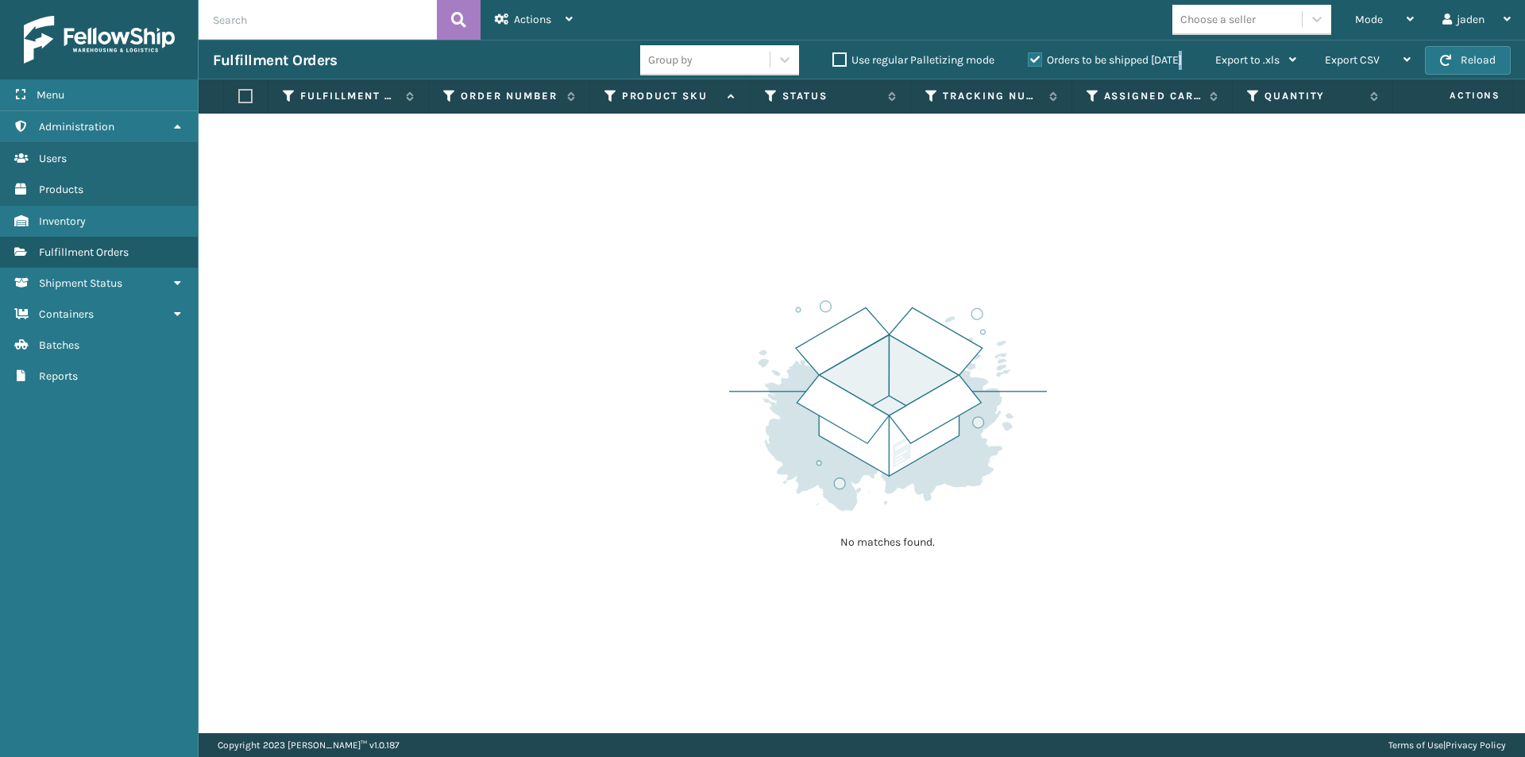
click at [1032, 61] on label "Orders to be shipped [DATE]" at bounding box center [1105, 59] width 154 height 13
click at [1028, 61] on input "Orders to be shipped [DATE]" at bounding box center [1028, 56] width 1 height 10
click at [1373, 12] on div "Mode" at bounding box center [1384, 20] width 59 height 40
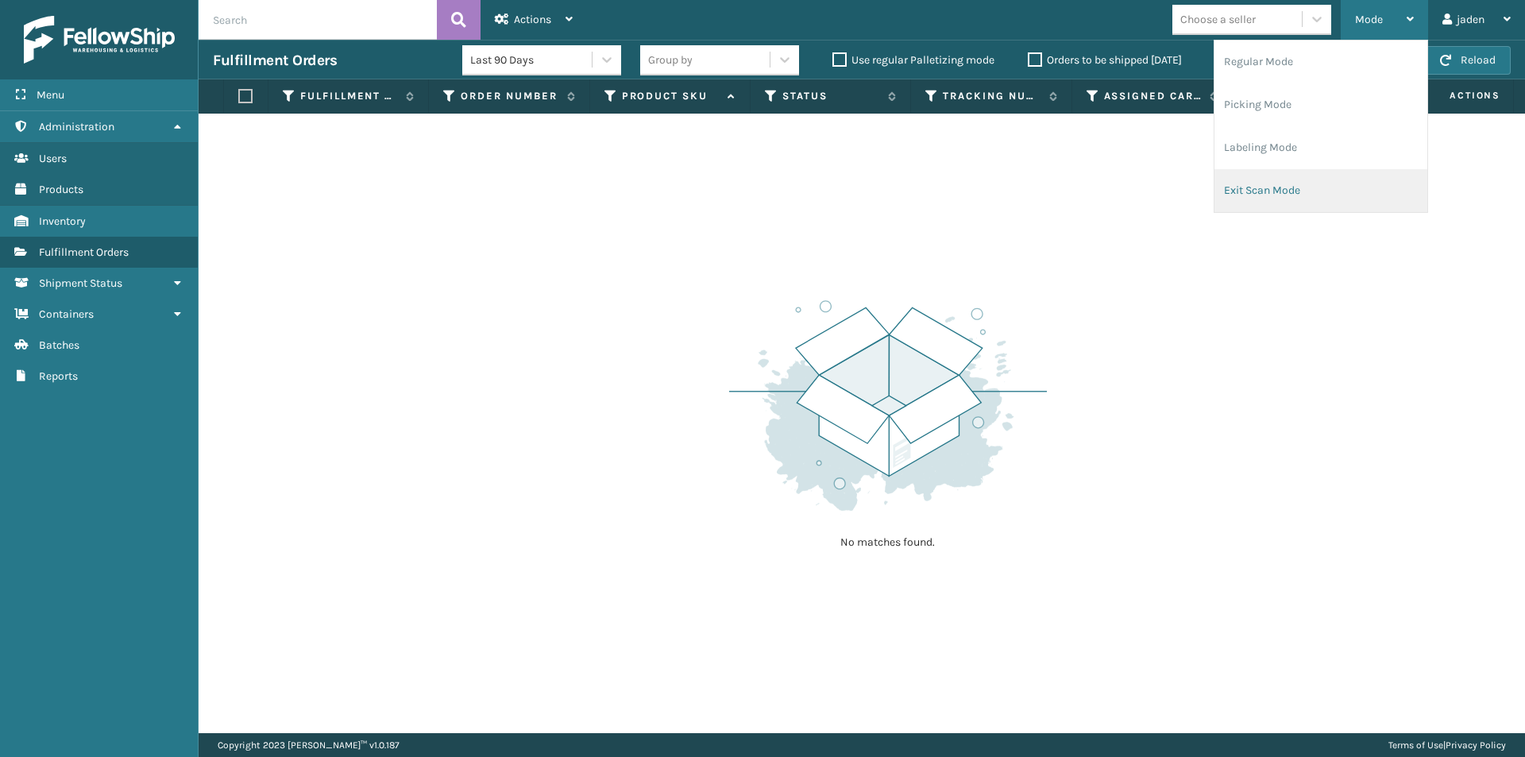
click at [1291, 173] on li "Exit Scan Mode" at bounding box center [1320, 190] width 213 height 43
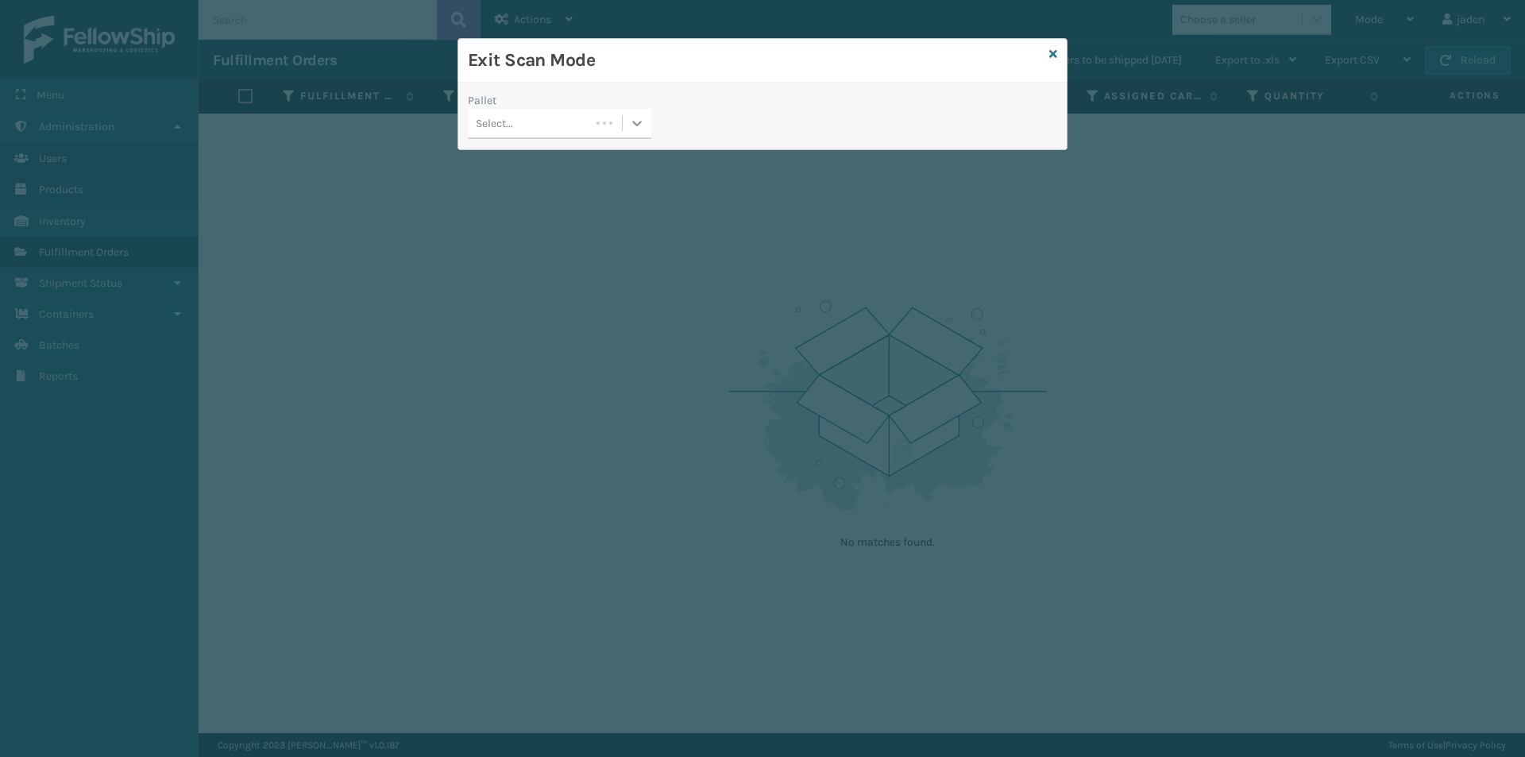
click at [629, 129] on icon at bounding box center [637, 123] width 16 height 16
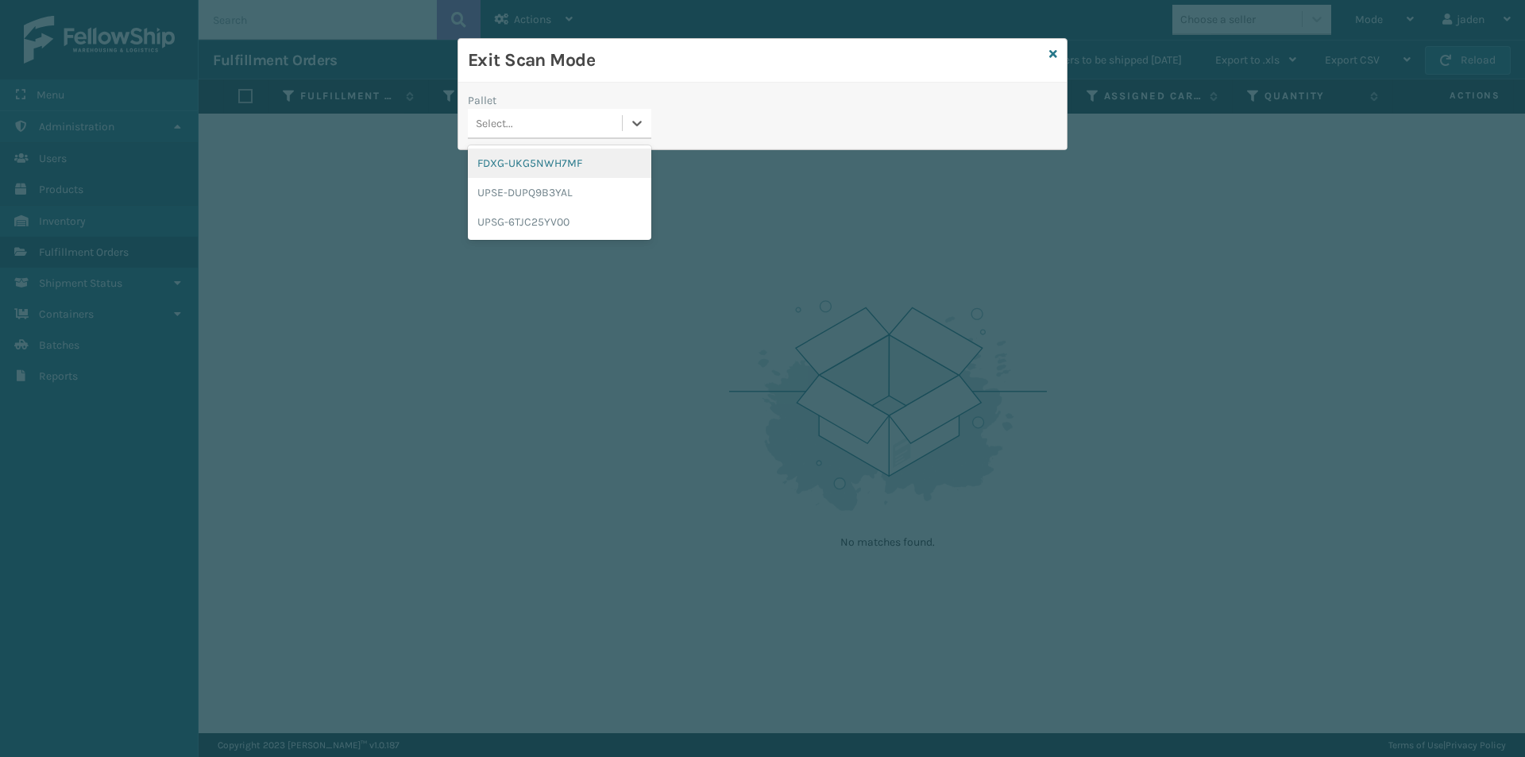
click at [542, 147] on div "FDXG-UKG5NWH7MF UPSE-DUPQ9B3YAL UPSG-6TJC25YV00" at bounding box center [559, 192] width 183 height 94
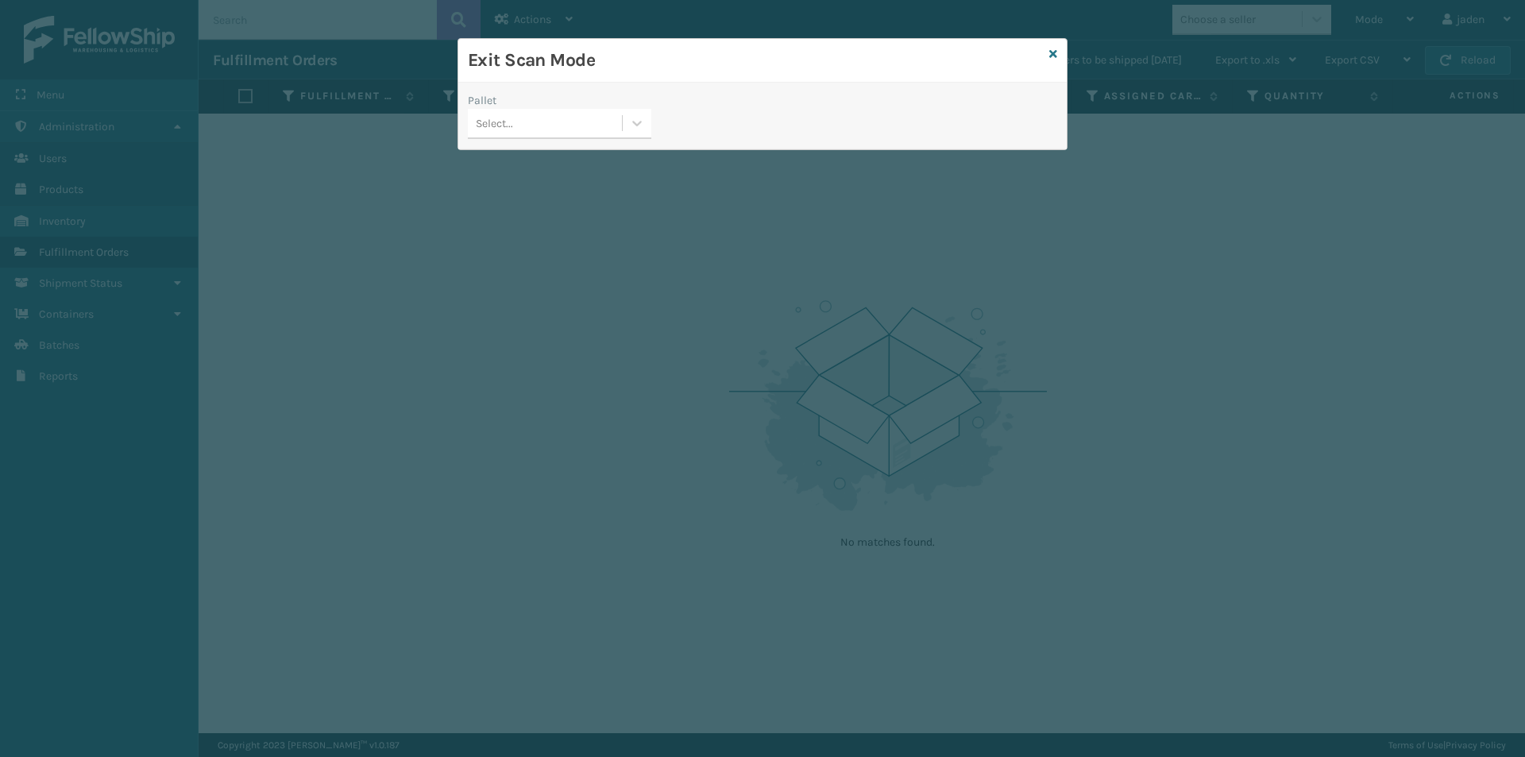
drag, startPoint x: 923, startPoint y: 88, endPoint x: 688, endPoint y: 73, distance: 235.5
click at [688, 73] on div "Exit Scan Mode" at bounding box center [762, 61] width 608 height 44
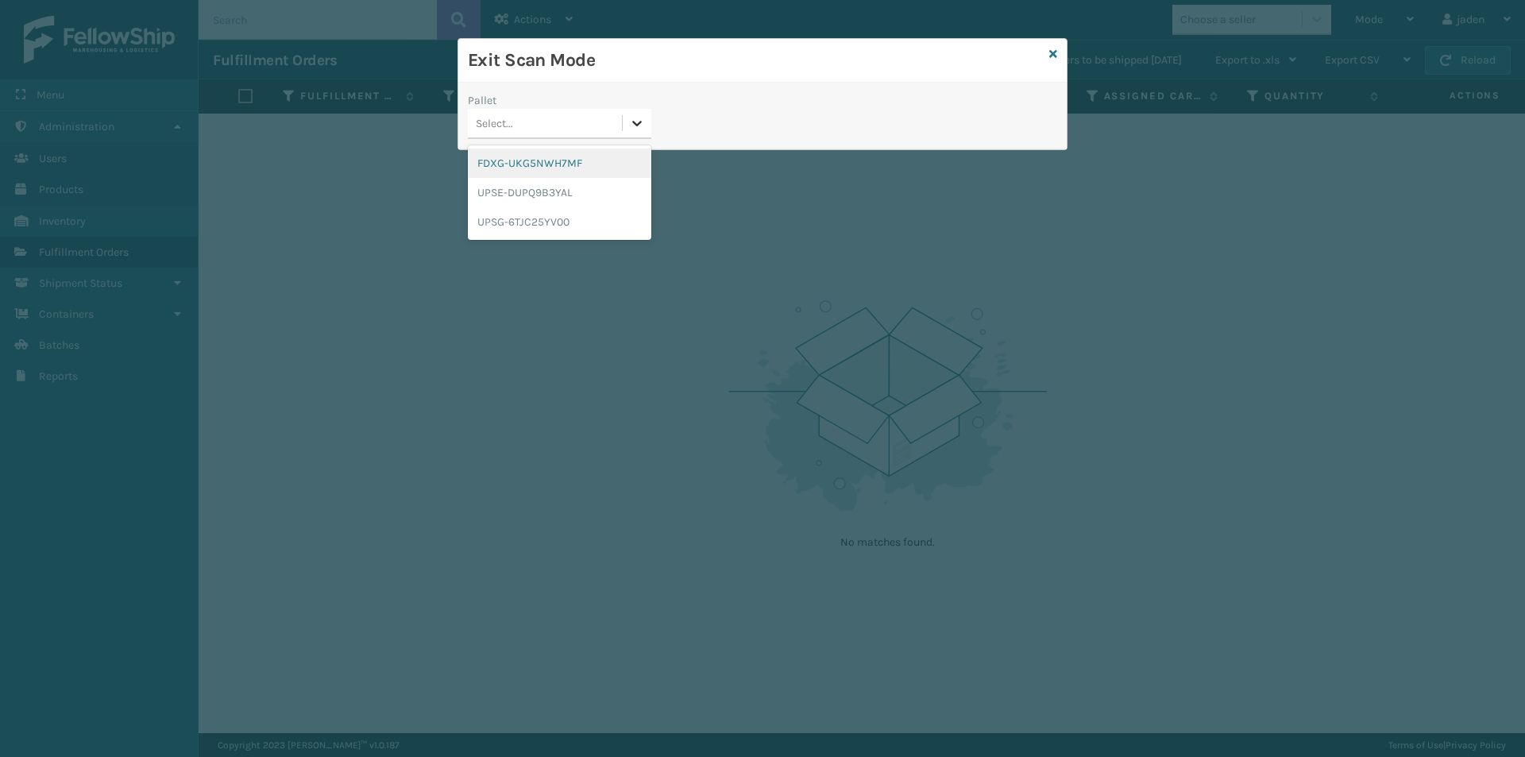
click at [630, 131] on div at bounding box center [637, 123] width 29 height 29
click at [581, 159] on div "FDXG-UKG5NWH7MF" at bounding box center [559, 162] width 183 height 29
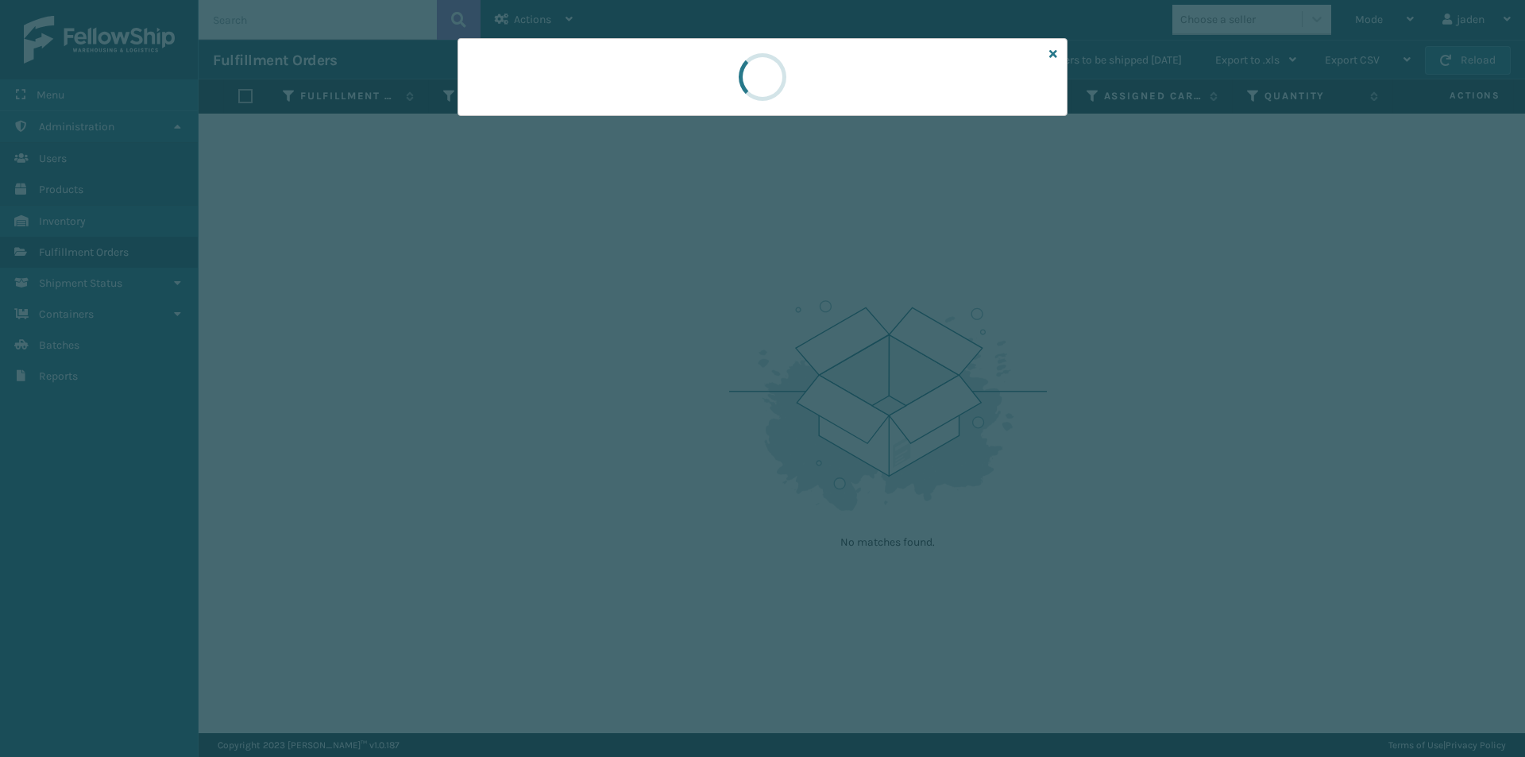
drag, startPoint x: 805, startPoint y: 115, endPoint x: 893, endPoint y: 83, distance: 94.0
click at [744, 96] on div at bounding box center [762, 77] width 610 height 78
drag, startPoint x: 893, startPoint y: 83, endPoint x: 847, endPoint y: 83, distance: 46.1
drag, startPoint x: 847, startPoint y: 83, endPoint x: 676, endPoint y: 72, distance: 171.8
click at [674, 72] on div at bounding box center [762, 77] width 610 height 78
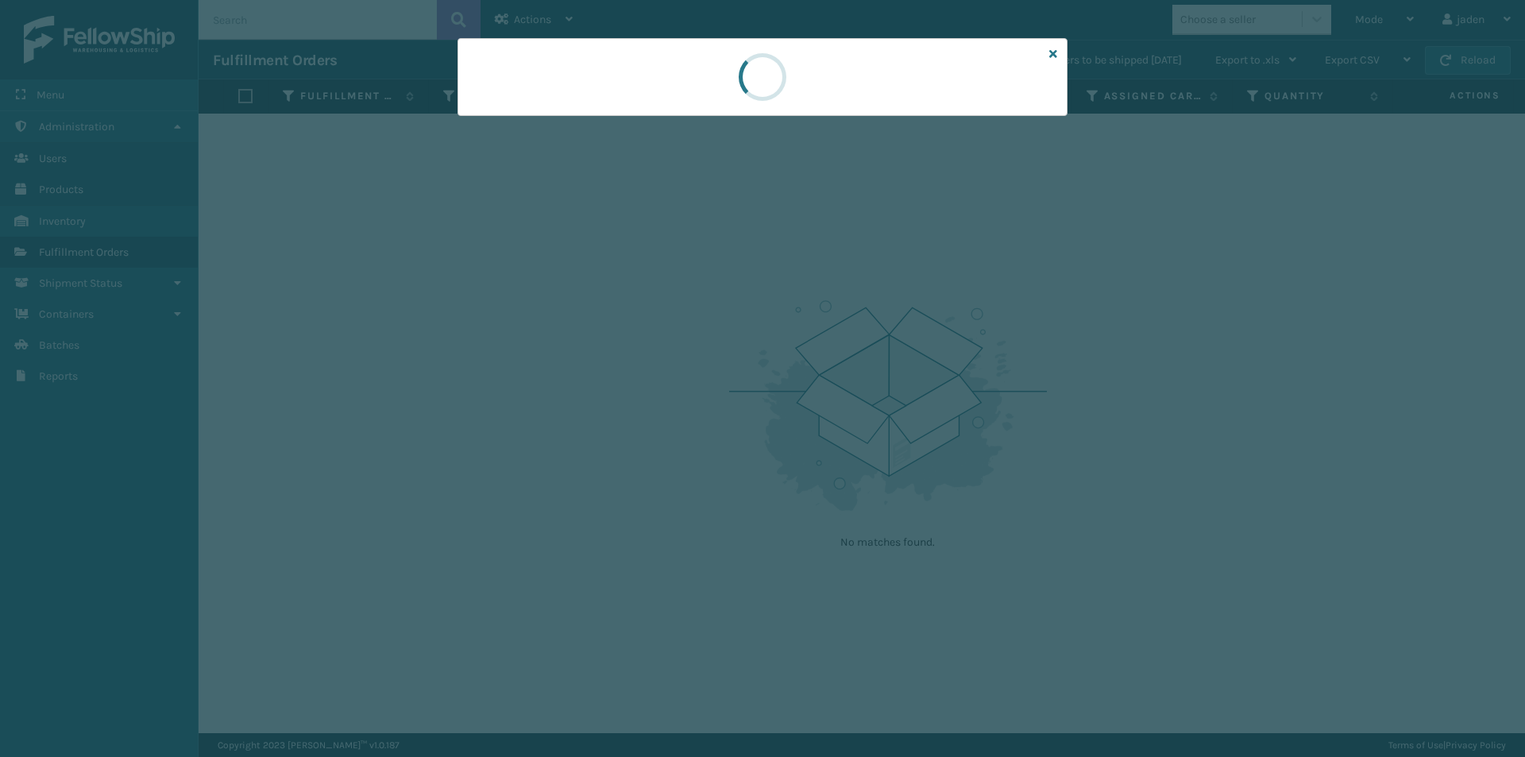
drag, startPoint x: 676, startPoint y: 72, endPoint x: 424, endPoint y: 384, distance: 400.3
click at [424, 384] on div at bounding box center [762, 378] width 1525 height 757
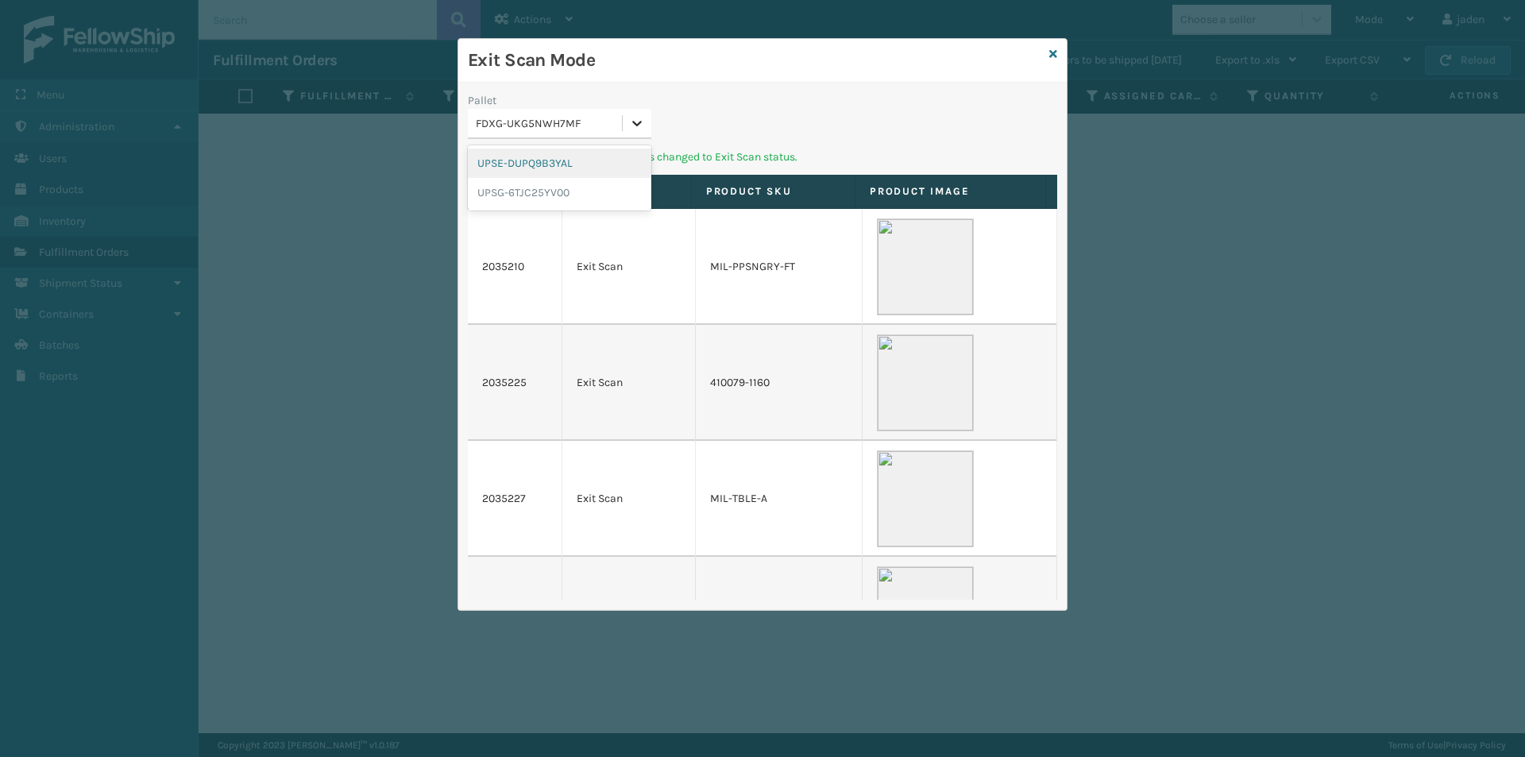
click at [648, 124] on div at bounding box center [637, 123] width 29 height 29
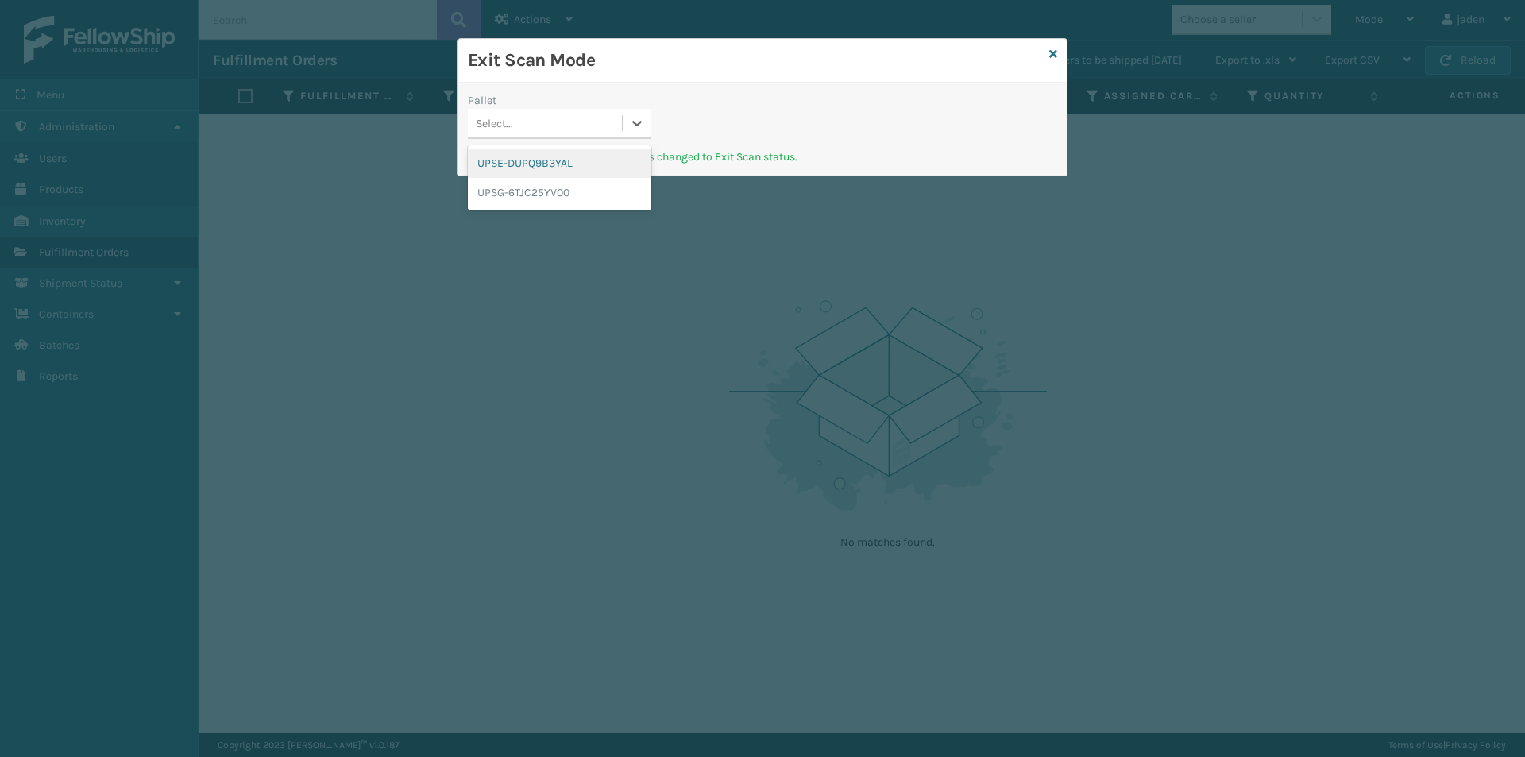
click at [557, 171] on div "UPSE-DUPQ9B3YAL" at bounding box center [559, 162] width 183 height 29
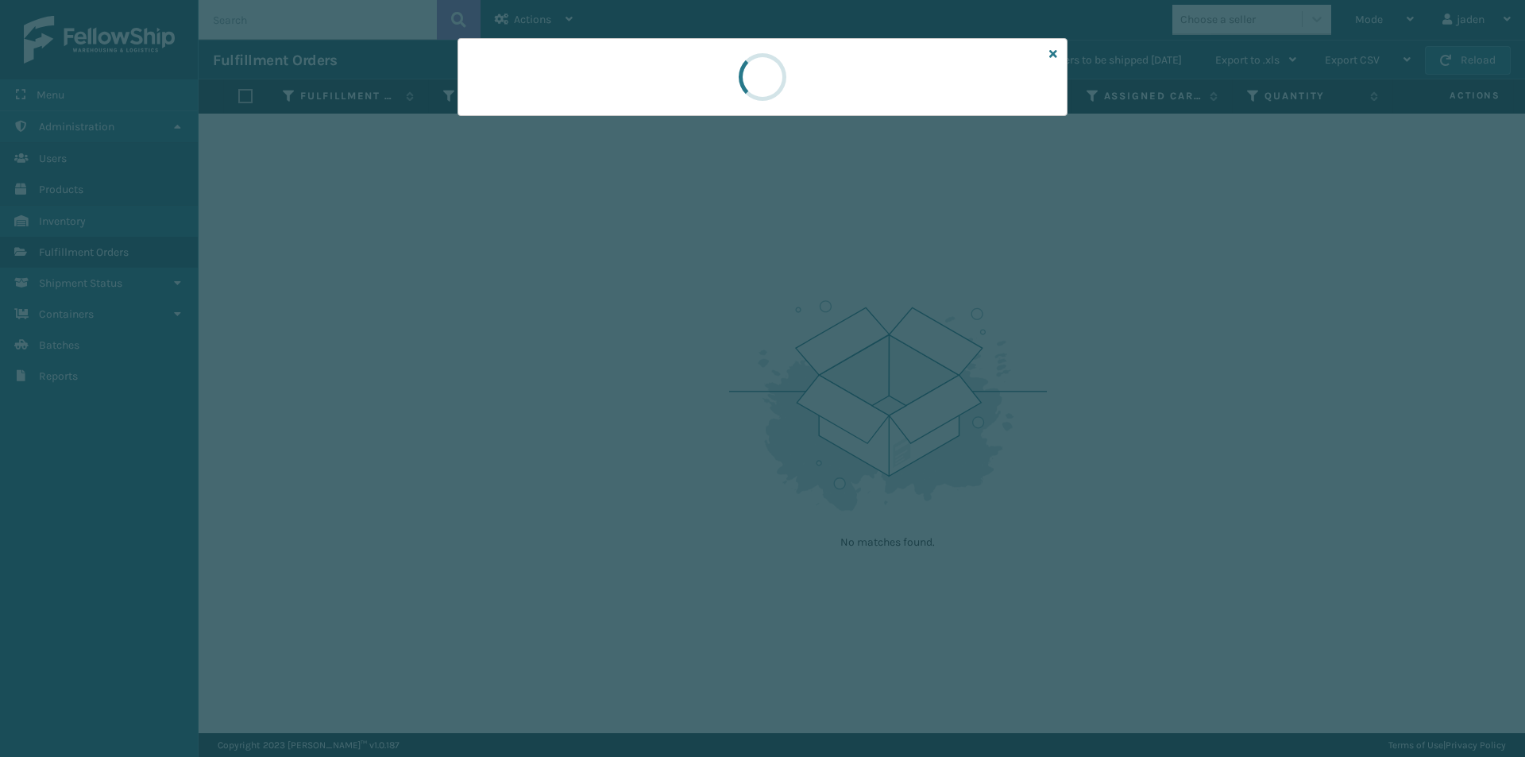
drag, startPoint x: 738, startPoint y: 94, endPoint x: 692, endPoint y: 87, distance: 45.8
drag, startPoint x: 692, startPoint y: 87, endPoint x: 677, endPoint y: 80, distance: 17.1
click at [677, 80] on div at bounding box center [762, 77] width 610 height 78
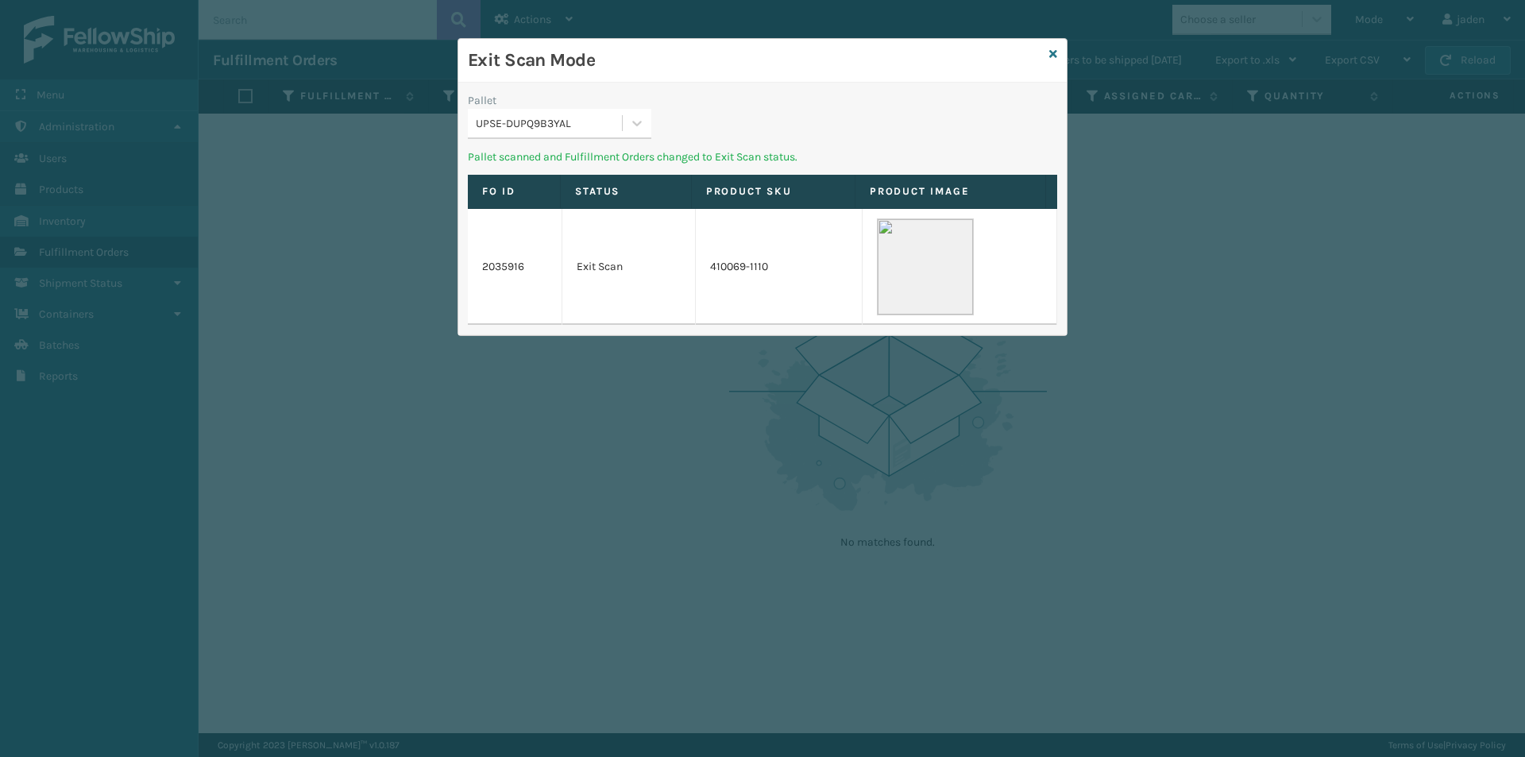
drag, startPoint x: 888, startPoint y: 83, endPoint x: 892, endPoint y: 94, distance: 11.8
click at [746, 83] on div "Pallet UPSE-DUPQ9B3YAL Pallet scanned and Fulfillment Orders changed to Exit Sc…" at bounding box center [762, 209] width 608 height 253
drag, startPoint x: 858, startPoint y: 97, endPoint x: 825, endPoint y: 97, distance: 32.6
drag, startPoint x: 825, startPoint y: 97, endPoint x: 776, endPoint y: 97, distance: 49.2
click at [776, 97] on div "Pallet UPSE-DUPQ9B3YAL" at bounding box center [762, 120] width 608 height 56
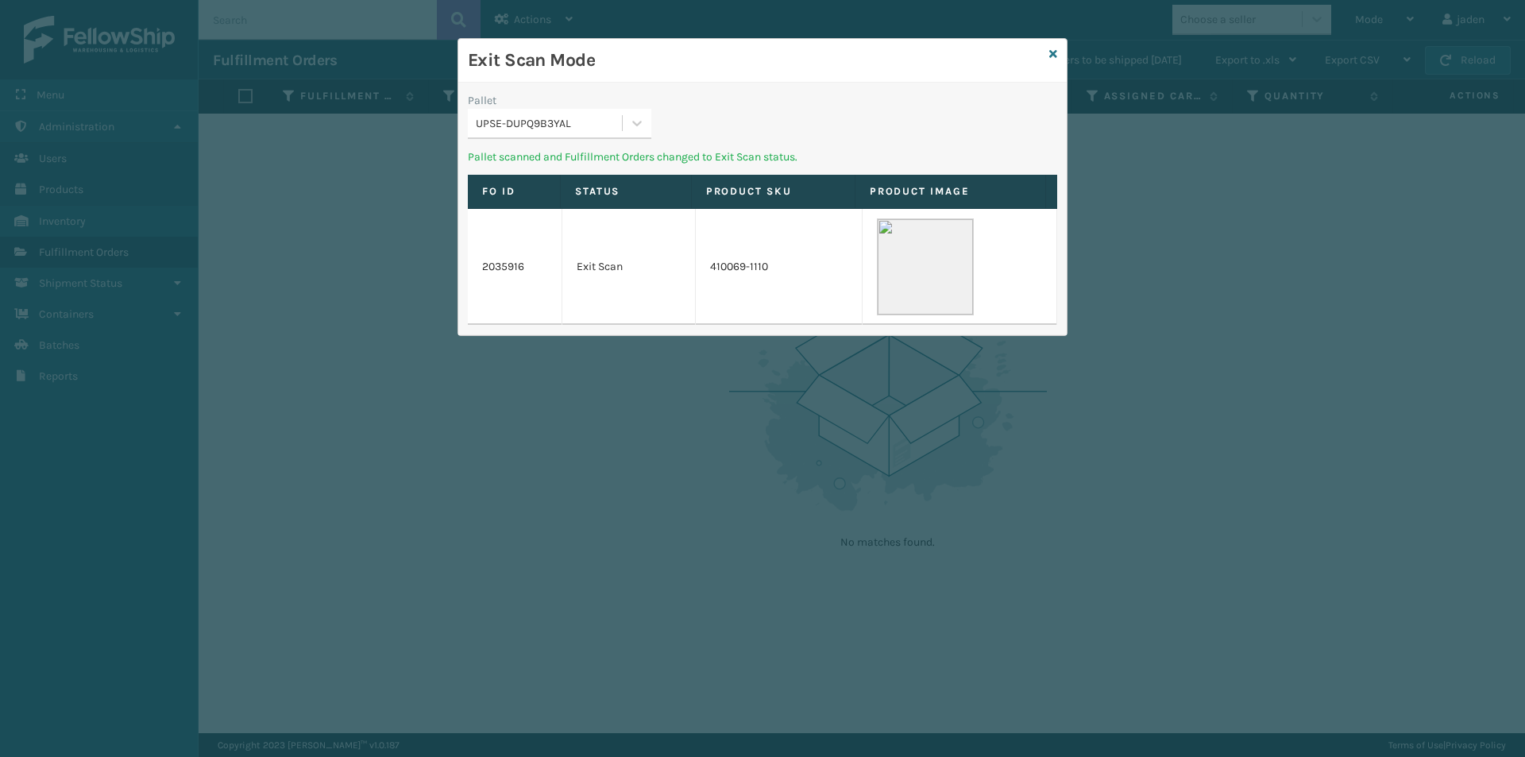
drag, startPoint x: 883, startPoint y: 98, endPoint x: 831, endPoint y: 98, distance: 51.6
drag, startPoint x: 831, startPoint y: 98, endPoint x: 945, endPoint y: 98, distance: 113.6
click at [768, 98] on div "Pallet UPSE-DUPQ9B3YAL" at bounding box center [762, 120] width 608 height 56
drag, startPoint x: 917, startPoint y: 97, endPoint x: 842, endPoint y: 94, distance: 75.5
drag, startPoint x: 842, startPoint y: 94, endPoint x: 916, endPoint y: 114, distance: 76.5
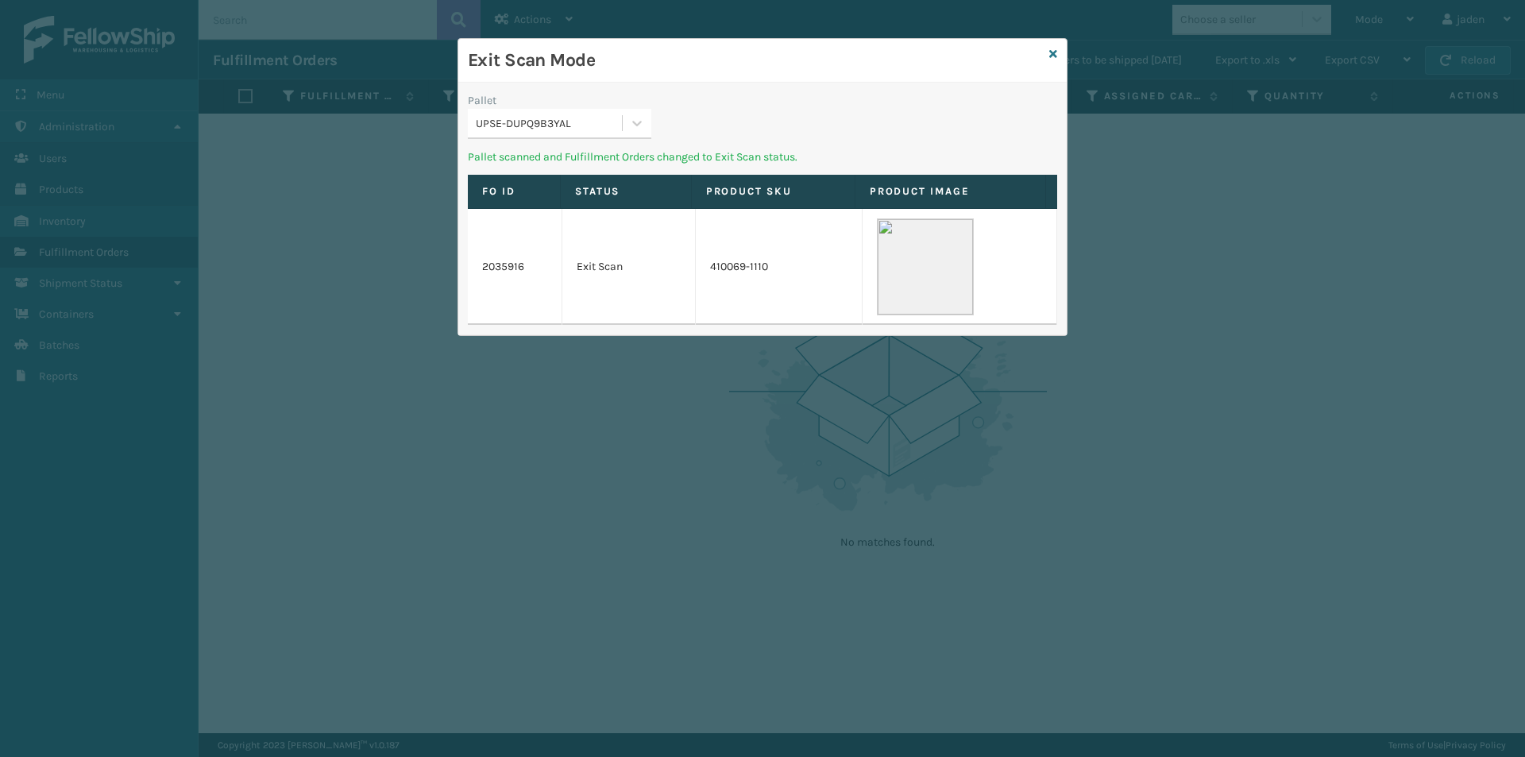
click at [877, 114] on div "Pallet UPSE-DUPQ9B3YAL" at bounding box center [762, 120] width 608 height 56
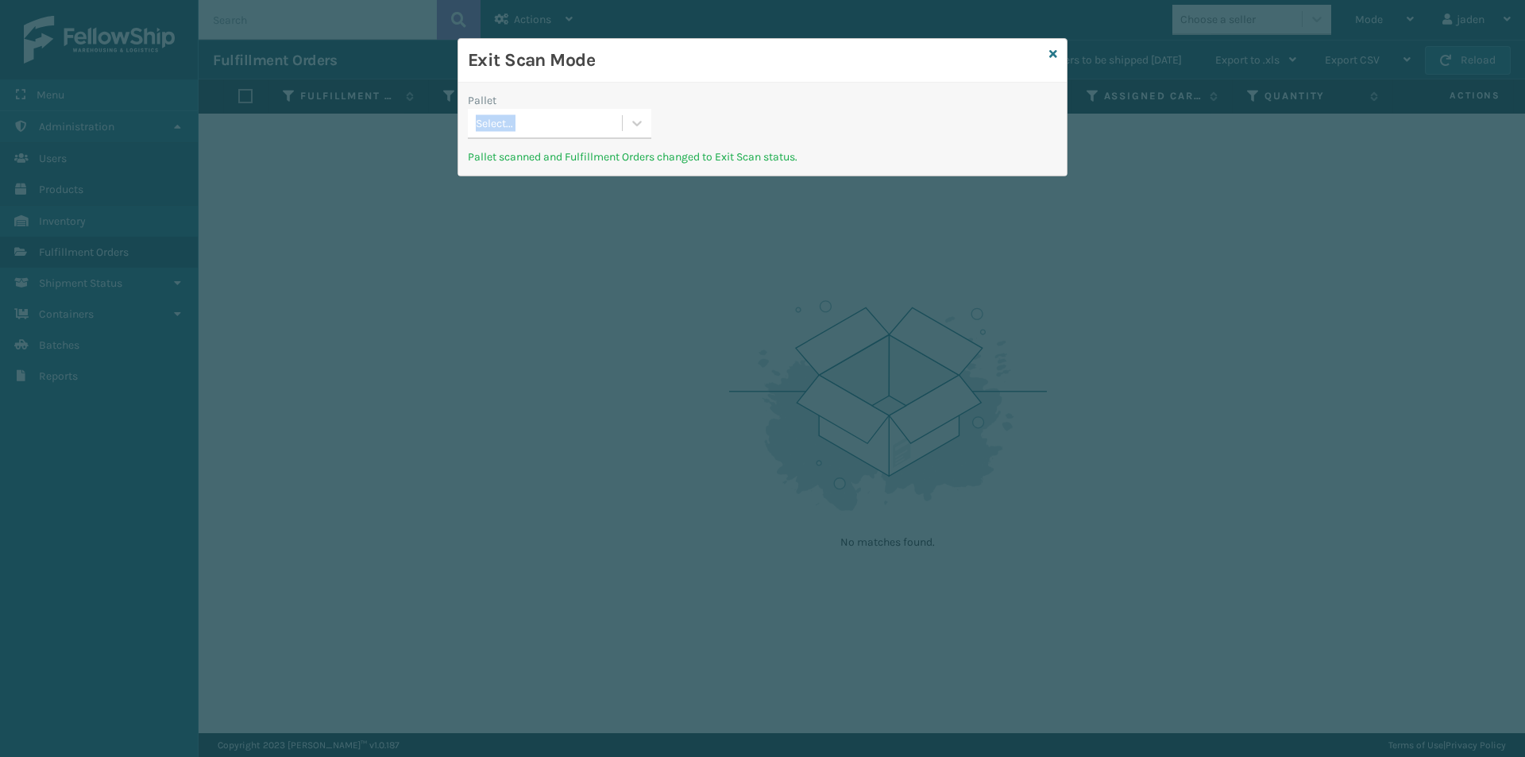
drag, startPoint x: 862, startPoint y: 113, endPoint x: 679, endPoint y: 118, distance: 182.7
click at [746, 95] on div "Pallet Select..." at bounding box center [762, 120] width 608 height 56
click at [640, 123] on icon at bounding box center [638, 124] width 10 height 6
click at [557, 165] on div "UPSG-6TJC25YV00" at bounding box center [559, 162] width 183 height 29
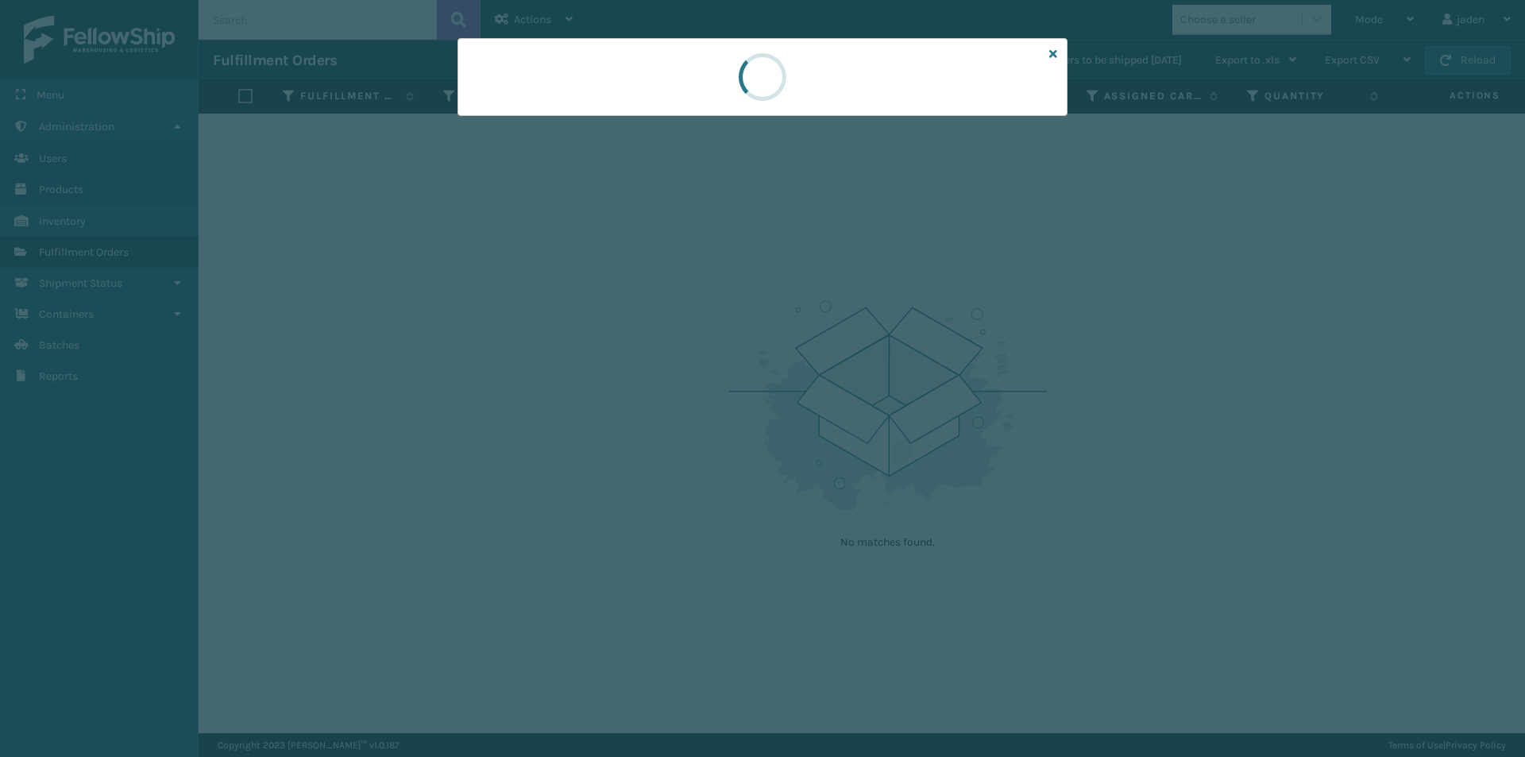
drag, startPoint x: 781, startPoint y: 133, endPoint x: 757, endPoint y: 87, distance: 51.9
click at [621, 104] on div at bounding box center [762, 77] width 610 height 78
drag, startPoint x: 776, startPoint y: 85, endPoint x: 607, endPoint y: 85, distance: 169.1
click at [607, 85] on div at bounding box center [762, 77] width 610 height 78
drag, startPoint x: 781, startPoint y: 106, endPoint x: 757, endPoint y: 102, distance: 24.2
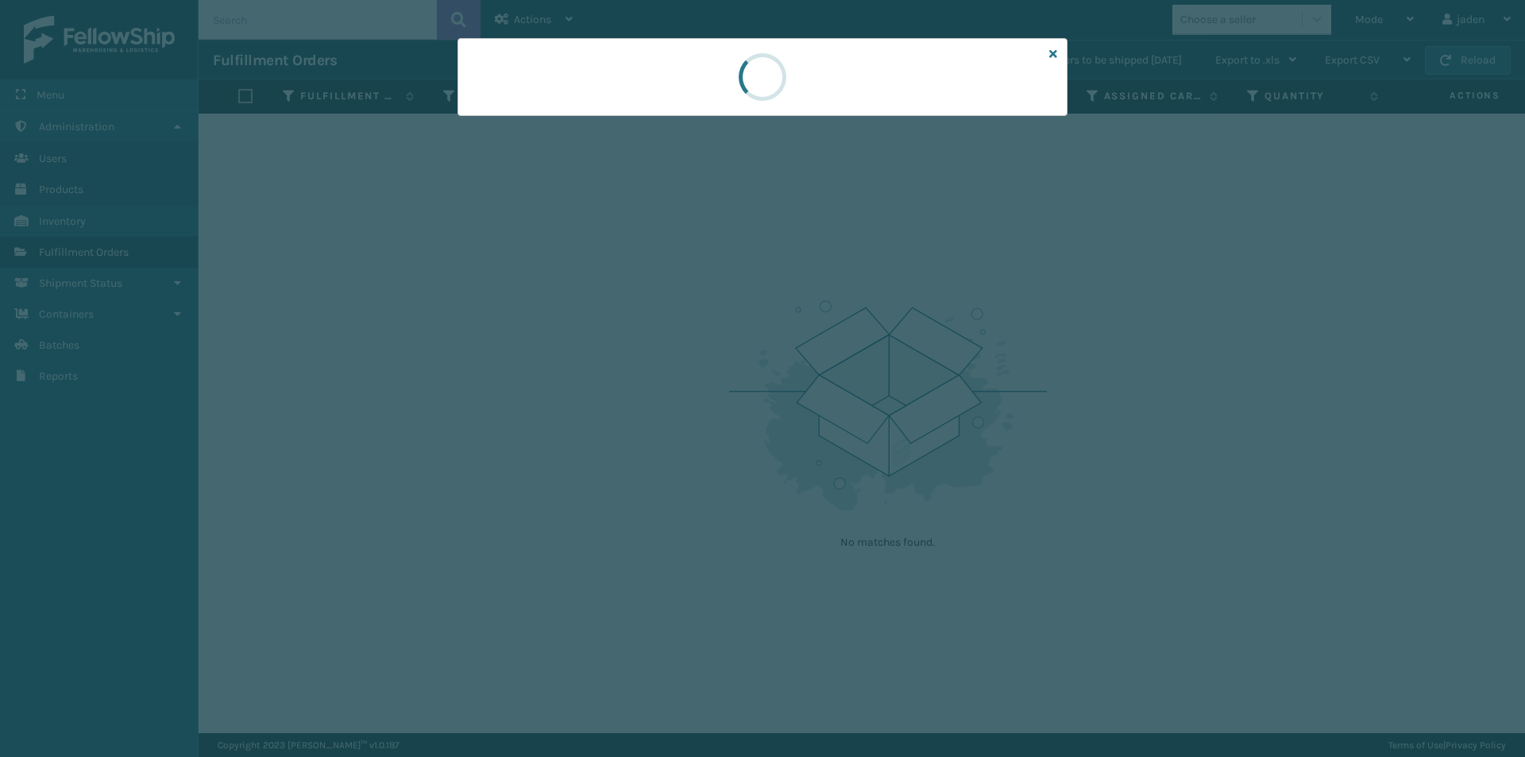
drag, startPoint x: 757, startPoint y: 102, endPoint x: 696, endPoint y: 91, distance: 62.0
click at [563, 87] on div at bounding box center [762, 77] width 610 height 78
drag, startPoint x: 742, startPoint y: 91, endPoint x: 577, endPoint y: 102, distance: 164.7
click at [577, 102] on div at bounding box center [762, 77] width 610 height 78
drag, startPoint x: 773, startPoint y: 112, endPoint x: 897, endPoint y: 71, distance: 130.3
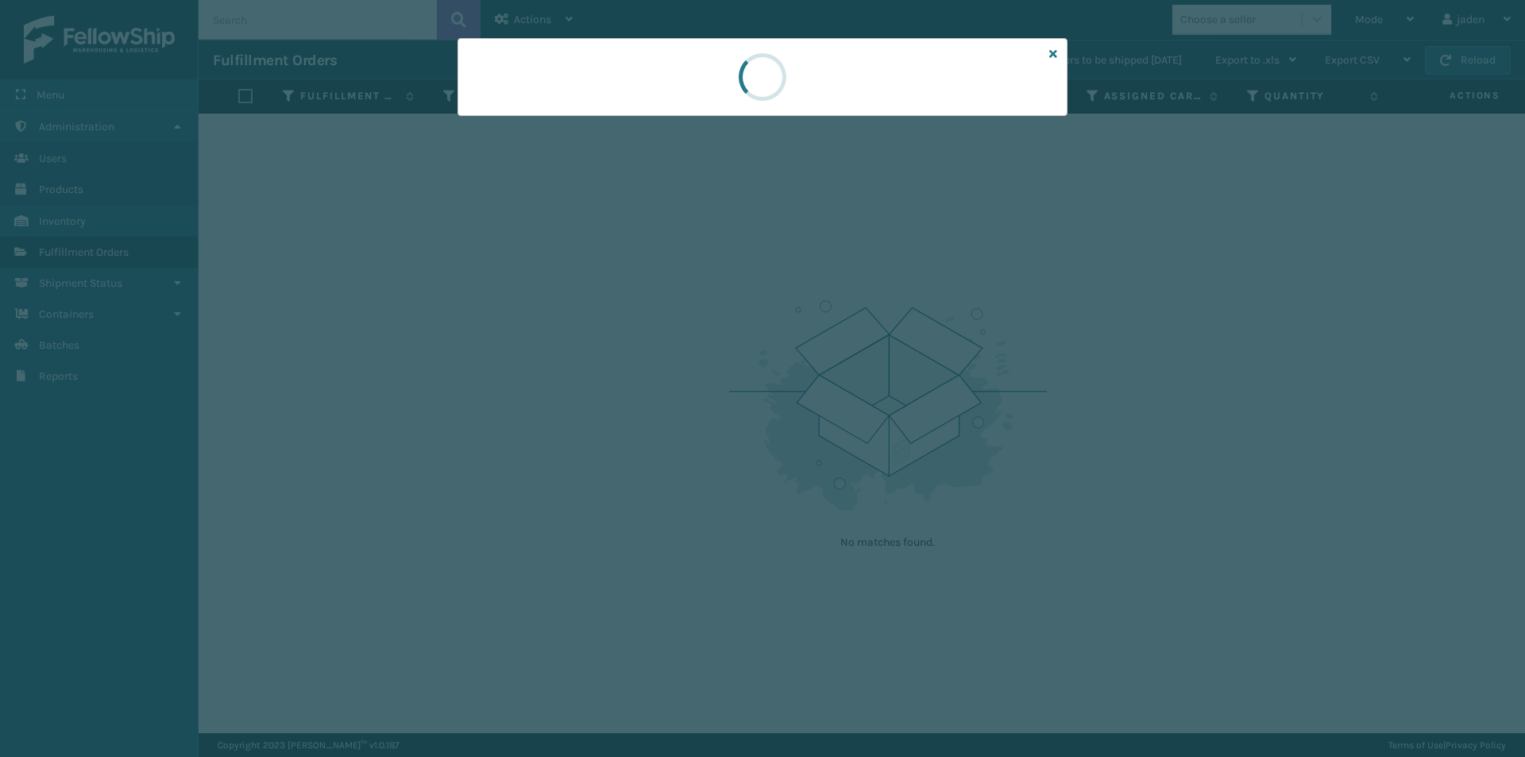
click at [667, 71] on div at bounding box center [762, 77] width 610 height 78
drag, startPoint x: 854, startPoint y: 71, endPoint x: 893, endPoint y: 91, distance: 42.6
click at [677, 80] on div at bounding box center [762, 77] width 610 height 78
drag, startPoint x: 850, startPoint y: 88, endPoint x: 920, endPoint y: 91, distance: 70.7
click at [726, 84] on div at bounding box center [762, 77] width 610 height 78
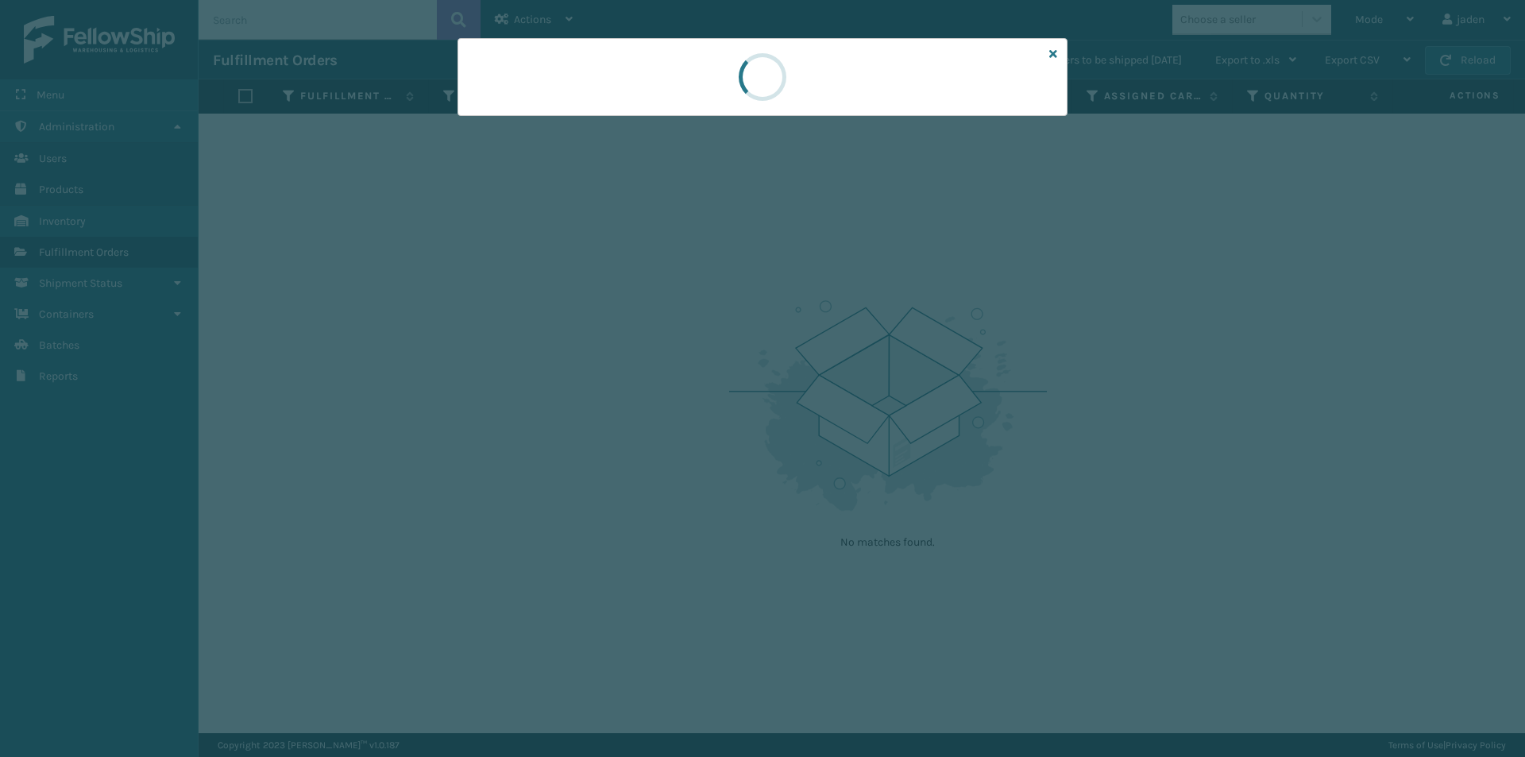
drag, startPoint x: 916, startPoint y: 86, endPoint x: 726, endPoint y: 77, distance: 190.0
click at [692, 75] on div at bounding box center [762, 77] width 610 height 78
drag, startPoint x: 841, startPoint y: 75, endPoint x: 804, endPoint y: 86, distance: 38.0
click at [619, 74] on div at bounding box center [762, 77] width 610 height 78
drag, startPoint x: 802, startPoint y: 85, endPoint x: 694, endPoint y: 58, distance: 111.3
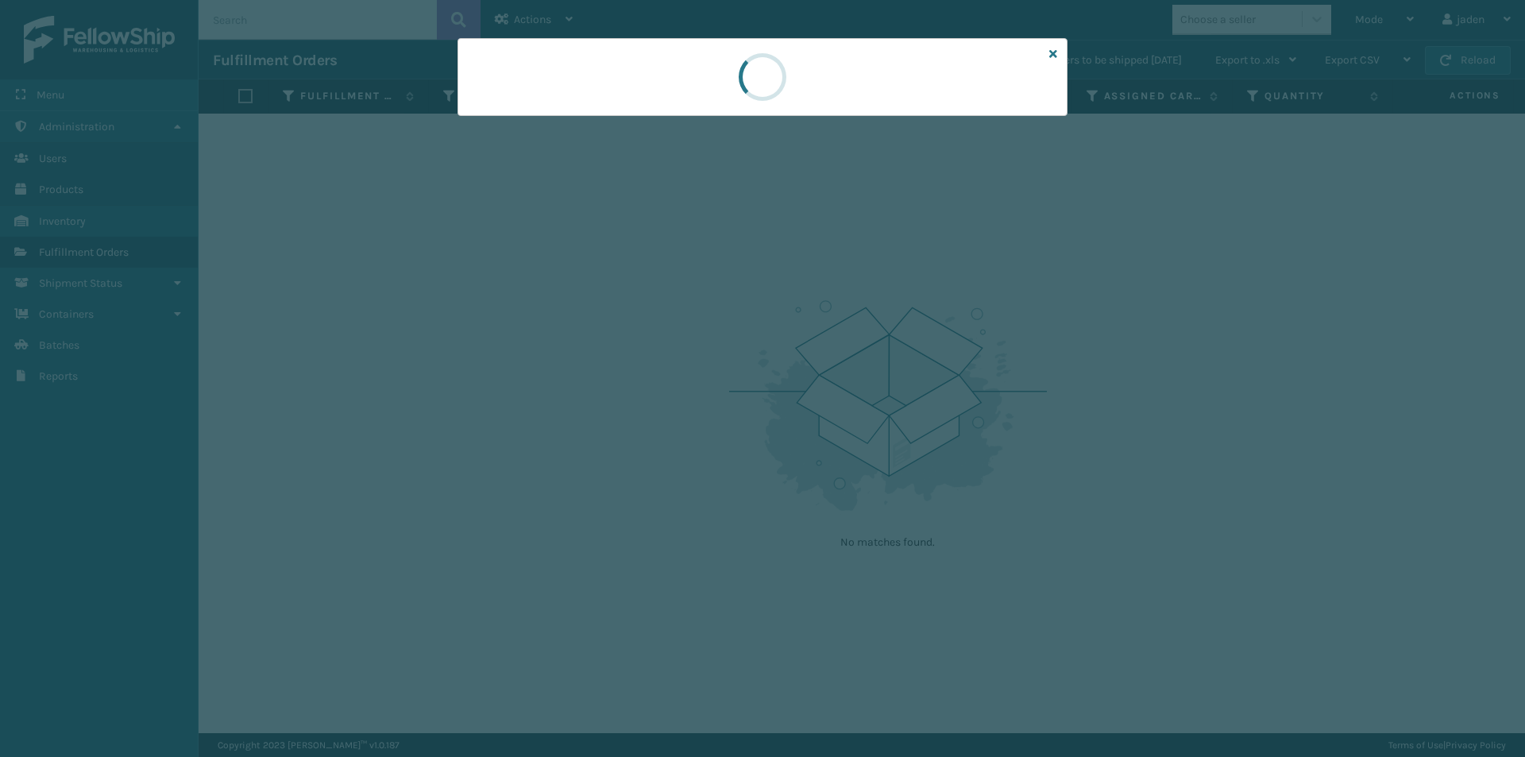
click at [593, 53] on div at bounding box center [762, 77] width 610 height 78
drag, startPoint x: 688, startPoint y: 57, endPoint x: 598, endPoint y: 48, distance: 90.2
click at [598, 48] on div at bounding box center [762, 77] width 610 height 78
drag, startPoint x: 665, startPoint y: 53, endPoint x: 717, endPoint y: 49, distance: 51.8
click at [590, 44] on div at bounding box center [762, 77] width 610 height 78
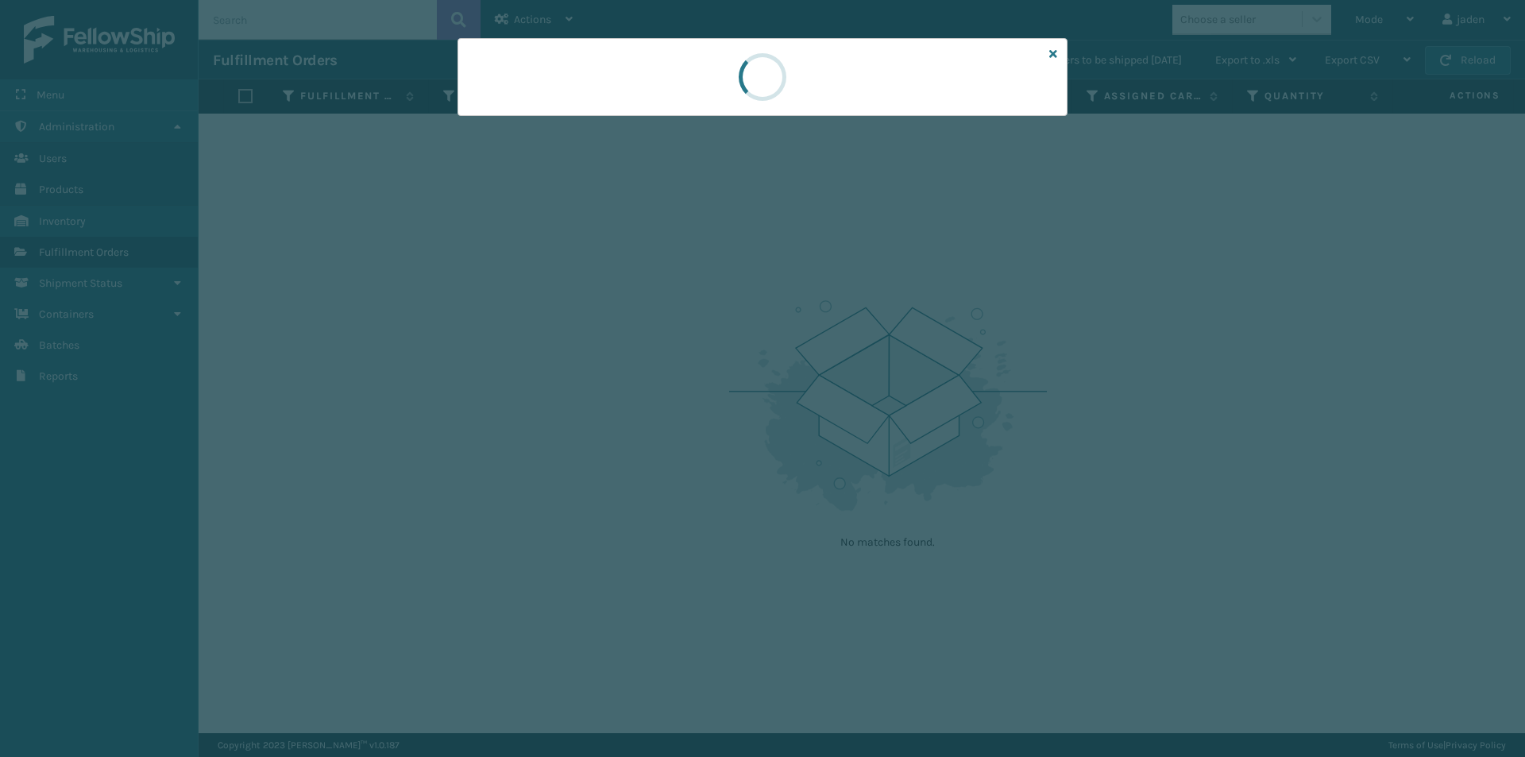
drag
click at [617, 60] on div at bounding box center [762, 77] width 610 height 78
click at [666, 75] on div at bounding box center [762, 77] width 610 height 78
click at [657, 87] on div at bounding box center [762, 77] width 610 height 78
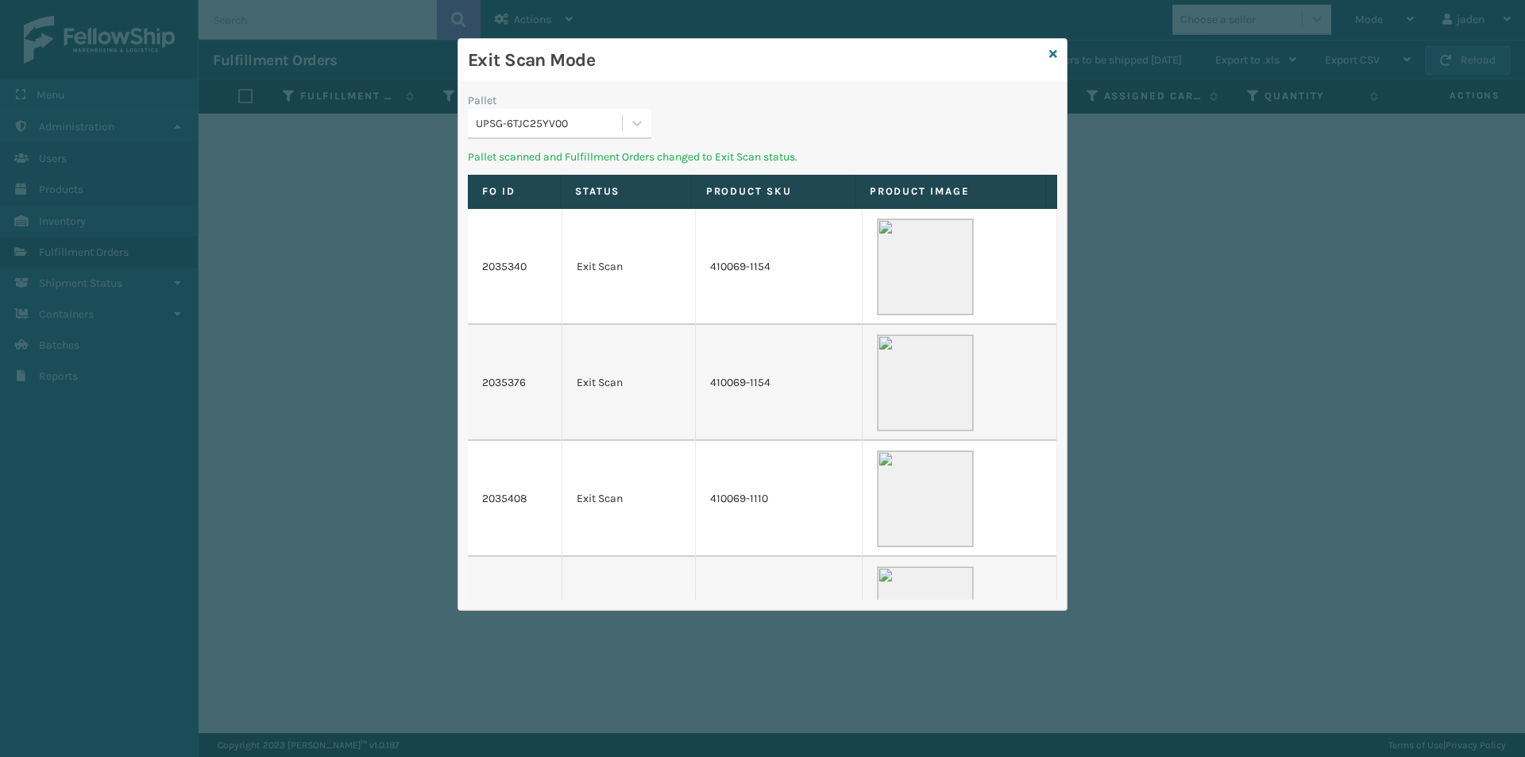
click at [691, 67] on h3 "Exit Scan Mode" at bounding box center [755, 60] width 575 height 24
click at [770, 89] on div "Exit Scan Mode Pallet UPSG-6TJC25YV00 Pallet scanned and Fulfillment Orders cha…" at bounding box center [762, 324] width 608 height 571
click at [623, 120] on div "UPSG-6TJC25YV00" at bounding box center [559, 124] width 183 height 30
click at [708, 124] on div "Pallet UPSG-6TJC25YV00" at bounding box center [762, 120] width 608 height 56
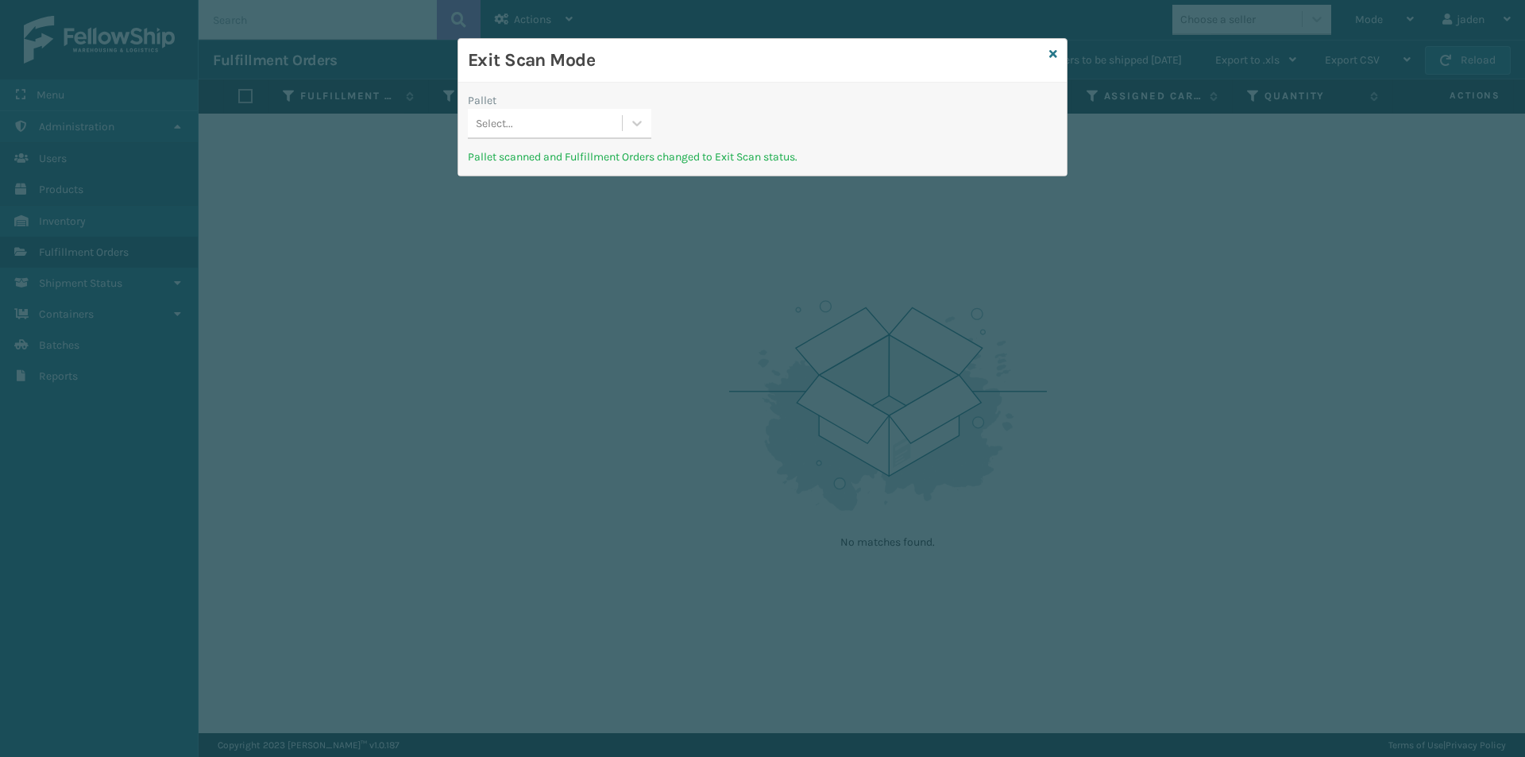
click at [769, 110] on div "Pallet Select... Pallet scanned and Fulfillment Orders changed to Exit Scan sta…" at bounding box center [762, 129] width 608 height 93
click at [681, 80] on div "Exit Scan Mode" at bounding box center [762, 61] width 608 height 44
click at [628, 127] on div at bounding box center [637, 123] width 29 height 29
click at [534, 164] on div "No options" at bounding box center [559, 162] width 183 height 29
click at [726, 123] on div "Exit Scan Mode Pallet Select... Pallet scanned and Fulfillment Orders changed t…" at bounding box center [762, 107] width 608 height 137
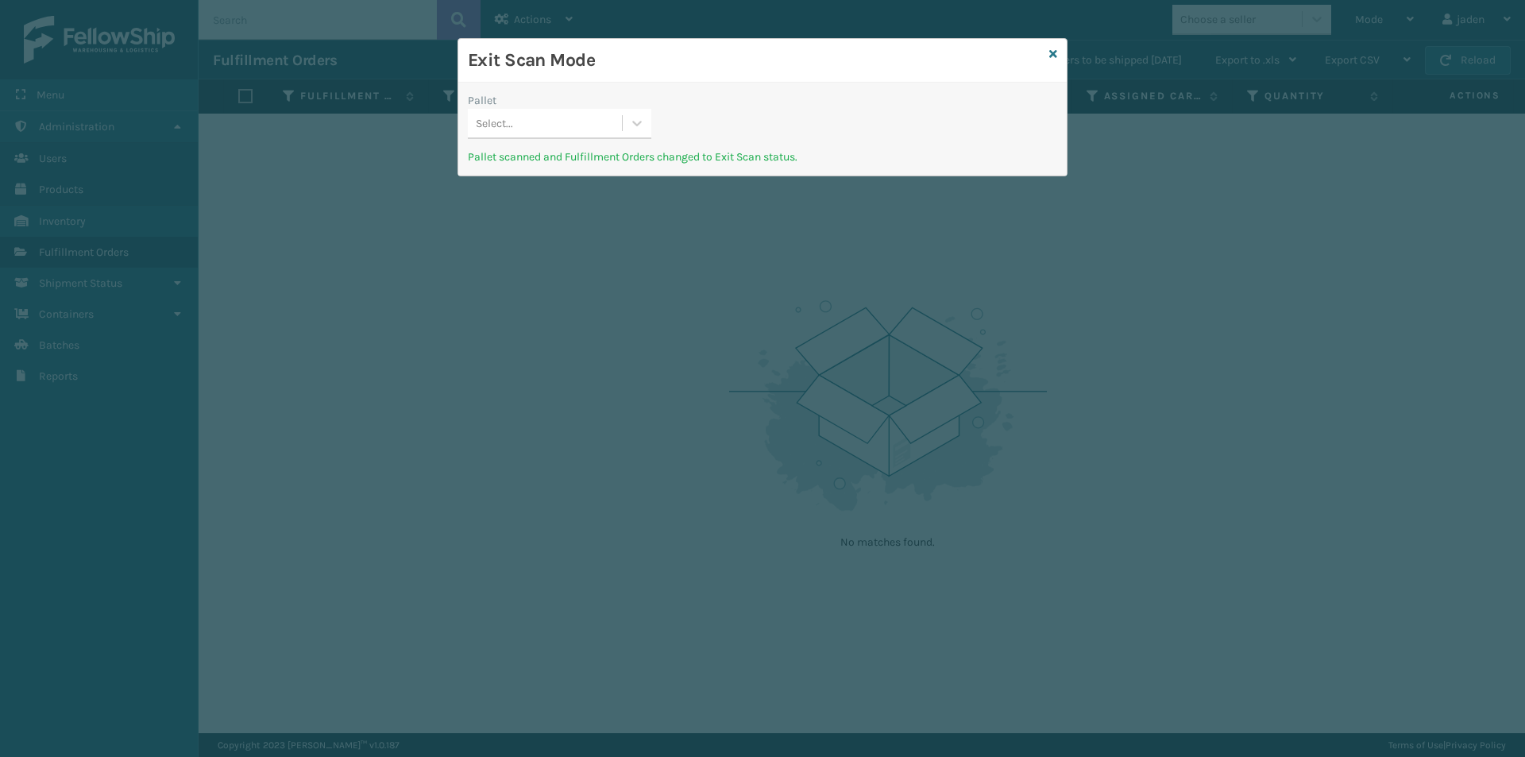
click at [639, 124] on icon at bounding box center [637, 123] width 16 height 16
click at [628, 152] on div "No options" at bounding box center [559, 162] width 183 height 29
click at [1051, 56] on icon at bounding box center [1053, 53] width 8 height 11
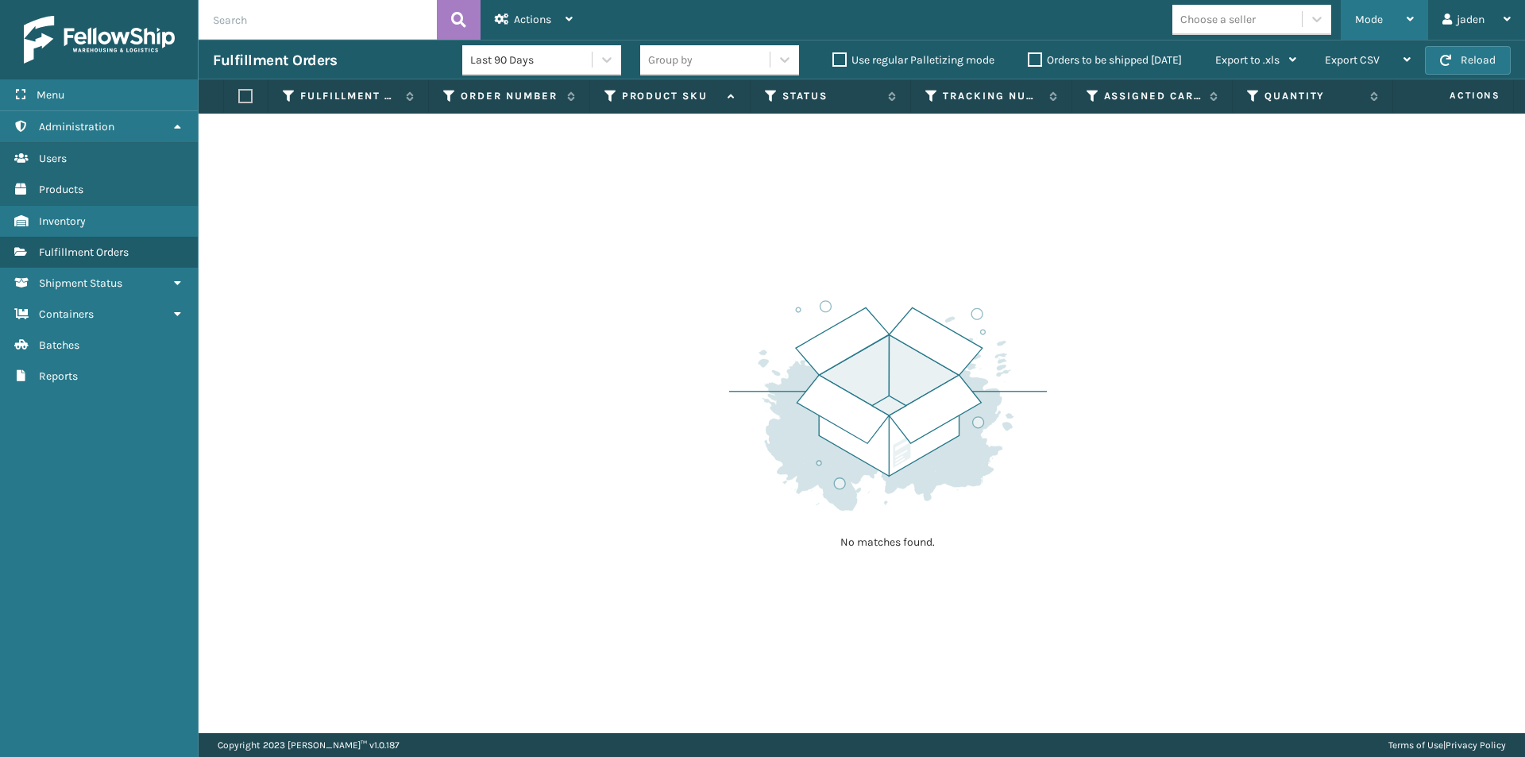
click at [1379, 16] on span "Mode" at bounding box center [1369, 19] width 28 height 13
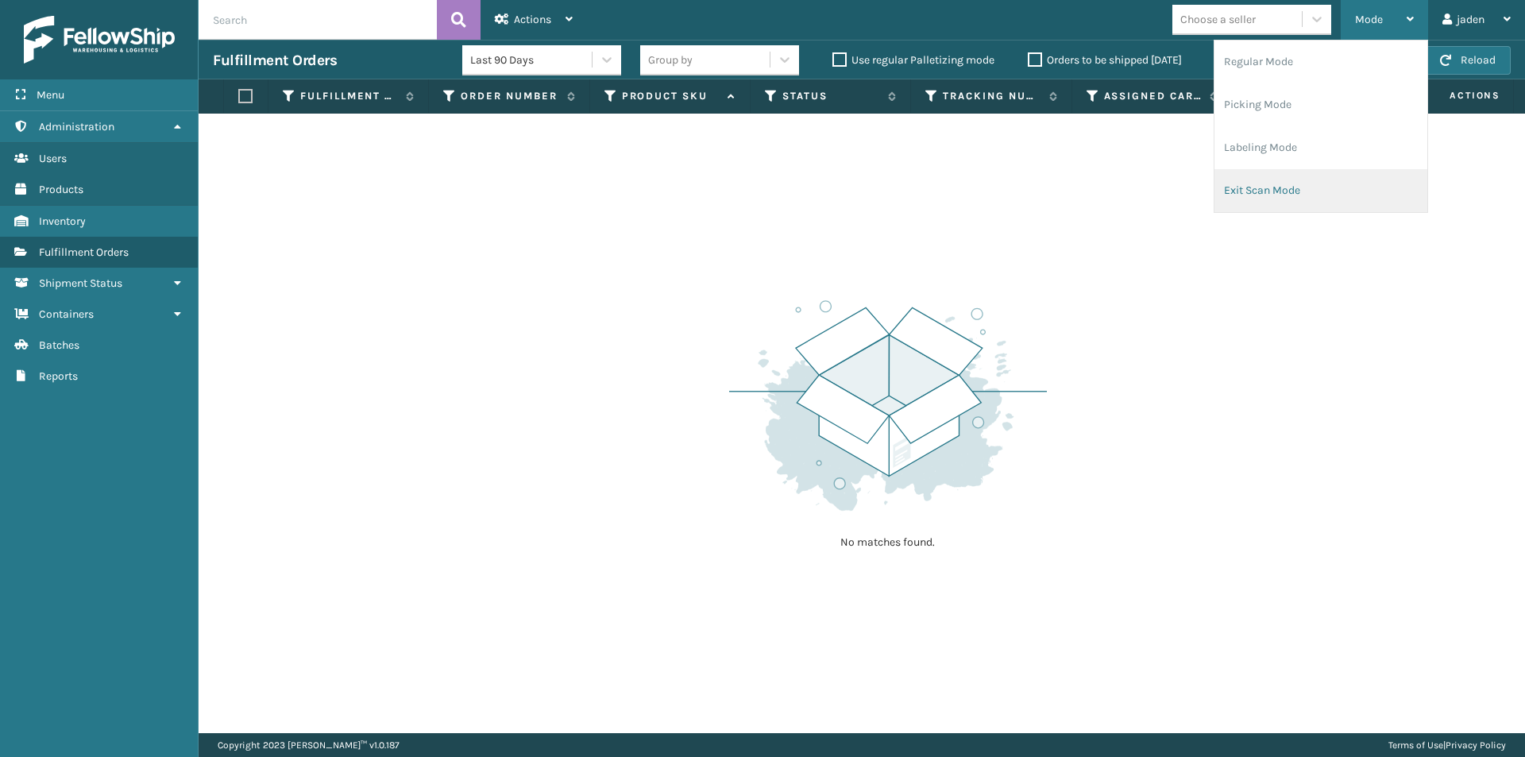
click at [1259, 204] on li "Exit Scan Mode" at bounding box center [1320, 190] width 213 height 43
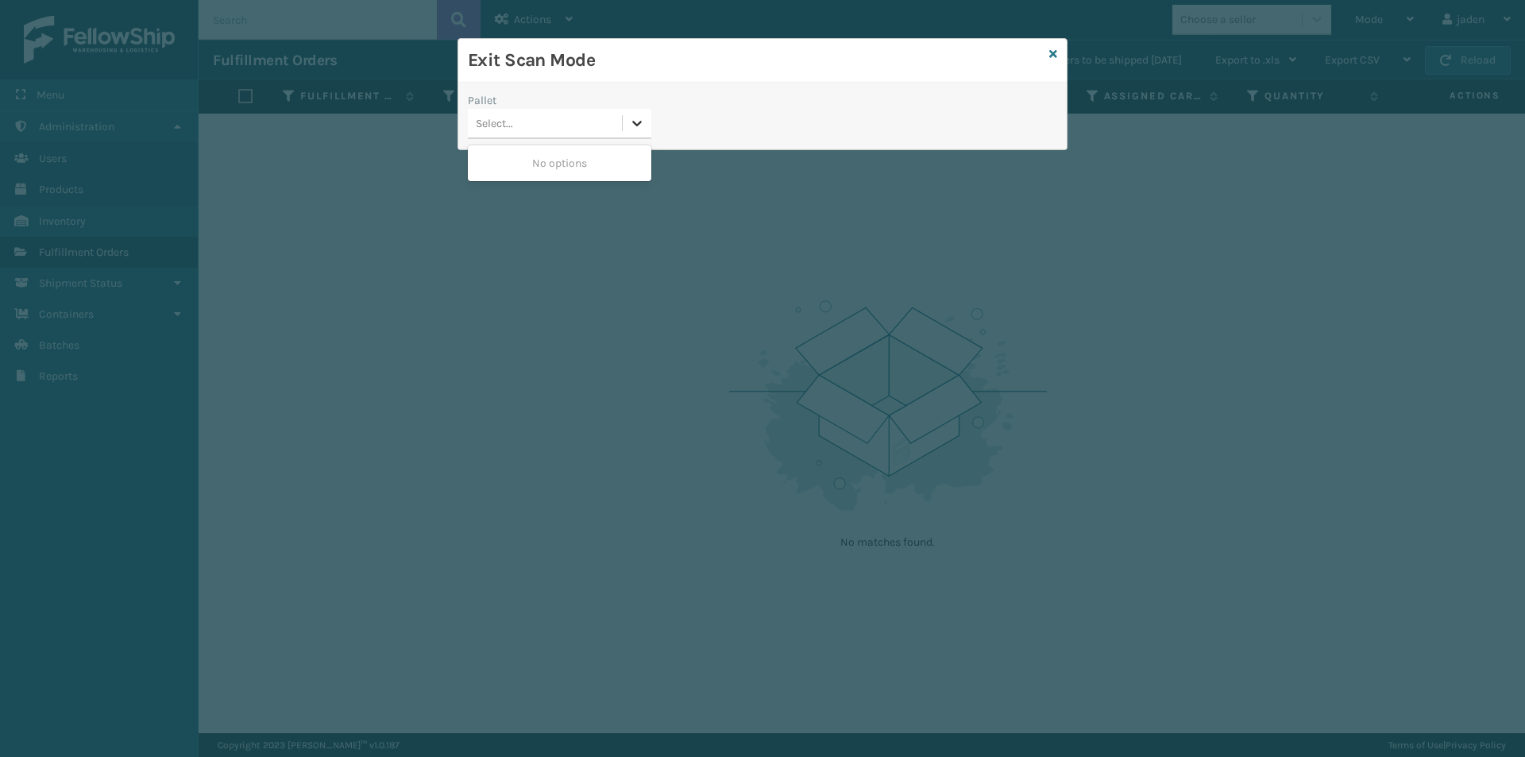
click at [649, 123] on div at bounding box center [637, 123] width 29 height 29
